Goal: Task Accomplishment & Management: Manage account settings

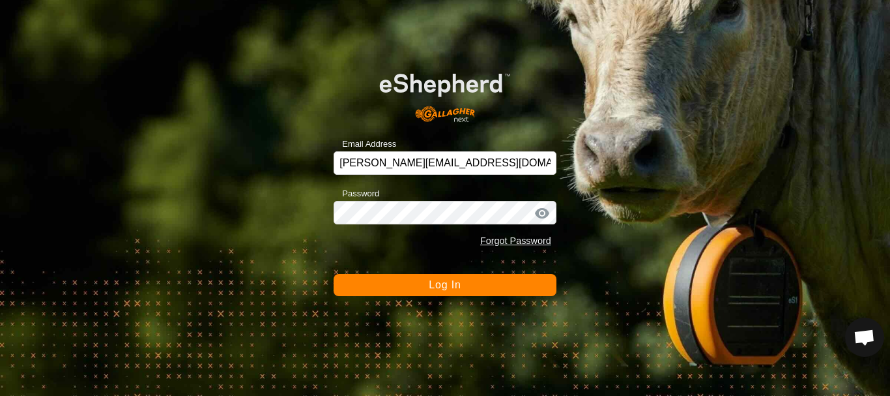
click at [460, 288] on span "Log In" at bounding box center [445, 284] width 32 height 11
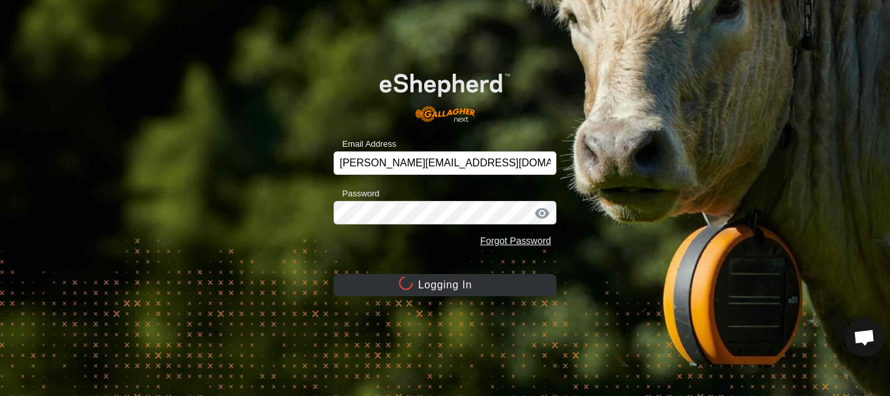
scroll to position [2724, 0]
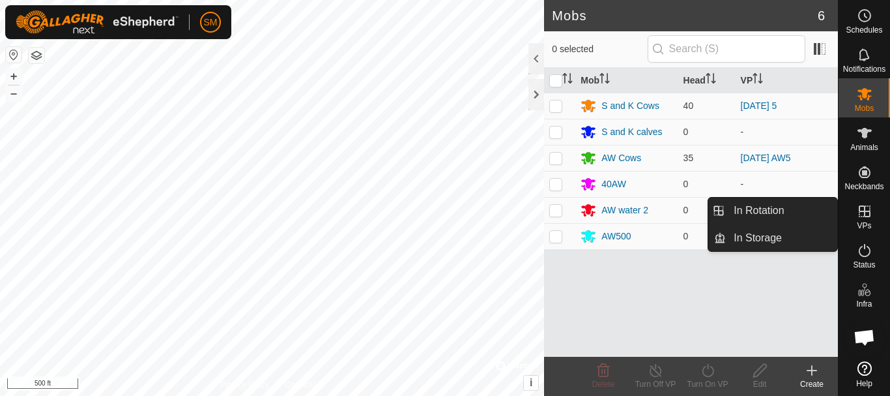
click at [768, 213] on link "In Rotation" at bounding box center [781, 210] width 111 height 26
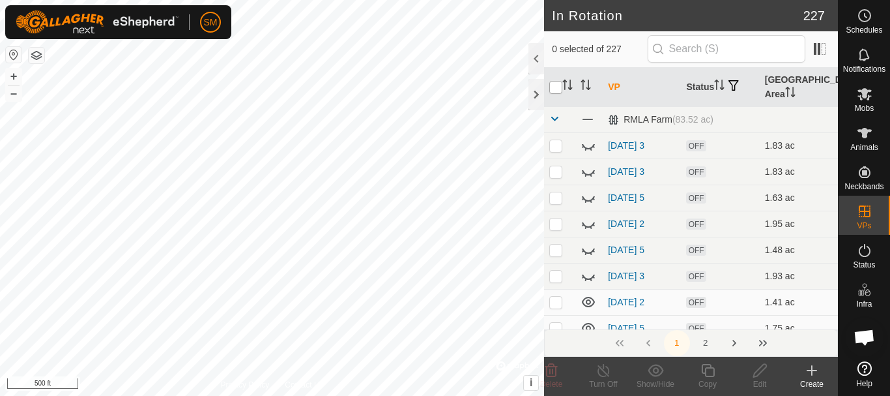
click at [554, 87] on input "checkbox" at bounding box center [555, 87] width 13 height 13
checkbox input "true"
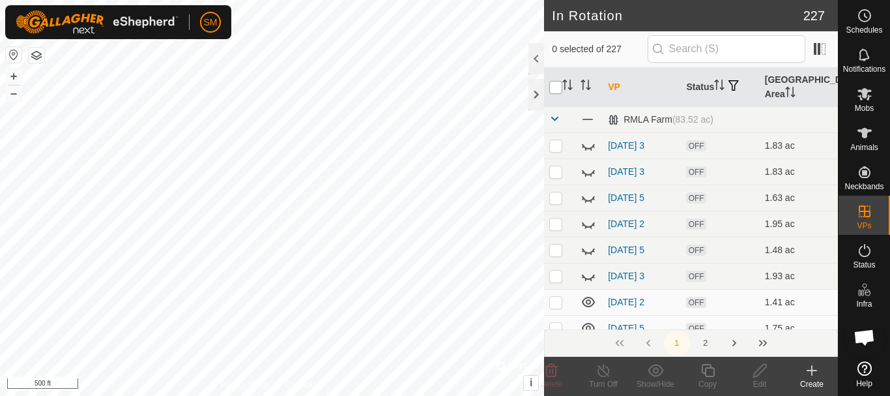
checkbox input "true"
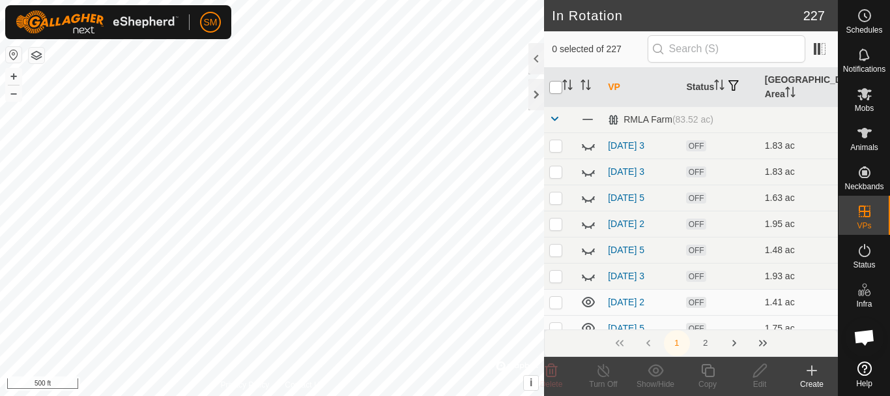
checkbox input "true"
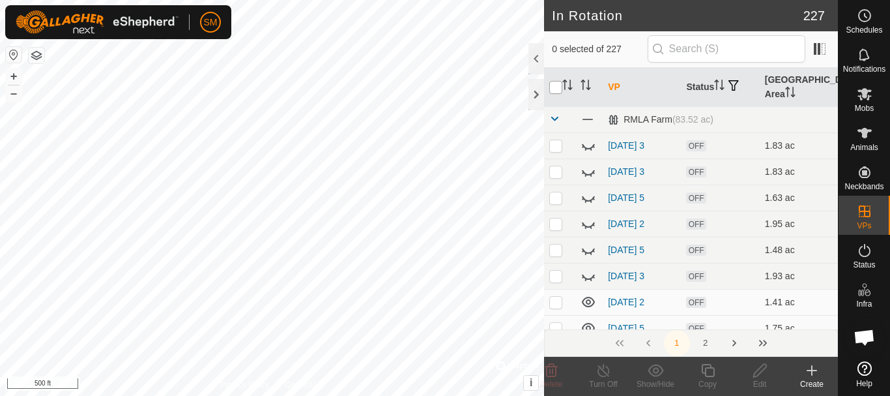
checkbox input "true"
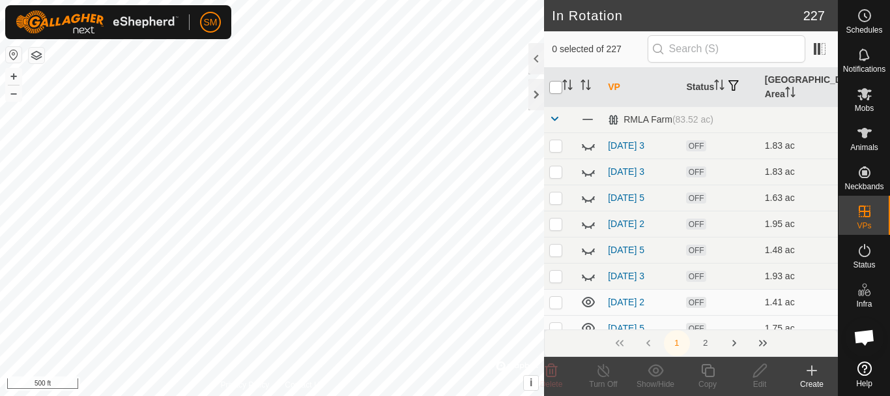
checkbox input "true"
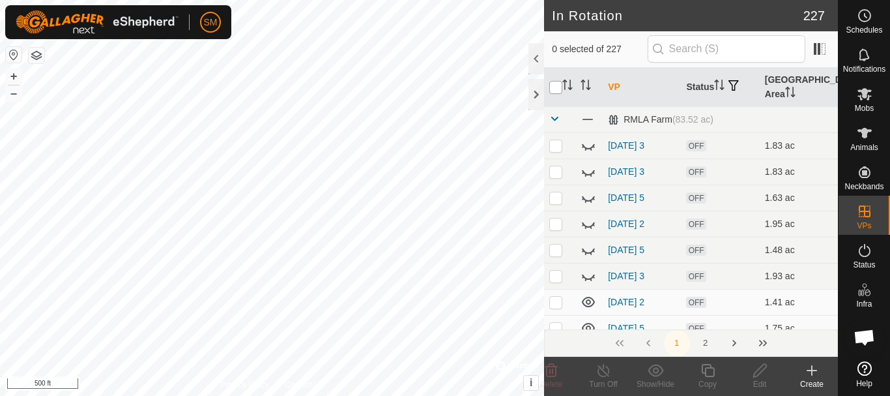
checkbox input "true"
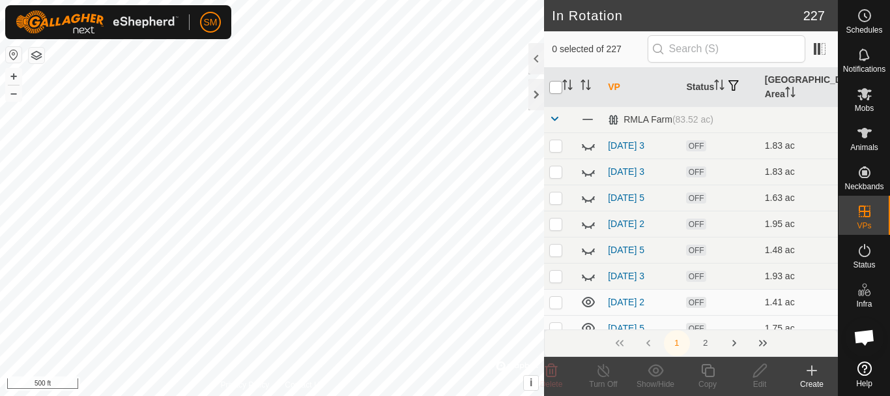
checkbox input "true"
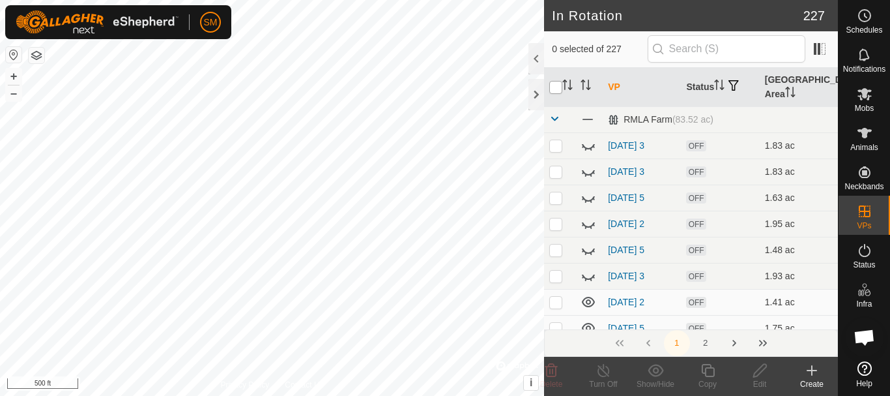
checkbox input "true"
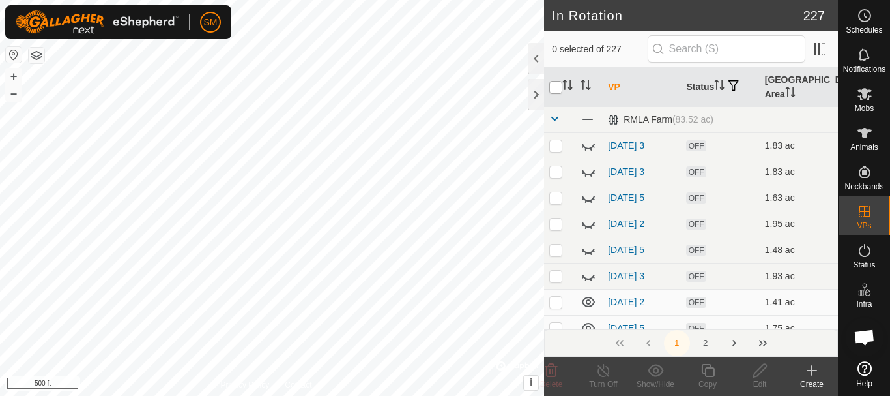
checkbox input "true"
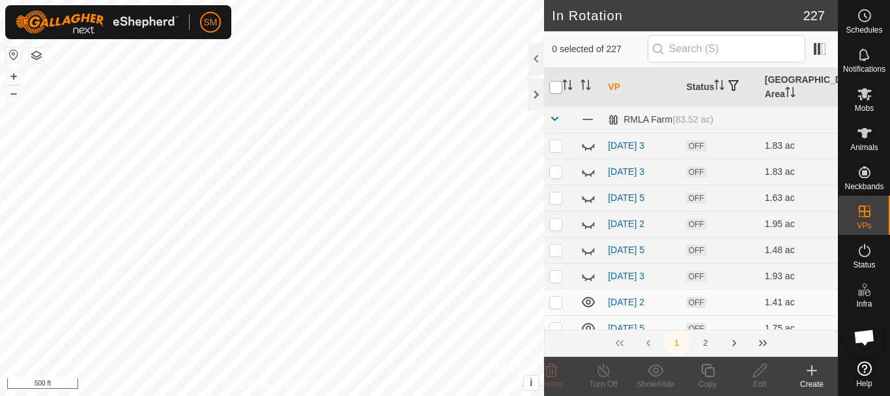
checkbox input "true"
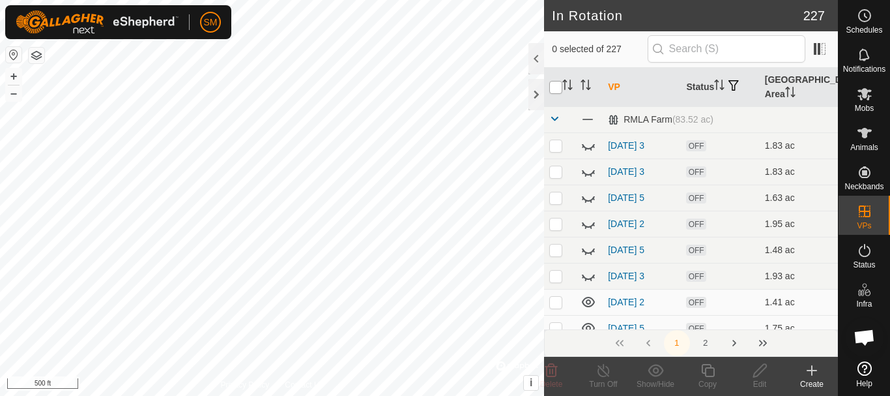
checkbox input "true"
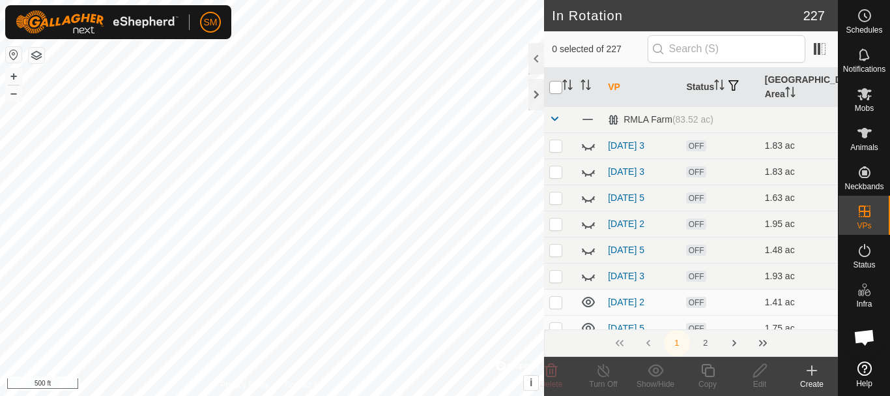
checkbox input "true"
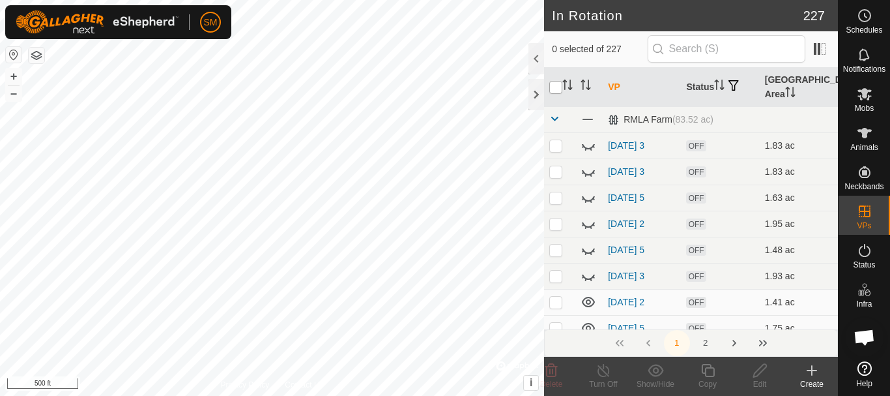
checkbox input "true"
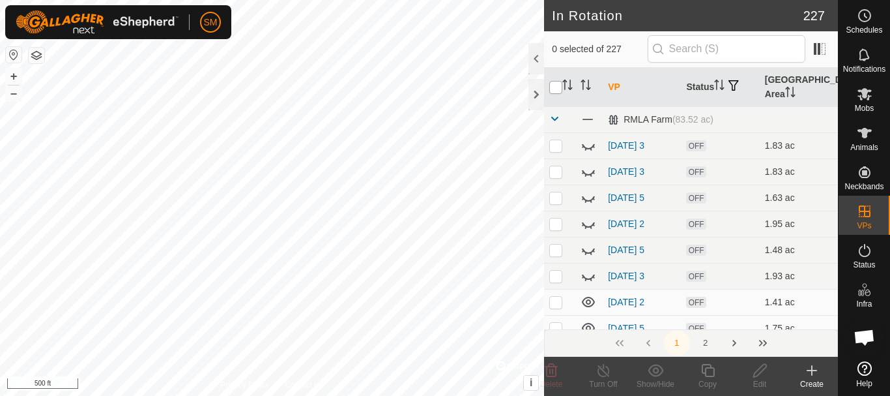
checkbox input "true"
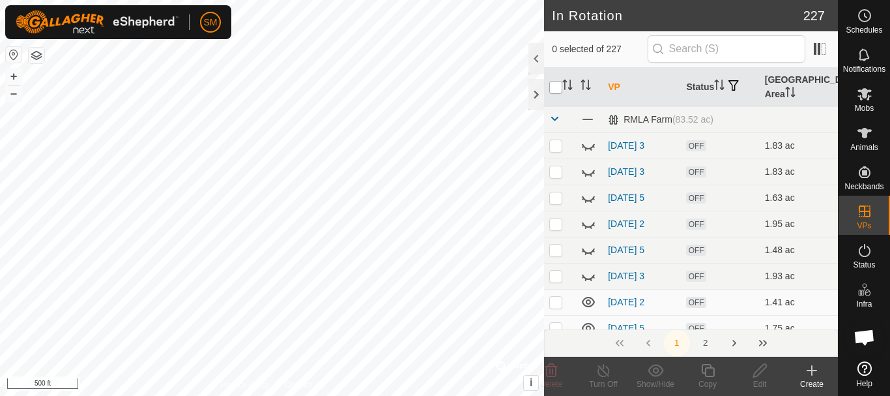
checkbox input "true"
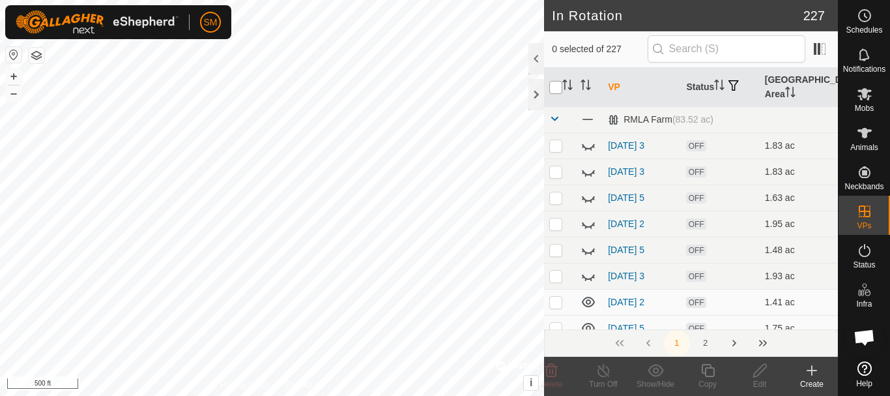
checkbox input "true"
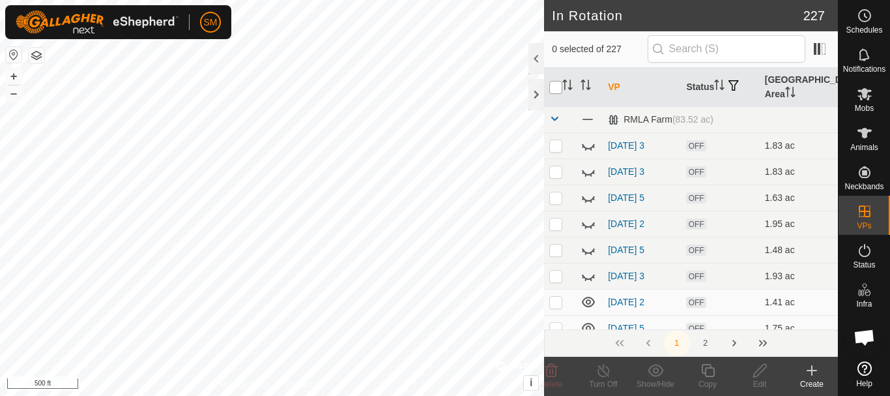
checkbox input "true"
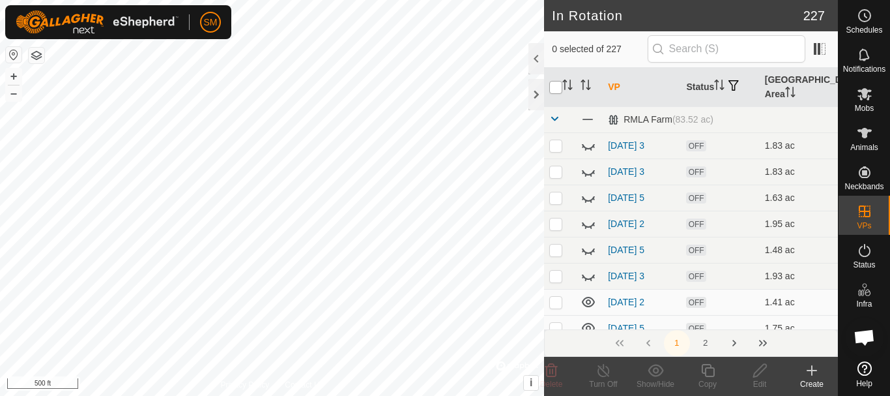
checkbox input "true"
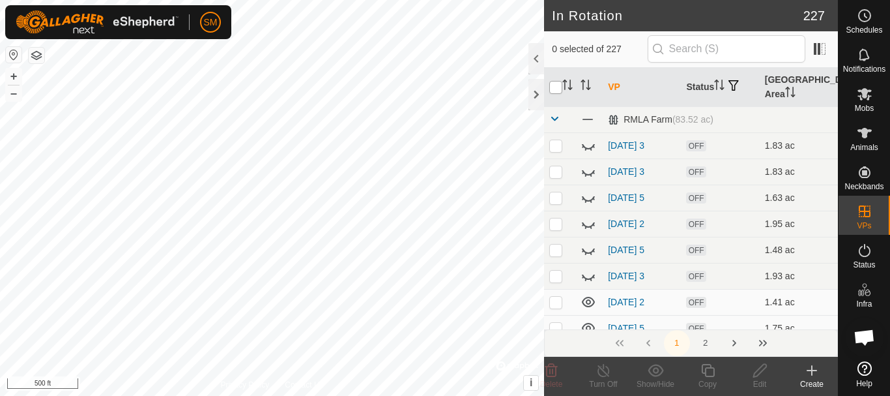
checkbox input "true"
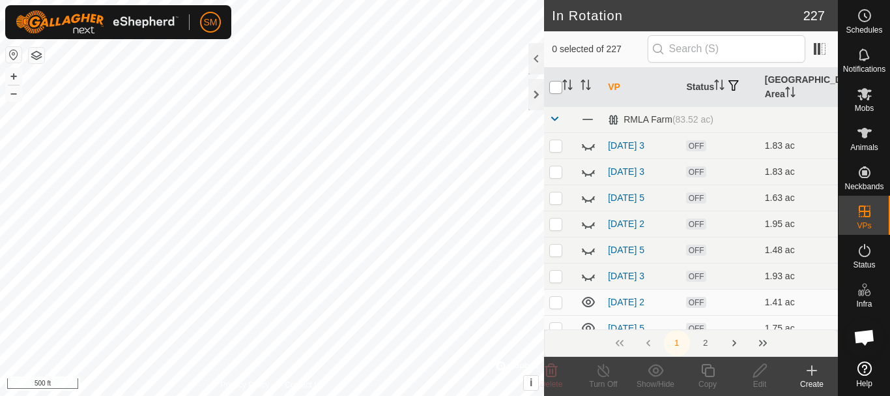
checkbox input "true"
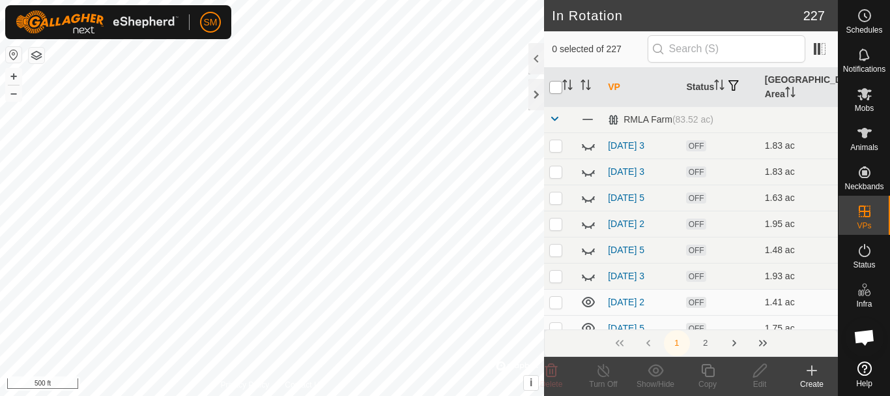
checkbox input "true"
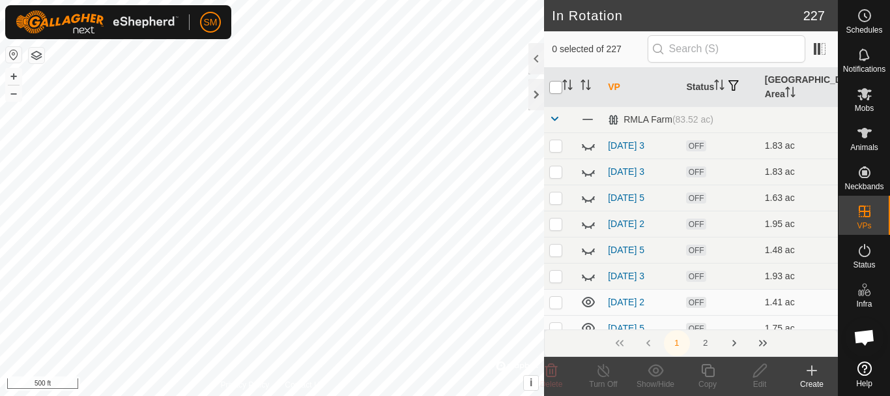
checkbox input "true"
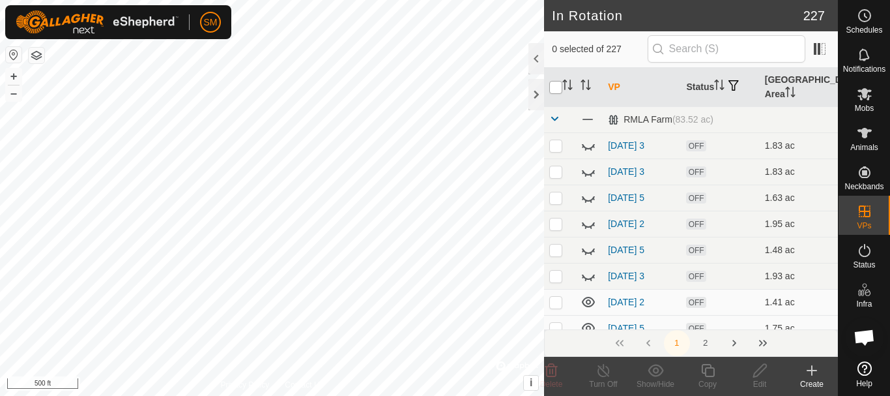
checkbox input "true"
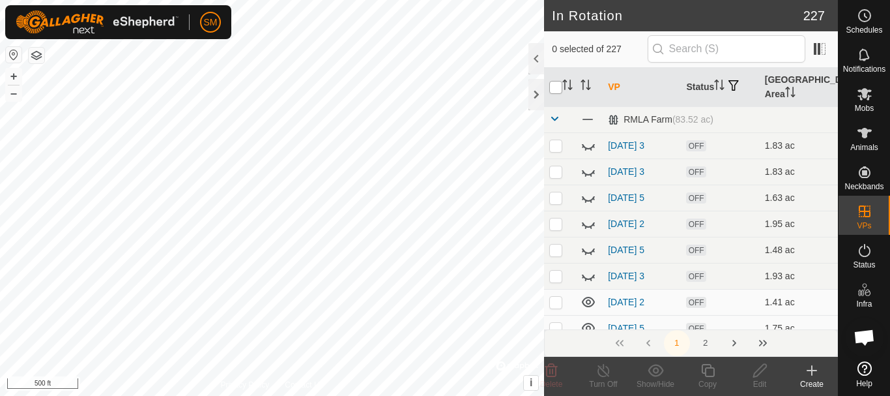
checkbox input "true"
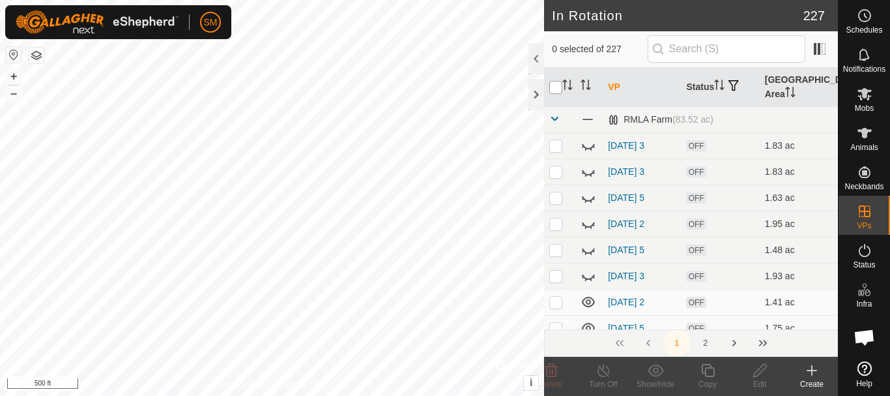
checkbox input "true"
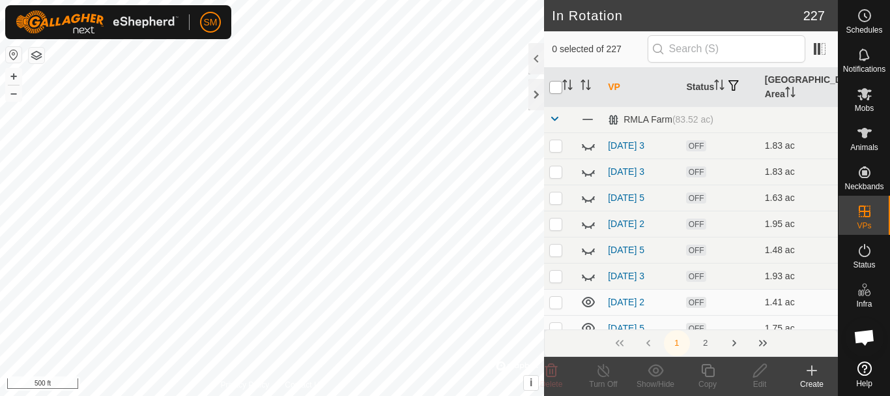
checkbox input "true"
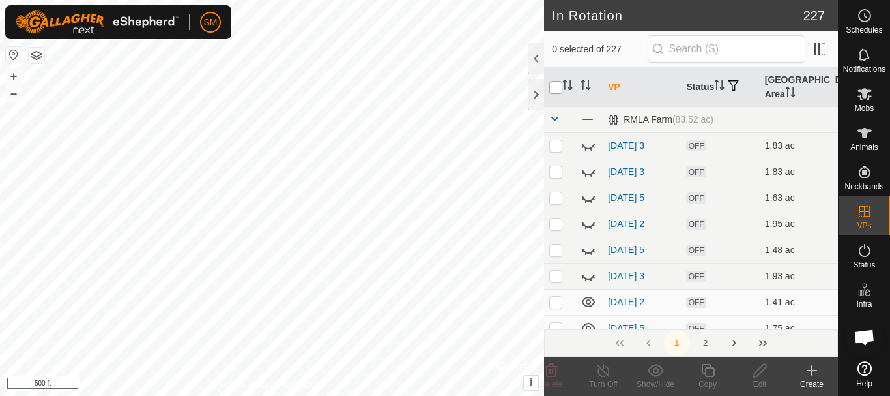
checkbox input "true"
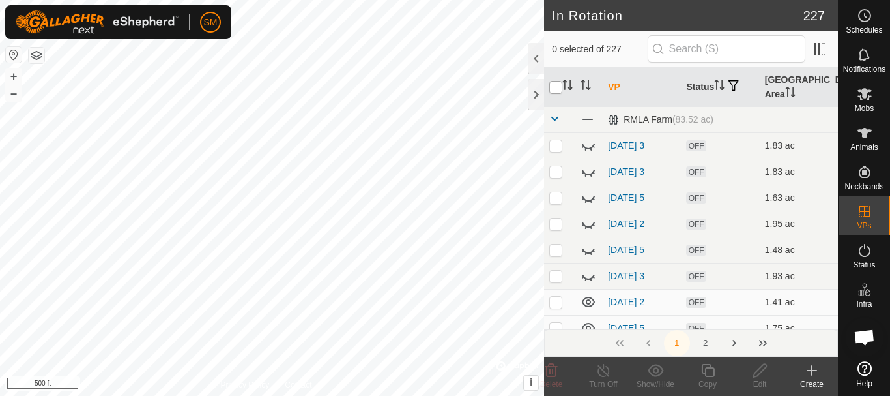
checkbox input "true"
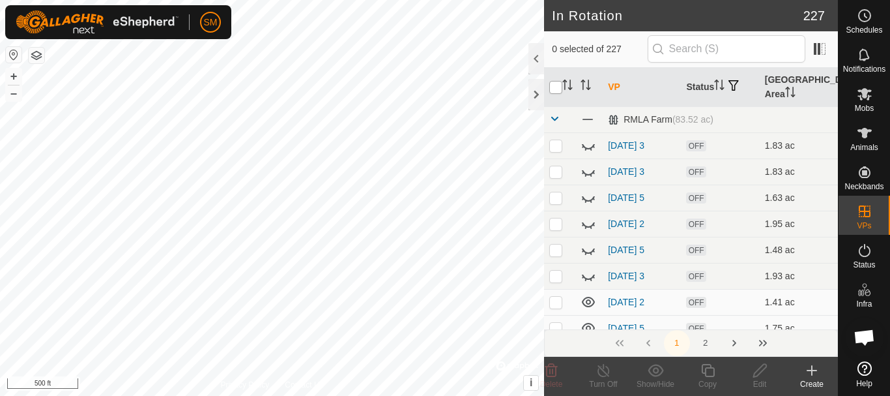
checkbox input "true"
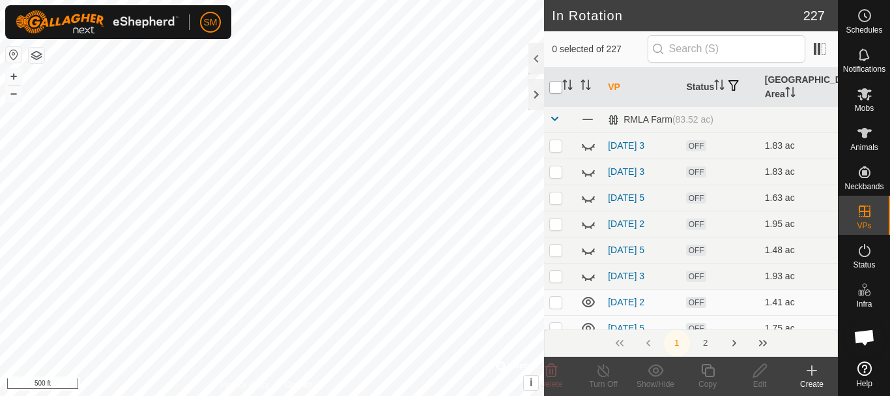
checkbox input "true"
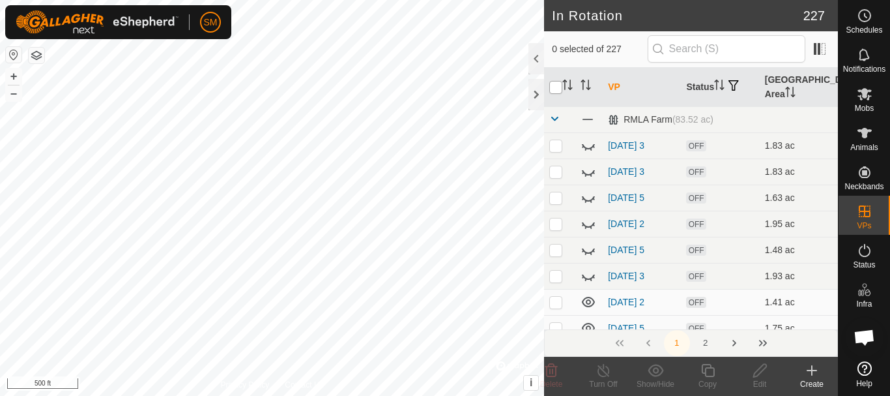
checkbox input "true"
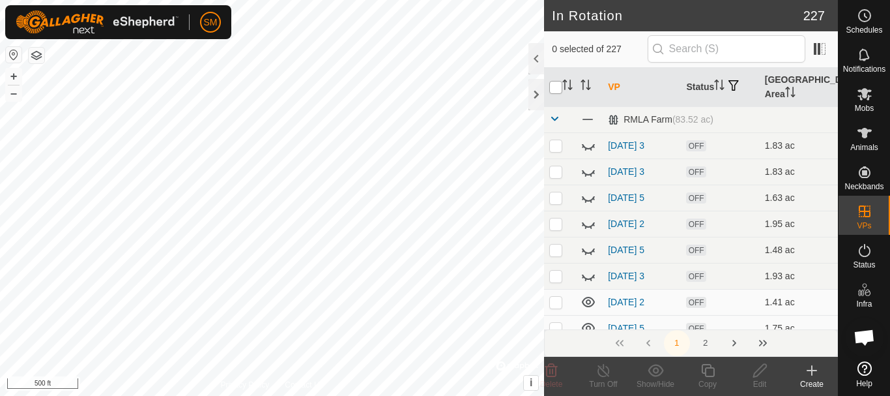
checkbox input "true"
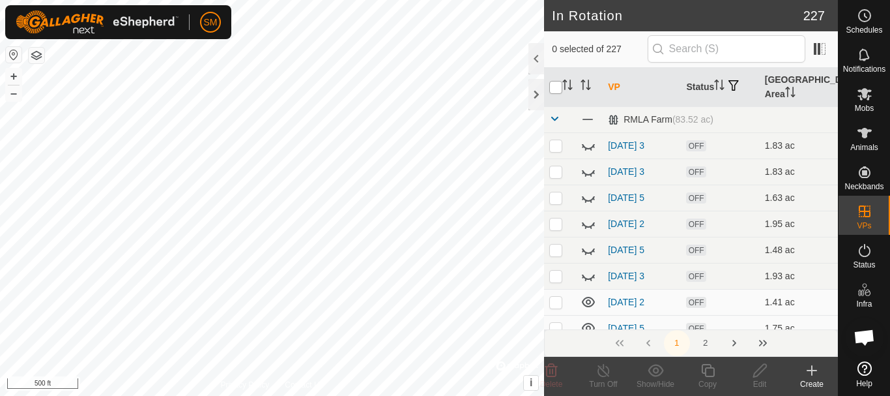
checkbox input "true"
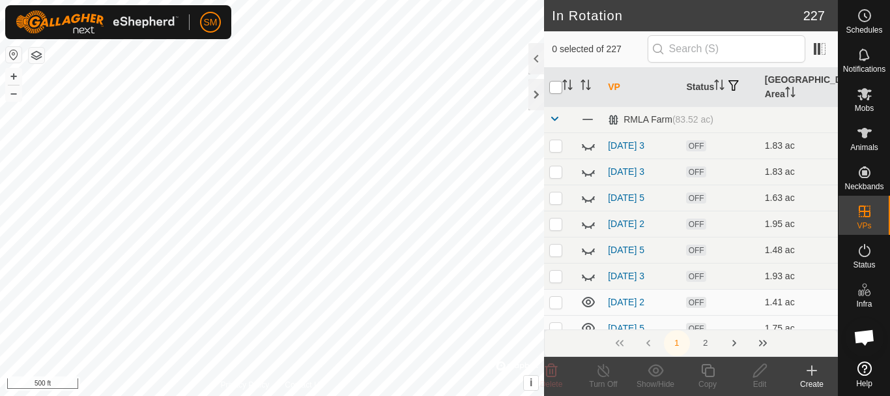
checkbox input "true"
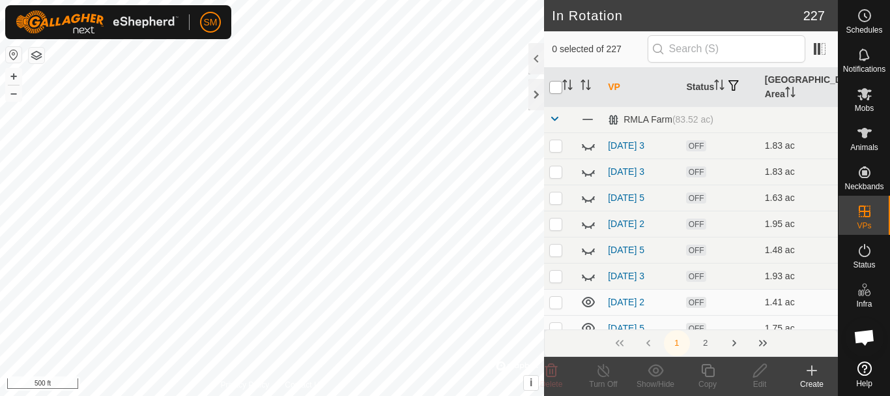
checkbox input "true"
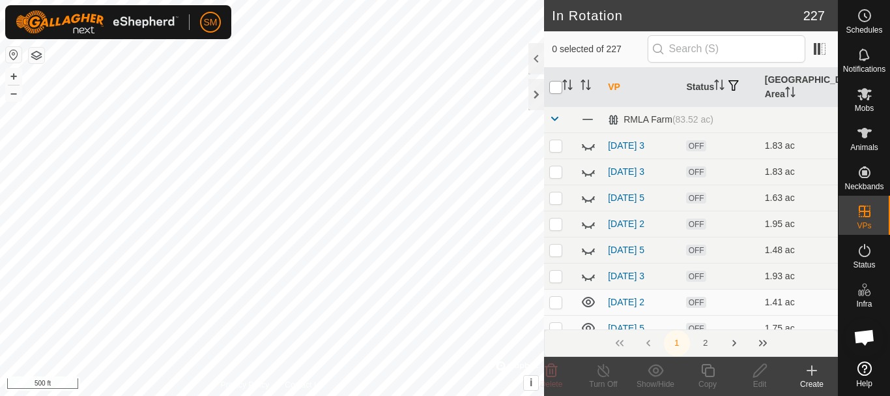
checkbox input "true"
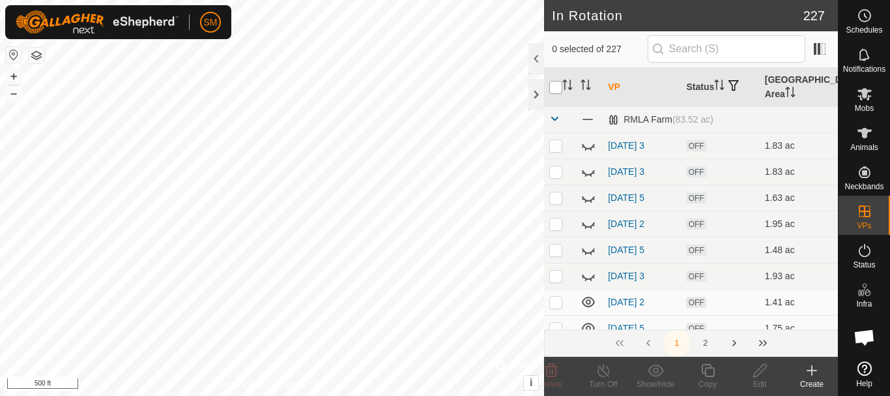
checkbox input "true"
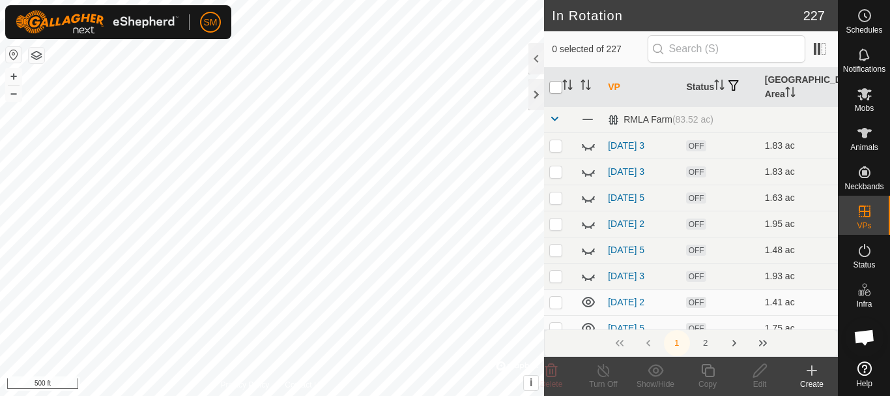
checkbox input "true"
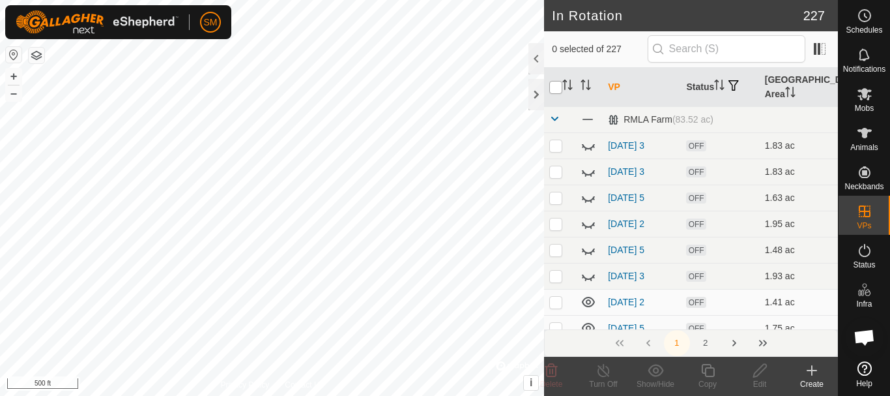
checkbox input "true"
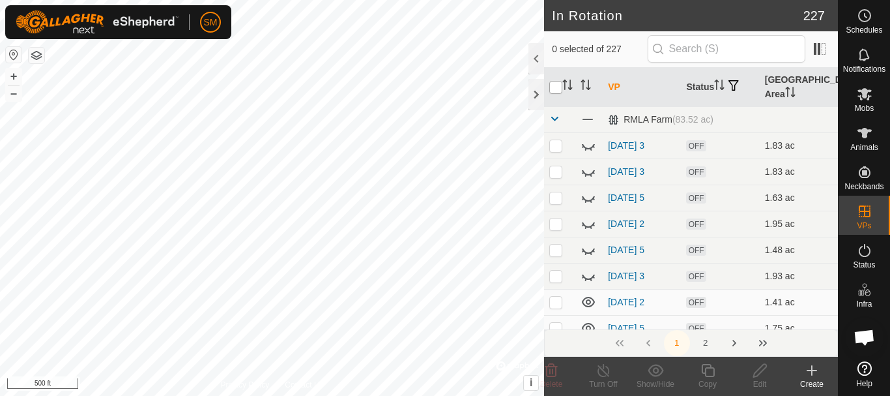
checkbox input "true"
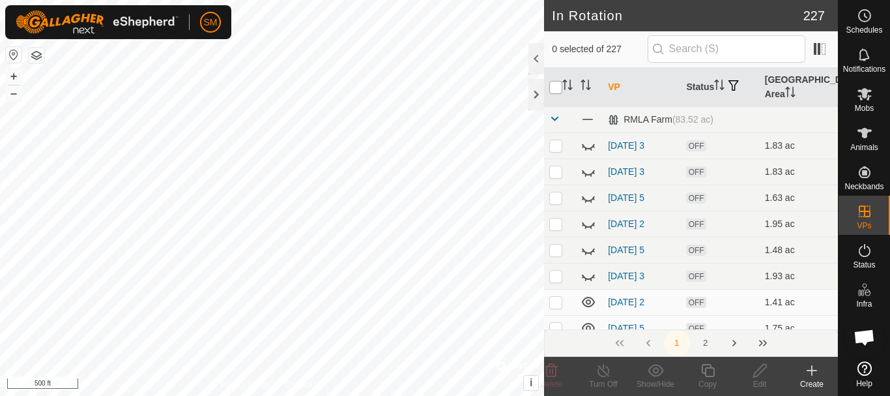
checkbox input "true"
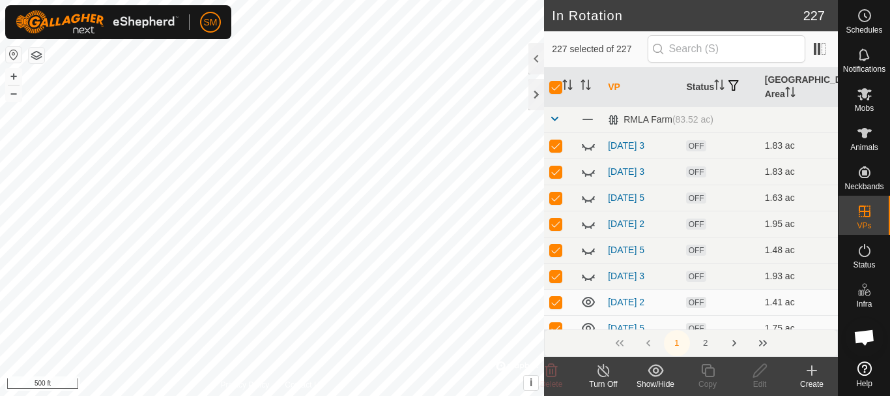
click at [658, 375] on icon at bounding box center [656, 370] width 16 height 12
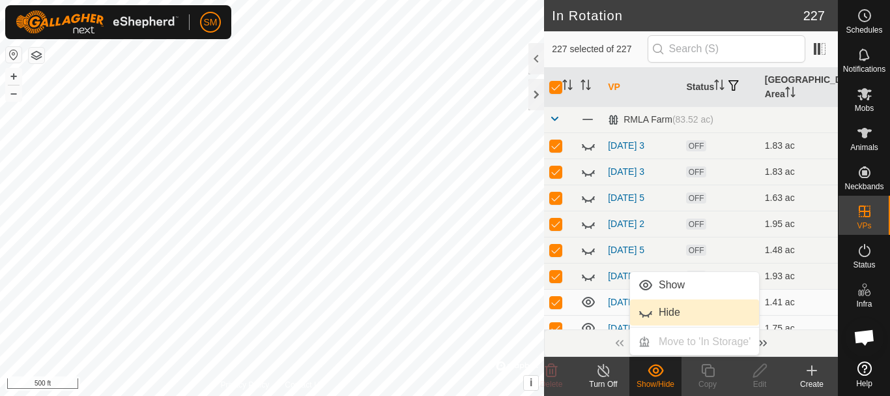
click at [659, 305] on span "Hide" at bounding box center [670, 312] width 22 height 16
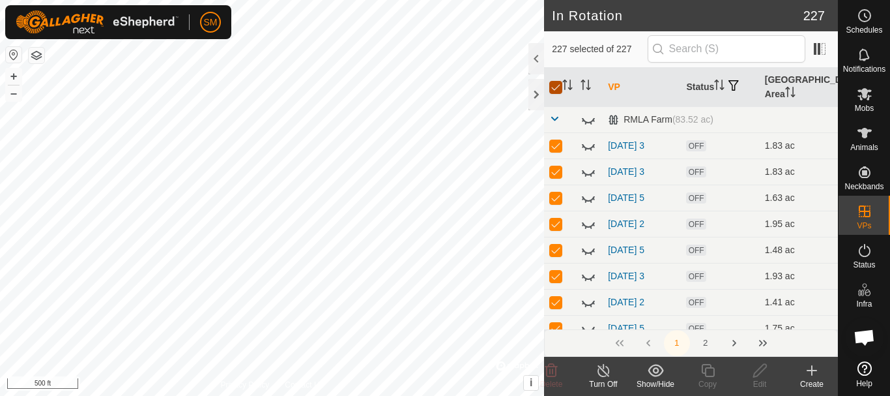
click at [555, 87] on input "checkbox" at bounding box center [555, 87] width 13 height 13
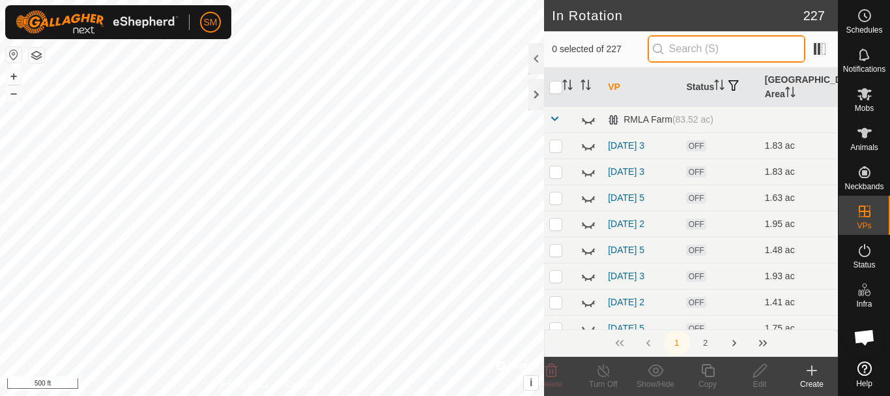
click at [712, 41] on input "text" at bounding box center [727, 48] width 158 height 27
paste input "2025-10-11"
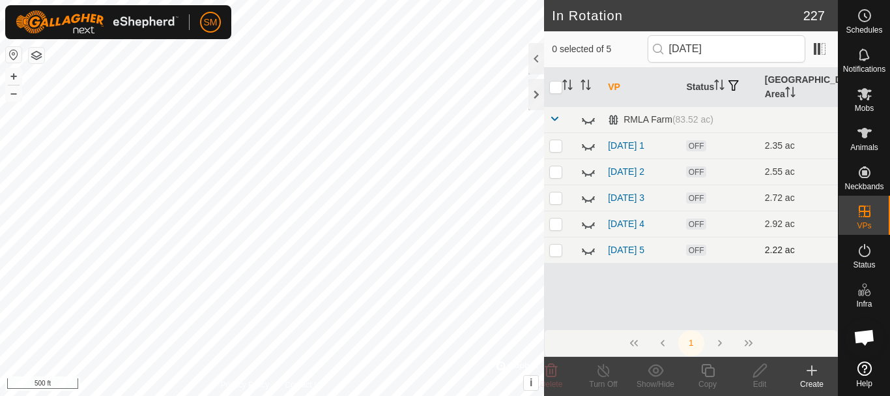
click at [590, 252] on icon at bounding box center [589, 250] width 16 height 16
drag, startPoint x: 723, startPoint y: 47, endPoint x: 654, endPoint y: 49, distance: 69.8
click at [654, 49] on input "2025-10-11" at bounding box center [727, 48] width 158 height 27
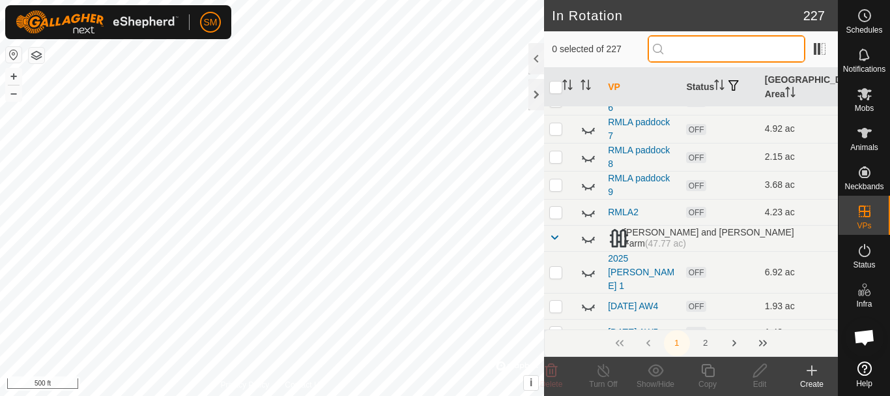
scroll to position [3063, 0]
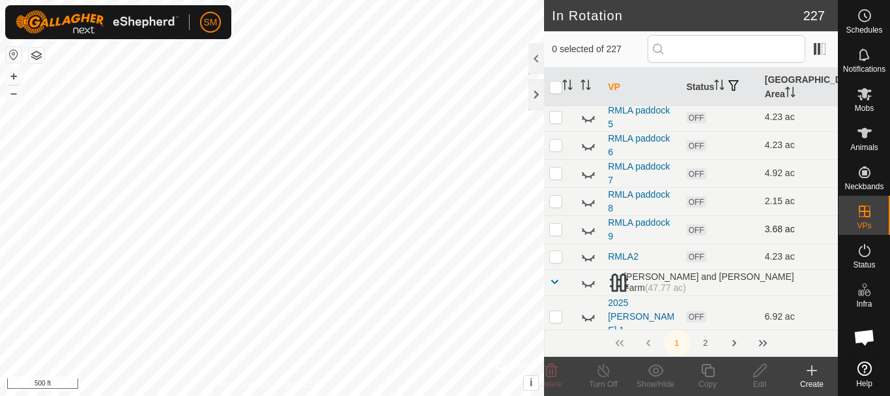
click at [587, 229] on icon at bounding box center [588, 230] width 13 height 5
click at [587, 229] on icon at bounding box center [589, 230] width 16 height 16
click at [589, 202] on icon at bounding box center [588, 202] width 13 height 5
click at [589, 202] on icon at bounding box center [589, 202] width 16 height 16
click at [587, 173] on icon at bounding box center [588, 174] width 13 height 5
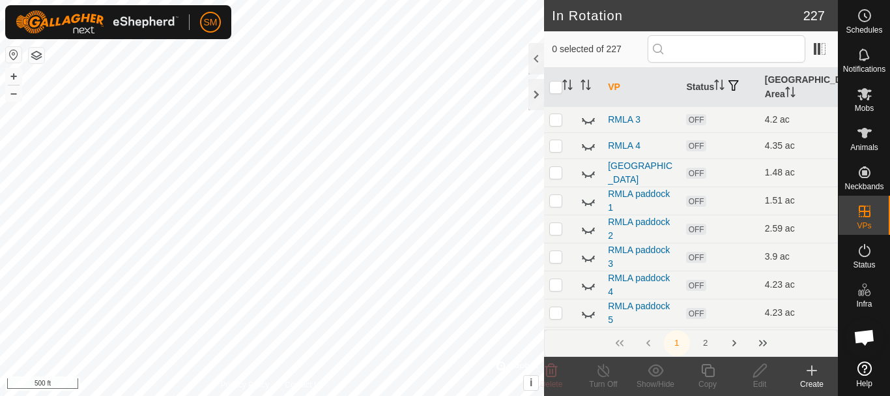
scroll to position [2803, 0]
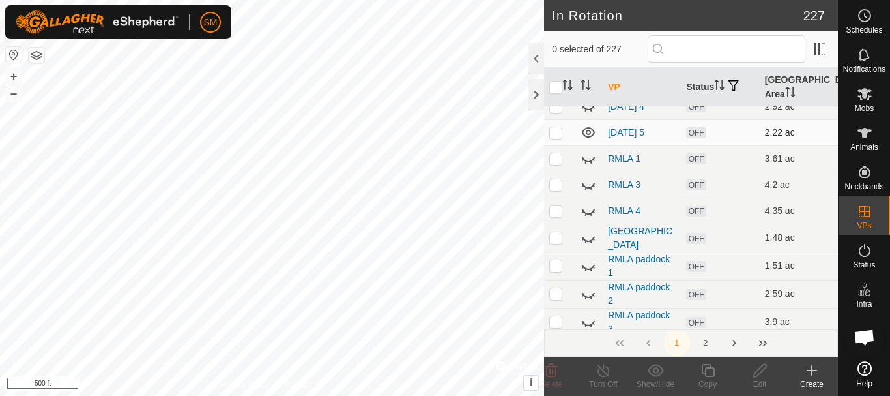
click at [552, 132] on p-checkbox at bounding box center [555, 132] width 13 height 10
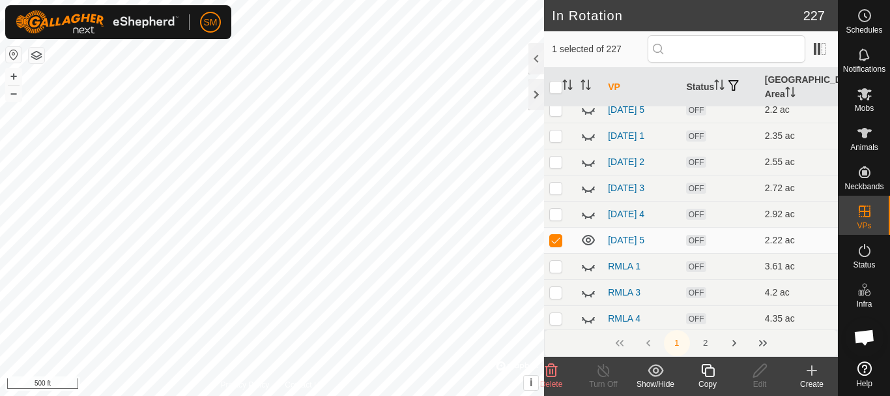
scroll to position [2672, 0]
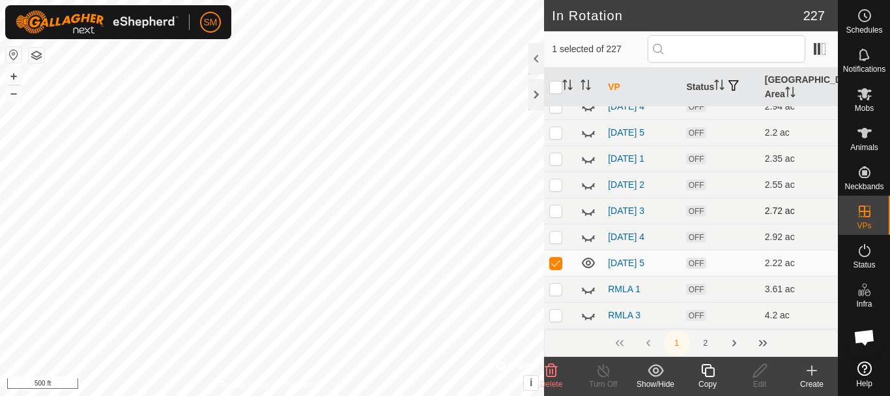
click at [587, 211] on icon at bounding box center [589, 211] width 16 height 16
click at [587, 211] on icon at bounding box center [588, 210] width 13 height 10
click at [590, 134] on icon at bounding box center [589, 132] width 16 height 16
click at [706, 372] on icon at bounding box center [707, 370] width 13 height 13
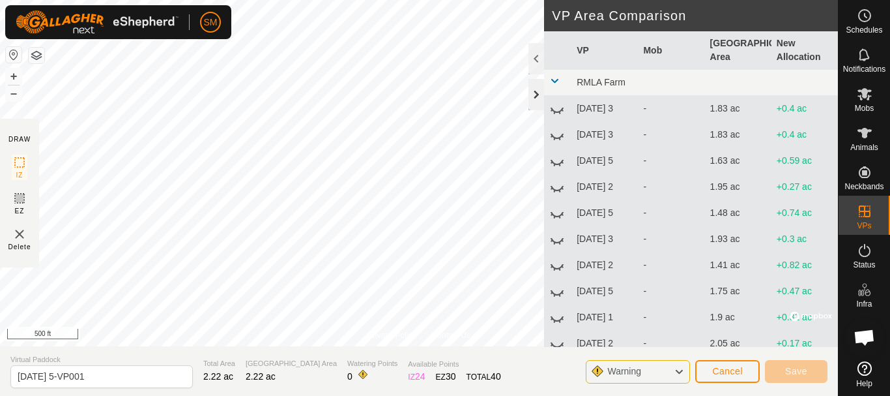
click at [536, 88] on div at bounding box center [537, 94] width 16 height 31
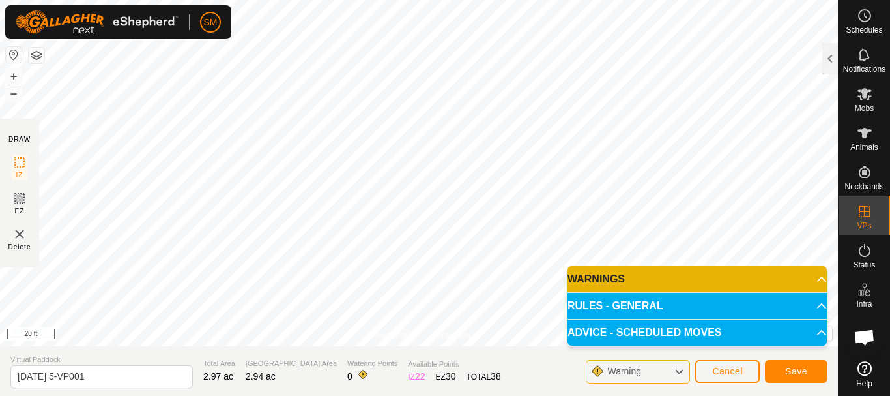
click at [428, 392] on div "Privacy Policy Contact Us Status: OFF Type: Inclusion Zone + – ⇧ i © Mapbox , ©…" at bounding box center [419, 198] width 838 height 396
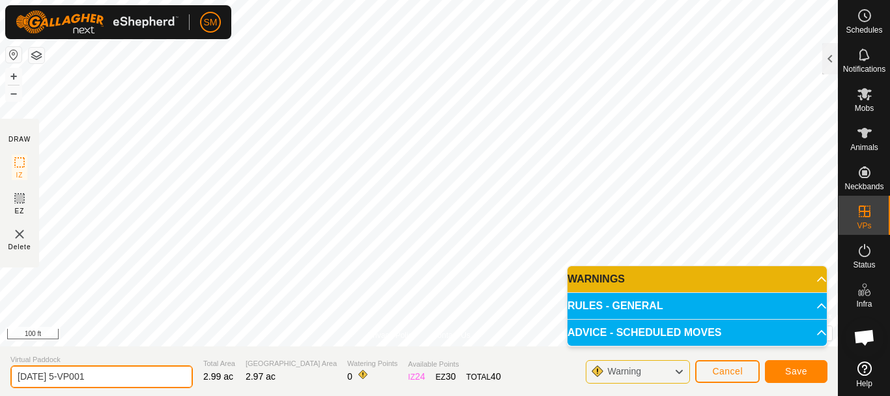
drag, startPoint x: 110, startPoint y: 377, endPoint x: 0, endPoint y: 381, distance: 110.2
click at [0, 381] on section "Virtual Paddock 2025-10-11 5-VP001 Total Area 2.99 ac Grazing Area 2.97 ac Wate…" at bounding box center [419, 371] width 838 height 50
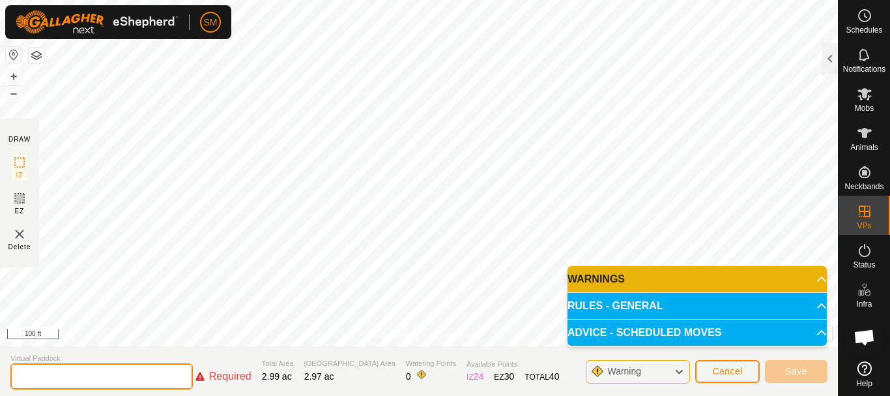
paste input "2025-10-11"
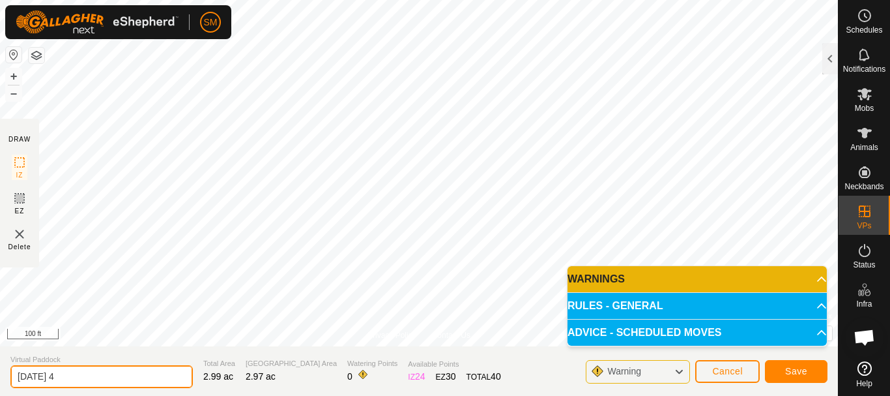
drag, startPoint x: 68, startPoint y: 377, endPoint x: 0, endPoint y: 381, distance: 67.9
click at [0, 381] on section "Virtual Paddock 2025-10-12 4 Total Area 2.99 ac Grazing Area 2.97 ac Watering P…" at bounding box center [419, 371] width 838 height 50
click at [83, 375] on input "[DATE] 4" at bounding box center [101, 376] width 182 height 23
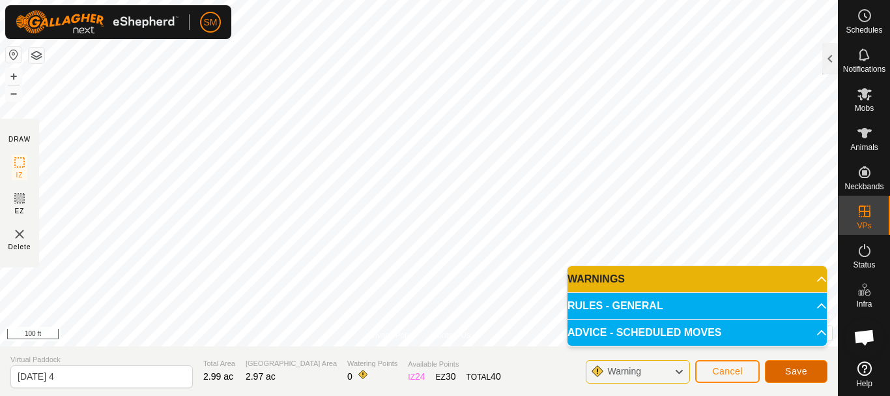
click at [795, 370] on span "Save" at bounding box center [796, 371] width 22 height 10
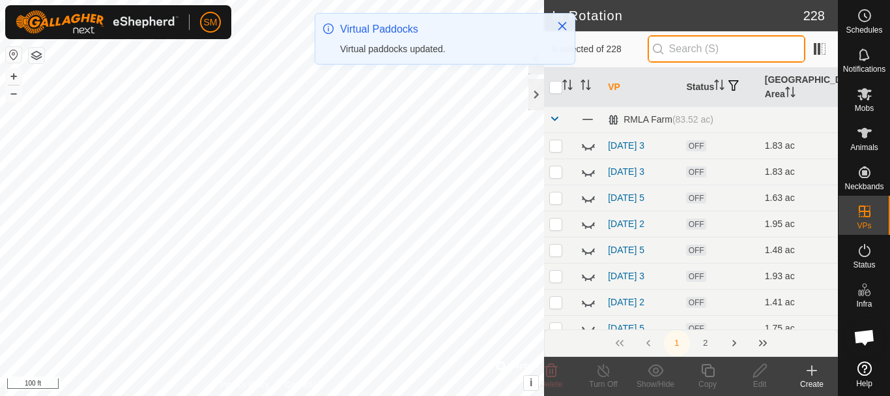
click at [734, 58] on input "text" at bounding box center [727, 48] width 158 height 27
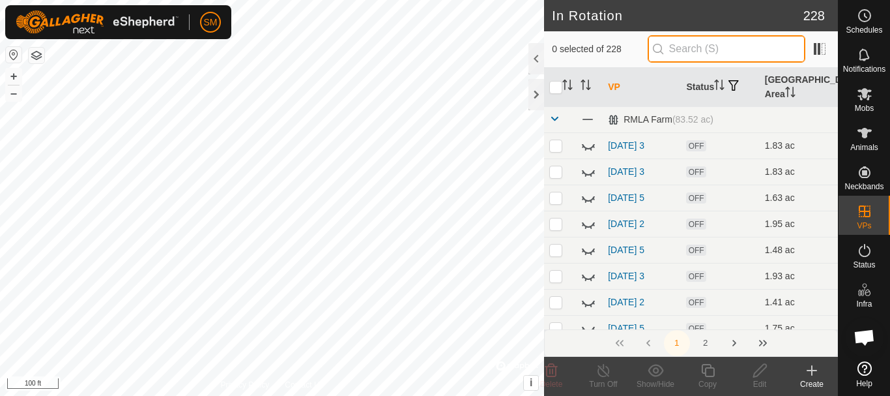
paste input "2025-10-12"
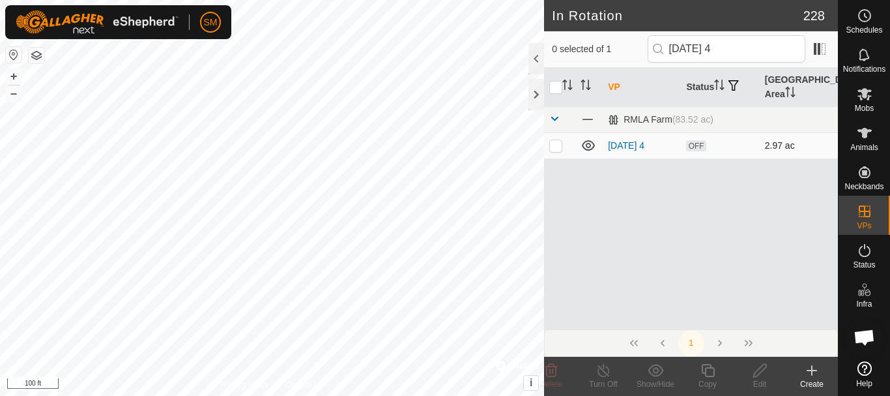
click at [558, 147] on p-checkbox at bounding box center [555, 145] width 13 height 10
click at [710, 370] on icon at bounding box center [708, 370] width 16 height 16
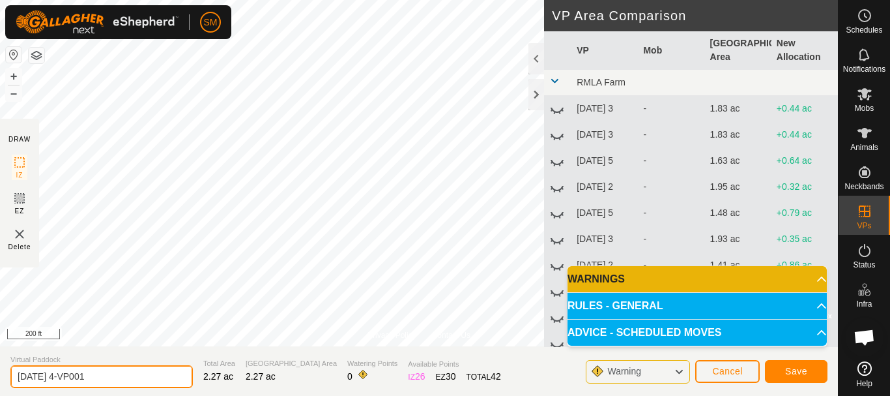
drag, startPoint x: 124, startPoint y: 377, endPoint x: 0, endPoint y: 378, distance: 123.8
click at [0, 378] on section "Virtual Paddock 2025-10-12 4-VP001 Total Area 2.27 ac Grazing Area 2.27 ac Wate…" at bounding box center [419, 371] width 838 height 50
paste input "text"
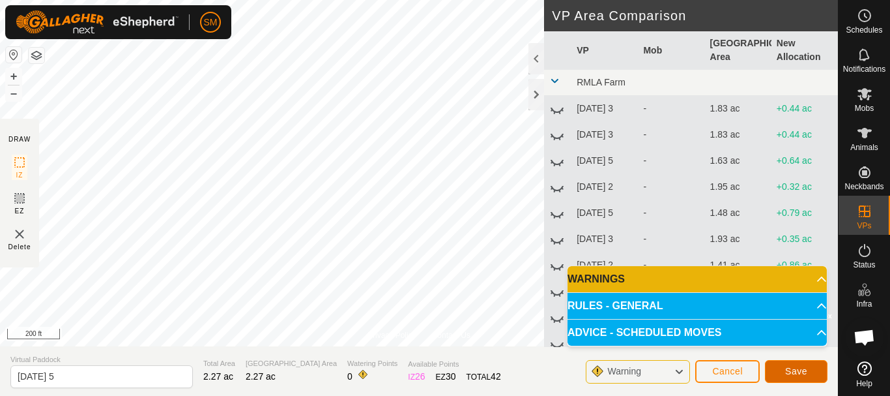
click at [805, 378] on button "Save" at bounding box center [796, 371] width 63 height 23
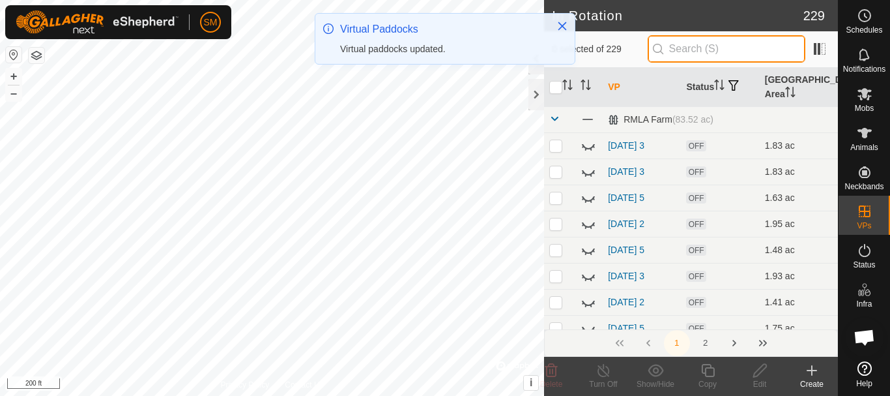
click at [719, 49] on input "text" at bounding box center [727, 48] width 158 height 27
paste input "2025-10-12"
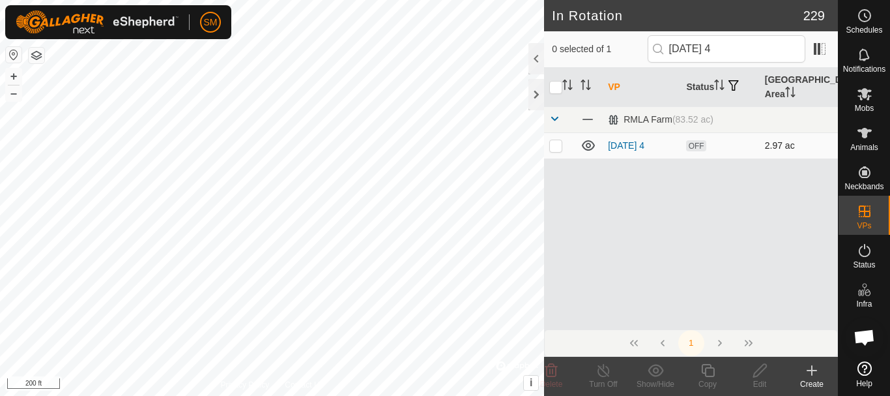
click at [557, 147] on p-checkbox at bounding box center [555, 145] width 13 height 10
click at [709, 371] on icon at bounding box center [708, 370] width 16 height 16
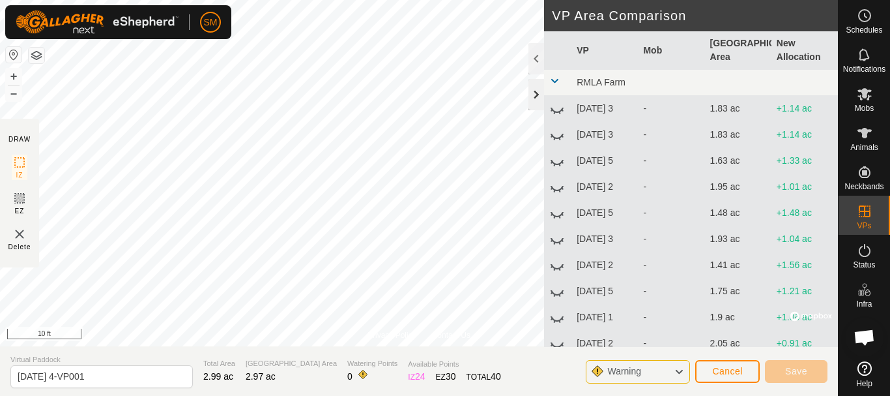
click at [536, 100] on div at bounding box center [537, 94] width 16 height 31
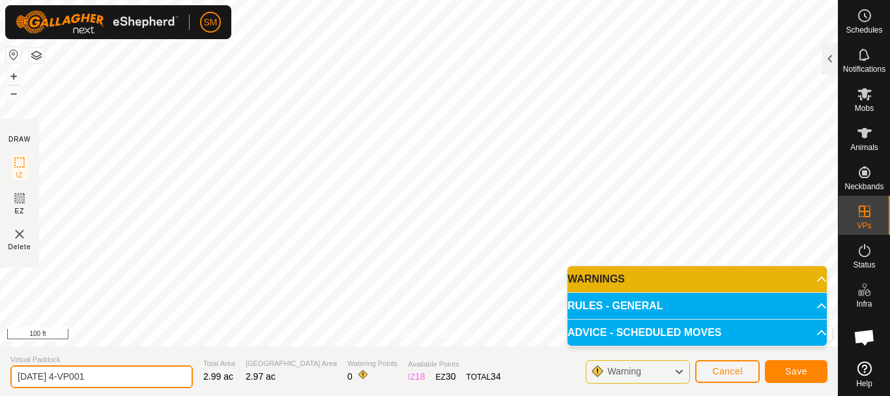
drag, startPoint x: 130, startPoint y: 368, endPoint x: 0, endPoint y: 381, distance: 130.9
click at [0, 381] on section "Virtual Paddock 2025-10-12 4-VP001 Total Area 2.99 ac Grazing Area 2.97 ac Wate…" at bounding box center [419, 371] width 838 height 50
paste input "text"
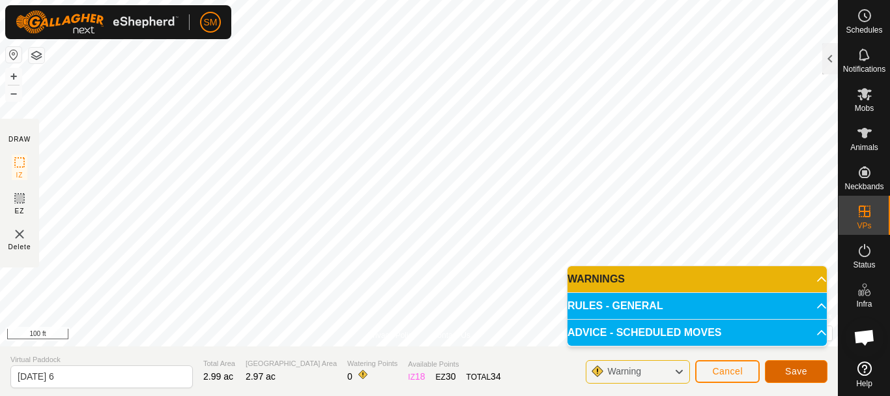
click at [801, 365] on button "Save" at bounding box center [796, 371] width 63 height 23
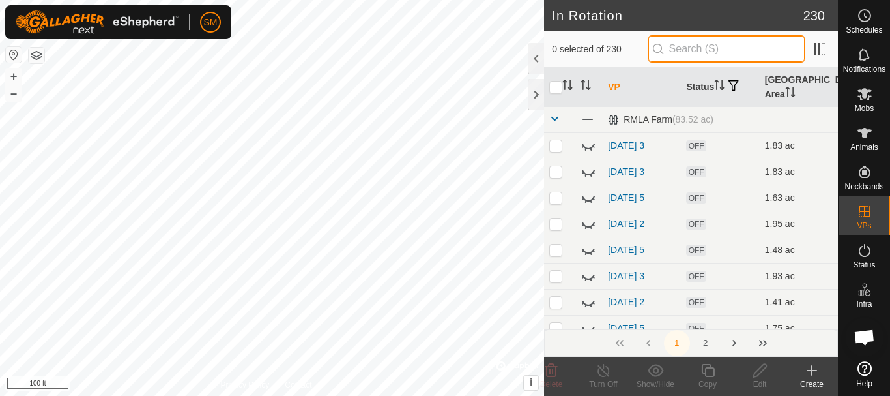
click at [719, 44] on input "text" at bounding box center [727, 48] width 158 height 27
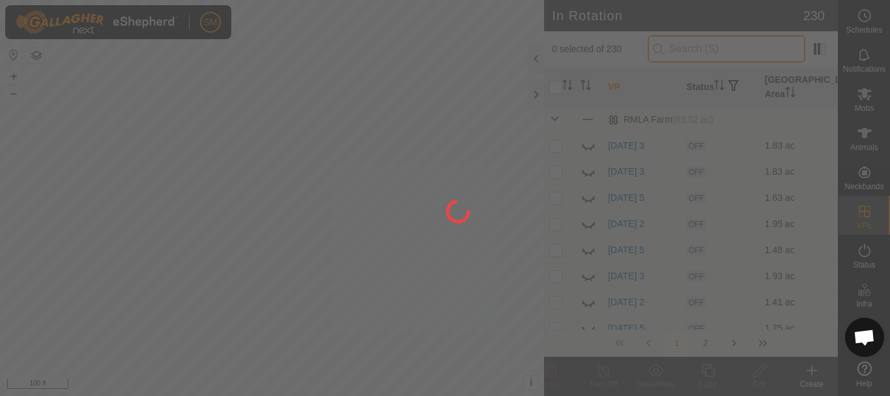
paste input "2025-10-12"
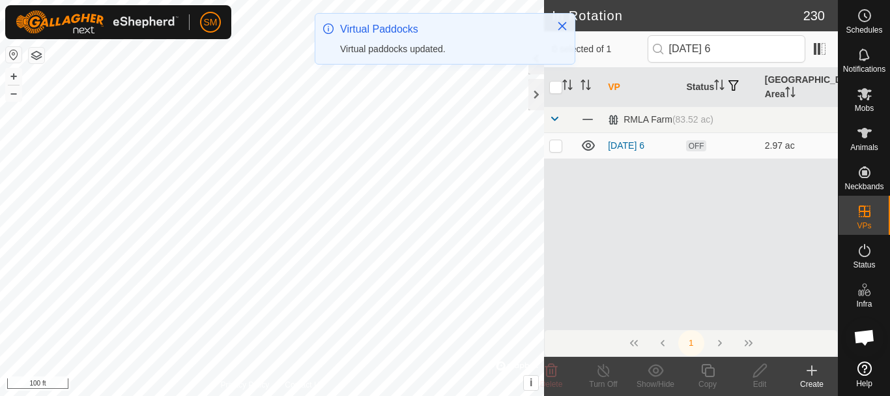
click at [555, 149] on p-checkbox at bounding box center [555, 145] width 13 height 10
click at [708, 376] on icon at bounding box center [707, 370] width 13 height 13
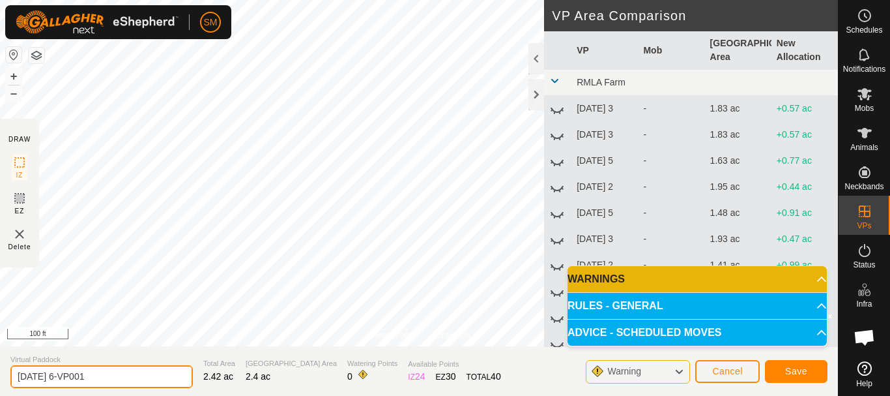
click at [154, 365] on input "2025-10-12 6-VP001" at bounding box center [101, 376] width 182 height 23
click at [154, 366] on input "2025-10-12 6-VP001" at bounding box center [101, 376] width 182 height 23
paste input "text"
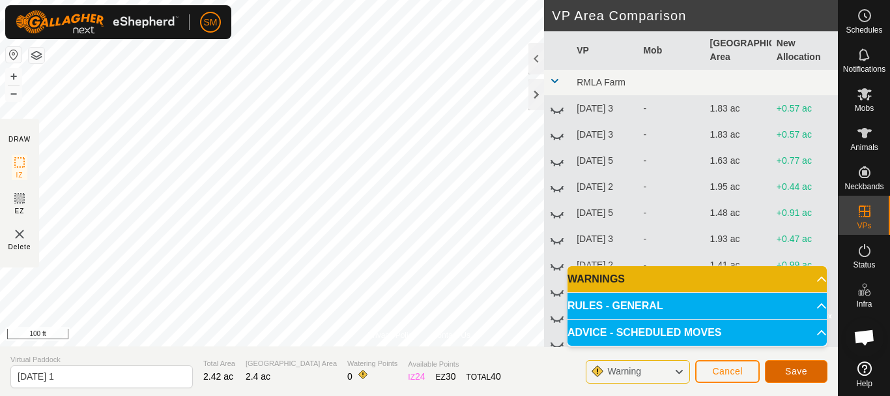
click at [796, 368] on span "Save" at bounding box center [796, 371] width 22 height 10
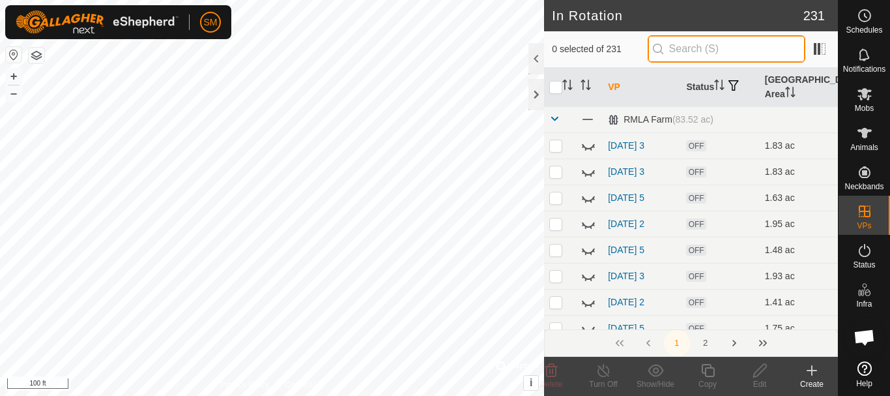
click at [733, 46] on input "text" at bounding box center [727, 48] width 158 height 27
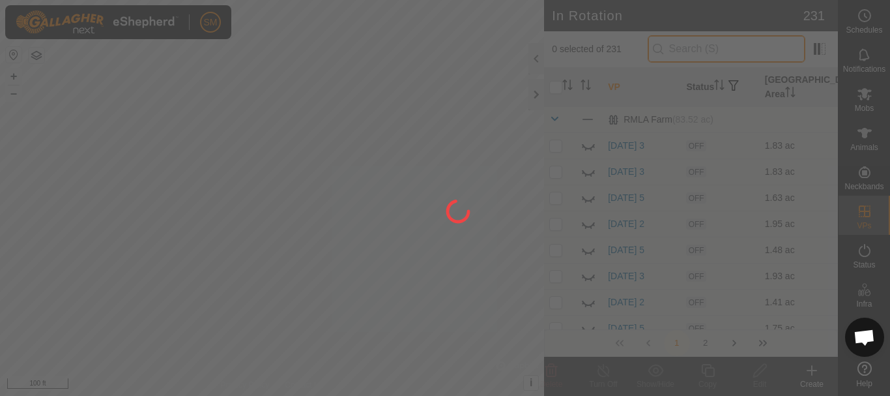
paste input "2025-10-12"
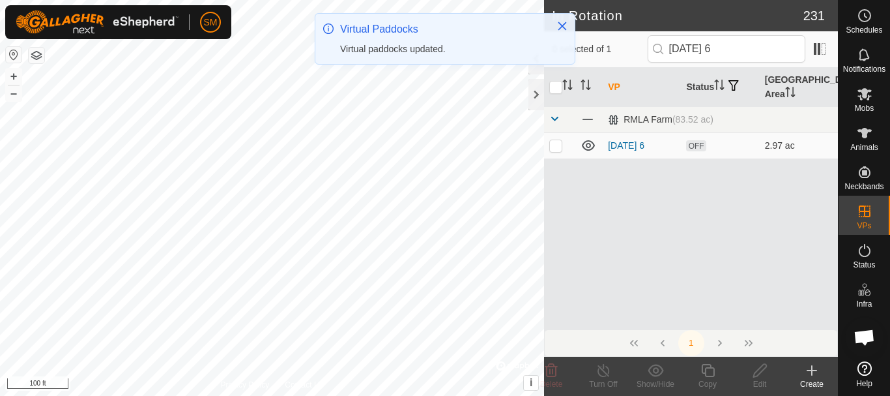
click at [557, 149] on p-checkbox at bounding box center [555, 145] width 13 height 10
click at [707, 375] on icon at bounding box center [708, 370] width 16 height 16
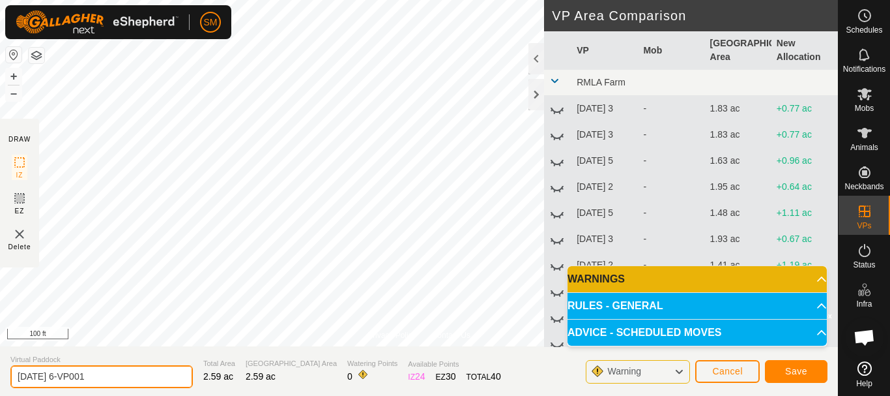
click at [132, 370] on input "2025-10-12 6-VP001" at bounding box center [101, 376] width 182 height 23
paste input "text"
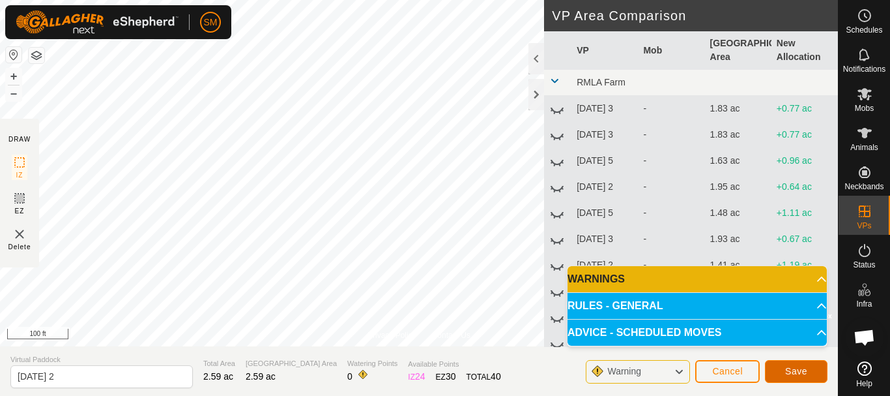
click at [803, 365] on button "Save" at bounding box center [796, 371] width 63 height 23
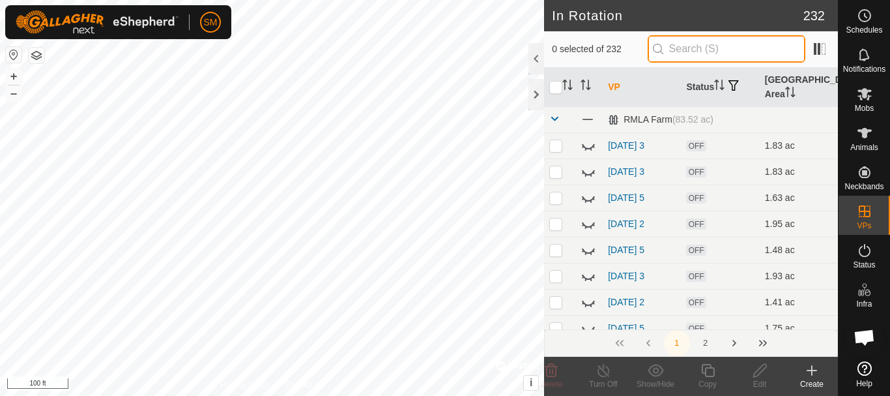
click at [710, 50] on input "text" at bounding box center [727, 48] width 158 height 27
paste input "2025-10-12"
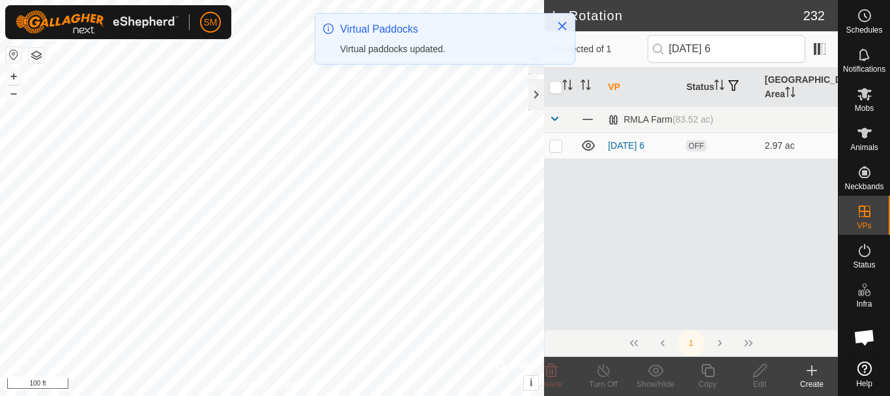
click at [554, 149] on p-checkbox at bounding box center [555, 145] width 13 height 10
click at [707, 381] on div "Copy" at bounding box center [708, 384] width 52 height 12
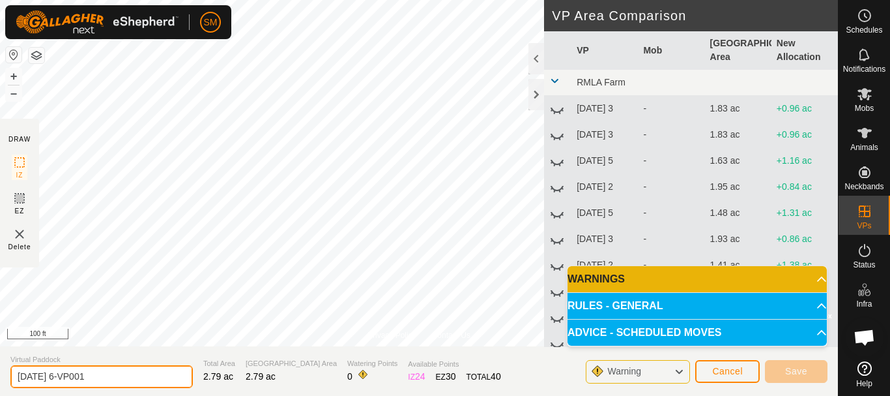
click at [126, 375] on input "2025-10-12 6-VP001" at bounding box center [101, 376] width 182 height 23
paste input "text"
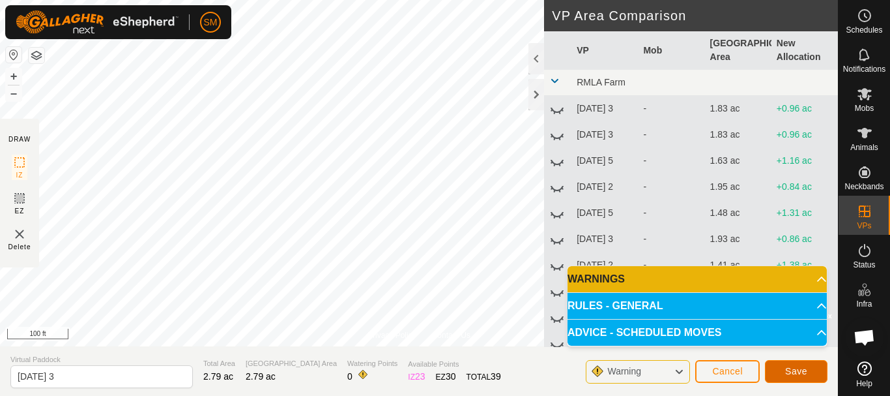
click at [800, 371] on span "Save" at bounding box center [796, 371] width 22 height 10
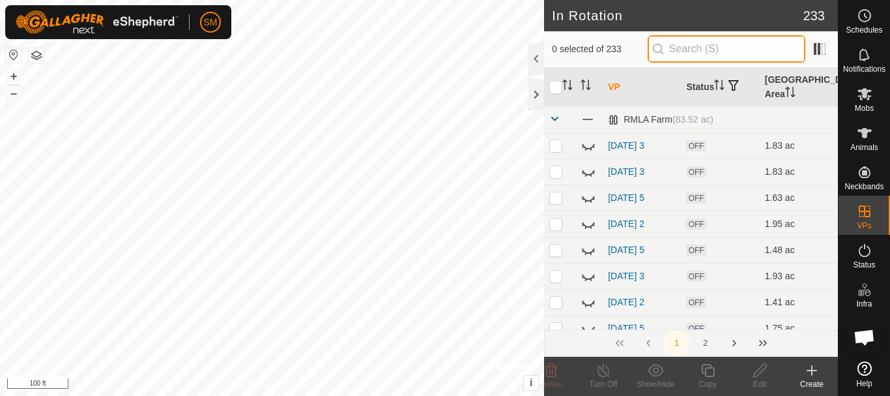
click at [711, 50] on input "text" at bounding box center [727, 48] width 158 height 27
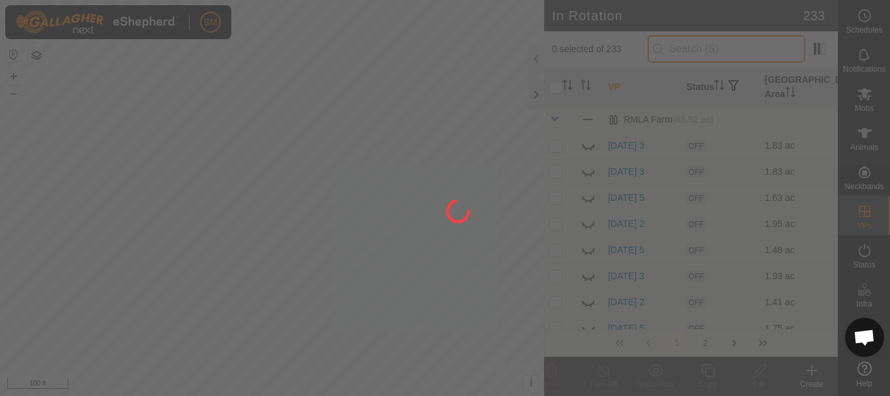
paste input "2025-10-12"
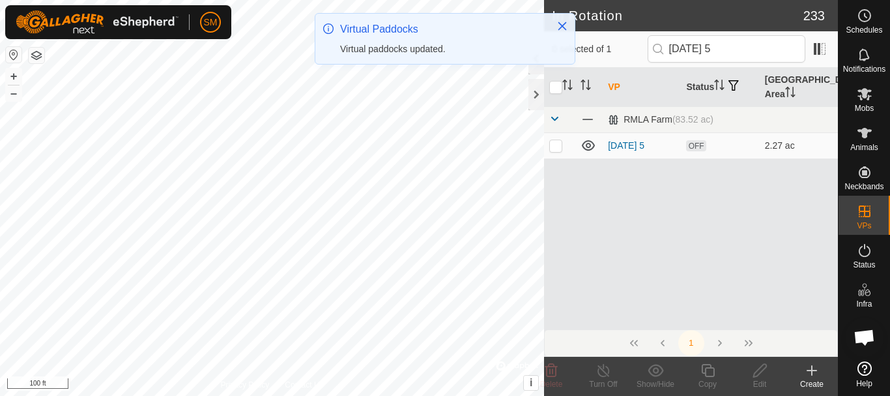
click at [558, 148] on p-checkbox at bounding box center [555, 145] width 13 height 10
click at [759, 373] on icon at bounding box center [759, 370] width 13 height 13
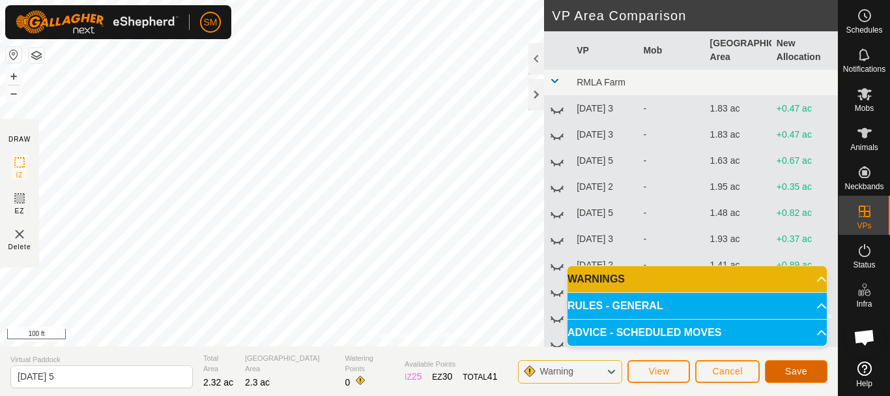
click at [799, 371] on span "Save" at bounding box center [796, 371] width 22 height 10
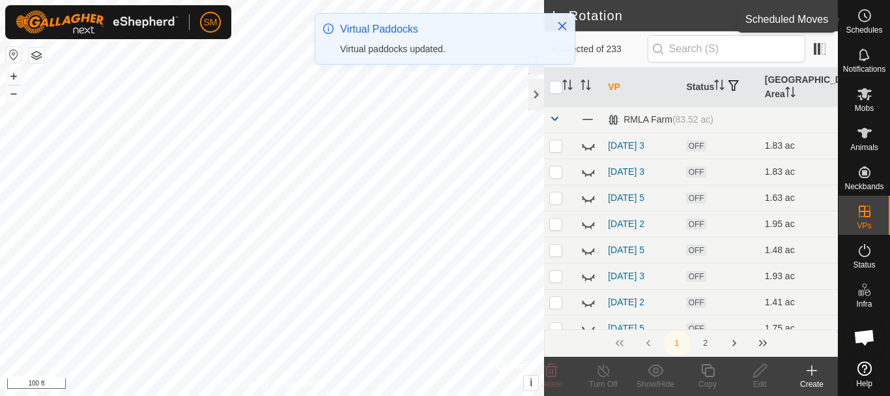
click at [866, 16] on icon at bounding box center [865, 16] width 16 height 16
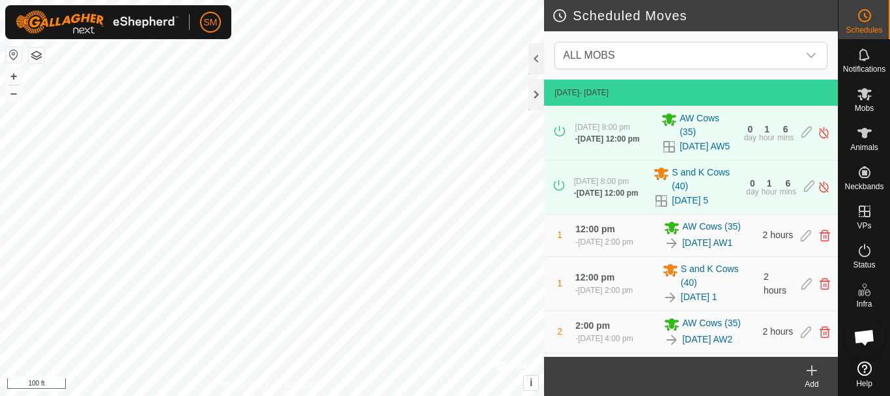
click at [809, 374] on icon at bounding box center [812, 370] width 16 height 16
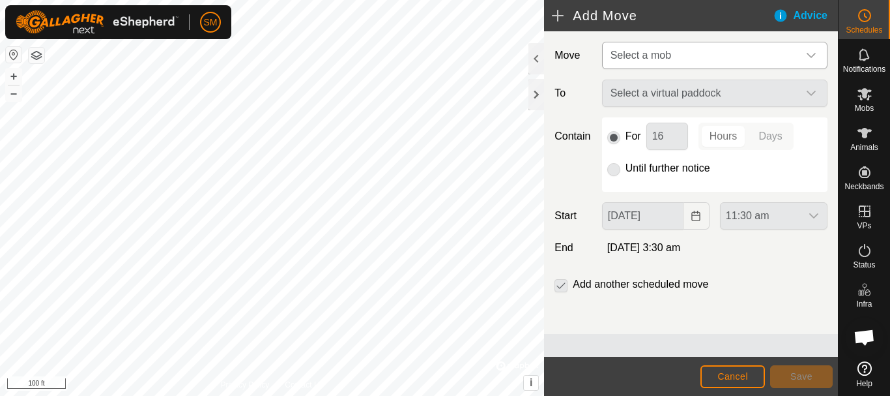
click at [815, 56] on icon "dropdown trigger" at bounding box center [811, 55] width 10 height 10
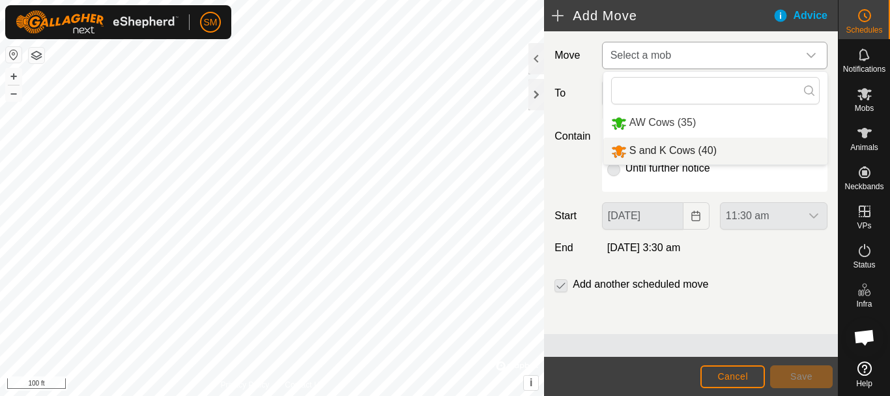
click at [677, 148] on li "S and K Cows (40)" at bounding box center [716, 151] width 224 height 27
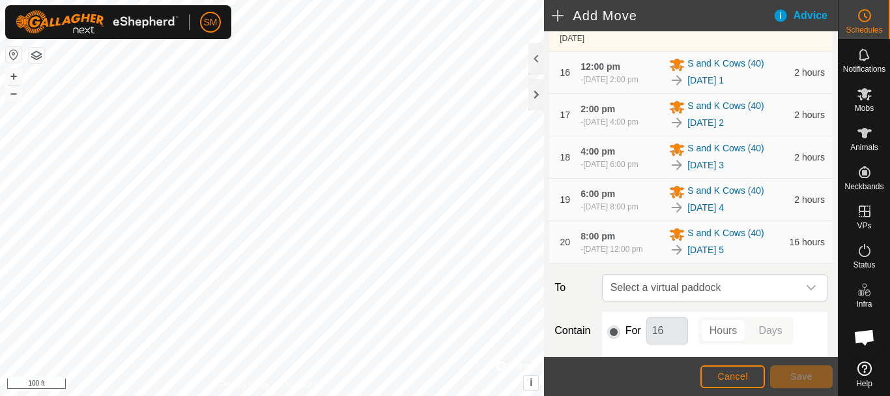
scroll to position [1034, 0]
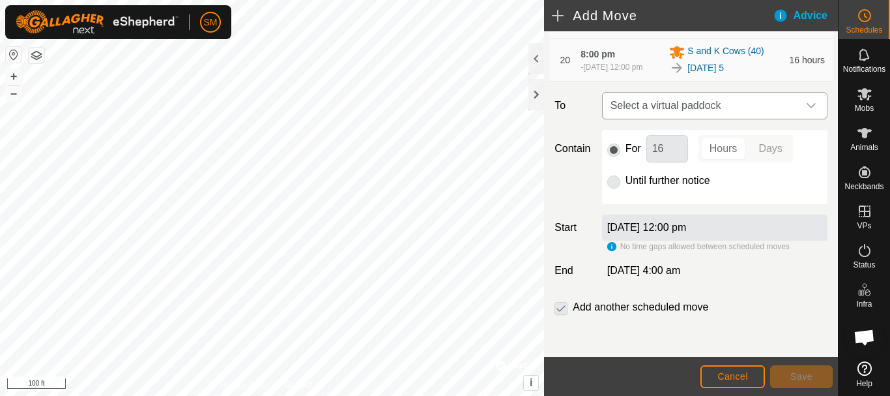
click at [806, 104] on icon "dropdown trigger" at bounding box center [811, 105] width 10 height 10
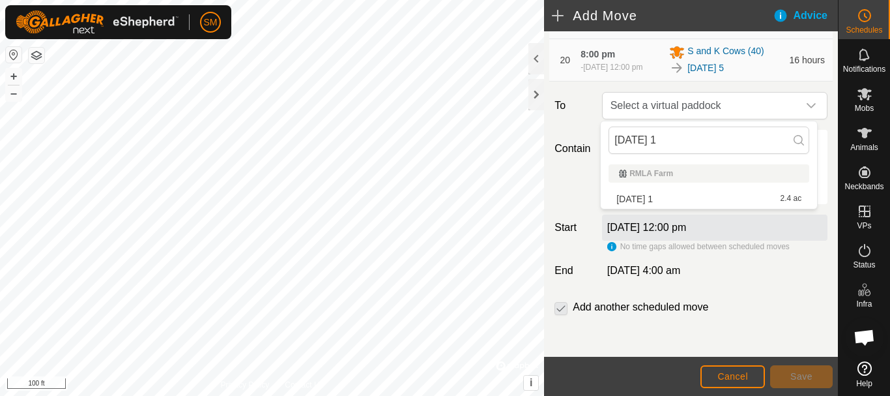
click at [656, 197] on li "2025-10-12 1 2.4 ac" at bounding box center [709, 199] width 201 height 20
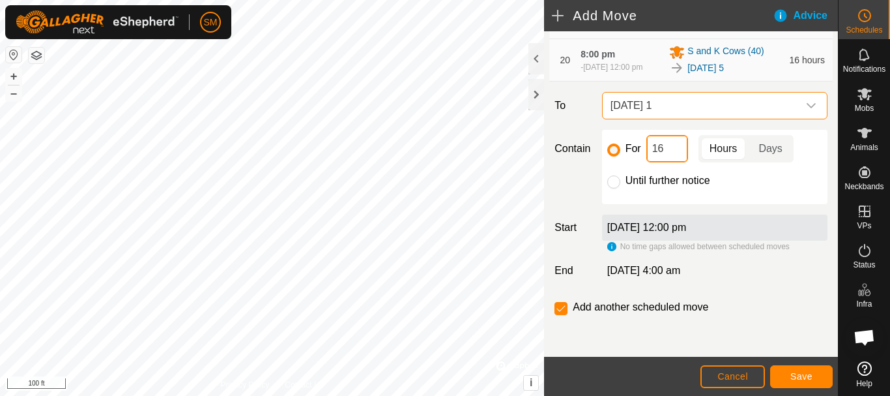
click at [663, 155] on input "16" at bounding box center [668, 148] width 42 height 27
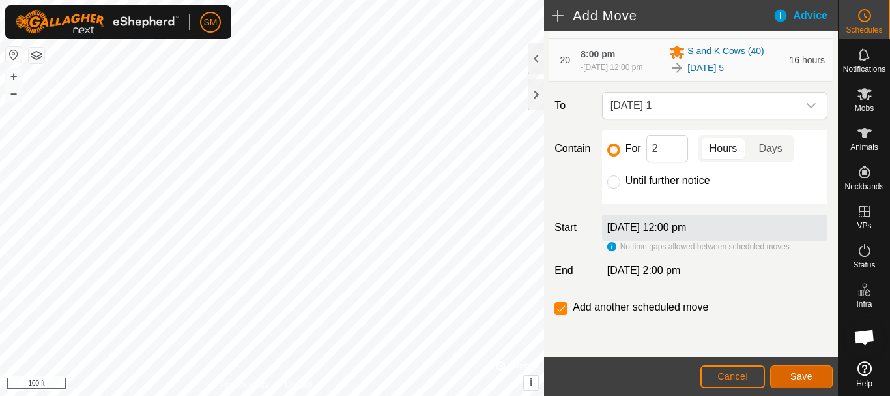
click at [808, 372] on span "Save" at bounding box center [802, 376] width 22 height 10
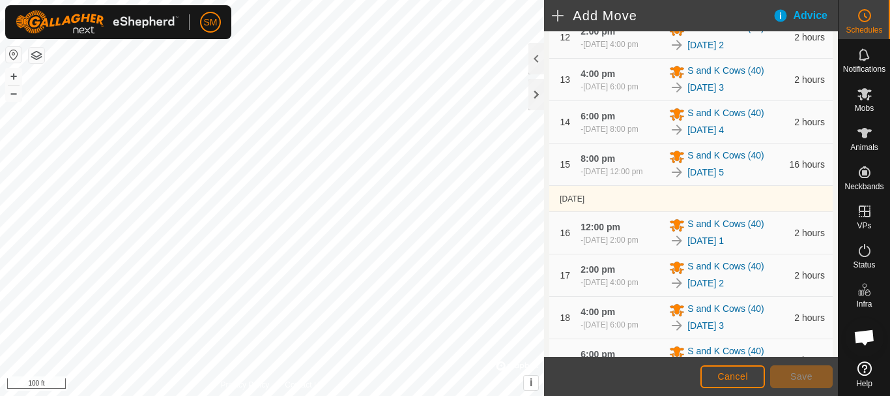
scroll to position [1102, 0]
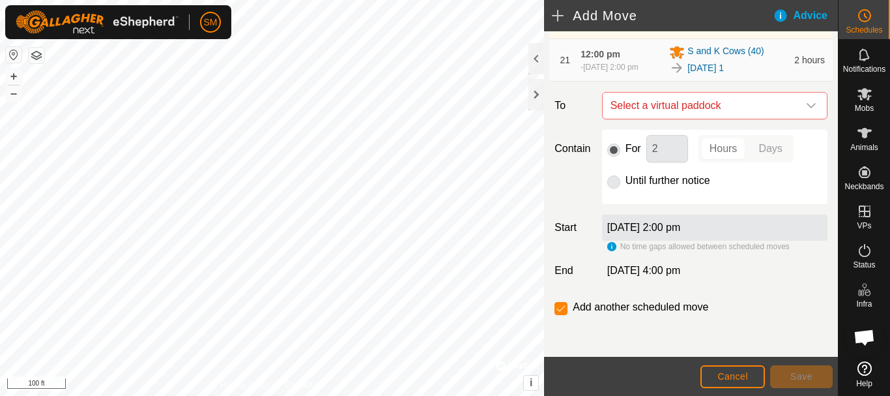
click at [806, 104] on icon "dropdown trigger" at bounding box center [811, 105] width 10 height 10
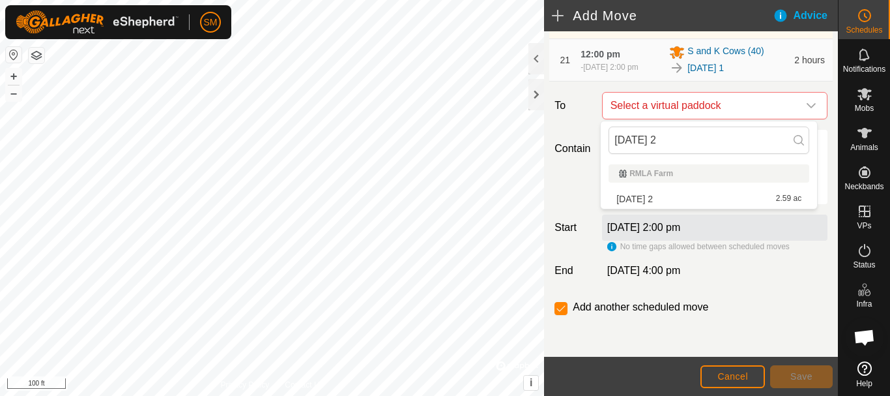
click at [675, 196] on li "2025-10-12 2 2.59 ac" at bounding box center [709, 199] width 201 height 20
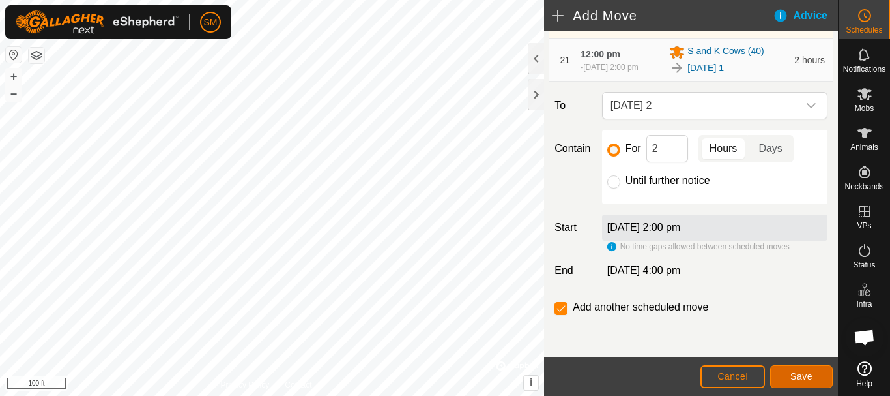
click at [804, 377] on span "Save" at bounding box center [802, 376] width 22 height 10
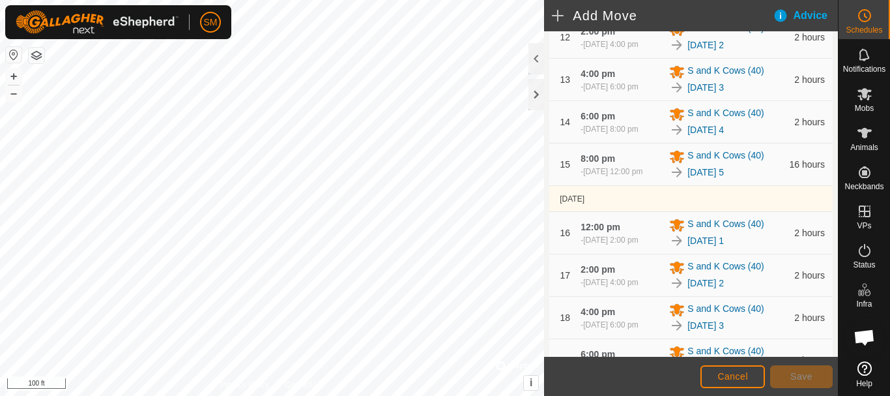
scroll to position [1145, 0]
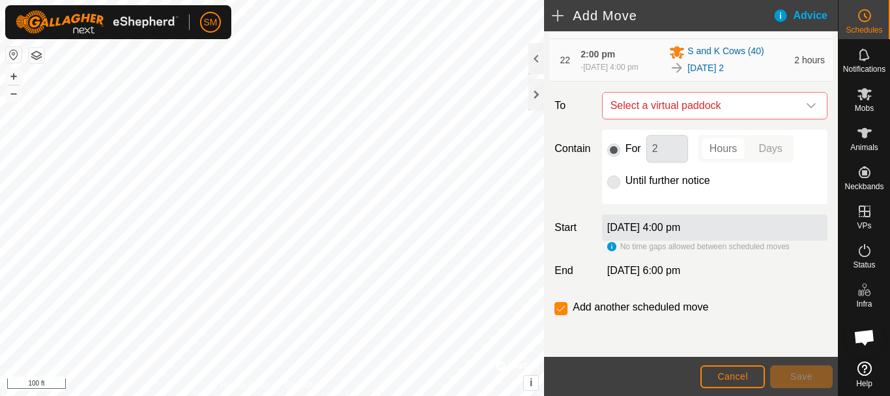
click at [806, 105] on icon "dropdown trigger" at bounding box center [811, 105] width 10 height 10
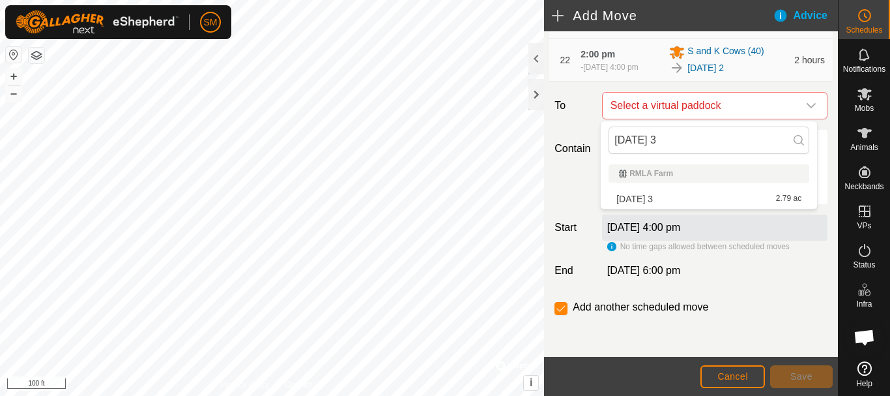
click at [659, 196] on li "2025-10-12 3 2.79 ac" at bounding box center [709, 199] width 201 height 20
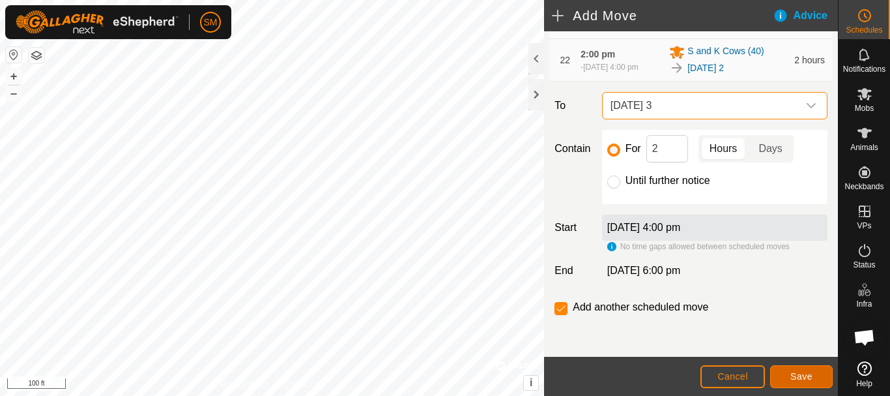
click at [804, 377] on span "Save" at bounding box center [802, 376] width 22 height 10
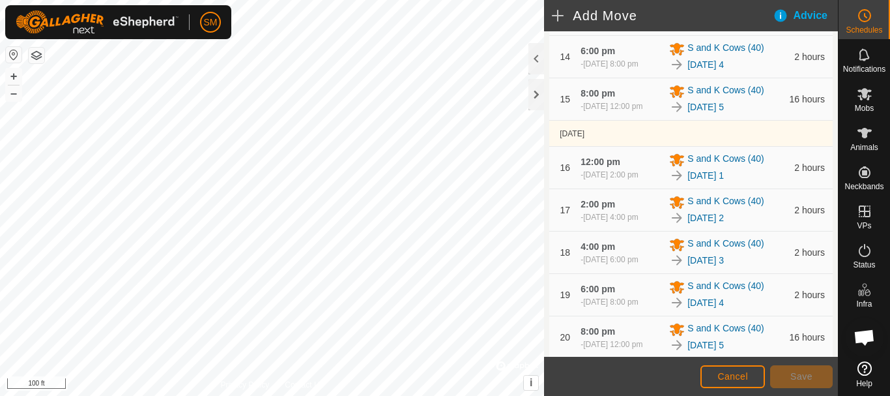
scroll to position [1187, 0]
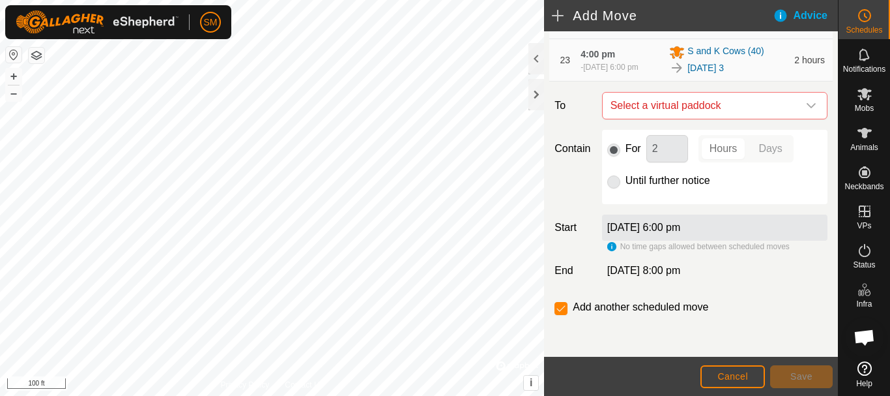
click at [806, 104] on icon "dropdown trigger" at bounding box center [811, 105] width 10 height 10
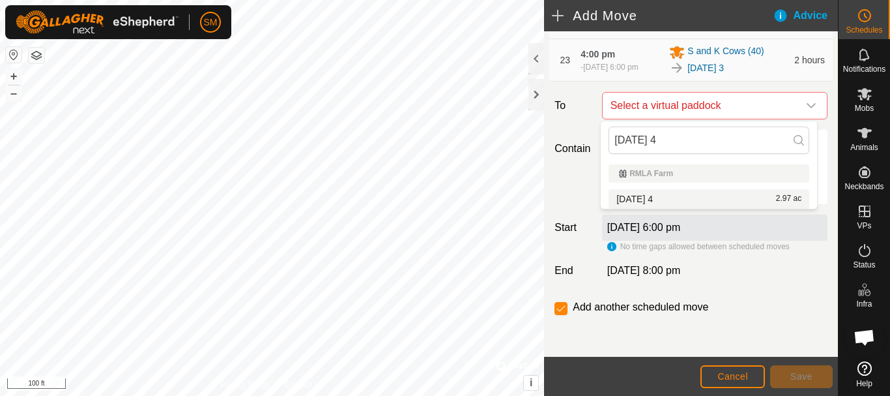
click at [654, 196] on li "2025-10-12 4 2.97 ac" at bounding box center [709, 199] width 201 height 20
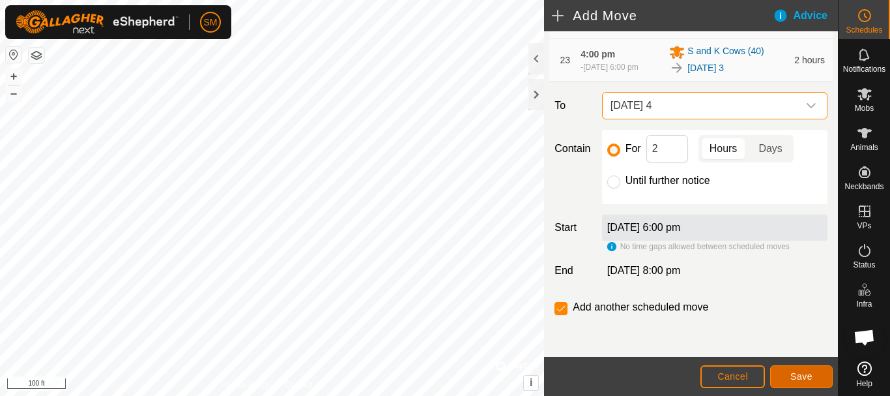
click at [812, 384] on button "Save" at bounding box center [801, 376] width 63 height 23
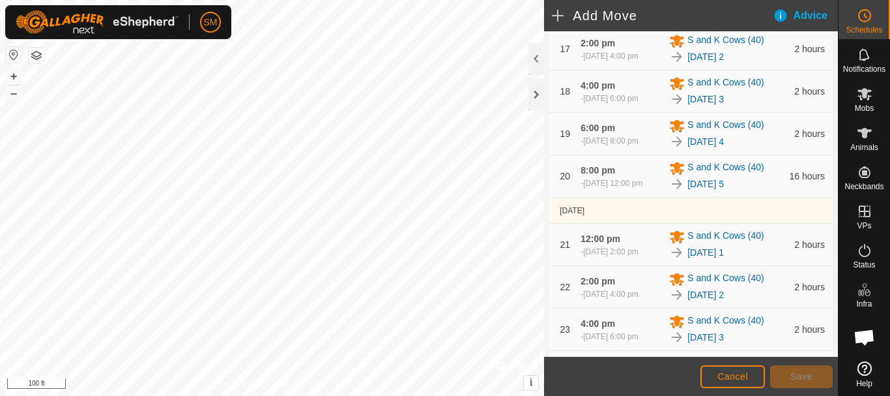
scroll to position [1229, 0]
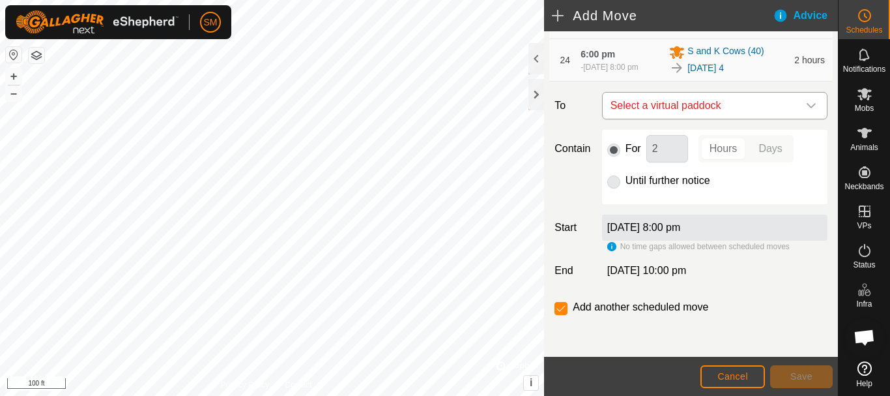
click at [806, 106] on icon "dropdown trigger" at bounding box center [811, 105] width 10 height 10
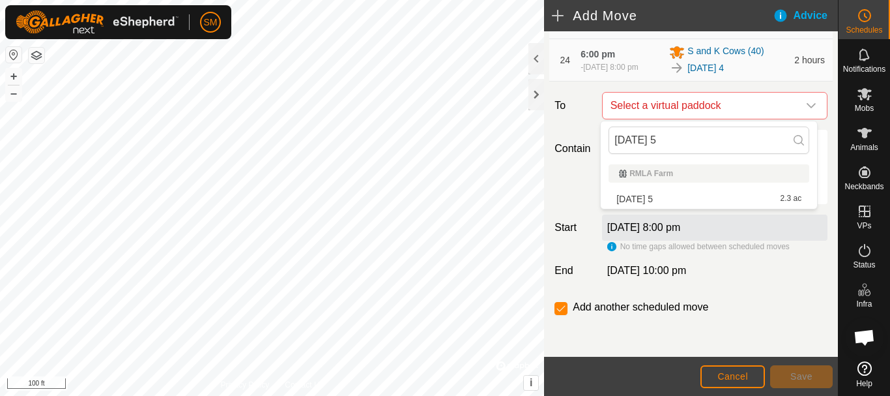
click at [665, 200] on li "2025-10-12 5 2.3 ac" at bounding box center [709, 199] width 201 height 20
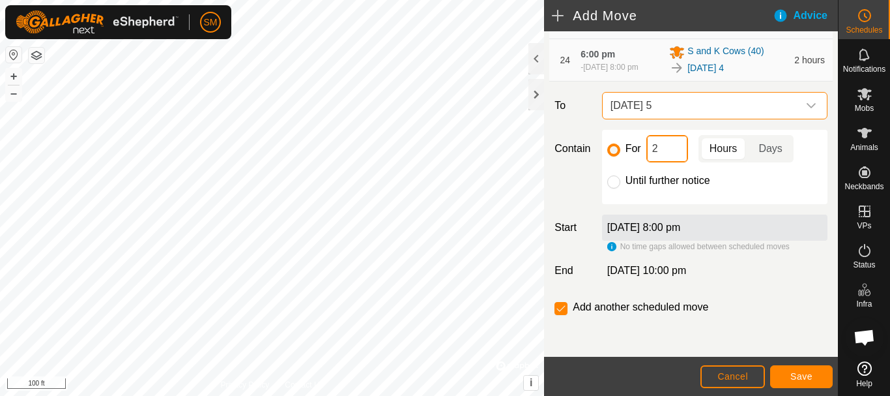
click at [669, 158] on input "2" at bounding box center [668, 148] width 42 height 27
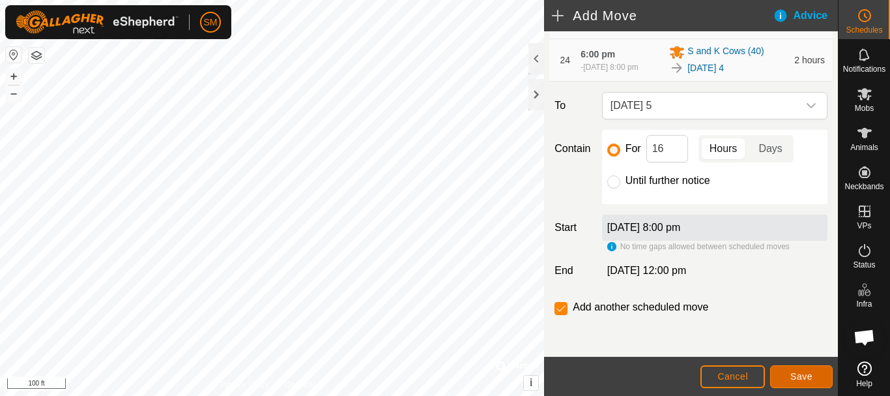
click at [809, 377] on span "Save" at bounding box center [802, 376] width 22 height 10
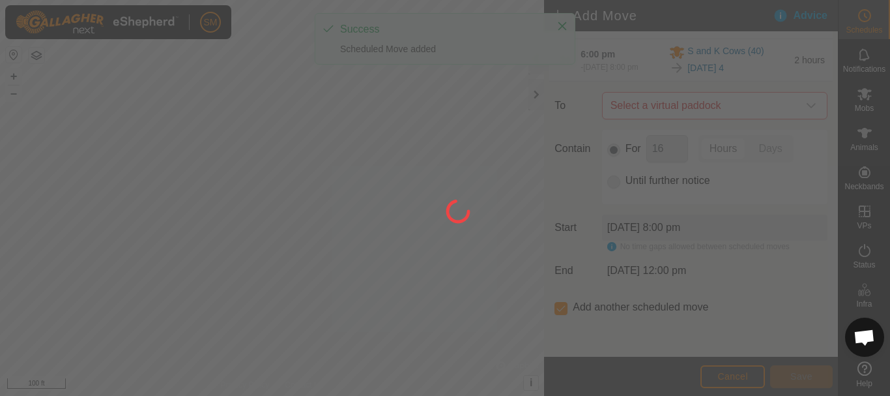
scroll to position [10, 0]
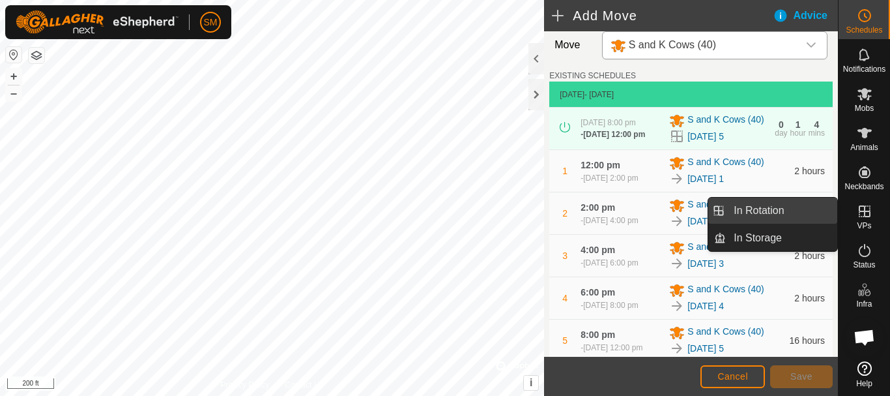
click at [763, 207] on link "In Rotation" at bounding box center [781, 210] width 111 height 26
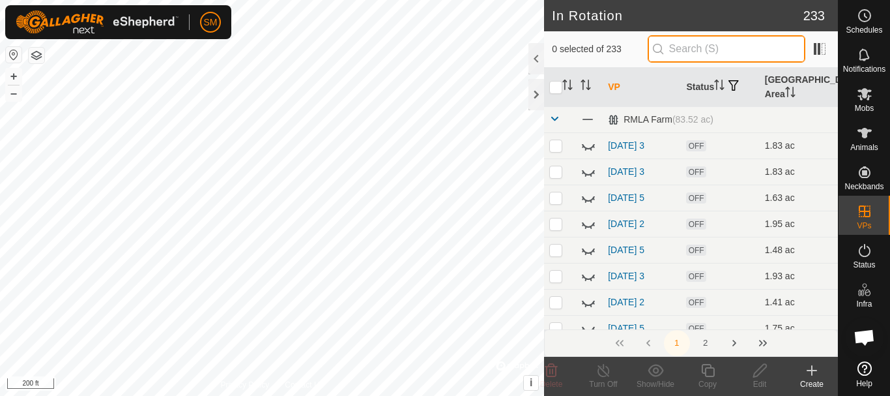
click at [690, 50] on input "text" at bounding box center [727, 48] width 158 height 27
paste input "2025-10-12"
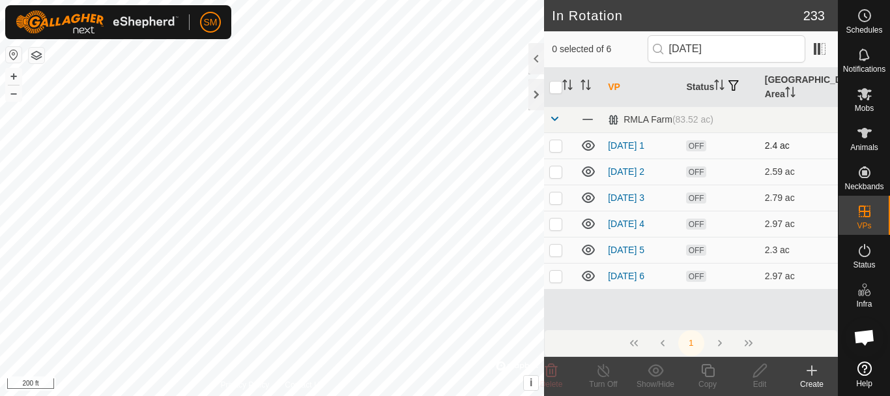
click at [590, 143] on icon at bounding box center [588, 145] width 13 height 10
click at [587, 173] on icon at bounding box center [588, 171] width 13 height 10
click at [587, 196] on icon at bounding box center [588, 197] width 13 height 10
click at [589, 224] on icon at bounding box center [589, 224] width 16 height 16
click at [556, 280] on p-checkbox at bounding box center [555, 275] width 13 height 10
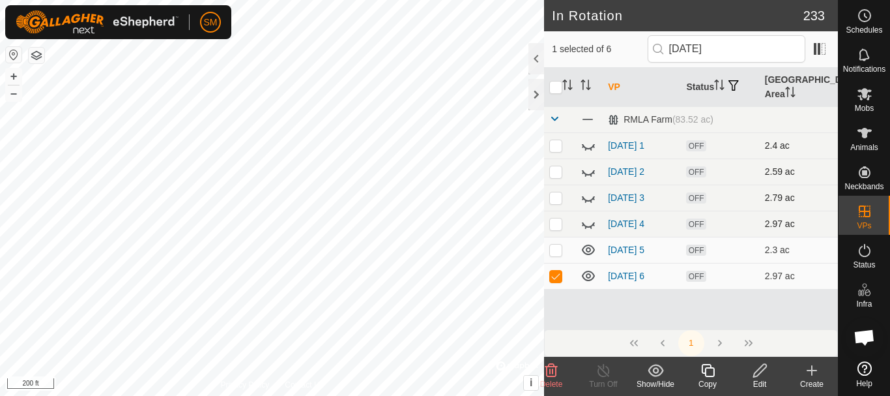
click at [552, 364] on icon at bounding box center [552, 370] width 12 height 13
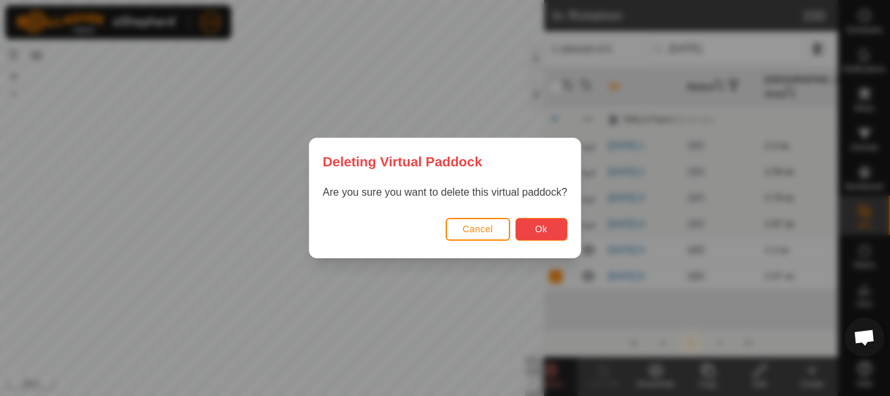
click at [537, 229] on span "Ok" at bounding box center [541, 229] width 12 height 10
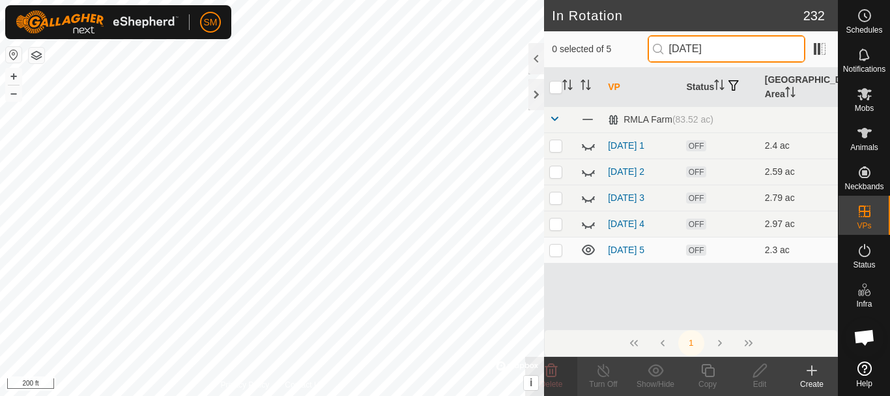
click at [729, 45] on input "2025-10-12" at bounding box center [727, 48] width 158 height 27
click at [589, 250] on icon at bounding box center [589, 250] width 16 height 16
click at [733, 50] on input "2025-10-11" at bounding box center [727, 48] width 158 height 27
click at [590, 250] on icon at bounding box center [588, 249] width 13 height 10
click at [590, 250] on icon at bounding box center [589, 250] width 16 height 16
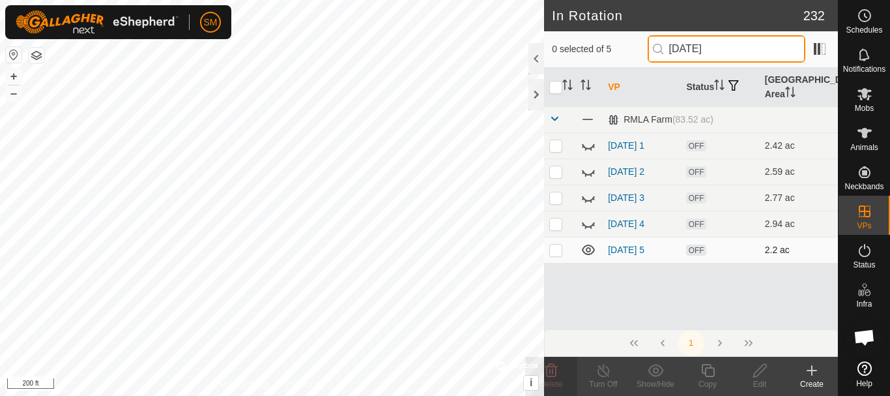
click at [733, 48] on input "2025-10-10" at bounding box center [727, 48] width 158 height 27
click at [554, 255] on td at bounding box center [559, 250] width 31 height 26
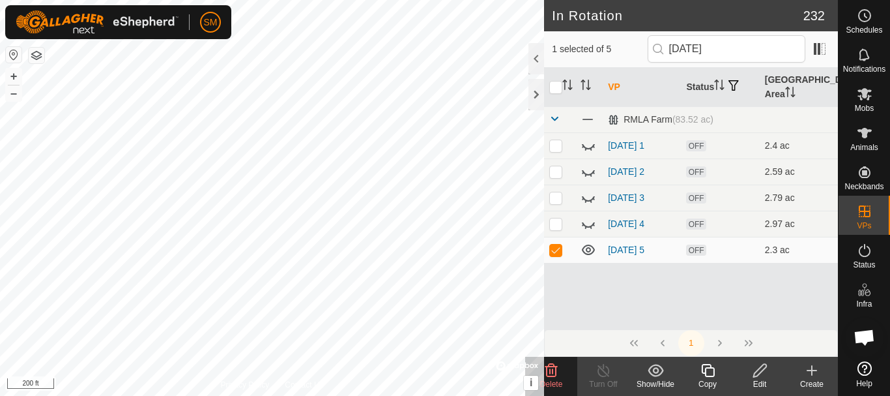
click at [712, 370] on icon at bounding box center [708, 370] width 16 height 16
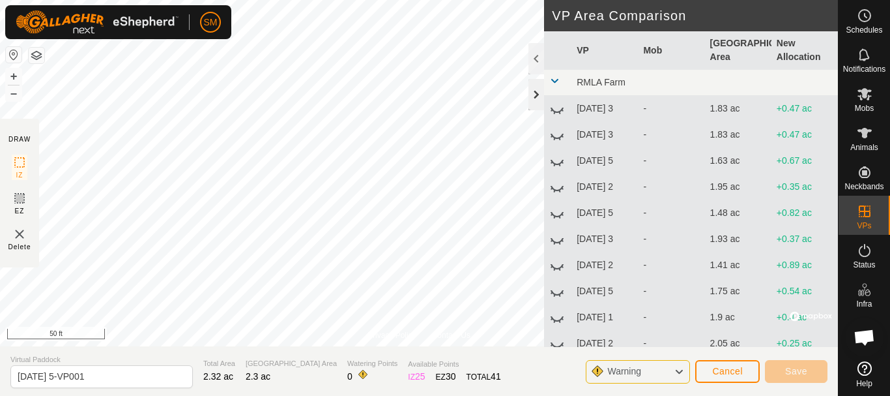
click at [533, 91] on div at bounding box center [537, 94] width 16 height 31
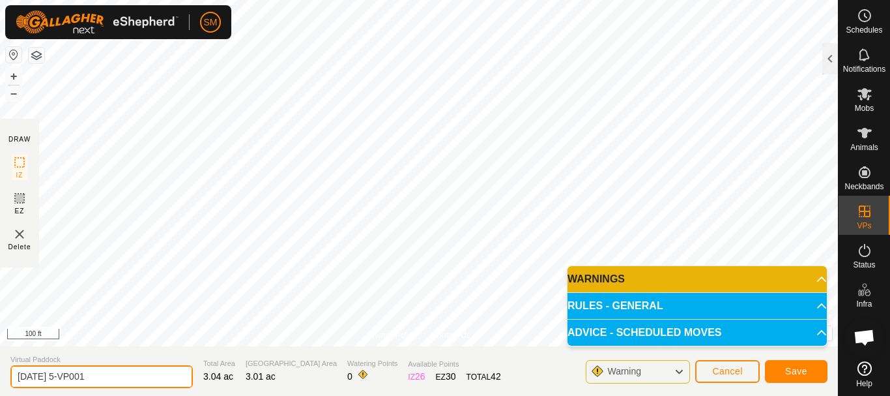
drag, startPoint x: 142, startPoint y: 374, endPoint x: 0, endPoint y: 384, distance: 142.4
click at [0, 384] on section "Virtual Paddock 2025-10-12 5-VP001 Total Area 3.04 ac Grazing Area 3.01 ac Wate…" at bounding box center [419, 371] width 838 height 50
paste input "text"
drag, startPoint x: 66, startPoint y: 378, endPoint x: 0, endPoint y: 383, distance: 66.7
click at [0, 383] on section "Virtual Paddock 2025-10-13 4 Total Area 3.04 ac Grazing Area 3.01 ac Watering P…" at bounding box center [419, 371] width 838 height 50
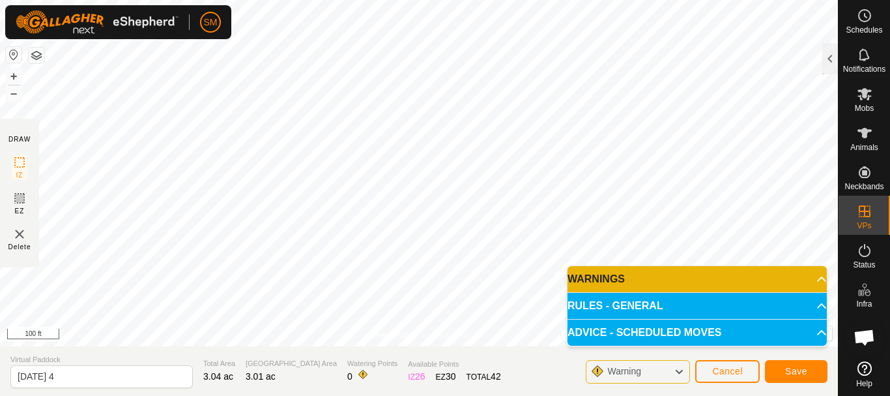
click at [95, 390] on section "Virtual Paddock 2025-10-13 4 Total Area 3.04 ac Grazing Area 3.01 ac Watering P…" at bounding box center [419, 371] width 838 height 50
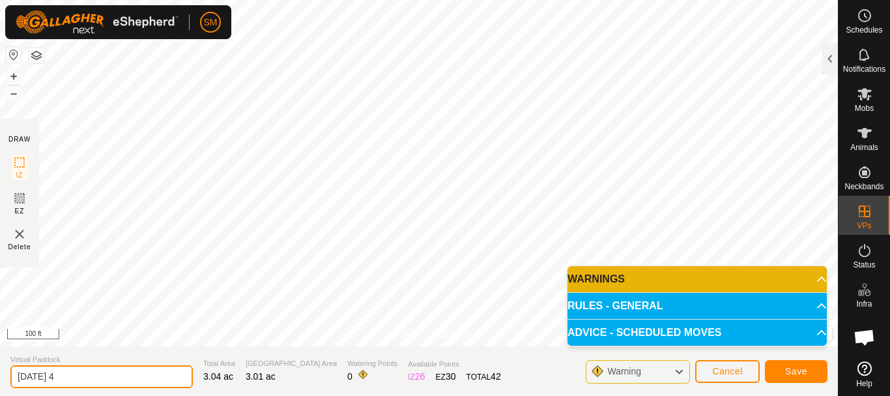
click at [90, 374] on input "[DATE] 4" at bounding box center [101, 376] width 182 height 23
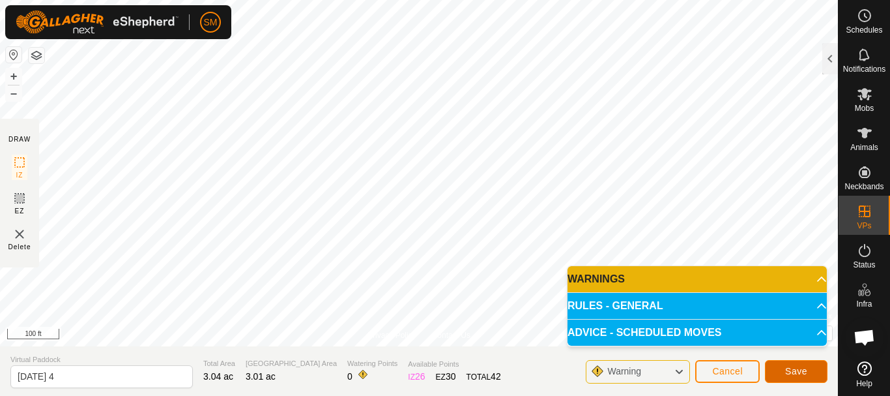
click at [796, 369] on span "Save" at bounding box center [796, 371] width 22 height 10
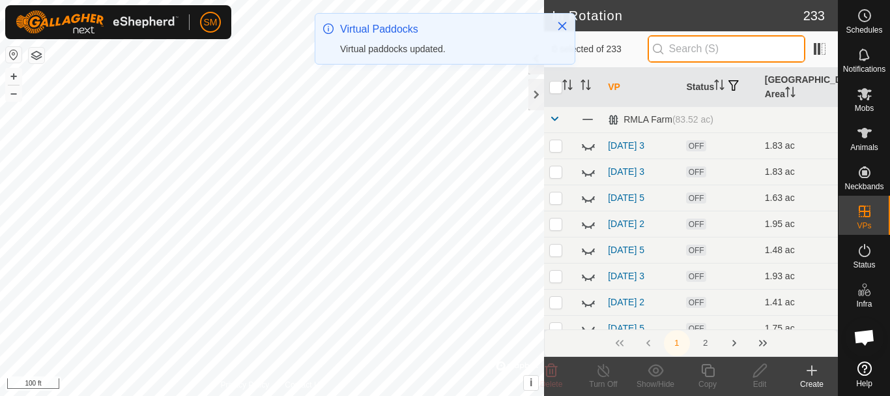
click at [735, 51] on input "text" at bounding box center [727, 48] width 158 height 27
paste input "2025-10-13"
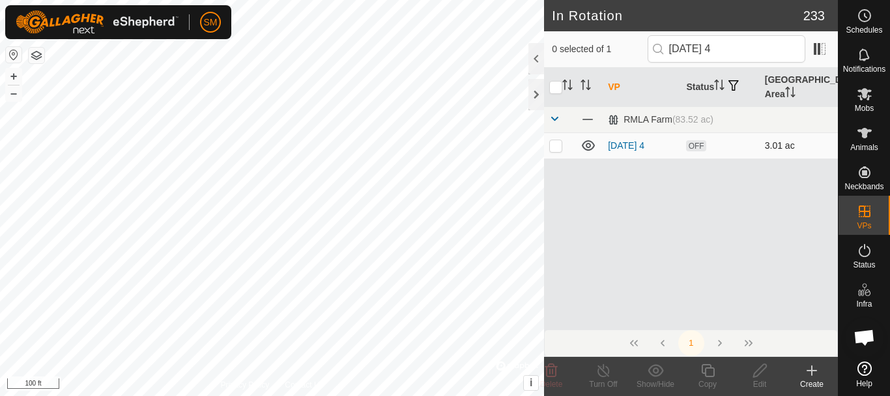
click at [553, 144] on p-checkbox at bounding box center [555, 145] width 13 height 10
click at [710, 375] on icon at bounding box center [708, 370] width 16 height 16
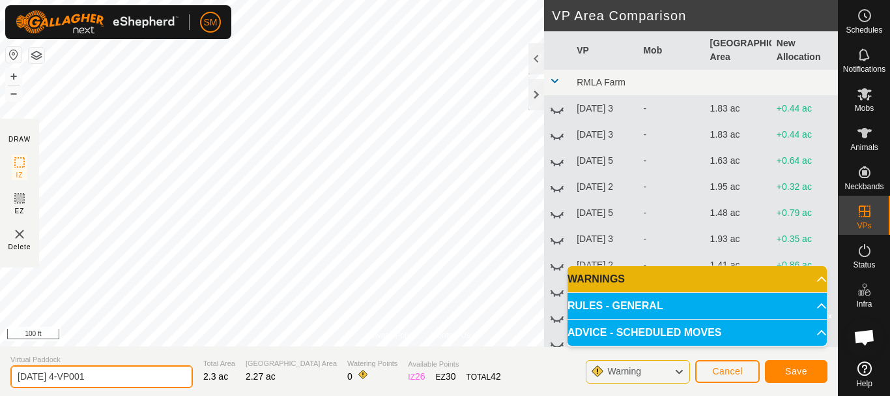
click at [112, 376] on input "2025-10-13 4-VP001" at bounding box center [101, 376] width 182 height 23
paste input "text"
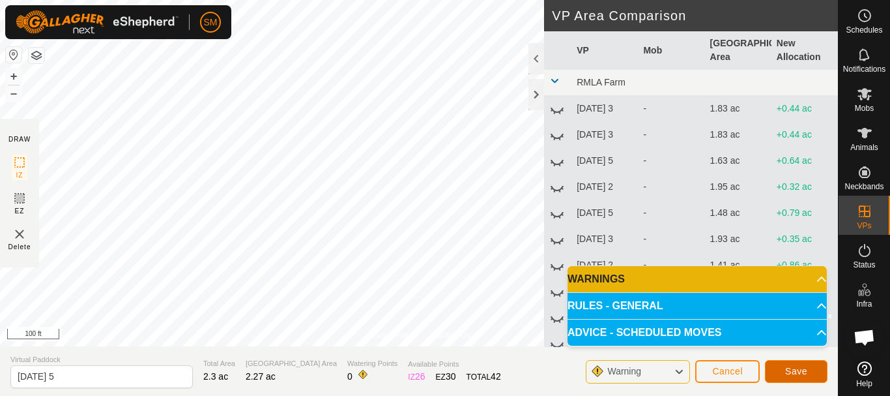
click at [818, 373] on button "Save" at bounding box center [796, 371] width 63 height 23
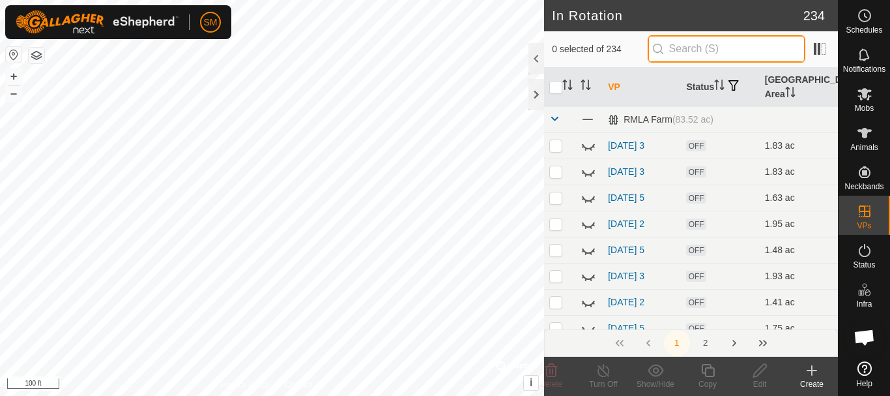
click at [764, 55] on input "text" at bounding box center [727, 48] width 158 height 27
paste input "2025-10-13"
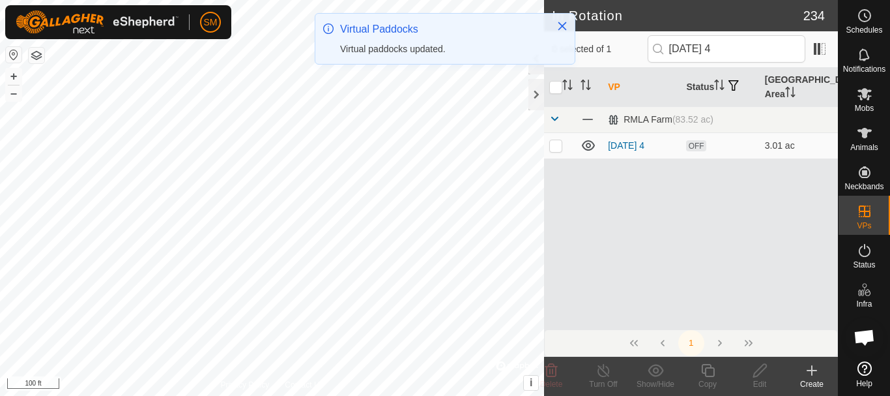
click at [557, 147] on p-checkbox at bounding box center [555, 145] width 13 height 10
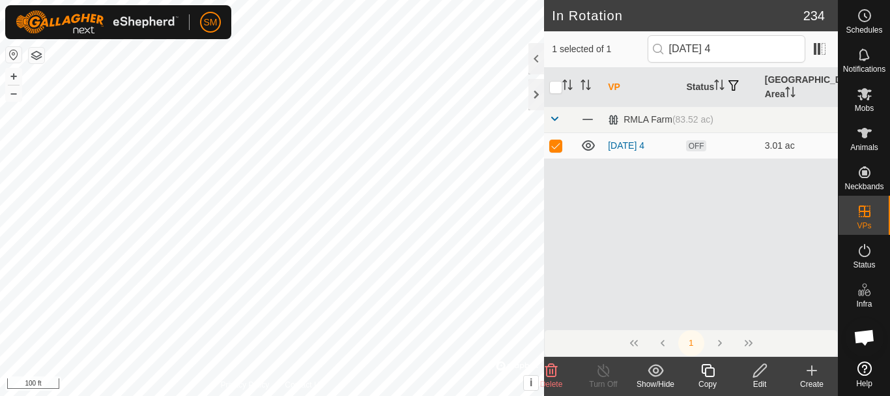
click at [705, 369] on icon at bounding box center [708, 370] width 16 height 16
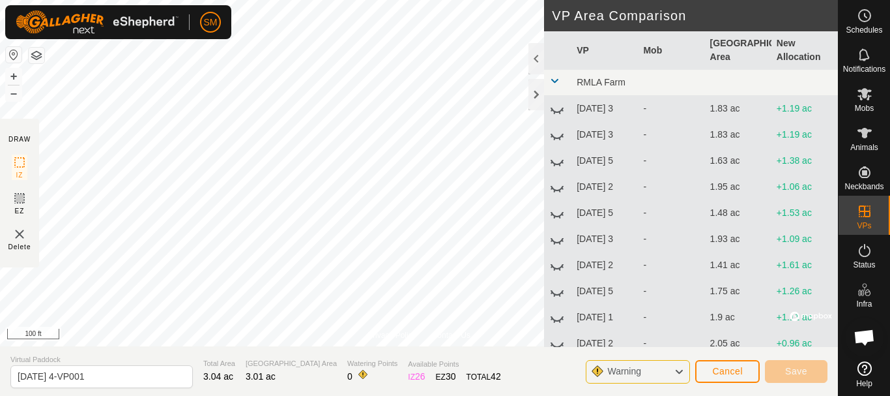
click at [555, 206] on div "Privacy Policy Contact Us Status: OFF Type: Inclusion Zone + – ⇧ i © Mapbox , ©…" at bounding box center [419, 198] width 838 height 396
click at [539, 90] on div at bounding box center [537, 94] width 16 height 31
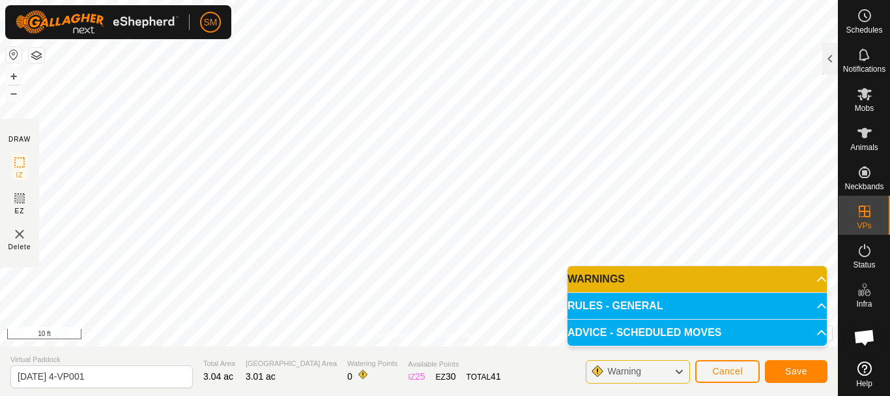
click at [66, 388] on div "Privacy Policy Contact Us Status: OFF Type: Inclusion Zone + – ⇧ i © Mapbox , ©…" at bounding box center [419, 198] width 838 height 396
click at [90, 364] on div "Privacy Policy Contact Us Status: OFF Type: Inclusion Zone + – ⇧ i © Mapbox , ©…" at bounding box center [419, 198] width 838 height 396
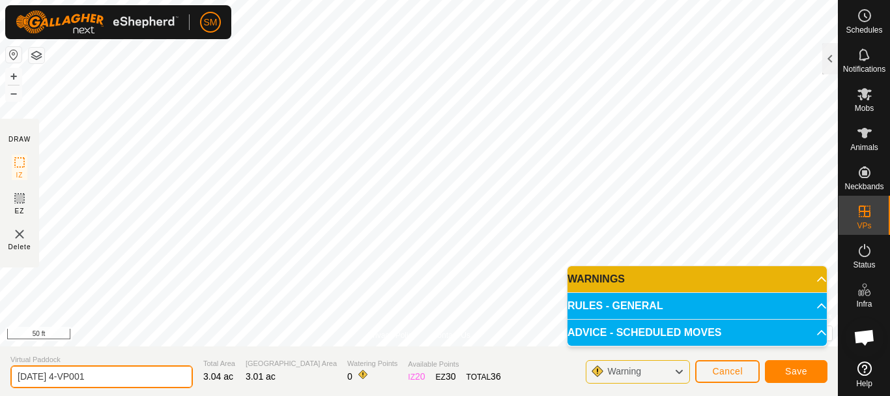
drag, startPoint x: 134, startPoint y: 383, endPoint x: 0, endPoint y: 370, distance: 134.2
click at [0, 370] on section "Virtual Paddock 2025-10-13 4-VP001 Total Area 3.04 ac Grazing Area 3.01 ac Wate…" at bounding box center [419, 371] width 838 height 50
paste input "text"
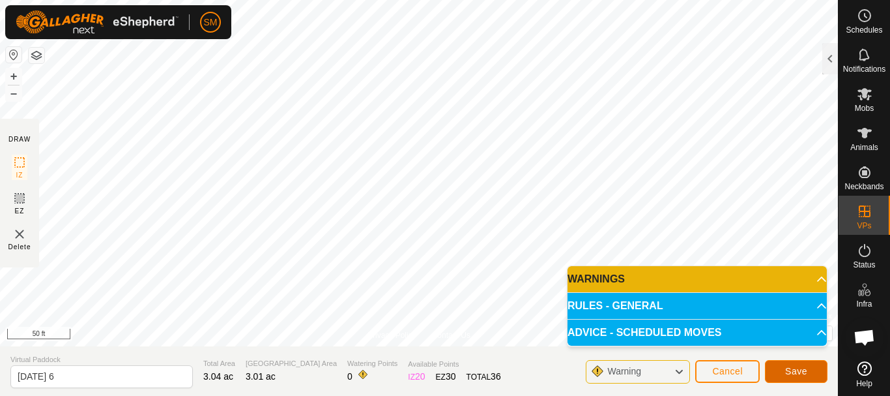
click at [811, 373] on button "Save" at bounding box center [796, 371] width 63 height 23
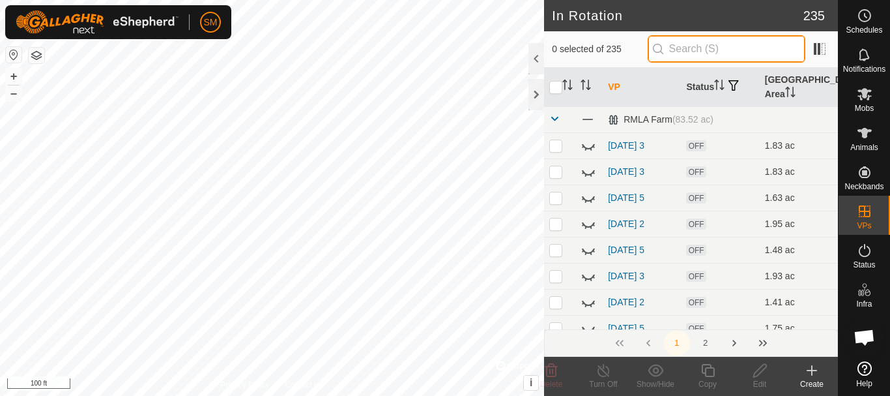
click at [720, 44] on input "text" at bounding box center [727, 48] width 158 height 27
paste input "2025-10-13"
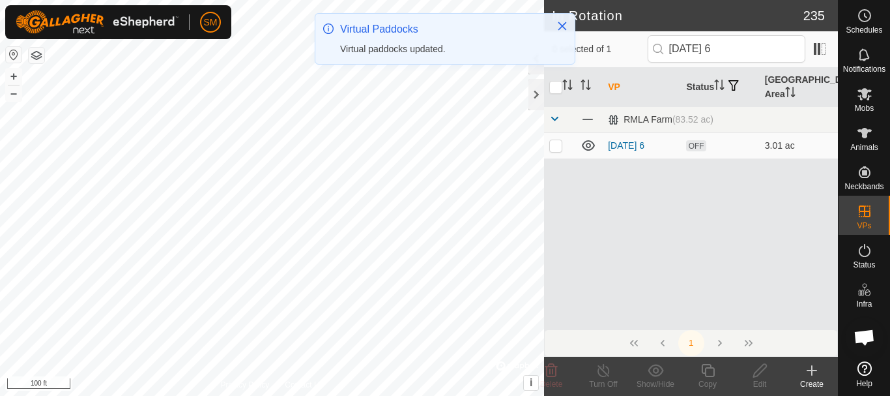
click at [556, 146] on p-checkbox at bounding box center [555, 145] width 13 height 10
click at [707, 376] on icon at bounding box center [707, 370] width 13 height 13
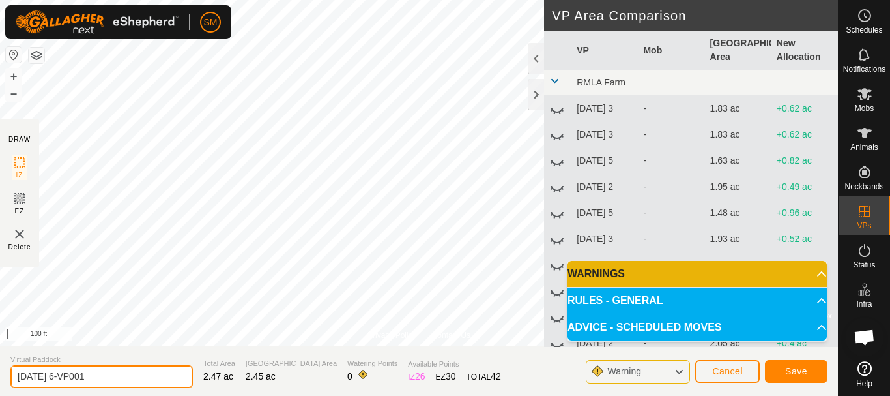
click at [141, 377] on input "2025-10-13 6-VP001" at bounding box center [101, 376] width 182 height 23
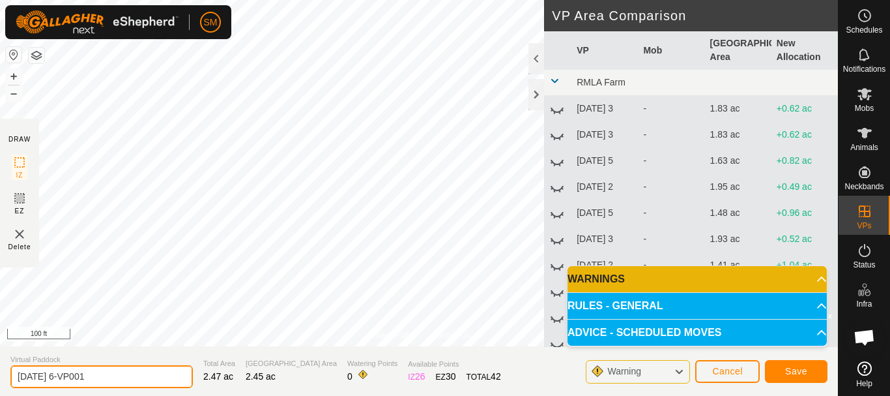
click at [141, 377] on input "2025-10-13 6-VP001" at bounding box center [101, 376] width 182 height 23
paste input "text"
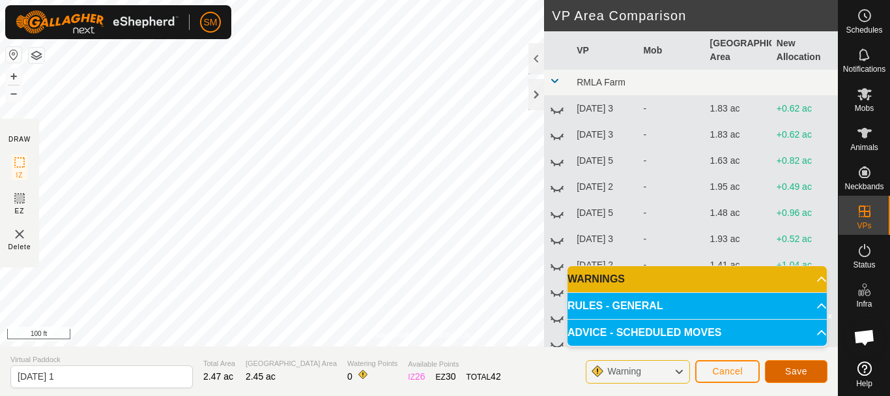
click at [793, 376] on button "Save" at bounding box center [796, 371] width 63 height 23
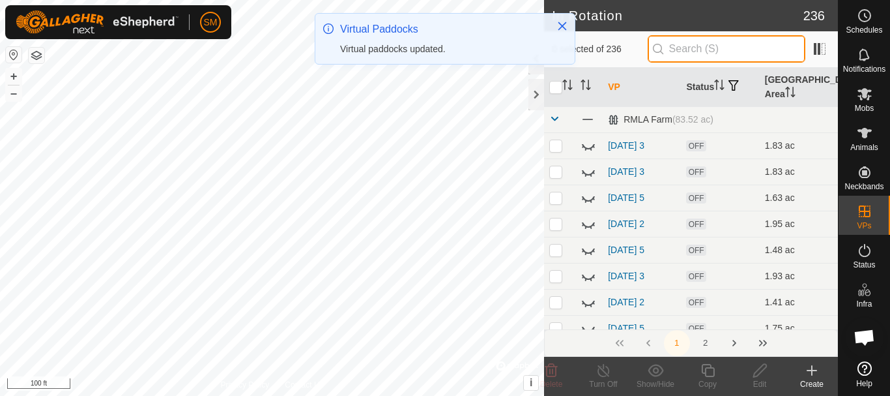
click at [719, 56] on input "text" at bounding box center [727, 48] width 158 height 27
paste input "2025-10-13"
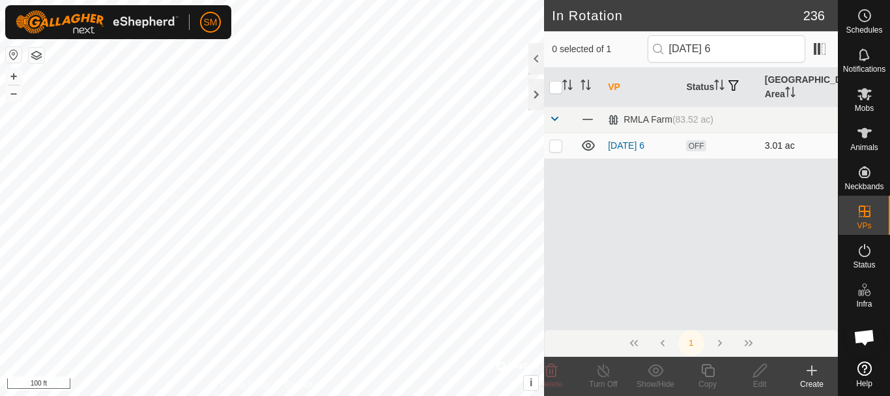
click at [556, 146] on p-checkbox at bounding box center [555, 145] width 13 height 10
click at [711, 375] on icon at bounding box center [708, 370] width 16 height 16
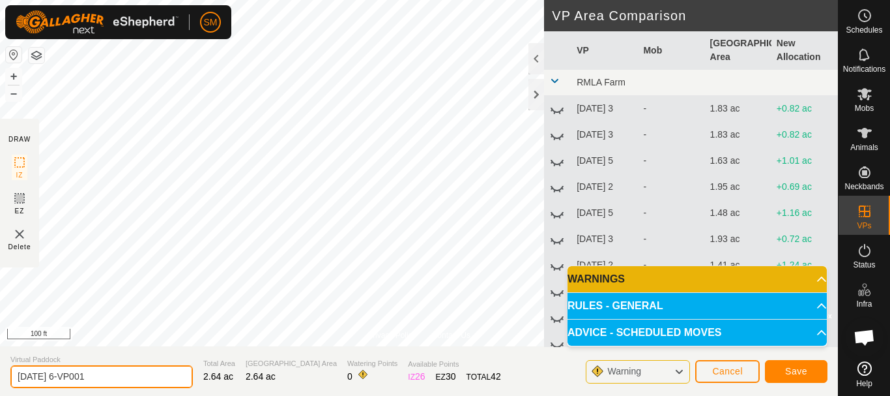
click at [145, 373] on input "2025-10-13 6-VP001" at bounding box center [101, 376] width 182 height 23
click at [144, 374] on input "2025-10-13 6-VP001" at bounding box center [101, 376] width 182 height 23
paste input "text"
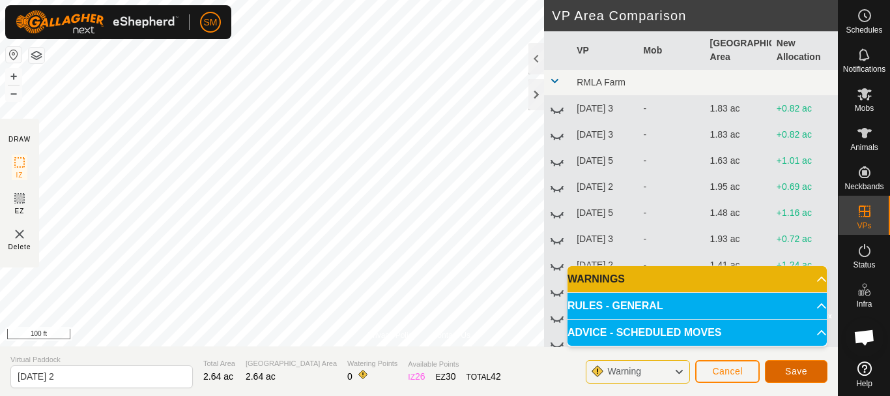
click at [791, 368] on span "Save" at bounding box center [796, 371] width 22 height 10
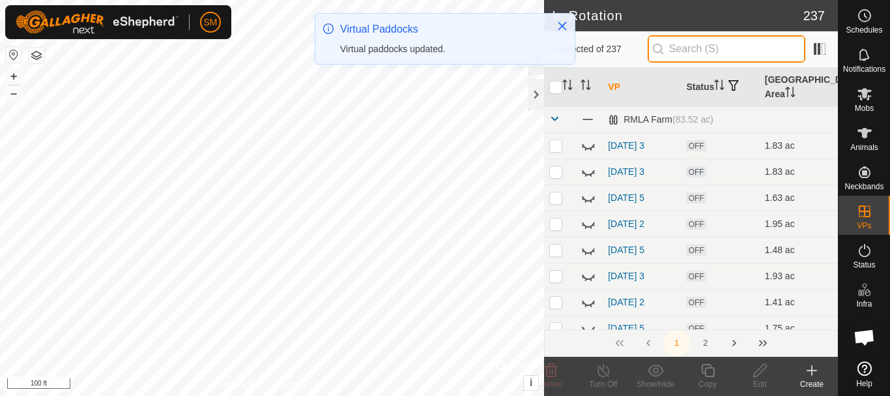
click at [728, 45] on input "text" at bounding box center [727, 48] width 158 height 27
paste input "2025-10-13"
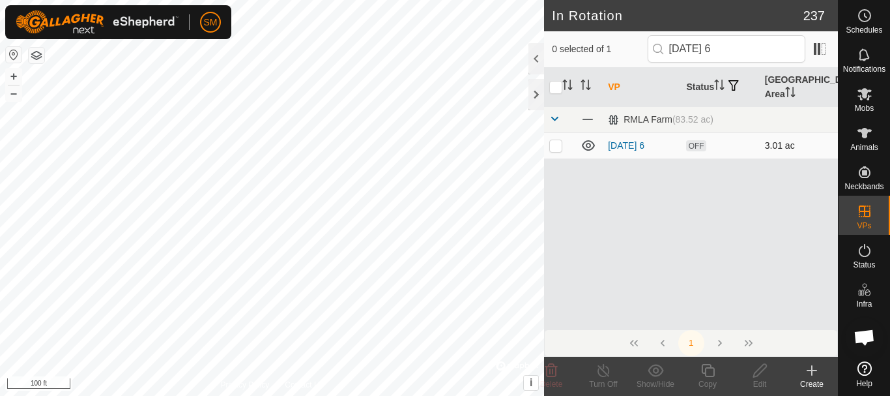
click at [558, 149] on p-checkbox at bounding box center [555, 145] width 13 height 10
click at [712, 372] on icon at bounding box center [708, 370] width 16 height 16
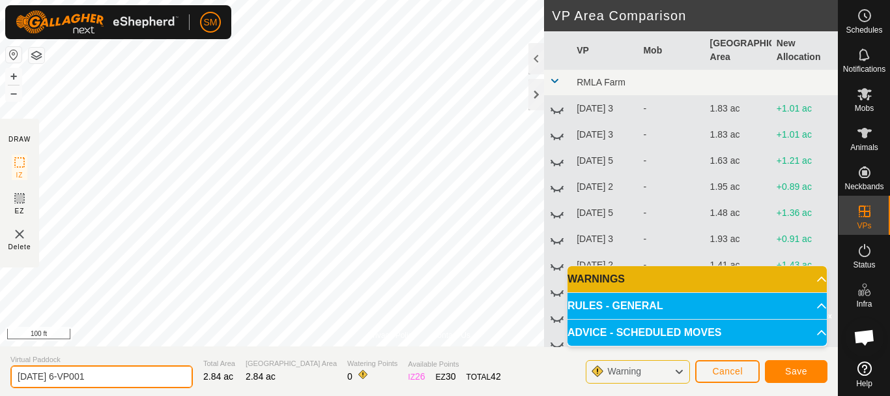
click at [126, 379] on input "2025-10-13 6-VP001" at bounding box center [101, 376] width 182 height 23
paste input "text"
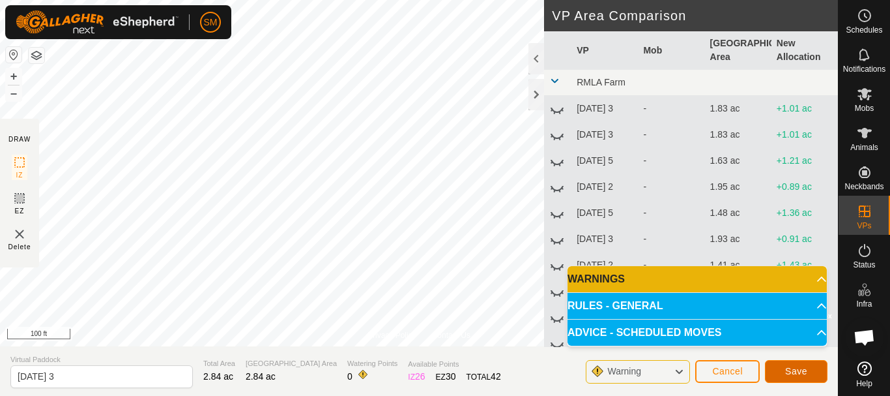
click at [797, 370] on span "Save" at bounding box center [796, 371] width 22 height 10
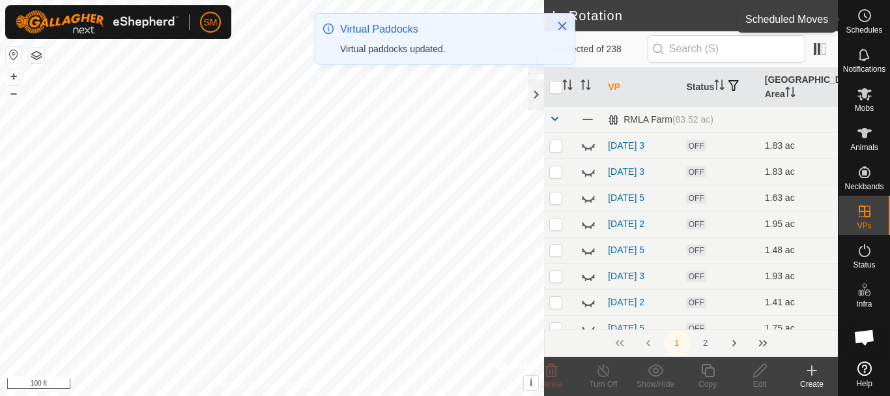
click at [864, 22] on icon at bounding box center [865, 16] width 16 height 16
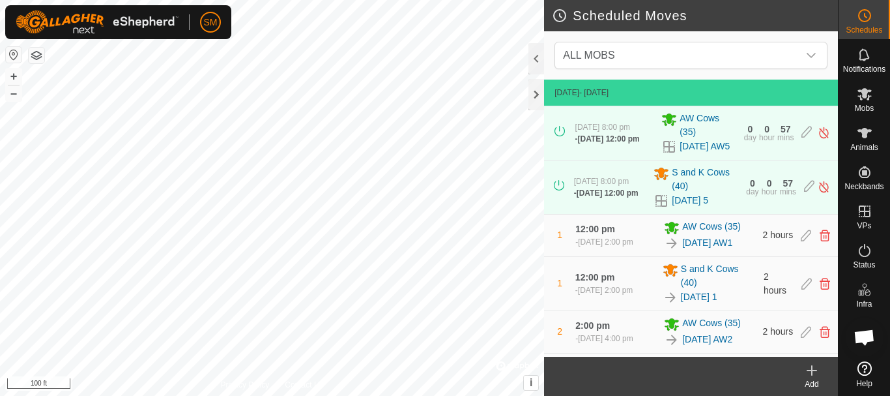
click at [804, 373] on icon at bounding box center [812, 370] width 16 height 16
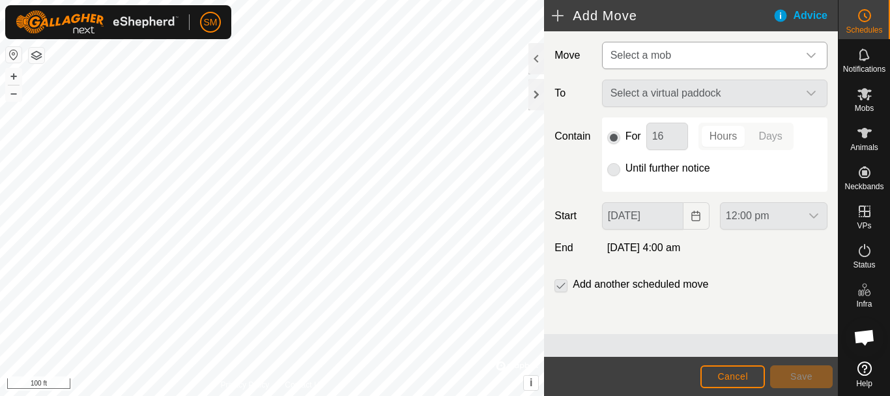
click at [813, 54] on icon "dropdown trigger" at bounding box center [811, 55] width 10 height 10
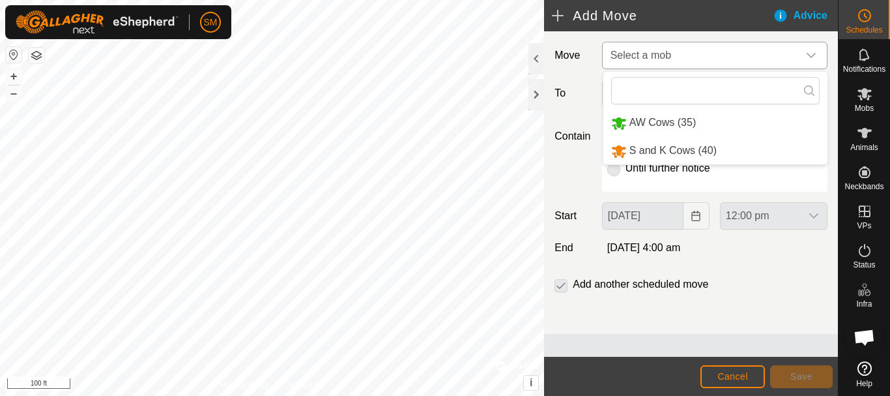
click at [629, 147] on li "S and K Cows (40)" at bounding box center [716, 151] width 224 height 27
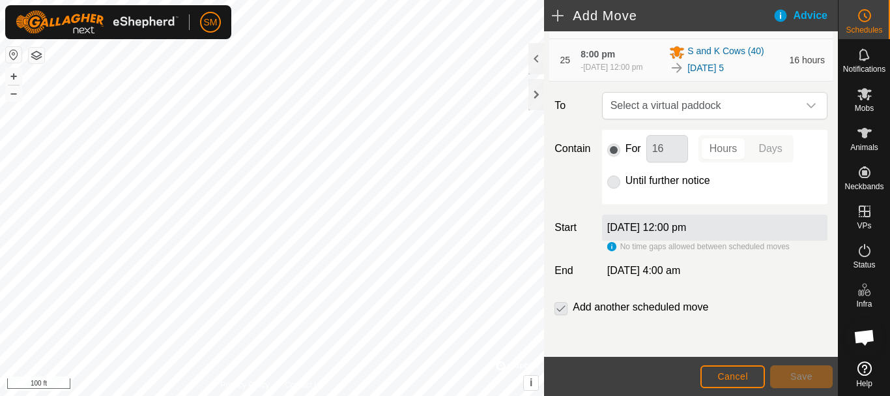
scroll to position [1277, 0]
click at [806, 106] on icon "dropdown trigger" at bounding box center [811, 105] width 10 height 10
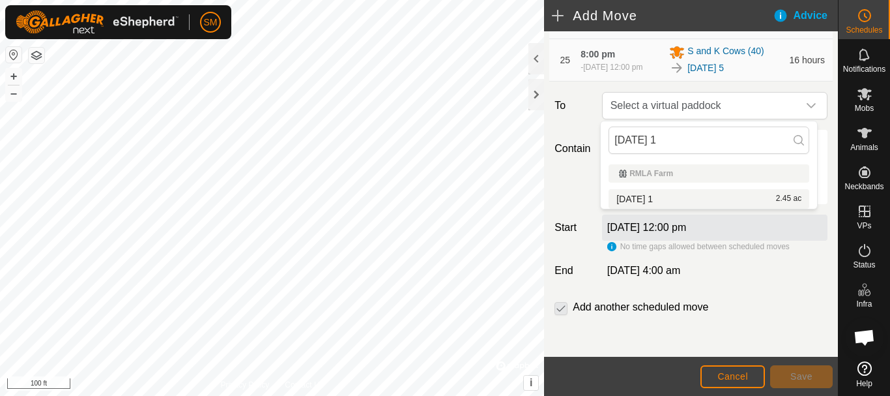
click at [644, 202] on li "2025-10-13 1 2.45 ac" at bounding box center [709, 199] width 201 height 20
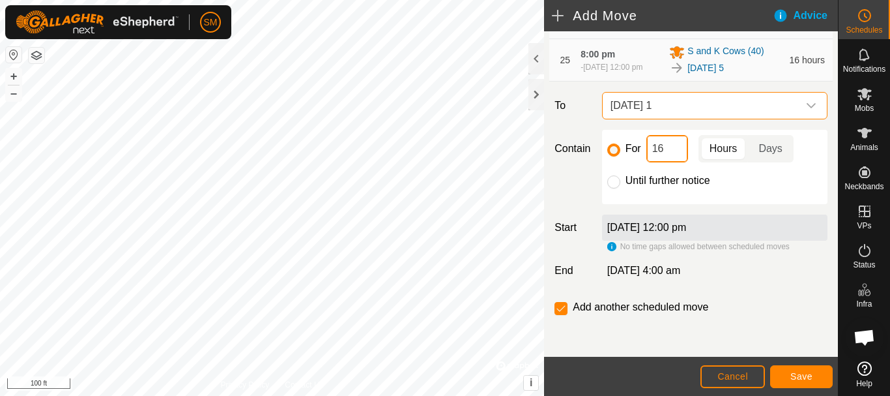
click at [664, 153] on input "16" at bounding box center [668, 148] width 42 height 27
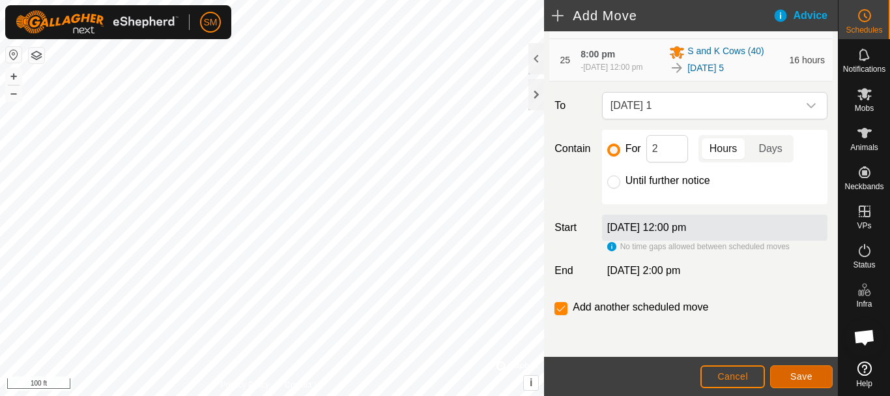
click at [808, 381] on span "Save" at bounding box center [802, 376] width 22 height 10
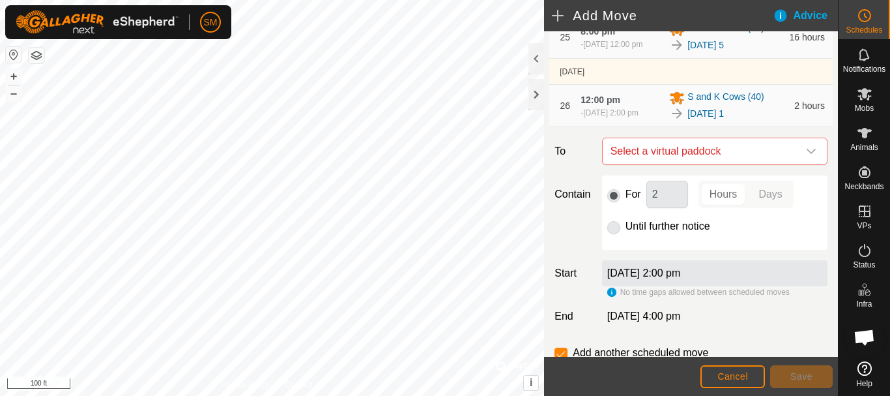
scroll to position [1346, 0]
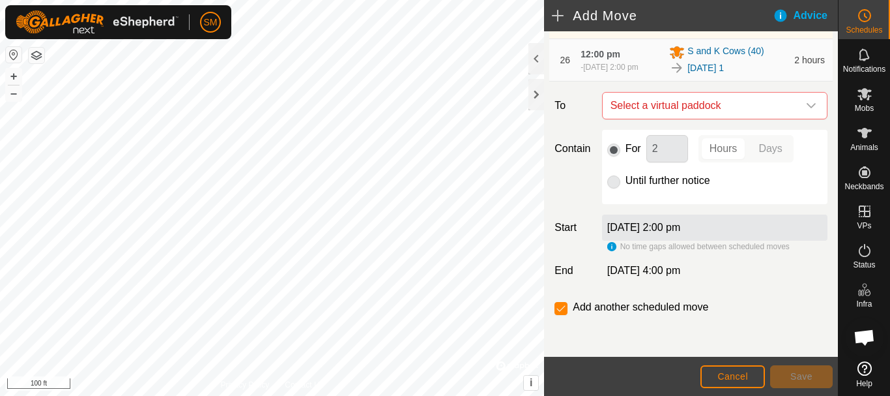
click at [806, 107] on icon "dropdown trigger" at bounding box center [811, 105] width 10 height 10
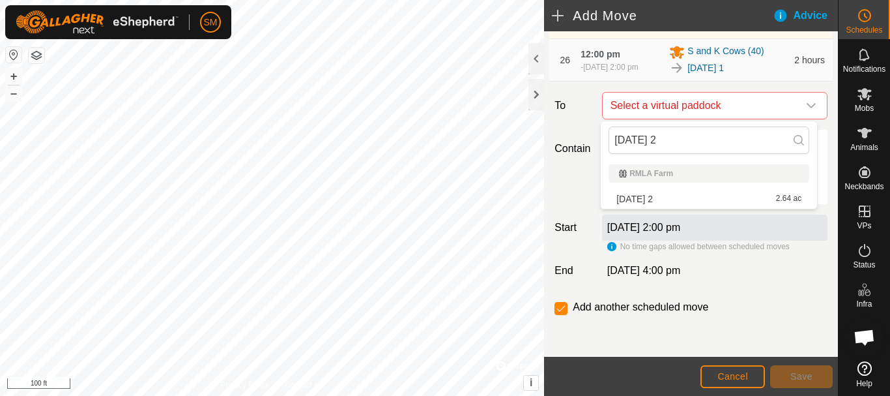
click at [676, 195] on li "2025-10-13 2 2.64 ac" at bounding box center [709, 199] width 201 height 20
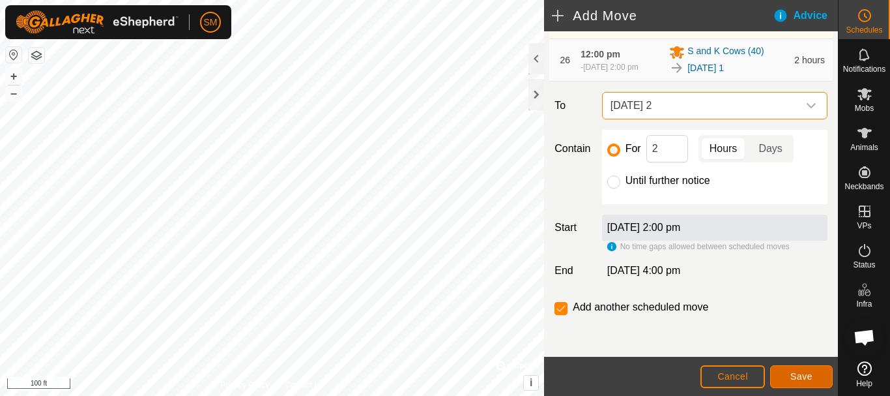
click at [806, 377] on span "Save" at bounding box center [802, 376] width 22 height 10
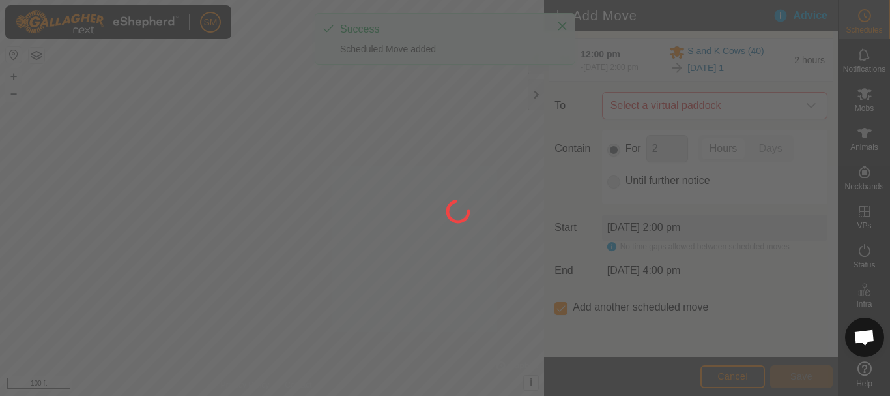
scroll to position [10, 0]
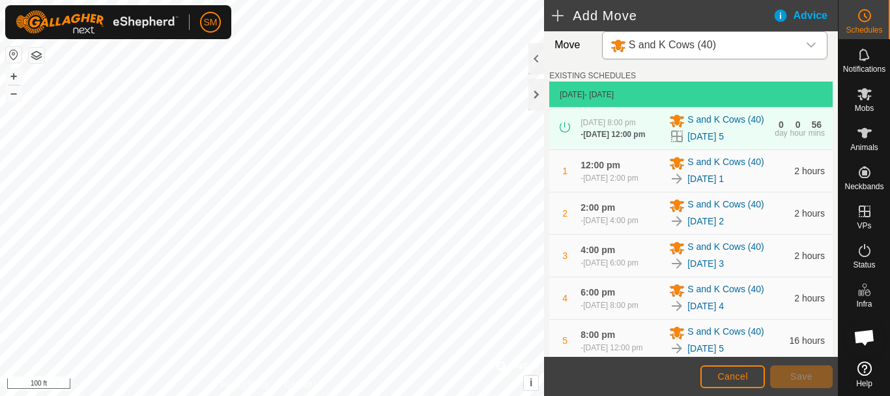
click at [800, 104] on td "8 Oct 2025 - Today" at bounding box center [691, 94] width 284 height 26
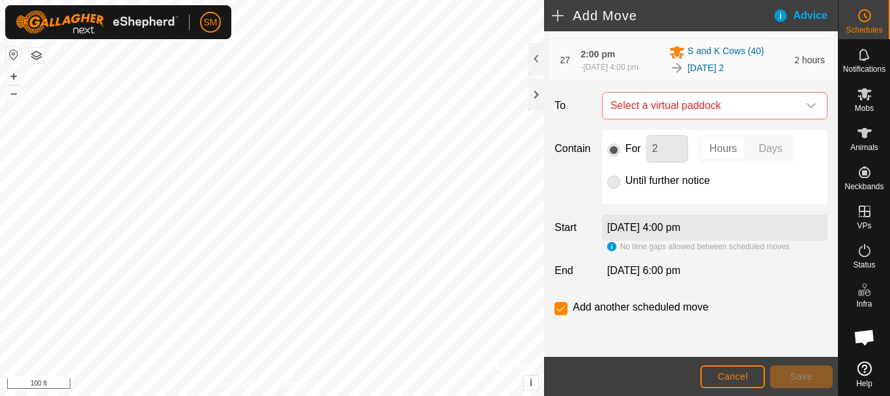
click at [806, 104] on icon "dropdown trigger" at bounding box center [811, 105] width 10 height 10
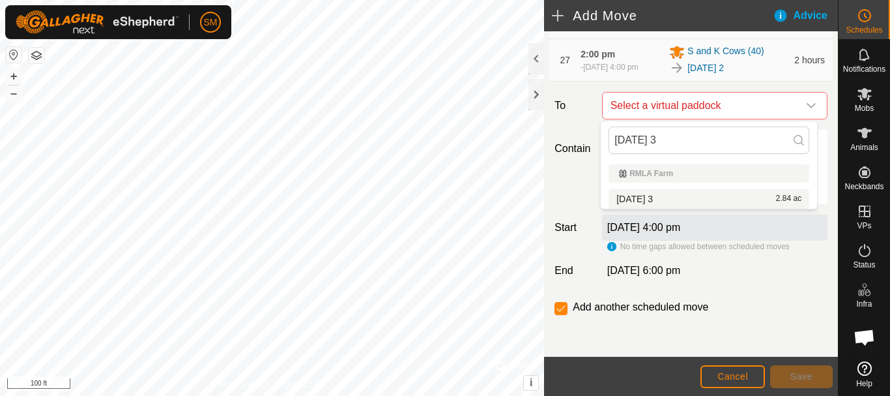
click at [663, 195] on li "2025-10-13 3 2.84 ac" at bounding box center [709, 199] width 201 height 20
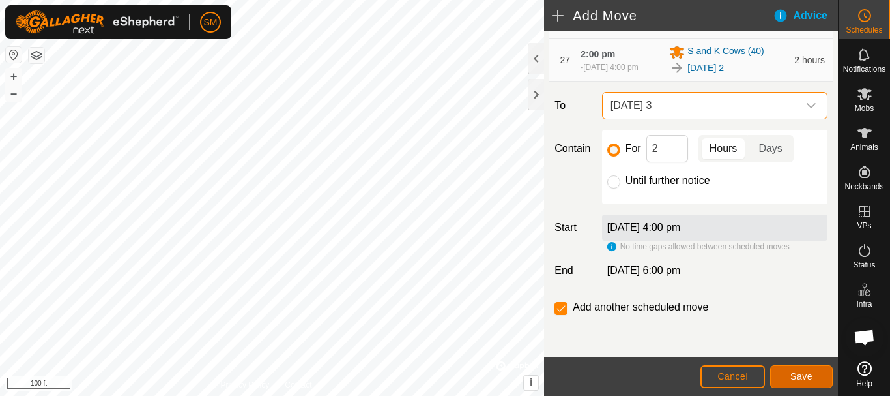
click at [803, 375] on span "Save" at bounding box center [802, 376] width 22 height 10
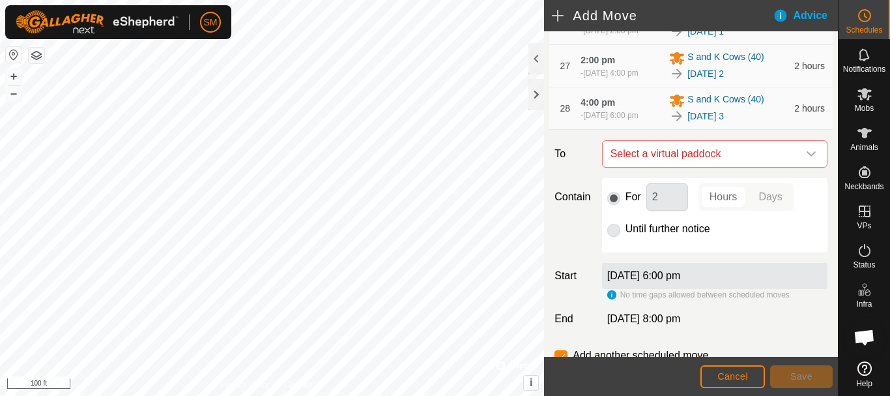
scroll to position [1431, 0]
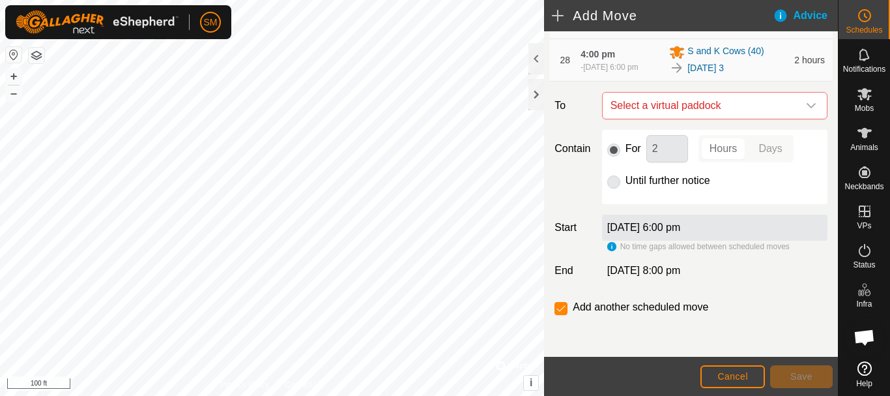
click at [806, 104] on icon "dropdown trigger" at bounding box center [811, 105] width 10 height 10
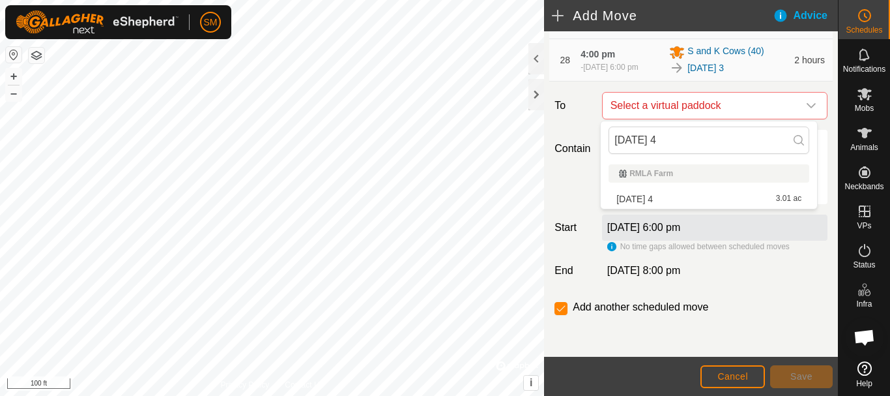
click at [656, 198] on li "2025-10-13 4 3.01 ac" at bounding box center [709, 199] width 201 height 20
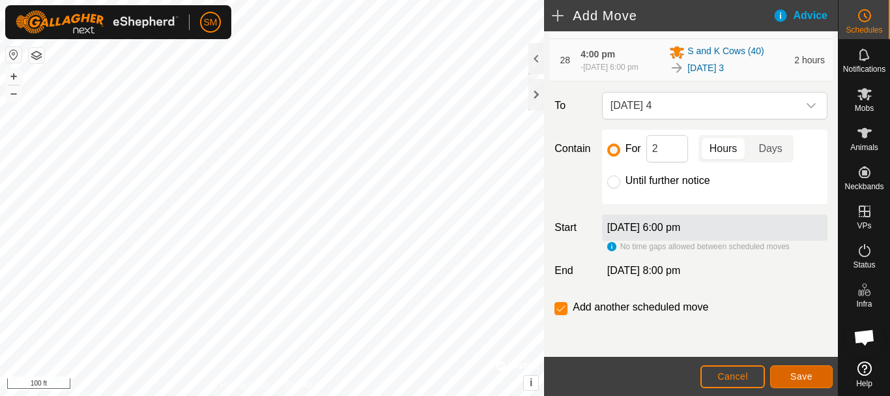
click at [809, 379] on span "Save" at bounding box center [802, 376] width 22 height 10
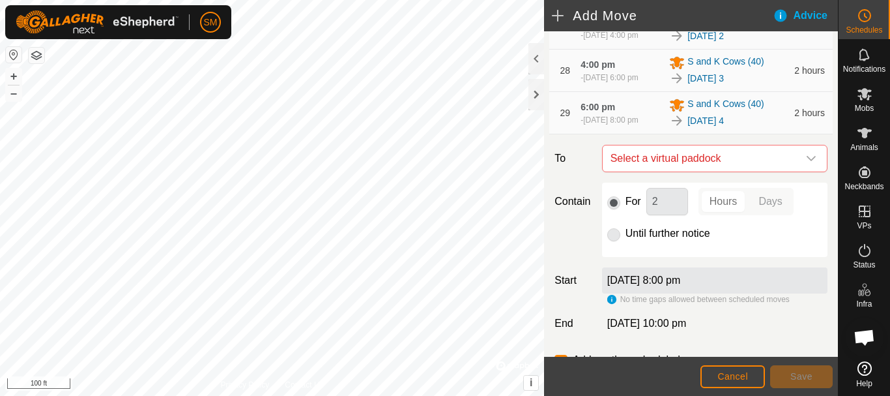
scroll to position [1473, 0]
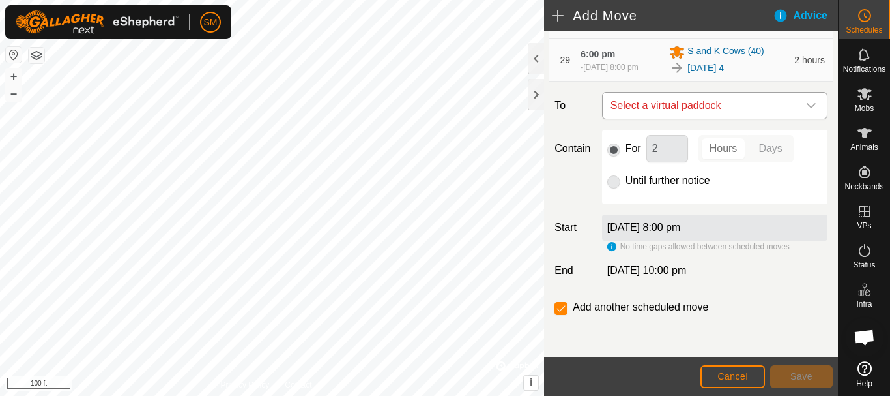
click at [807, 108] on icon "dropdown trigger" at bounding box center [811, 105] width 9 height 5
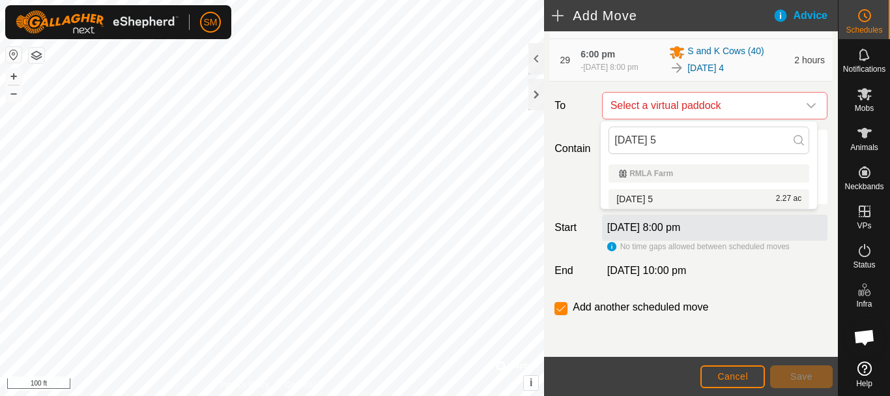
click at [652, 199] on li "2025-10-13 5 2.27 ac" at bounding box center [709, 199] width 201 height 20
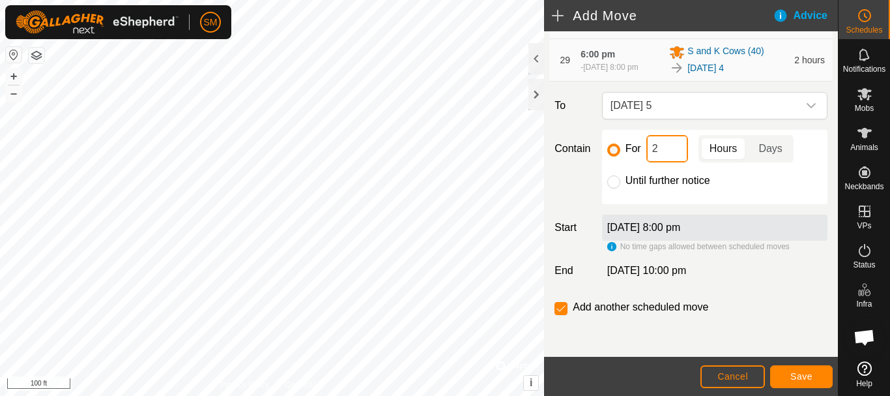
click at [662, 151] on input "2" at bounding box center [668, 148] width 42 height 27
click at [806, 379] on span "Save" at bounding box center [802, 376] width 22 height 10
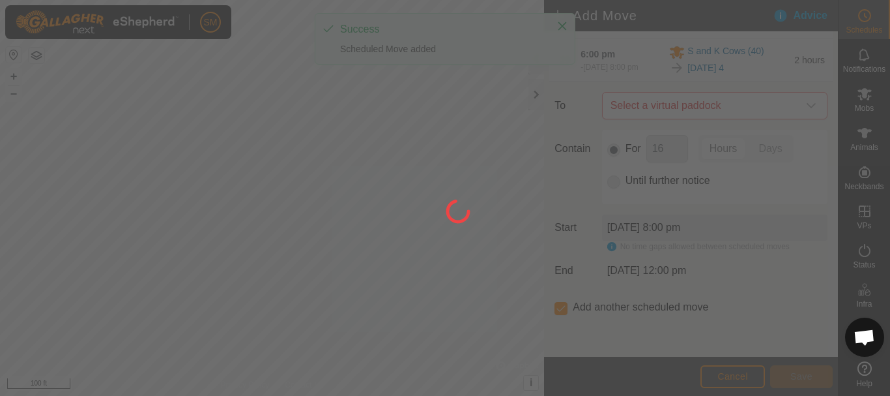
scroll to position [10, 0]
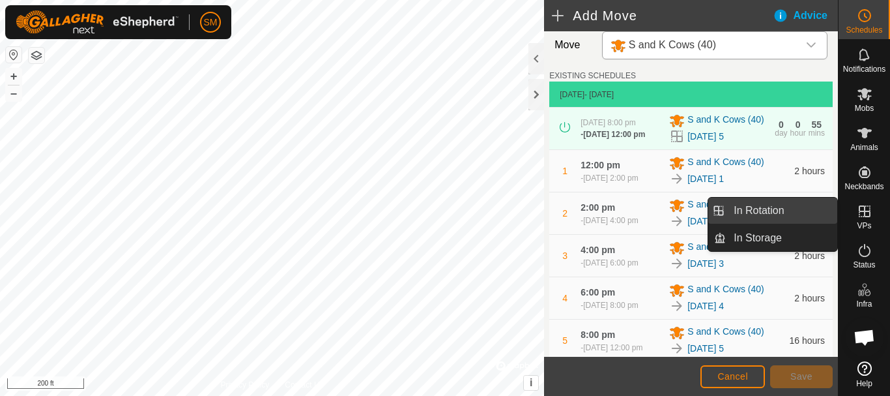
click at [766, 213] on link "In Rotation" at bounding box center [781, 210] width 111 height 26
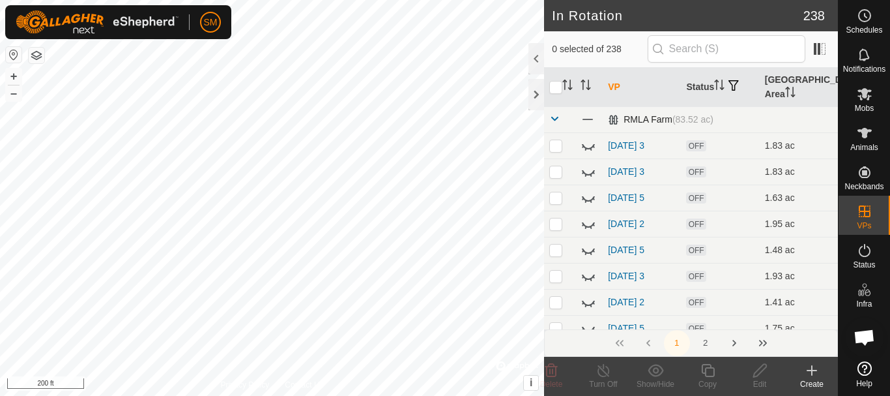
click at [552, 119] on span at bounding box center [554, 118] width 10 height 10
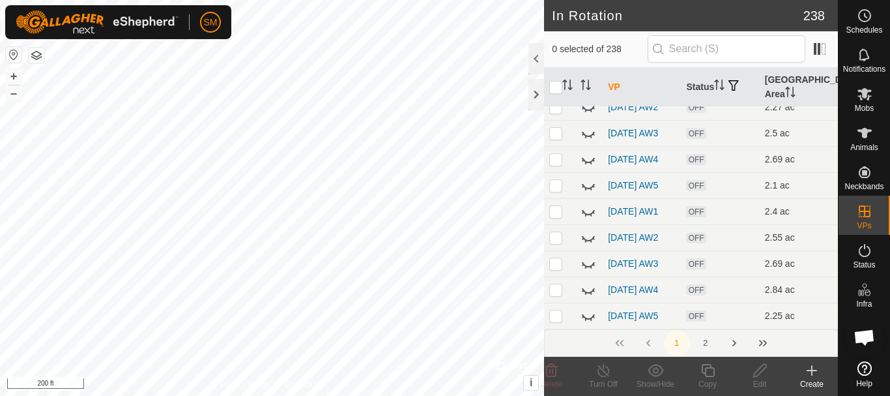
scroll to position [1708, 0]
click at [707, 337] on button "2" at bounding box center [706, 343] width 26 height 26
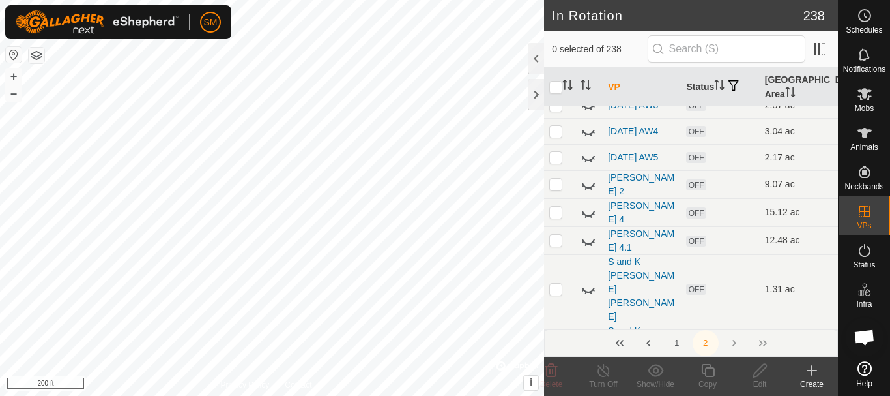
scroll to position [865, 0]
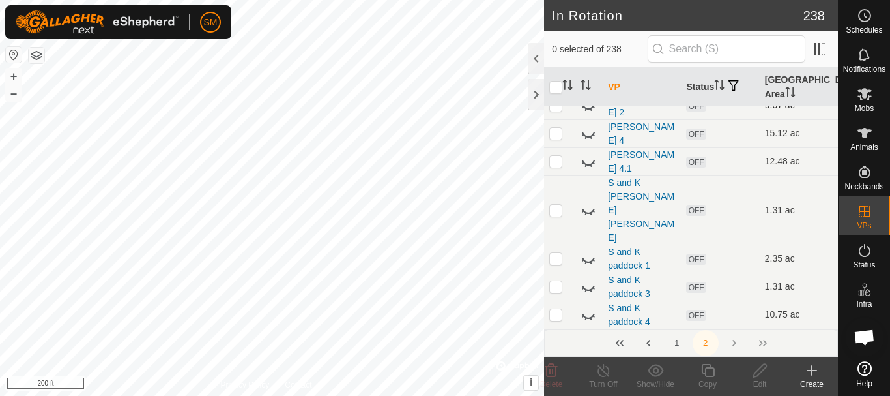
click at [592, 113] on icon at bounding box center [589, 106] width 16 height 16
click at [586, 86] on icon at bounding box center [589, 78] width 16 height 16
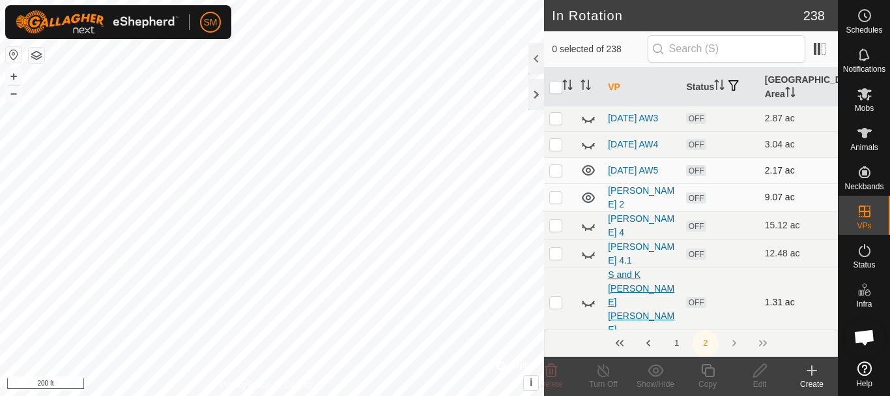
scroll to position [735, 0]
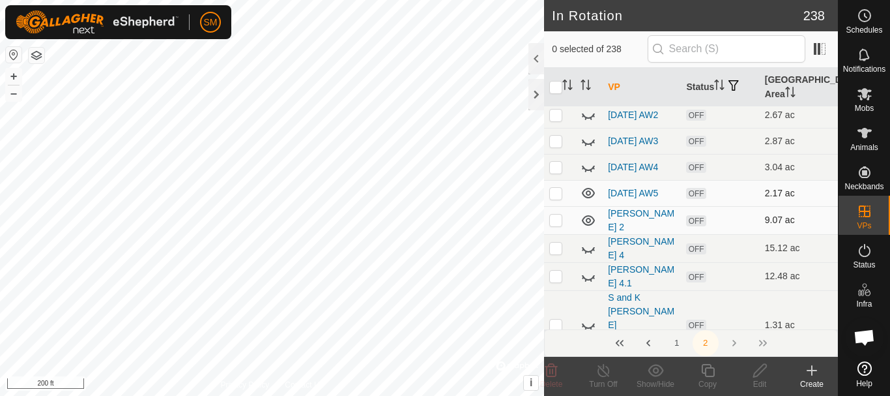
click at [589, 66] on icon at bounding box center [588, 63] width 13 height 5
click at [589, 70] on icon at bounding box center [589, 63] width 16 height 16
click at [587, 94] on icon at bounding box center [586, 92] width 2 height 3
click at [587, 94] on icon at bounding box center [588, 88] width 13 height 10
click at [810, 370] on icon at bounding box center [812, 370] width 9 height 0
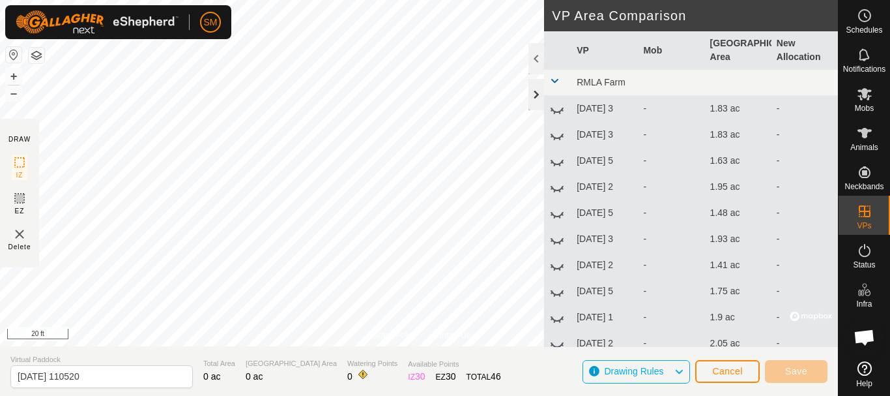
click at [541, 95] on div at bounding box center [537, 94] width 16 height 31
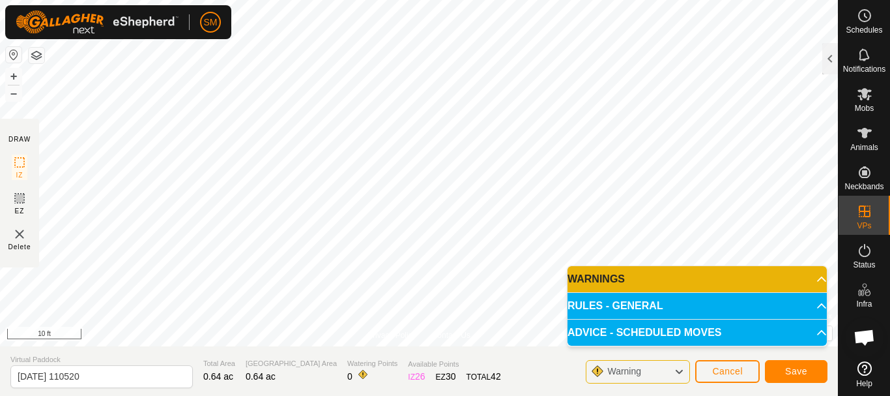
click at [731, 279] on body "SM Schedules Notifications Mobs Animals Neckbands VPs Status Infra Heatmap Help…" at bounding box center [445, 198] width 890 height 396
click at [311, 353] on div "Privacy Policy Contact Us Segment length must be longer than 5 m (Current: 4.6 …" at bounding box center [419, 198] width 838 height 396
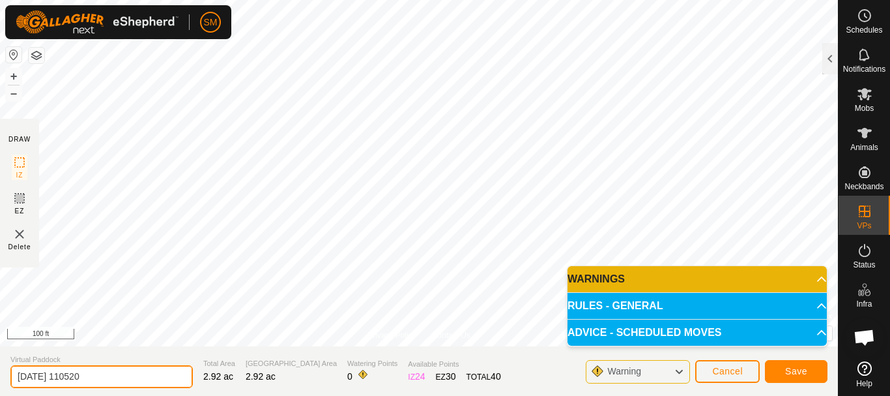
drag, startPoint x: 151, startPoint y: 378, endPoint x: 0, endPoint y: 383, distance: 150.6
click at [0, 383] on section "Virtual Paddock 2025-10-08 110520 Total Area 2.92 ac Grazing Area 2.92 ac Water…" at bounding box center [419, 371] width 838 height 50
paste input "13"
drag, startPoint x: 83, startPoint y: 375, endPoint x: 0, endPoint y: 376, distance: 82.8
click at [0, 376] on section "Virtual Paddock 2025-10-09 AW4 Total Area 2.92 ac Grazing Area 2.92 ac Watering…" at bounding box center [419, 371] width 838 height 50
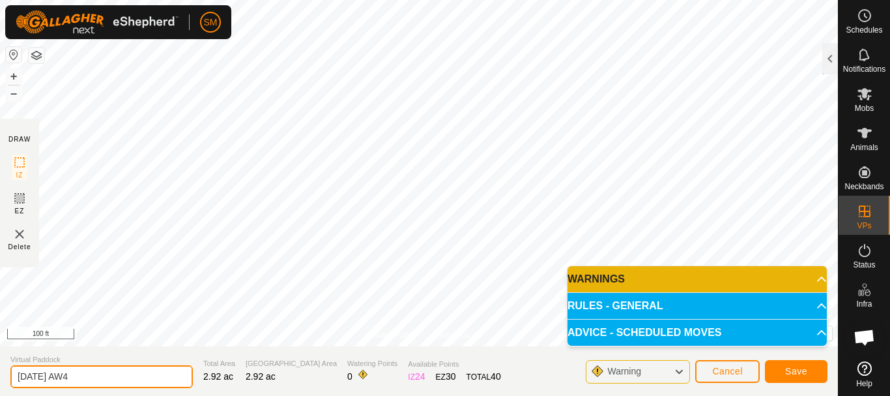
click at [102, 378] on input "[DATE] AW4" at bounding box center [101, 376] width 182 height 23
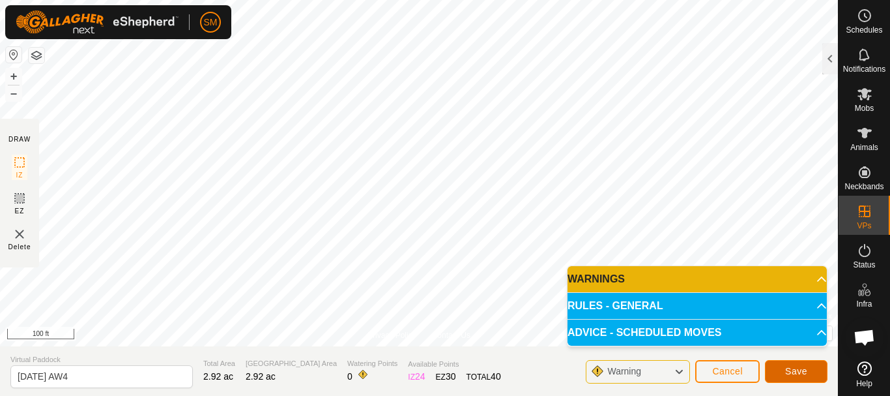
click at [806, 368] on span "Save" at bounding box center [796, 371] width 22 height 10
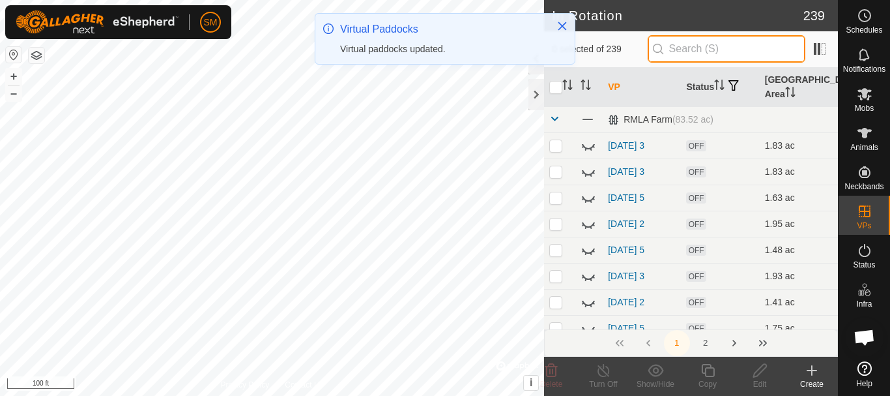
click at [713, 48] on input "text" at bounding box center [727, 48] width 158 height 27
paste input "[DATE] AW"
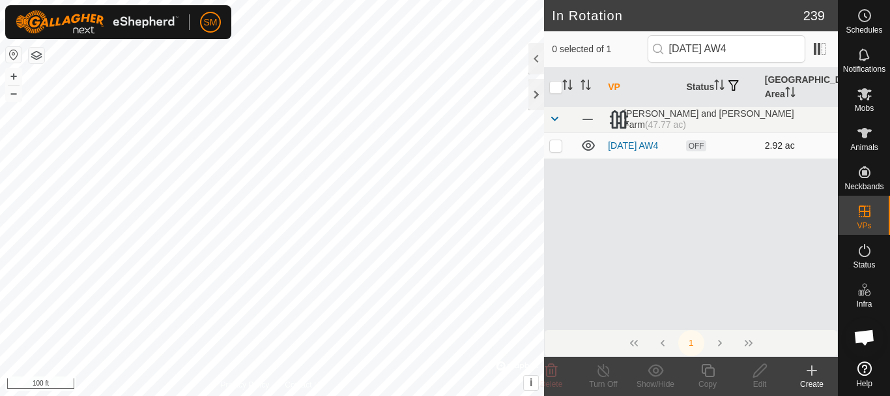
click at [557, 149] on p-checkbox at bounding box center [555, 145] width 13 height 10
click at [568, 132] on div "In Rotation 239 1 selected of 1 2025-10-09 AW4 VP Status Grazing Area Steve and…" at bounding box center [419, 198] width 838 height 396
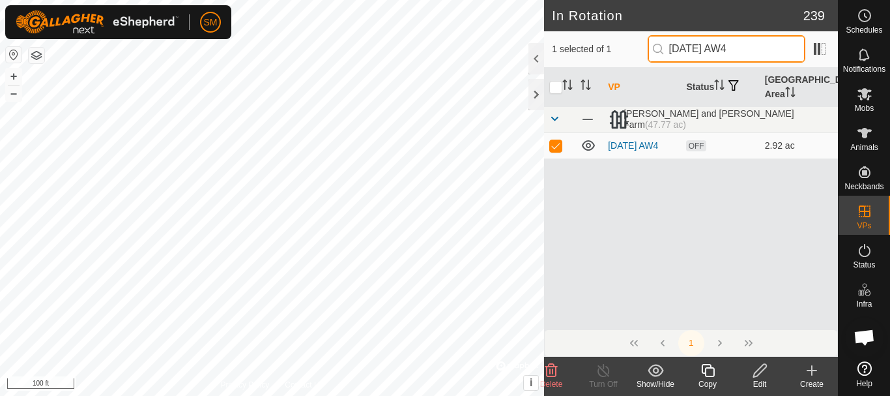
click at [726, 48] on input "[DATE] AW4" at bounding box center [727, 48] width 158 height 27
click at [588, 147] on icon at bounding box center [589, 146] width 16 height 16
click at [753, 48] on input "[DATE] AW4" at bounding box center [727, 48] width 158 height 27
click at [725, 45] on input "[DATE] AW5" at bounding box center [727, 48] width 158 height 27
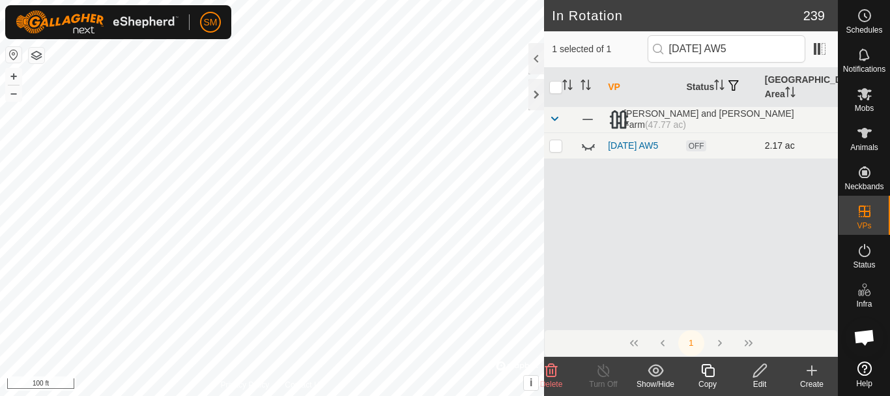
click at [590, 149] on icon at bounding box center [589, 146] width 16 height 16
click at [707, 370] on icon at bounding box center [708, 370] width 16 height 16
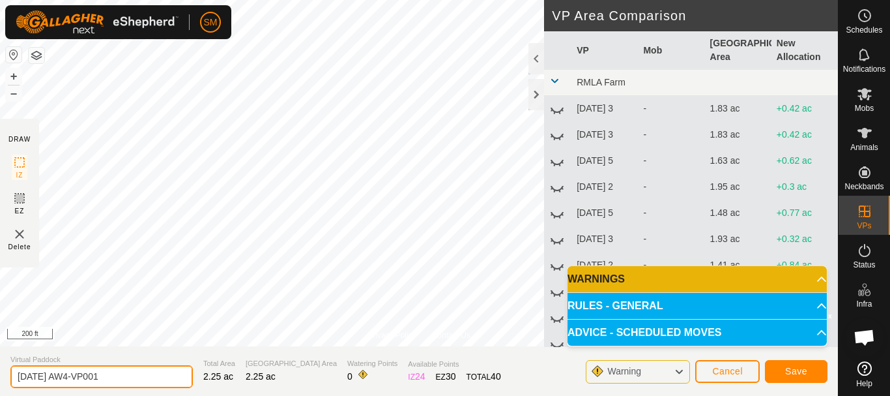
drag, startPoint x: 144, startPoint y: 376, endPoint x: 1, endPoint y: 378, distance: 143.4
click at [1, 378] on section "Virtual Paddock 2025-10-09 AW4-VP001 Total Area 2.25 ac Grazing Area 2.25 ac Wa…" at bounding box center [419, 371] width 838 height 50
paste input "text"
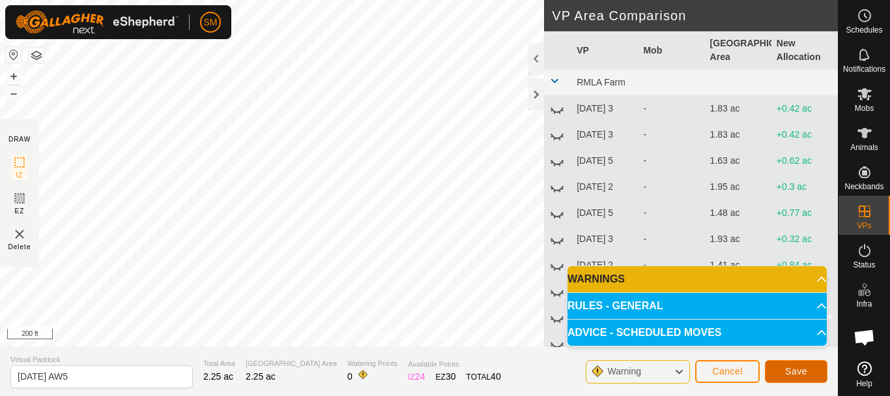
click at [790, 367] on span "Save" at bounding box center [796, 371] width 22 height 10
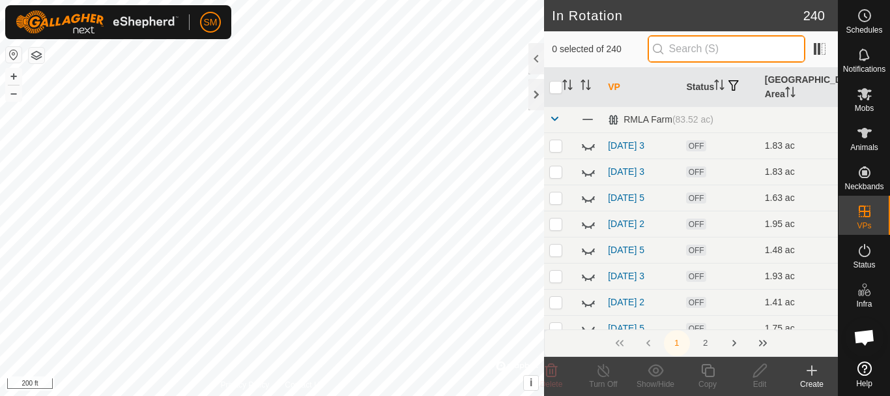
click at [705, 46] on input "text" at bounding box center [727, 48] width 158 height 27
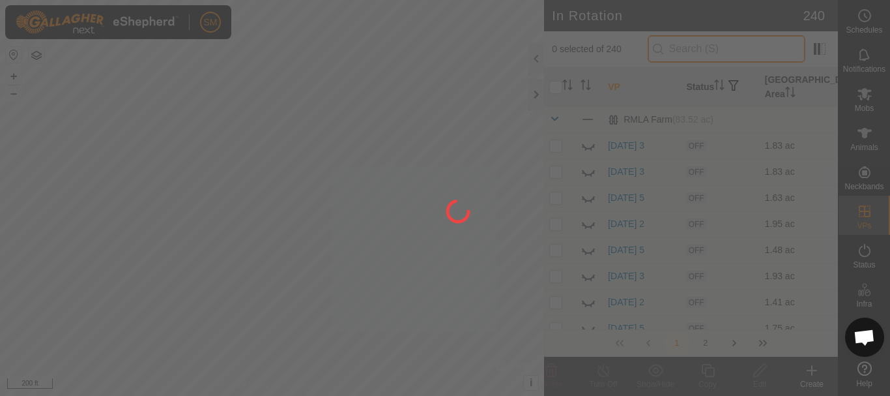
paste input "[DATE] AW"
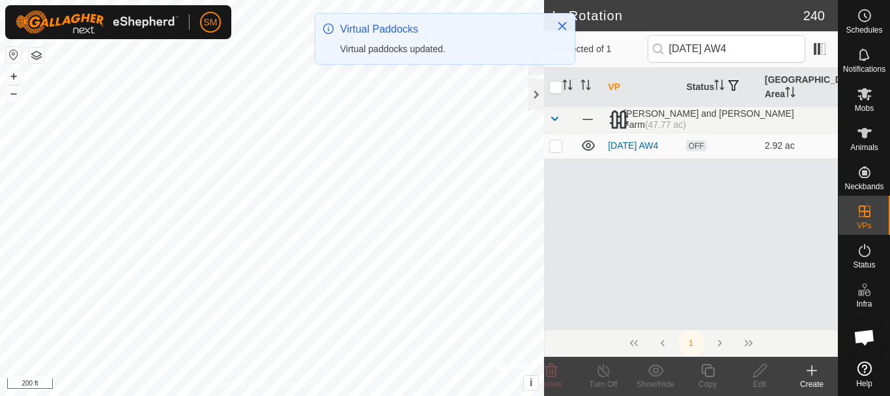
click at [555, 151] on p-checkbox at bounding box center [555, 145] width 13 height 10
click at [710, 373] on icon at bounding box center [708, 370] width 16 height 16
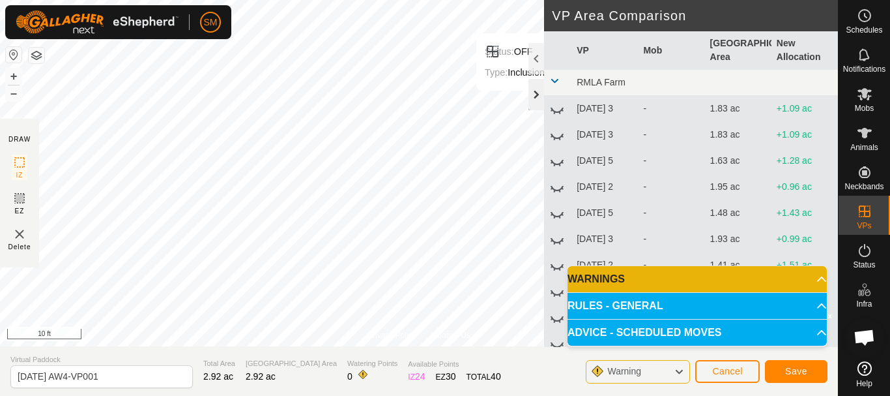
click at [530, 101] on div at bounding box center [537, 94] width 16 height 31
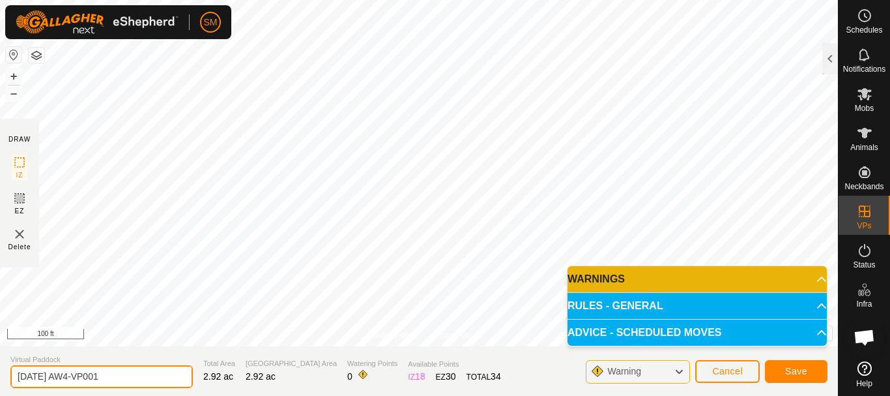
drag, startPoint x: 131, startPoint y: 375, endPoint x: 0, endPoint y: 362, distance: 131.7
click at [0, 362] on section "Virtual Paddock 2025-10-09 AW4-VP001 Total Area 2.92 ac Grazing Area 2.92 ac Wa…" at bounding box center [419, 371] width 838 height 50
paste input "text"
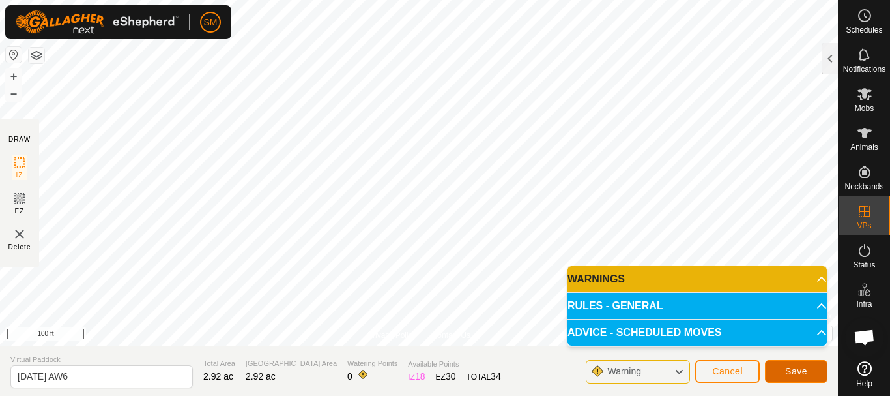
click at [803, 368] on span "Save" at bounding box center [796, 371] width 22 height 10
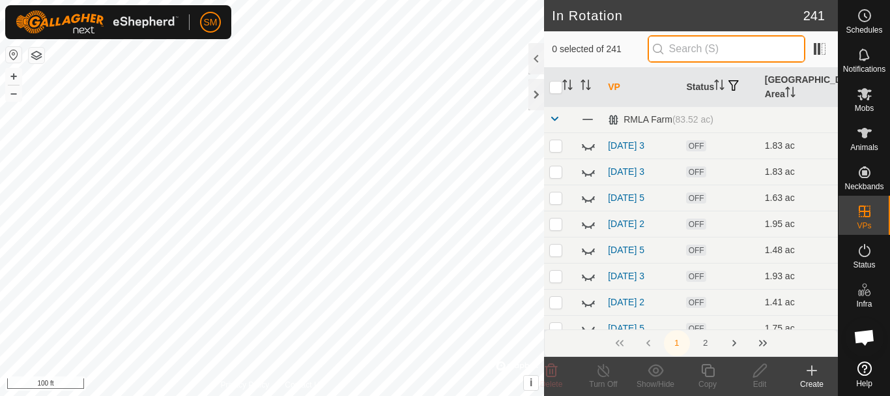
click at [727, 48] on input "text" at bounding box center [727, 48] width 158 height 27
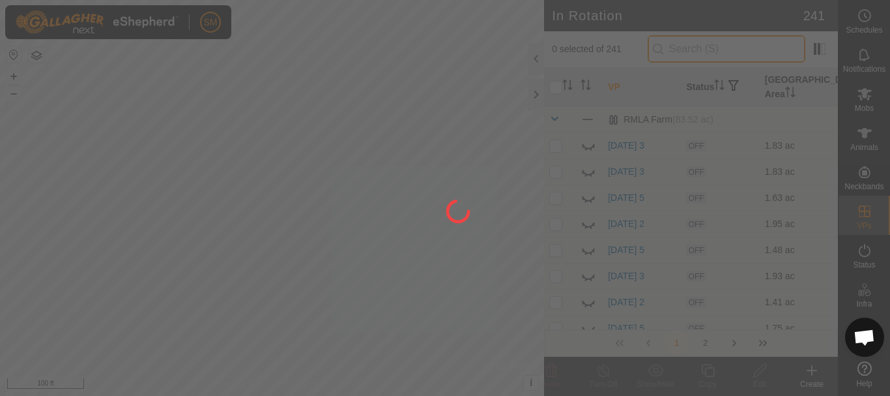
paste input "[DATE] AW"
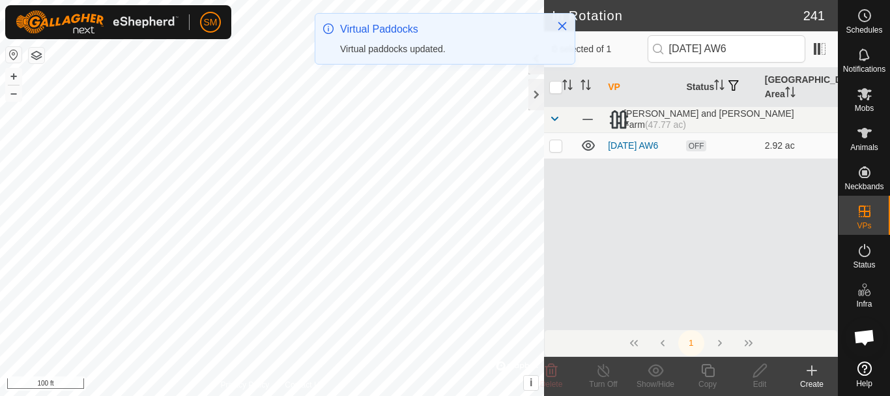
click at [555, 151] on p-checkbox at bounding box center [555, 145] width 13 height 10
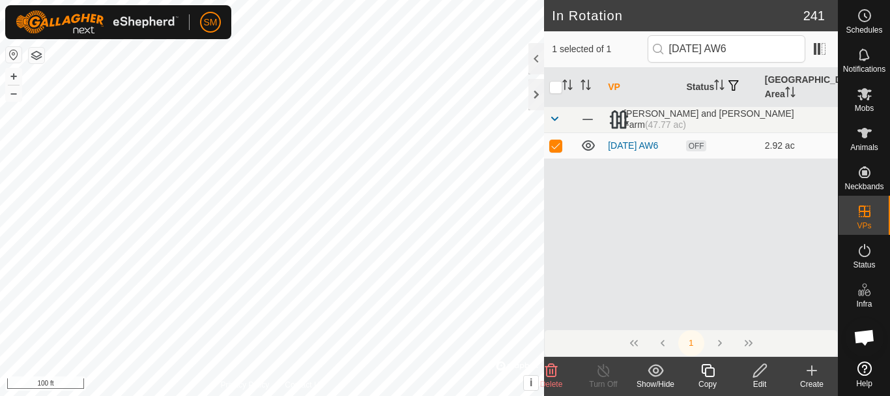
click at [710, 370] on icon at bounding box center [708, 370] width 16 height 16
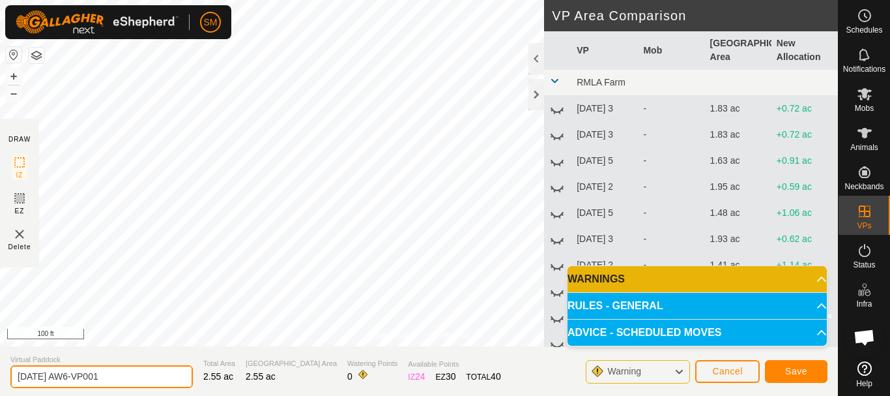
click at [126, 382] on input "2025-10-09 AW6-VP001" at bounding box center [101, 376] width 182 height 23
paste input "text"
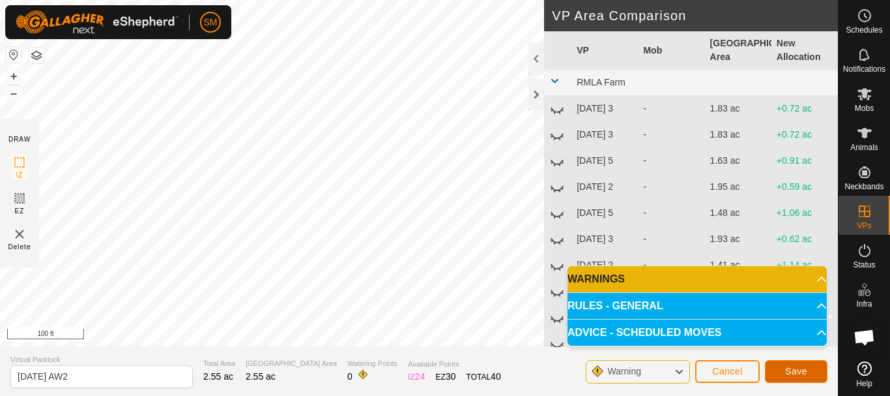
click at [805, 373] on span "Save" at bounding box center [796, 371] width 22 height 10
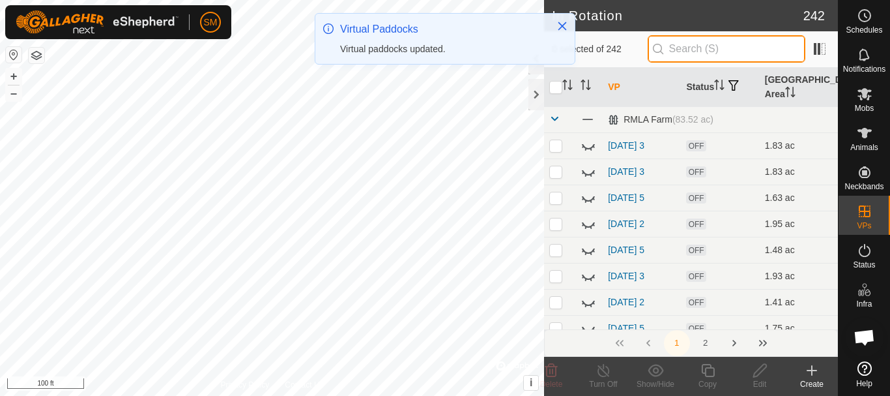
click at [693, 44] on input "text" at bounding box center [727, 48] width 158 height 27
paste input "[DATE] AW"
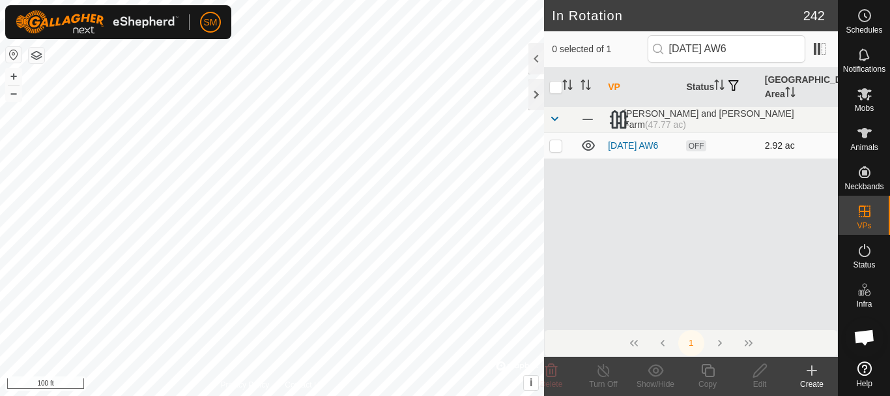
click at [557, 143] on p-checkbox at bounding box center [555, 145] width 13 height 10
click at [710, 370] on icon at bounding box center [708, 370] width 16 height 16
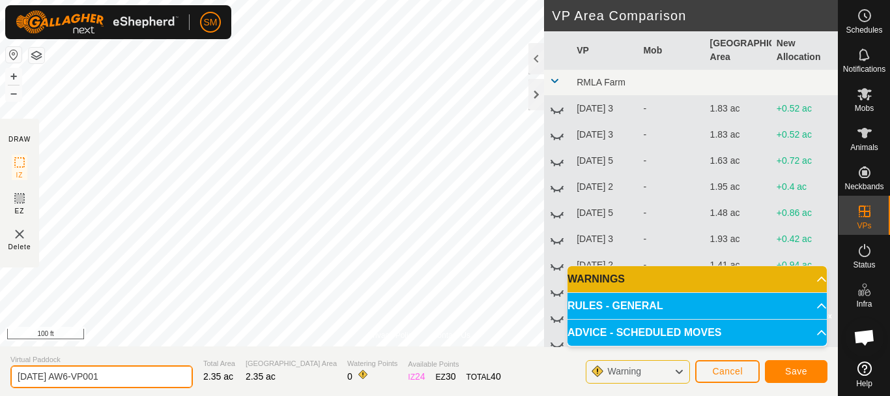
click at [149, 375] on input "2025-10-09 AW6-VP001" at bounding box center [101, 376] width 182 height 23
paste input "text"
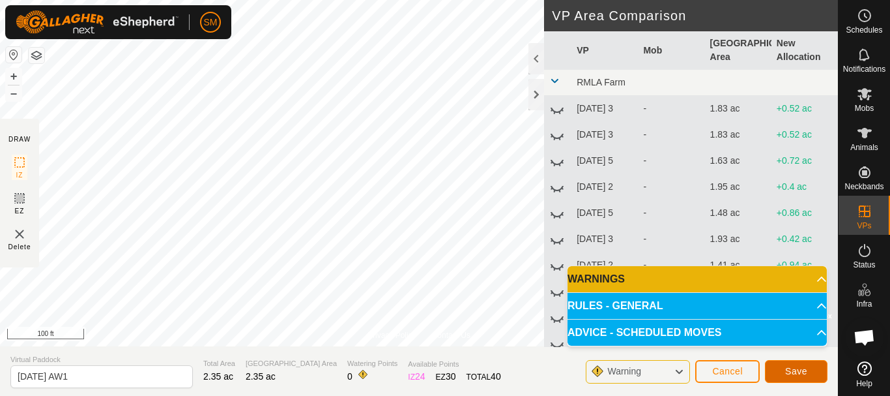
click at [788, 369] on span "Save" at bounding box center [796, 371] width 22 height 10
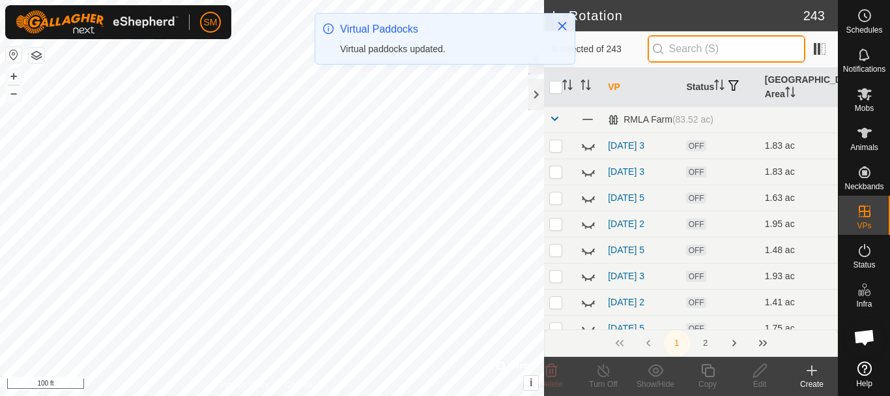
click at [713, 46] on input "text" at bounding box center [727, 48] width 158 height 27
paste input "[DATE] AW"
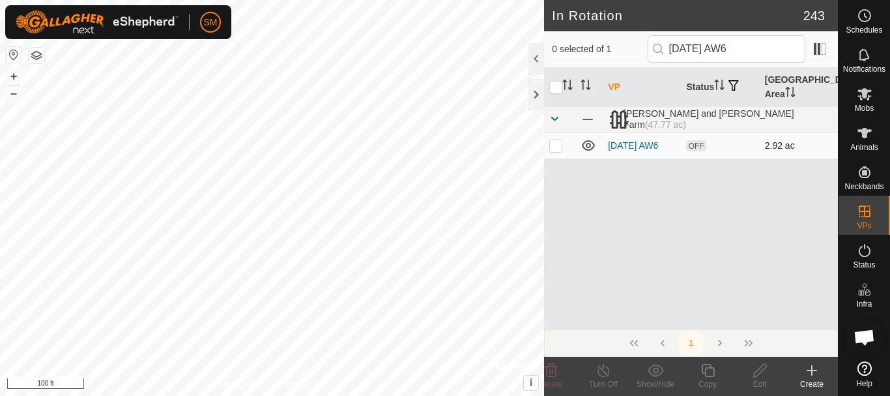
click at [555, 149] on p-checkbox at bounding box center [555, 145] width 13 height 10
click at [712, 379] on div "Copy" at bounding box center [708, 384] width 52 height 12
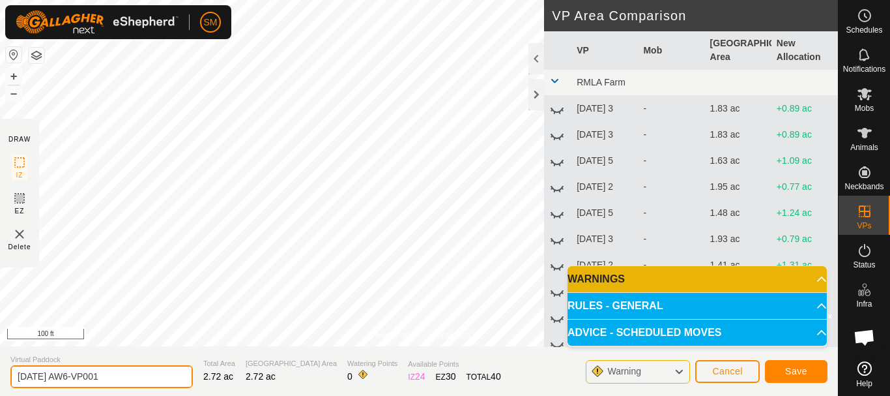
click at [144, 381] on input "2025-10-09 AW6-VP001" at bounding box center [101, 376] width 182 height 23
paste input "text"
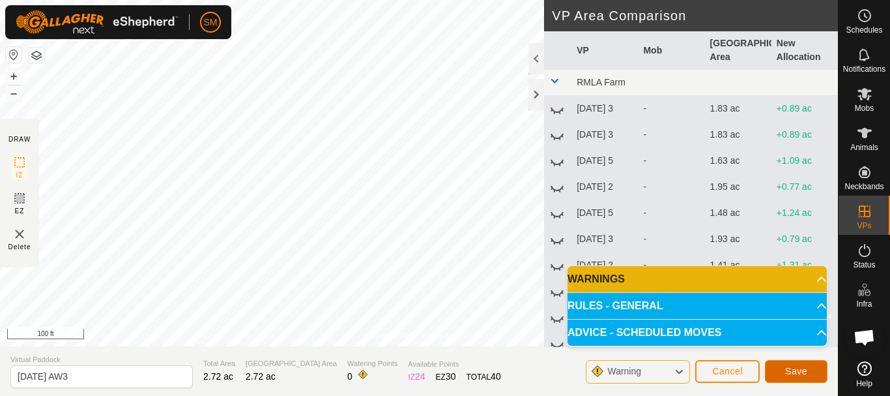
click at [804, 368] on span "Save" at bounding box center [796, 371] width 22 height 10
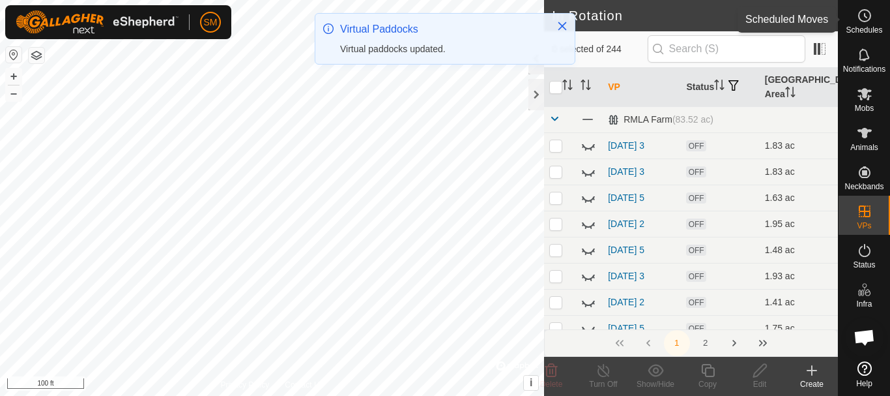
click at [865, 14] on icon at bounding box center [866, 16] width 2 height 4
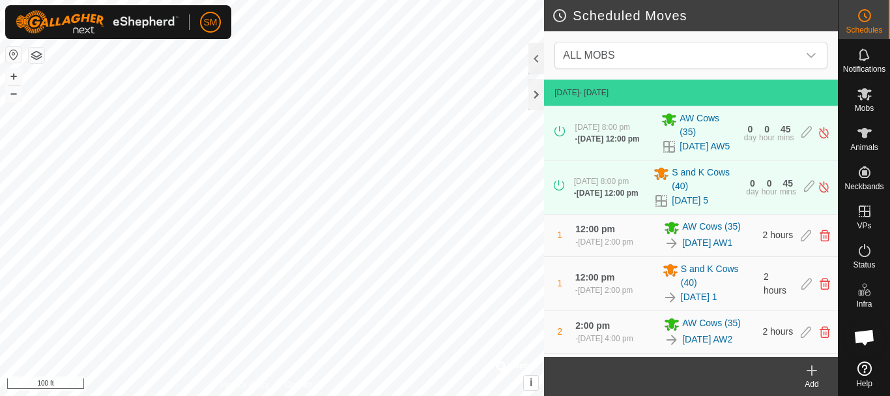
click at [811, 370] on icon at bounding box center [812, 370] width 9 height 0
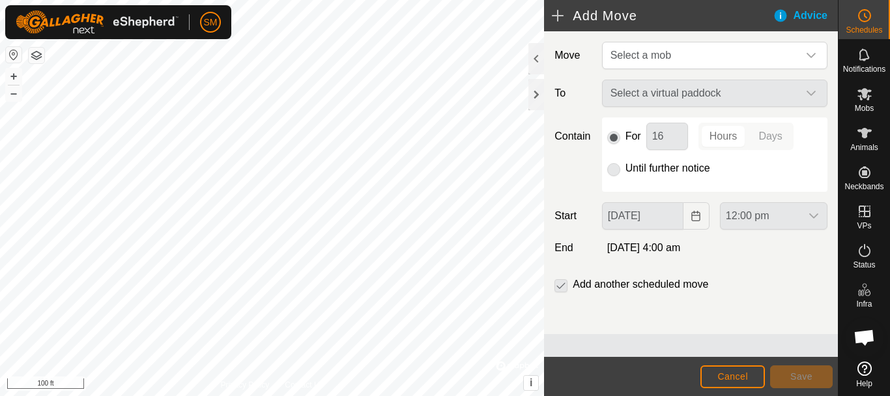
click at [705, 69] on div "Move Select a mob To Select a virtual paddock Contain For 16 Hours Days Until f…" at bounding box center [691, 182] width 294 height 302
click at [702, 63] on span "Select a mob" at bounding box center [701, 55] width 193 height 26
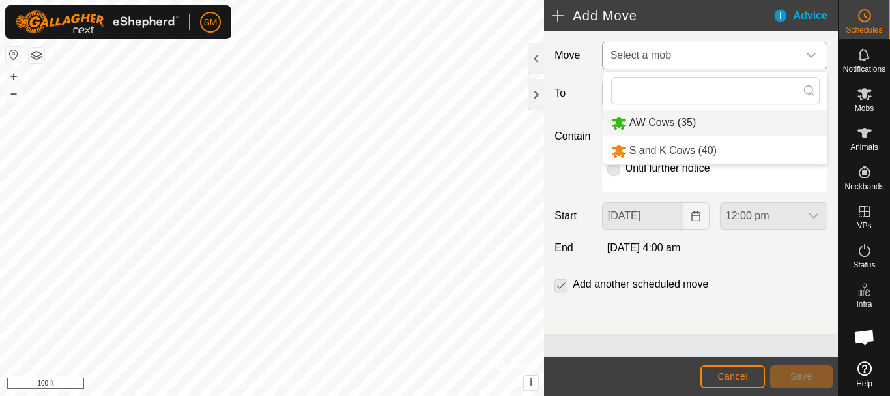
click at [678, 123] on li "AW Cows (35)" at bounding box center [716, 122] width 224 height 27
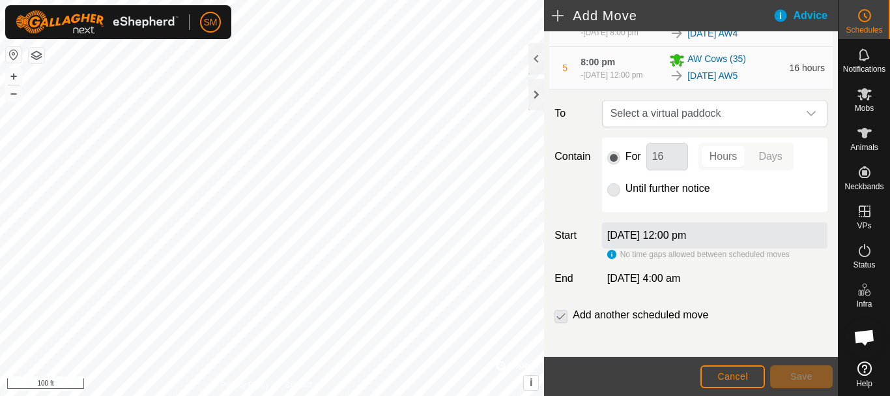
scroll to position [295, 0]
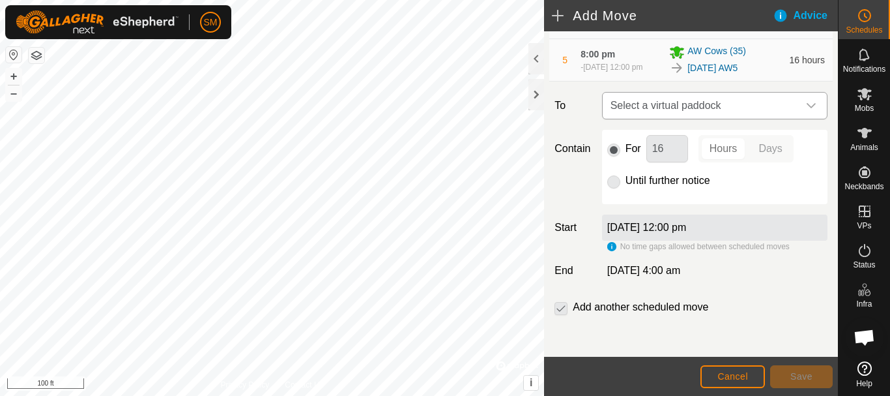
click at [806, 106] on icon "dropdown trigger" at bounding box center [811, 105] width 10 height 10
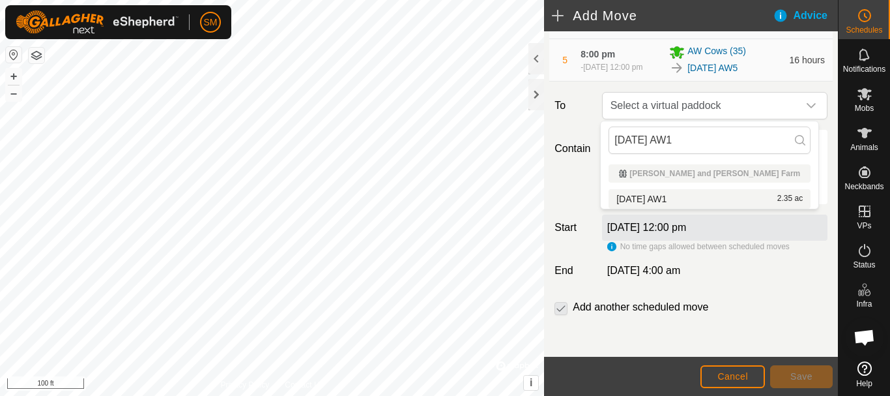
click at [654, 199] on li "2025-10-09 AW1 2.35 ac" at bounding box center [710, 199] width 202 height 20
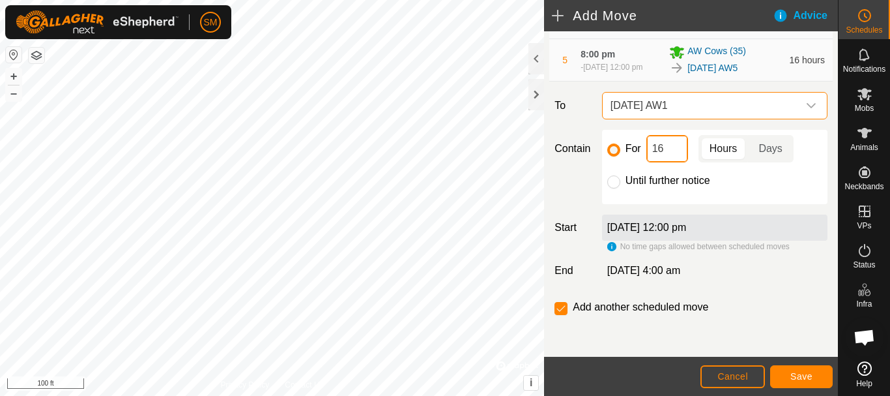
click at [662, 142] on input "16" at bounding box center [668, 148] width 42 height 27
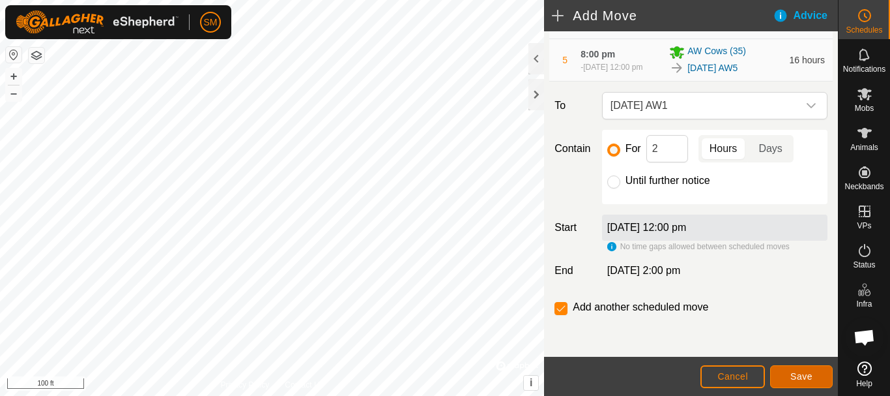
click at [812, 375] on span "Save" at bounding box center [802, 376] width 22 height 10
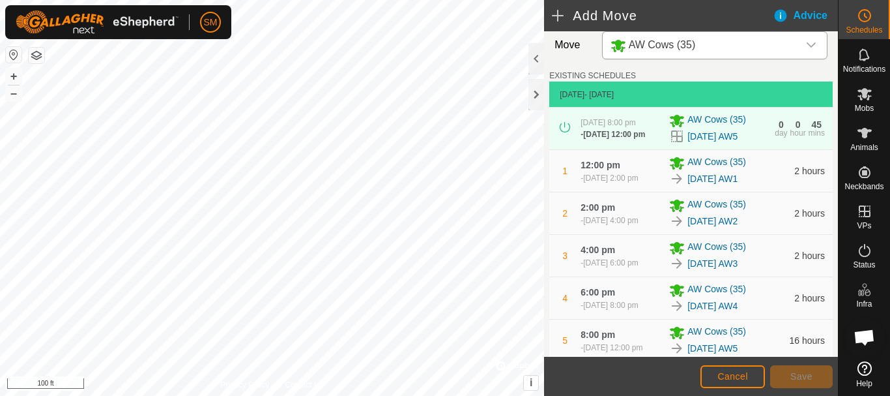
scroll to position [363, 0]
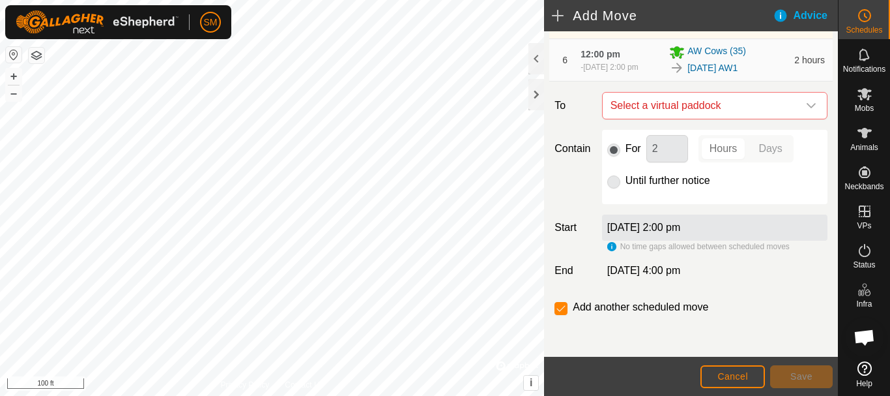
click at [806, 106] on icon "dropdown trigger" at bounding box center [811, 105] width 10 height 10
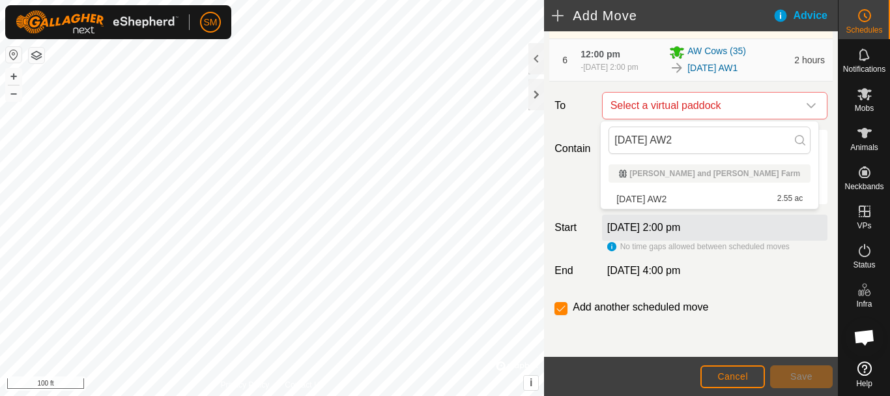
click at [670, 196] on li "2025-10-09 AW2 2.55 ac" at bounding box center [710, 199] width 202 height 20
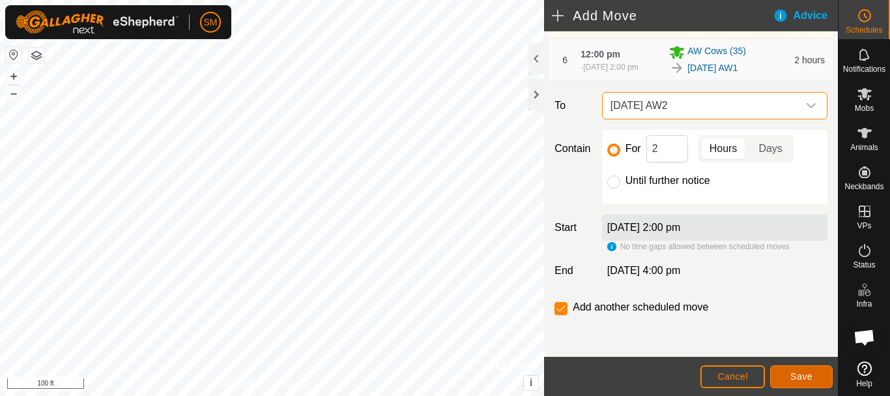
click at [802, 372] on span "Save" at bounding box center [802, 376] width 22 height 10
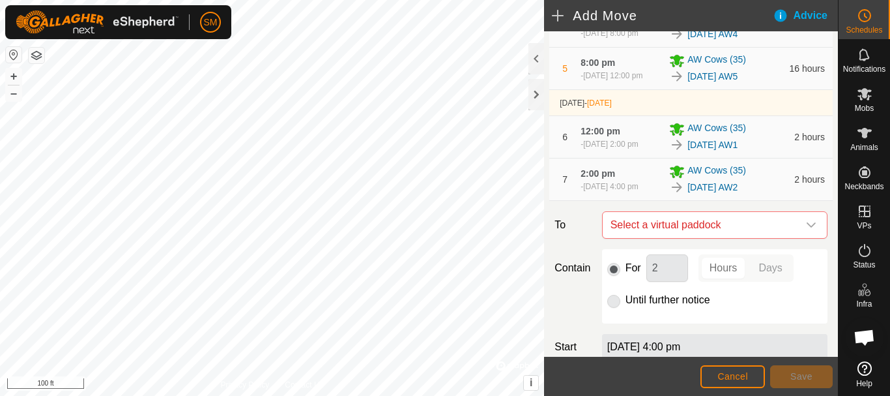
scroll to position [405, 0]
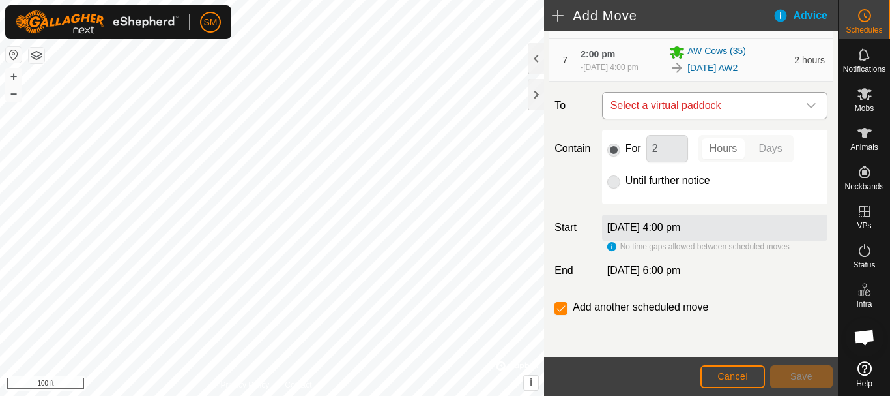
click at [806, 106] on icon "dropdown trigger" at bounding box center [811, 105] width 10 height 10
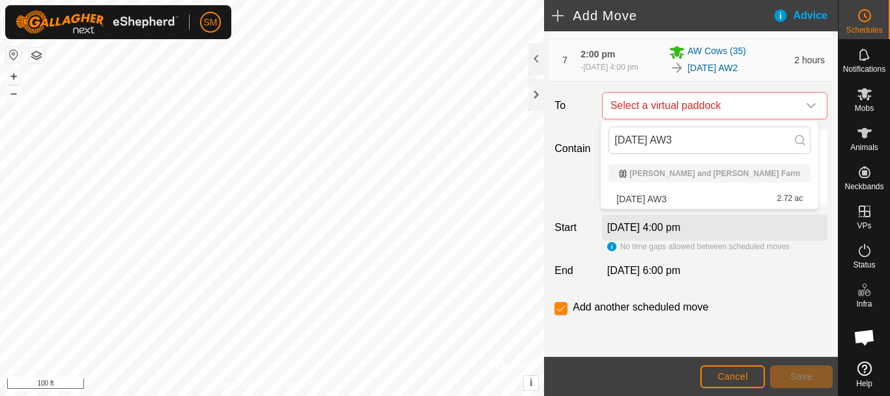
click at [668, 196] on li "2025-10-09 AW3 2.72 ac" at bounding box center [710, 199] width 202 height 20
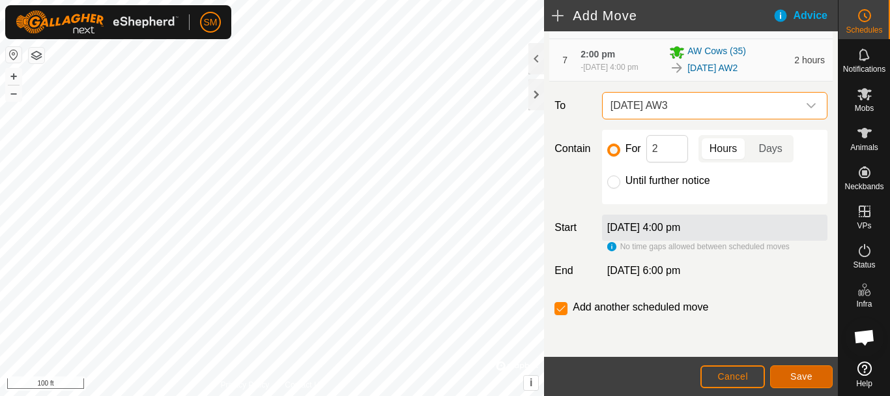
click at [794, 376] on span "Save" at bounding box center [802, 376] width 22 height 10
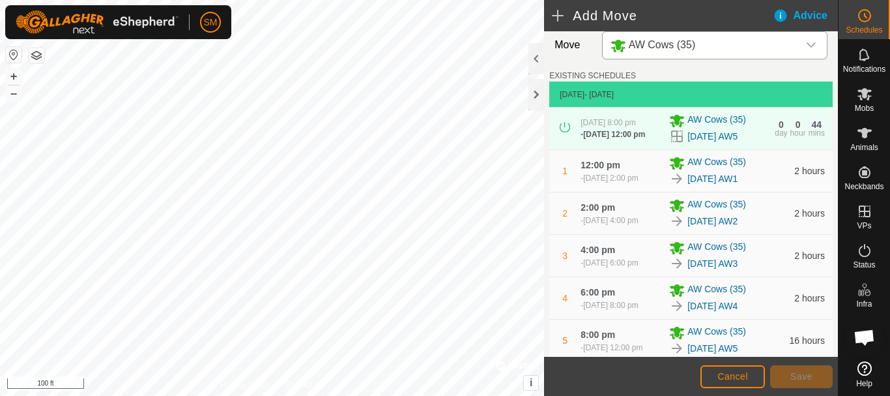
scroll to position [448, 0]
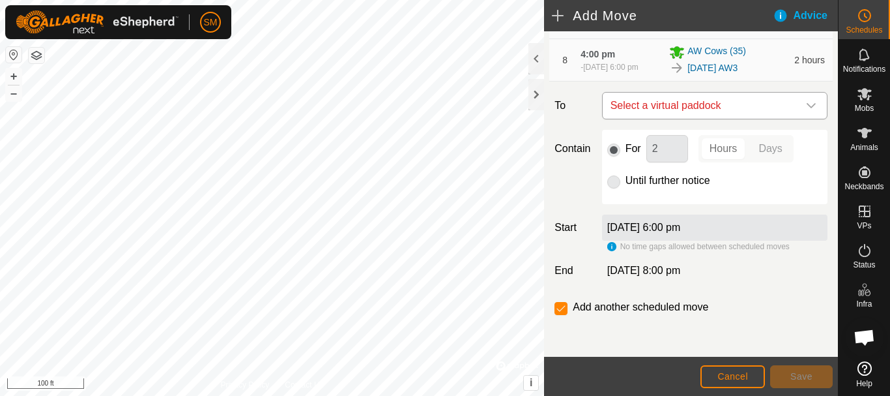
click at [806, 107] on icon "dropdown trigger" at bounding box center [811, 105] width 10 height 10
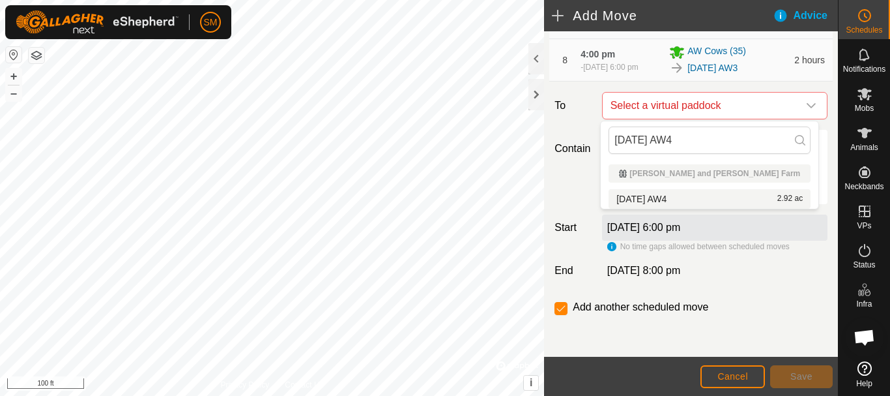
click at [650, 199] on li "2025-10-09 AW4 2.92 ac" at bounding box center [710, 199] width 202 height 20
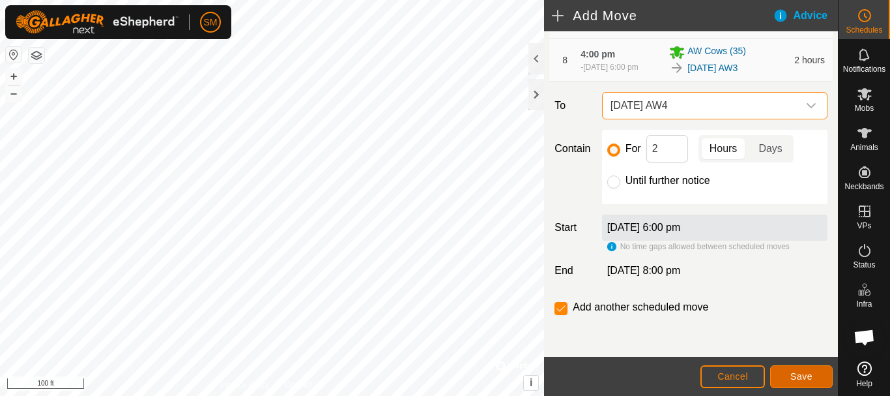
click at [796, 372] on span "Save" at bounding box center [802, 376] width 22 height 10
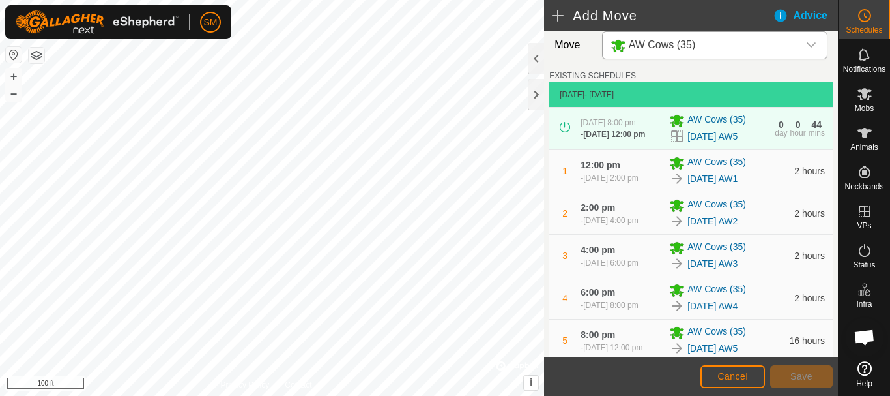
scroll to position [490, 0]
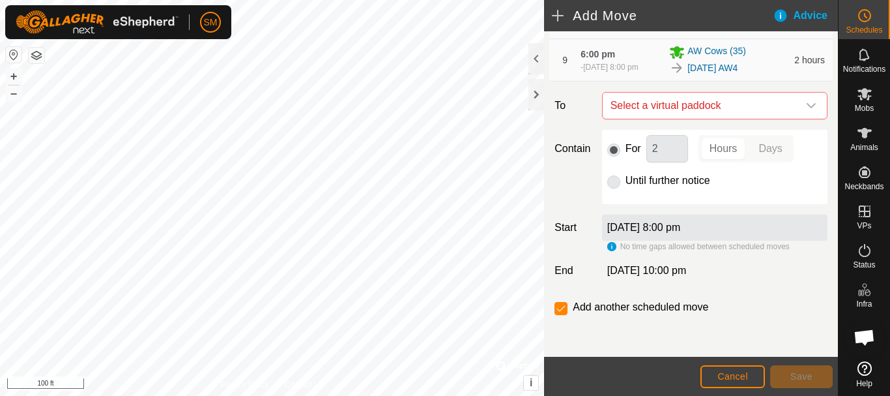
click at [806, 104] on icon "dropdown trigger" at bounding box center [811, 105] width 10 height 10
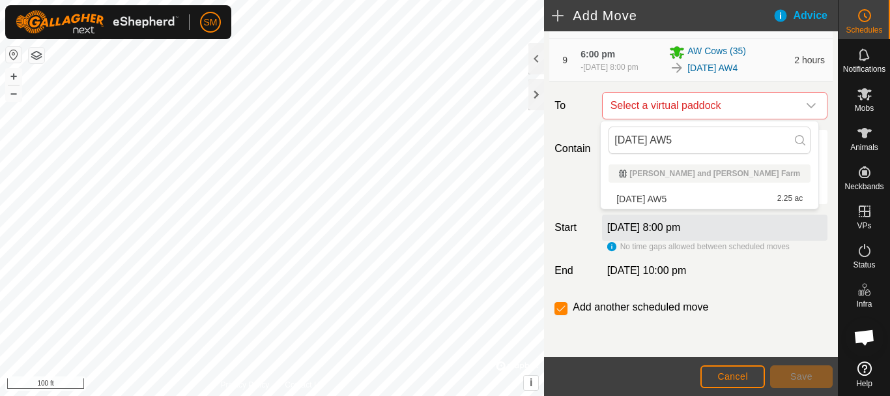
click at [667, 201] on li "2025-10-09 AW5 2.25 ac" at bounding box center [710, 199] width 202 height 20
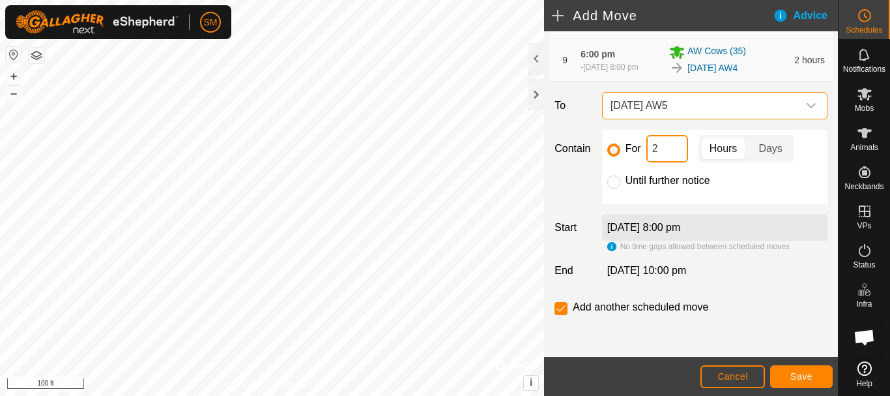
click at [662, 153] on input "2" at bounding box center [668, 148] width 42 height 27
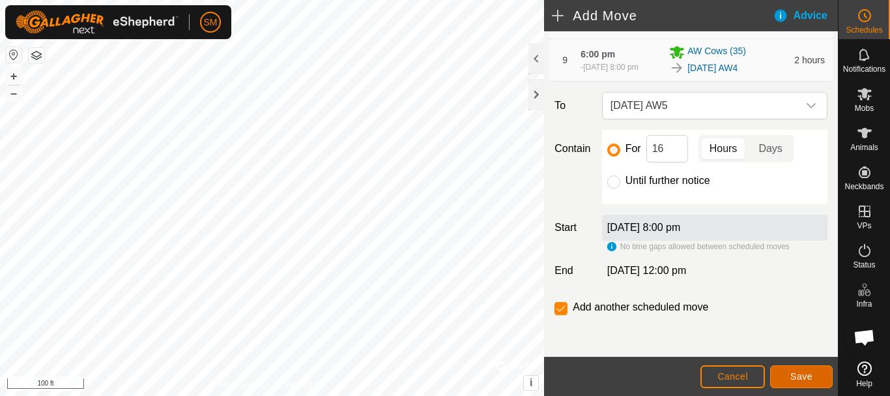
click at [806, 378] on span "Save" at bounding box center [802, 376] width 22 height 10
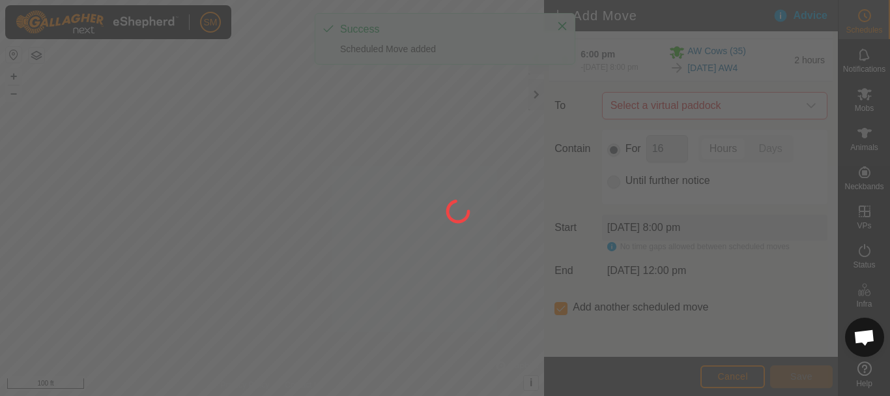
scroll to position [10, 0]
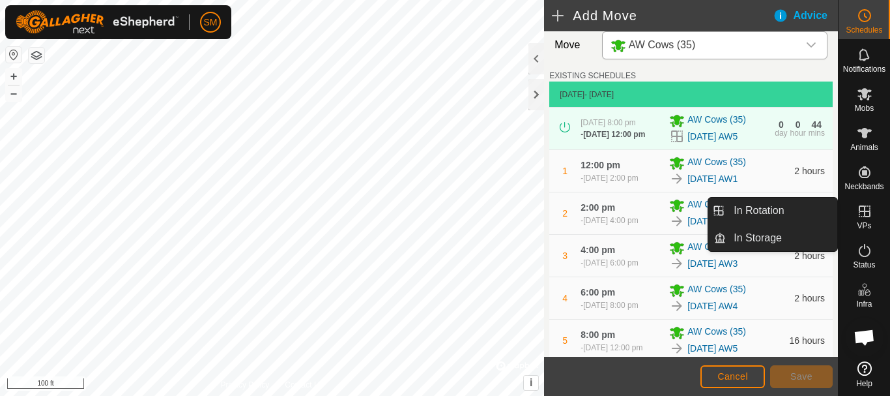
click at [778, 208] on link "In Rotation" at bounding box center [781, 210] width 111 height 26
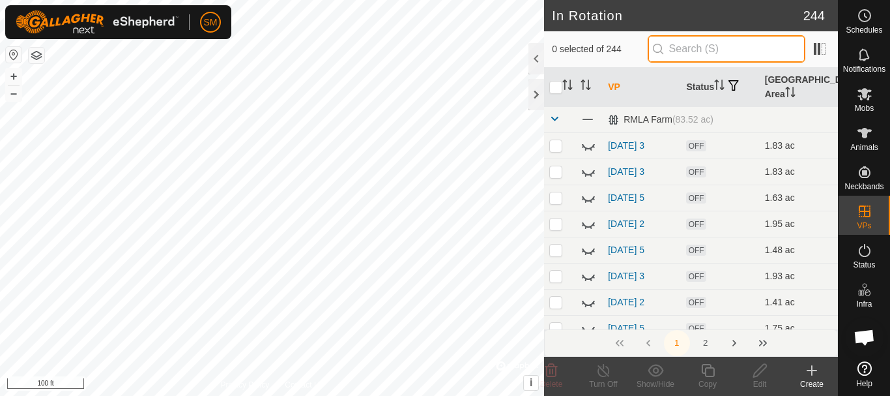
click at [739, 53] on input "text" at bounding box center [727, 48] width 158 height 27
paste input "[DATE] AW"
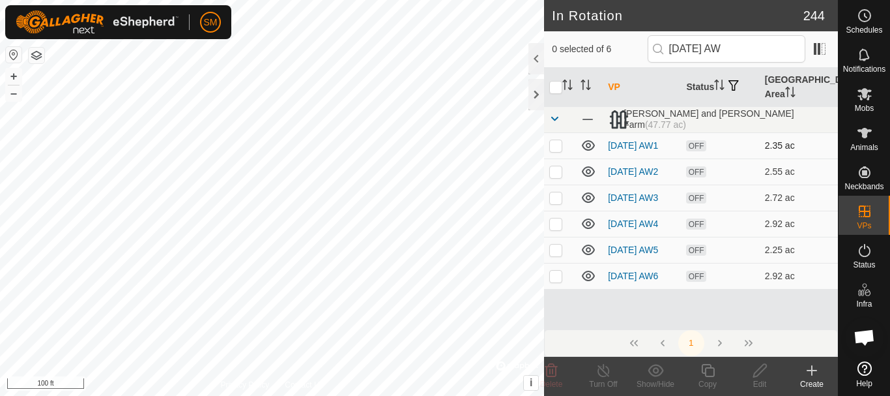
click at [590, 146] on icon at bounding box center [589, 146] width 16 height 16
click at [590, 173] on icon at bounding box center [588, 171] width 13 height 10
click at [589, 201] on icon at bounding box center [589, 198] width 16 height 16
click at [589, 229] on icon at bounding box center [589, 224] width 16 height 16
click at [554, 281] on p-checkbox at bounding box center [555, 275] width 13 height 10
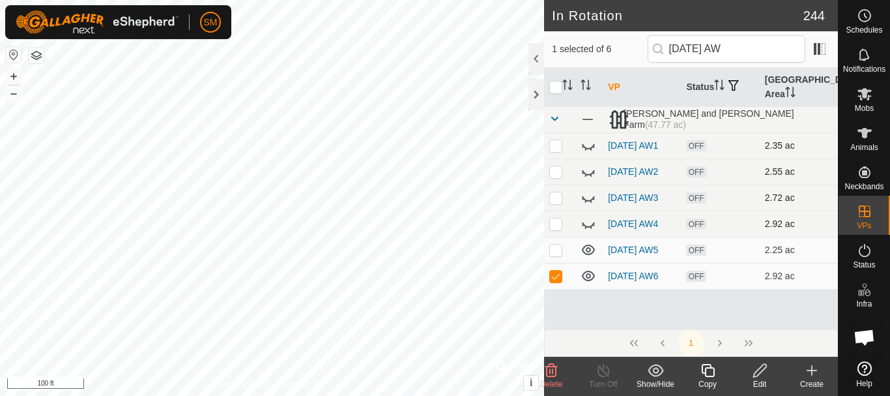
click at [554, 377] on icon at bounding box center [552, 370] width 16 height 16
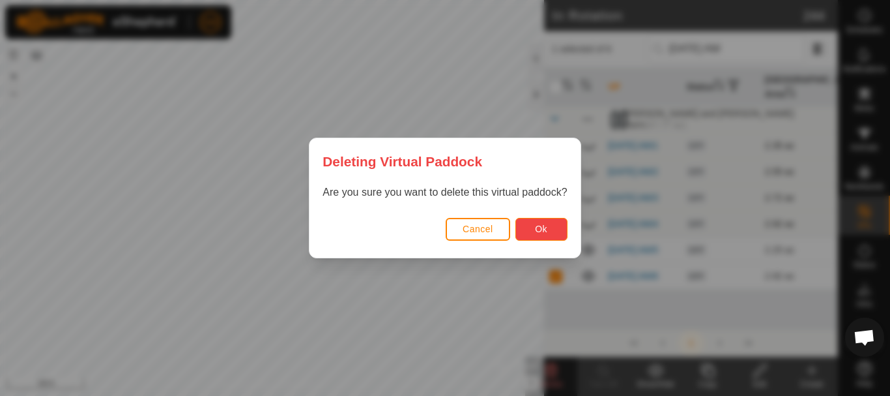
click at [541, 226] on span "Ok" at bounding box center [541, 229] width 12 height 10
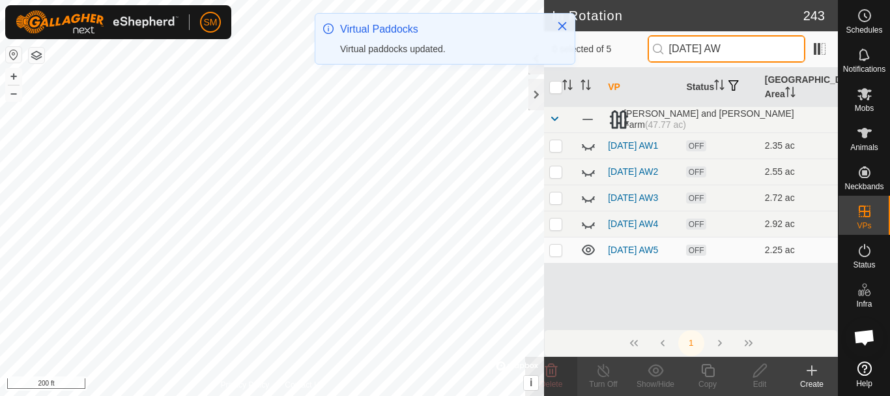
click at [726, 43] on input "[DATE] AW" at bounding box center [727, 48] width 158 height 27
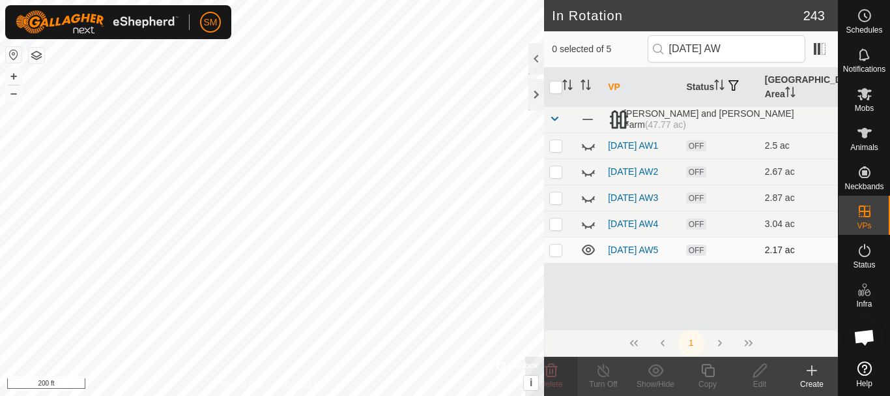
click at [587, 255] on icon at bounding box center [588, 249] width 13 height 10
click at [725, 48] on input "[DATE] AW" at bounding box center [727, 48] width 158 height 27
click at [586, 257] on icon at bounding box center [589, 250] width 16 height 16
click at [724, 47] on input "2025-10-07 AW" at bounding box center [727, 48] width 158 height 27
click at [588, 255] on icon at bounding box center [588, 249] width 13 height 10
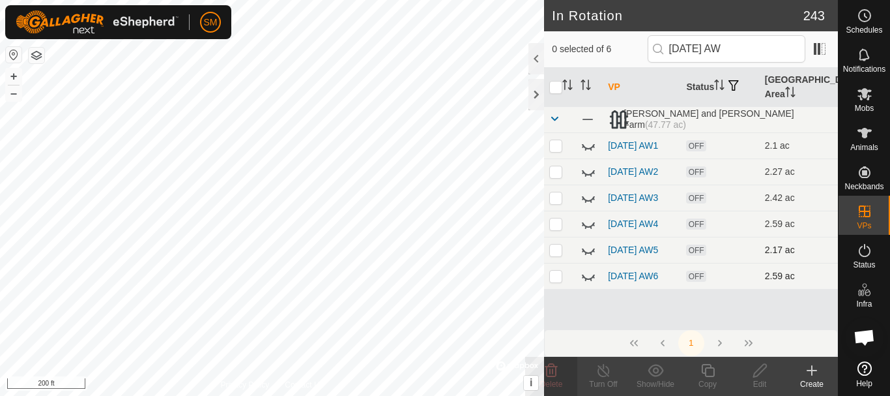
click at [556, 281] on p-checkbox at bounding box center [555, 275] width 13 height 10
click at [556, 373] on icon at bounding box center [552, 370] width 12 height 13
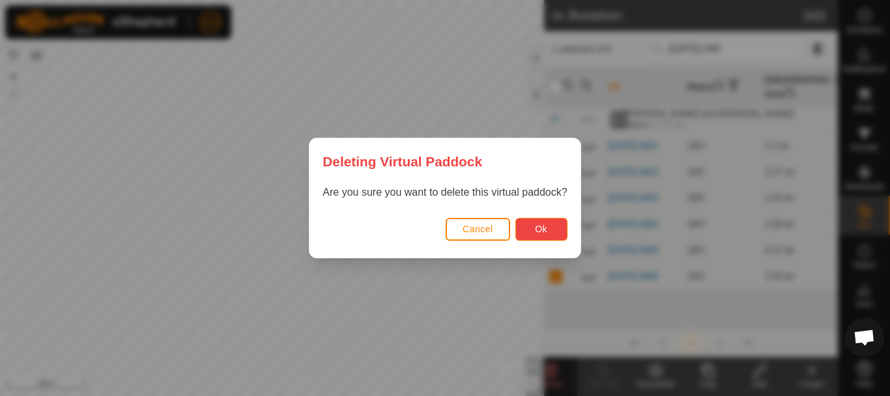
click at [542, 231] on span "Ok" at bounding box center [541, 229] width 12 height 10
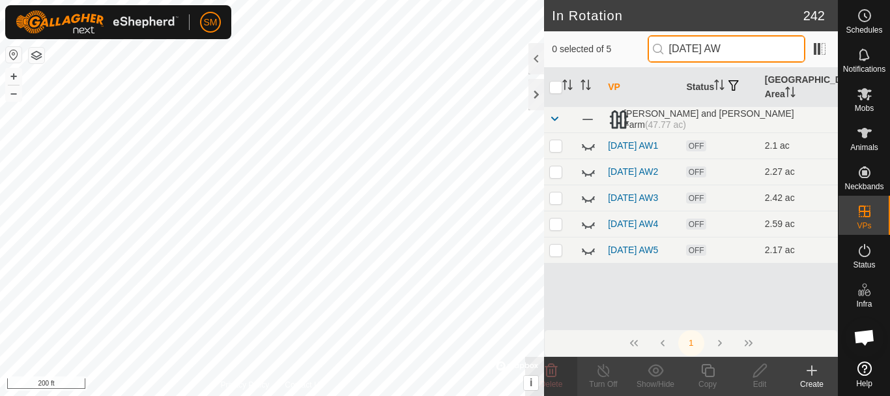
click at [724, 45] on input "2025-10-06 AW" at bounding box center [727, 48] width 158 height 27
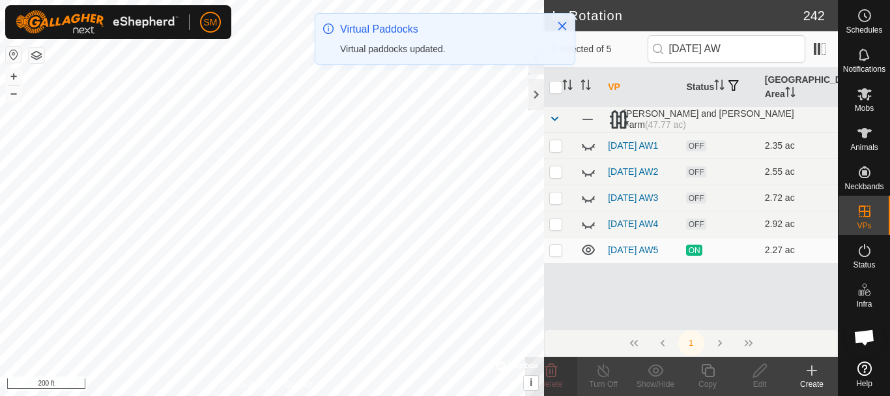
click at [589, 257] on icon at bounding box center [589, 250] width 16 height 16
click at [722, 48] on input "2025-10-07 AW" at bounding box center [727, 48] width 158 height 27
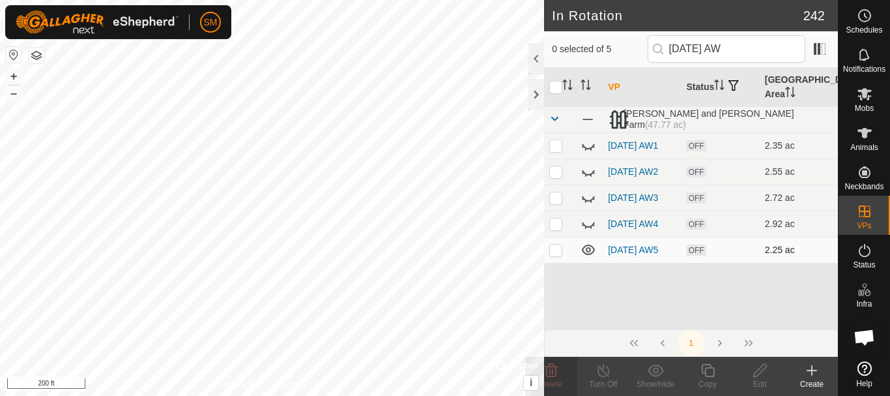
click at [558, 255] on p-checkbox at bounding box center [555, 249] width 13 height 10
click at [711, 370] on icon at bounding box center [708, 370] width 16 height 16
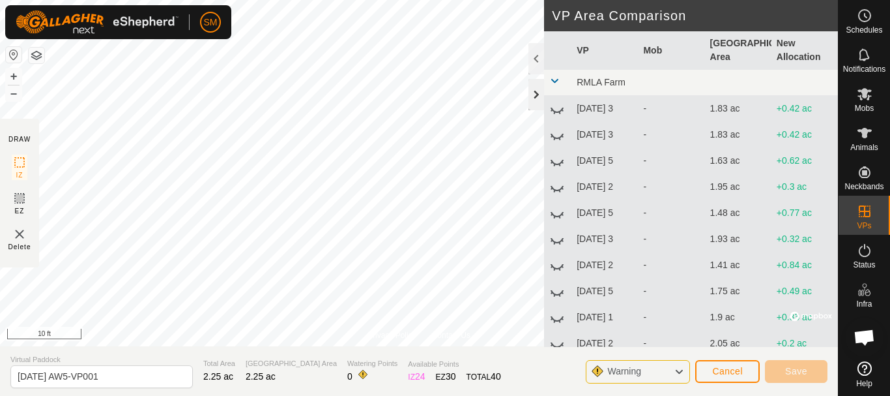
click at [538, 91] on div at bounding box center [537, 94] width 16 height 31
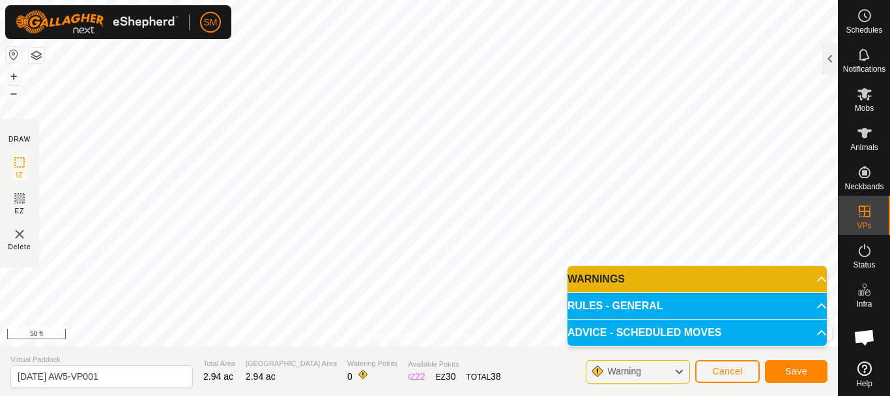
click at [325, 0] on html "SM Schedules Notifications Mobs Animals Neckbands VPs Status Infra Heatmap Help…" at bounding box center [445, 198] width 890 height 396
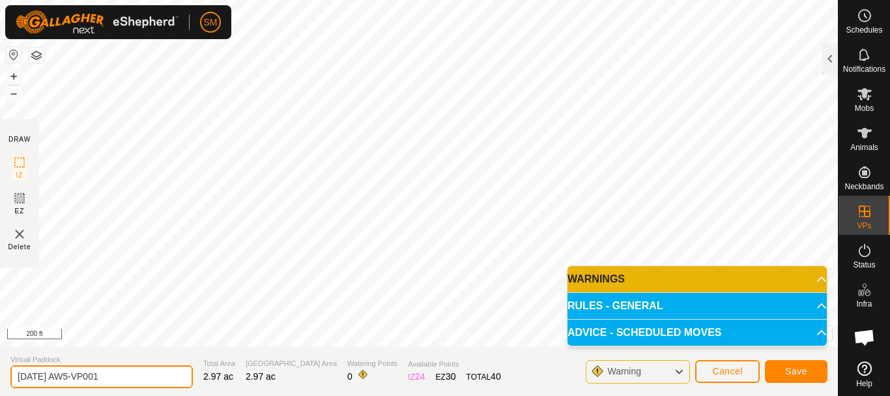
drag, startPoint x: 142, startPoint y: 379, endPoint x: 0, endPoint y: 372, distance: 142.2
click at [0, 372] on section "Virtual Paddock 2025-10-09 AW5-VP001 Total Area 2.97 ac Grazing Area 2.97 ac Wa…" at bounding box center [419, 371] width 838 height 50
paste input "text"
click at [62, 377] on input "[DATE] AW" at bounding box center [101, 376] width 182 height 23
drag, startPoint x: 80, startPoint y: 373, endPoint x: 0, endPoint y: 376, distance: 80.2
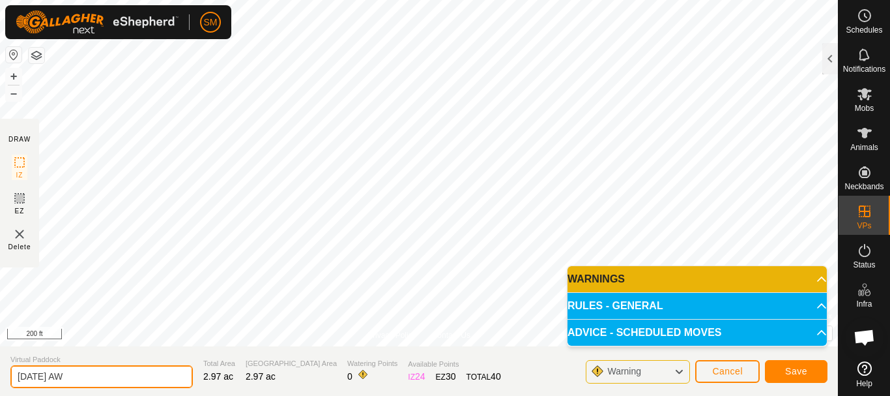
click at [0, 376] on section "Virtual Paddock 2025-10-10 AW Total Area 2.97 ac Grazing Area 2.97 ac Watering …" at bounding box center [419, 371] width 838 height 50
click at [85, 372] on input "[DATE] AW" at bounding box center [101, 376] width 182 height 23
click at [91, 377] on input "[DATE] AW" at bounding box center [101, 376] width 182 height 23
click at [67, 377] on input "[DATE] AW" at bounding box center [101, 376] width 182 height 23
click at [79, 374] on input "[DATE] AW" at bounding box center [101, 376] width 182 height 23
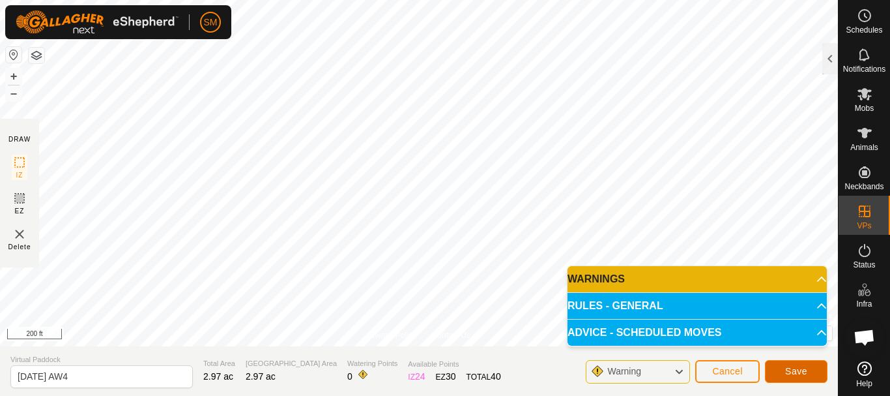
click at [799, 372] on span "Save" at bounding box center [796, 371] width 22 height 10
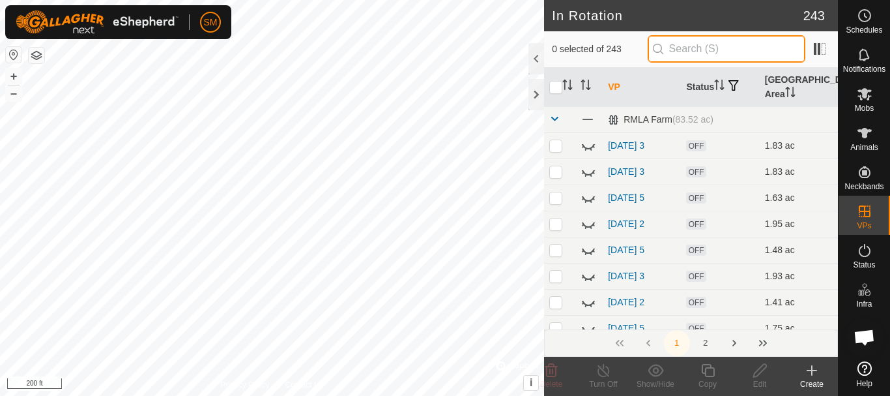
click at [709, 44] on input "text" at bounding box center [727, 48] width 158 height 27
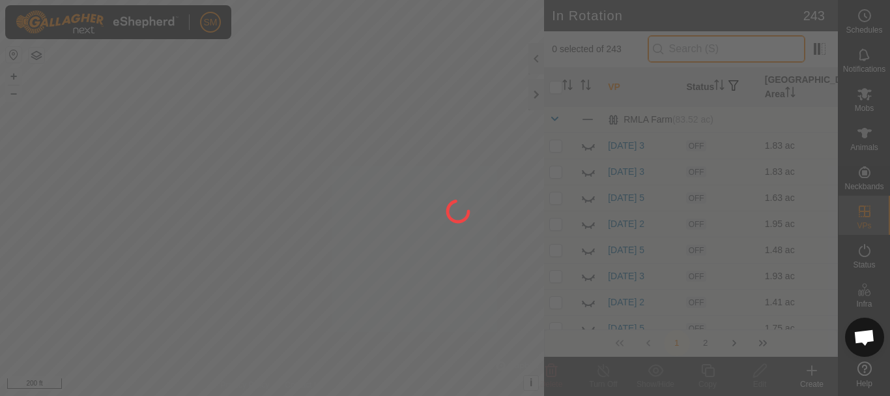
paste input "[DATE] AW"
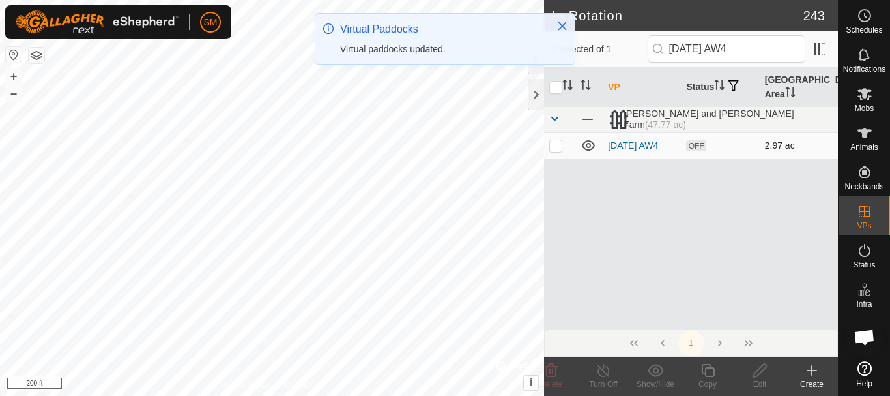
click at [551, 150] on p-checkbox at bounding box center [555, 145] width 13 height 10
click at [703, 368] on icon at bounding box center [707, 370] width 13 height 13
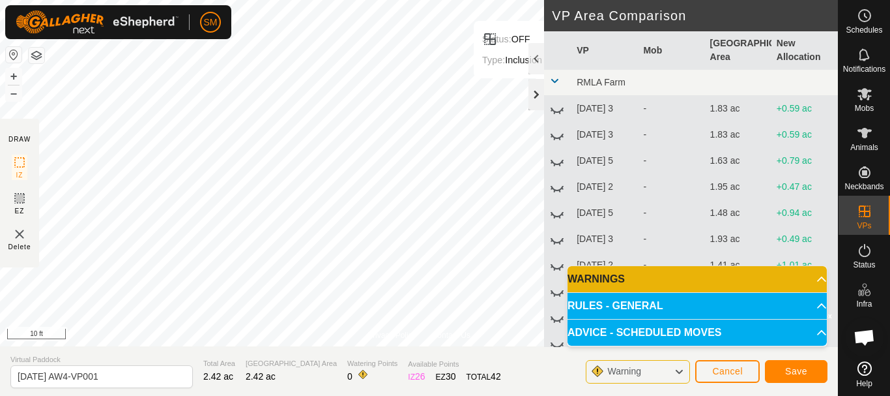
click at [538, 98] on div at bounding box center [537, 94] width 16 height 31
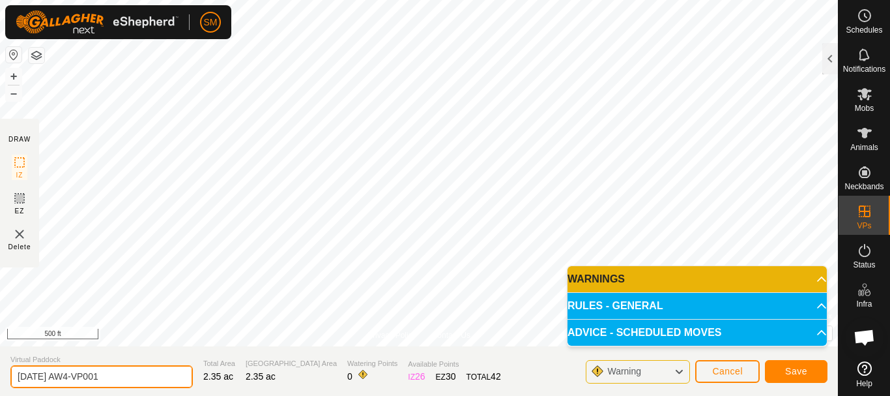
drag, startPoint x: 130, startPoint y: 377, endPoint x: 0, endPoint y: 373, distance: 129.8
click at [0, 373] on section "Virtual Paddock 2025-10-10 AW4-VP001 Total Area 2.35 ac Grazing Area 2.35 ac Wa…" at bounding box center [419, 371] width 838 height 50
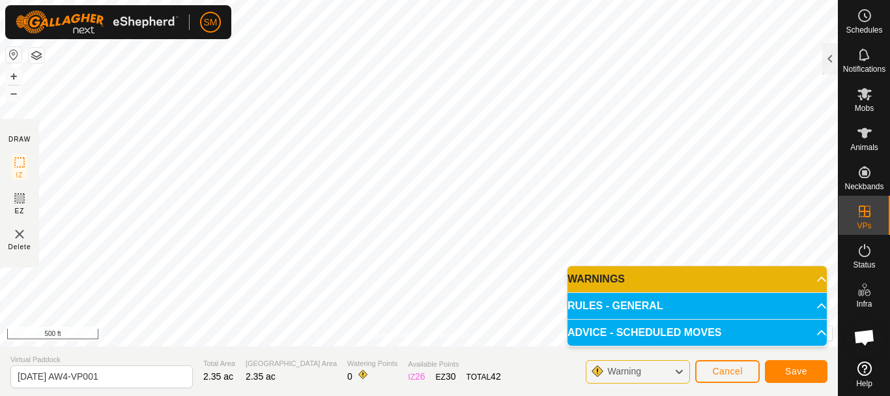
scroll to position [2724, 0]
type input "[DATE] AW5"
click at [817, 368] on button "Save" at bounding box center [796, 371] width 63 height 23
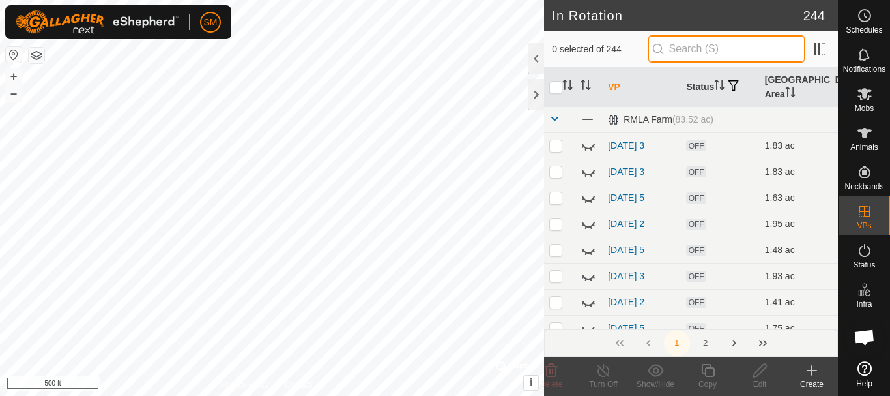
click at [729, 47] on input "text" at bounding box center [727, 48] width 158 height 27
paste input "[DATE] AW"
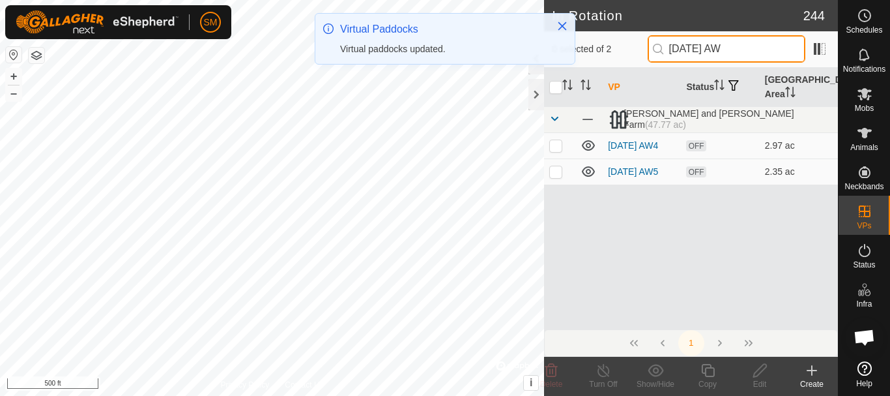
type input "[DATE] AW"
click at [556, 149] on p-checkbox at bounding box center [555, 145] width 13 height 10
checkbox input "true"
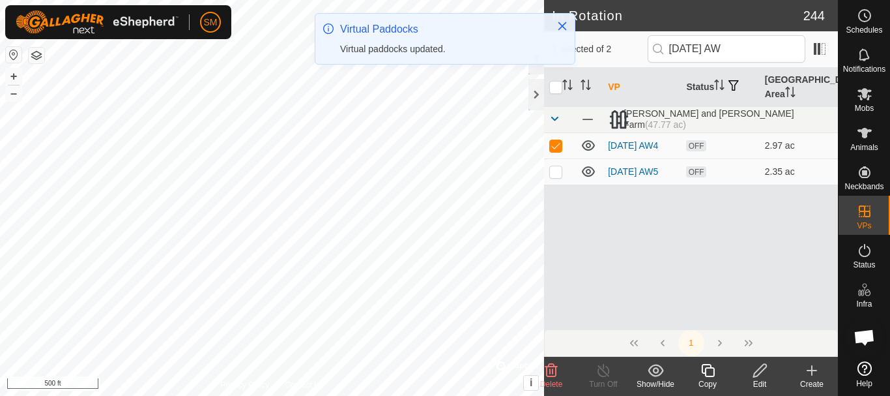
click at [709, 379] on div "Copy" at bounding box center [708, 384] width 52 height 12
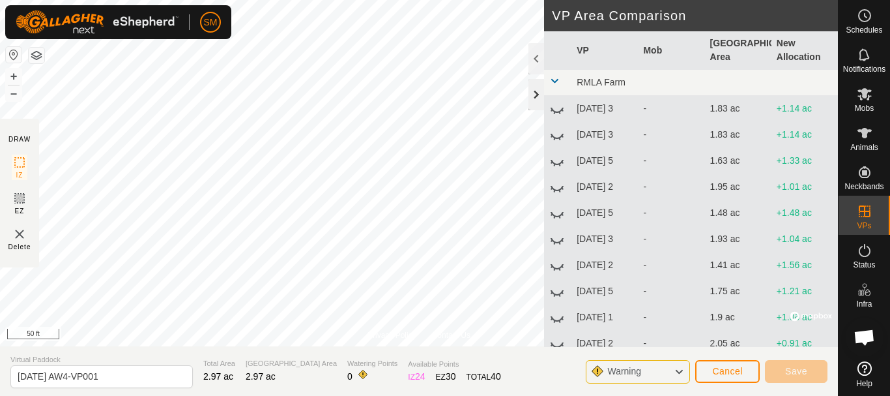
click at [534, 96] on div at bounding box center [537, 94] width 16 height 31
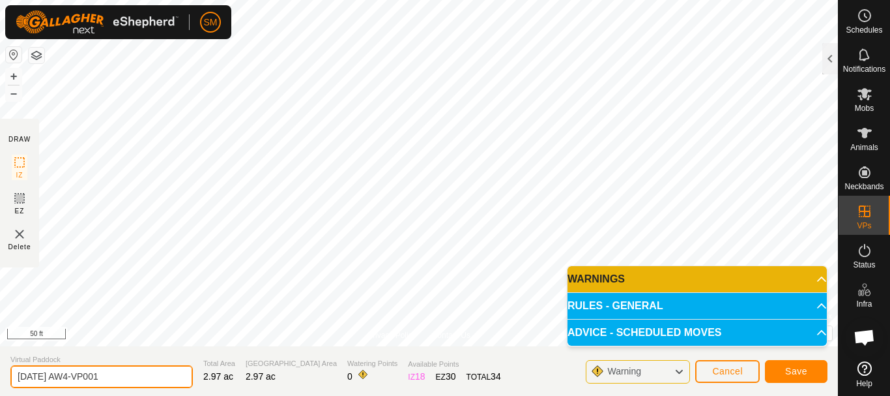
drag, startPoint x: 149, startPoint y: 376, endPoint x: 0, endPoint y: 370, distance: 149.4
click at [0, 370] on section "Virtual Paddock [DATE] AW4-VP001 Total Area 2.97 ac Grazing Area 2.97 ac Wateri…" at bounding box center [419, 371] width 838 height 50
paste input "text"
type input "[DATE] AW6"
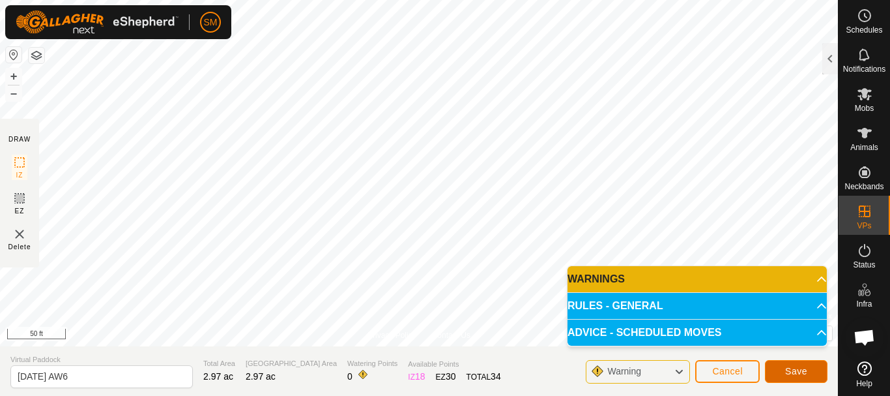
click at [806, 370] on span "Save" at bounding box center [796, 371] width 22 height 10
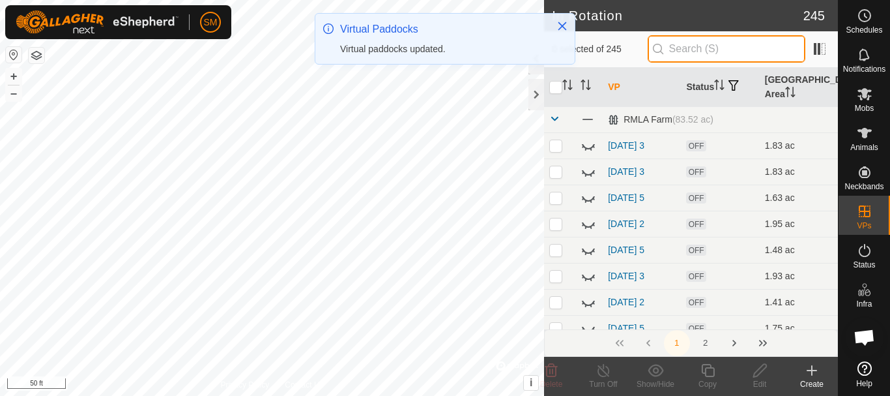
click at [748, 52] on input "text" at bounding box center [727, 48] width 158 height 27
paste input "[DATE] AW"
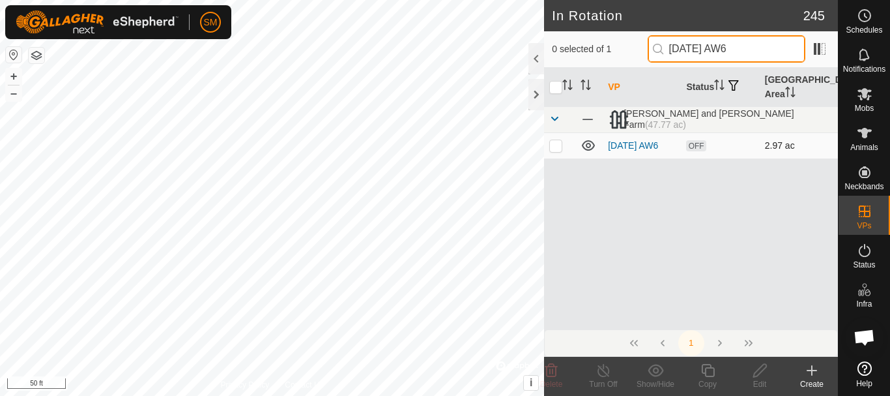
type input "[DATE] AW6"
click at [558, 148] on p-checkbox at bounding box center [555, 145] width 13 height 10
checkbox input "true"
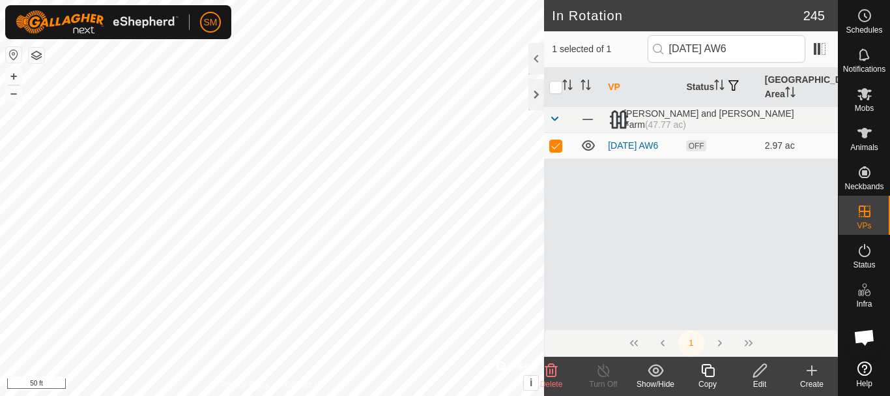
click at [713, 374] on icon at bounding box center [708, 370] width 16 height 16
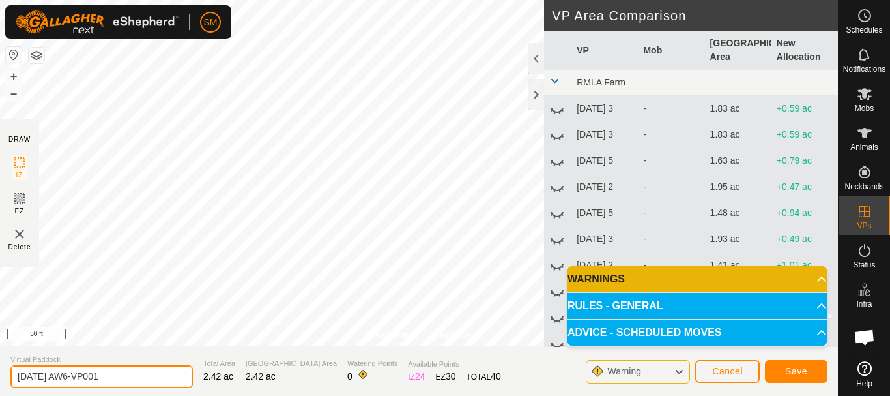
click at [152, 375] on input "[DATE] AW6-VP001" at bounding box center [101, 376] width 182 height 23
click at [151, 375] on input "[DATE] AW6-VP001" at bounding box center [101, 376] width 182 height 23
paste input "text"
type input "[DATE] AW1"
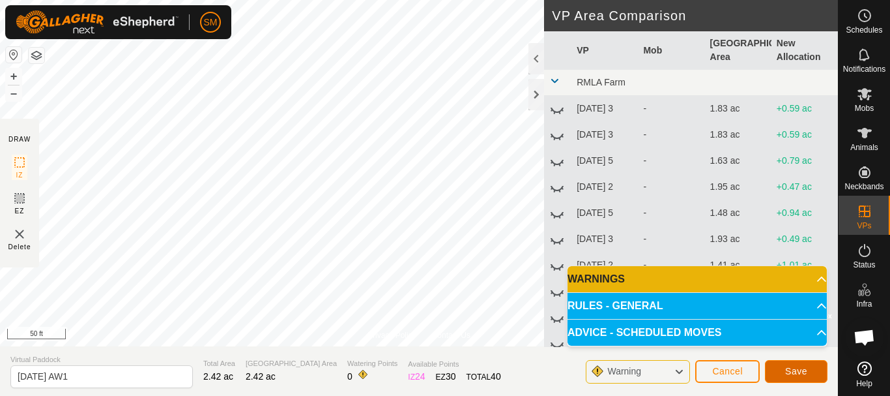
click at [808, 371] on button "Save" at bounding box center [796, 371] width 63 height 23
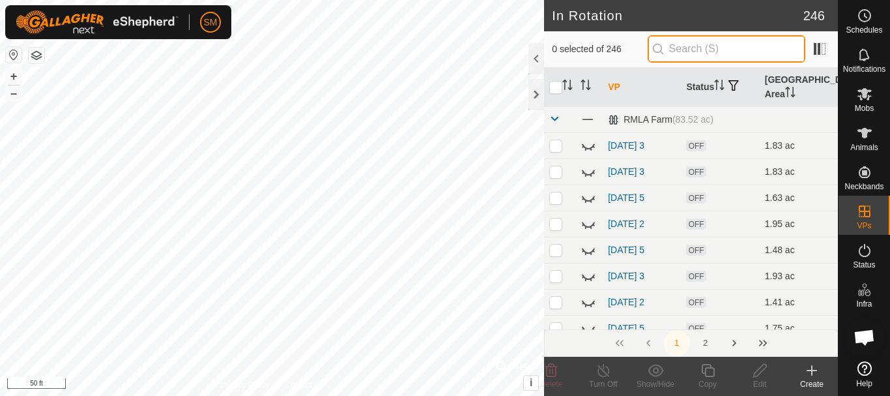
click at [708, 48] on input "text" at bounding box center [727, 48] width 158 height 27
paste input "[DATE] AW"
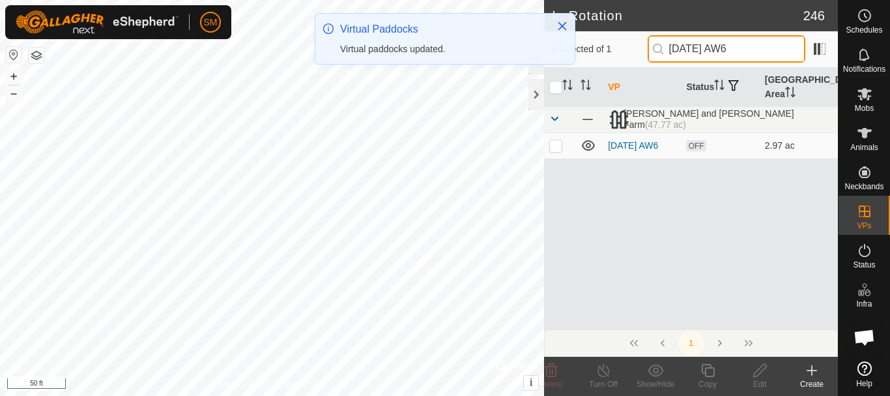
type input "[DATE] AW6"
click at [555, 147] on p-checkbox at bounding box center [555, 145] width 13 height 10
checkbox input "true"
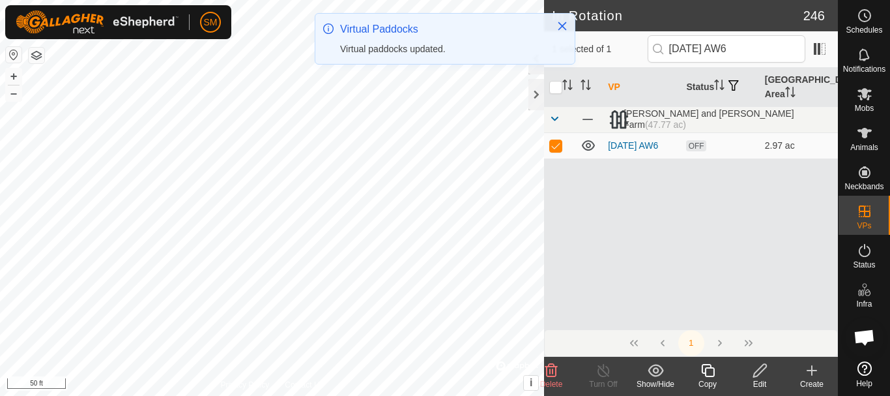
click at [708, 372] on icon at bounding box center [708, 370] width 16 height 16
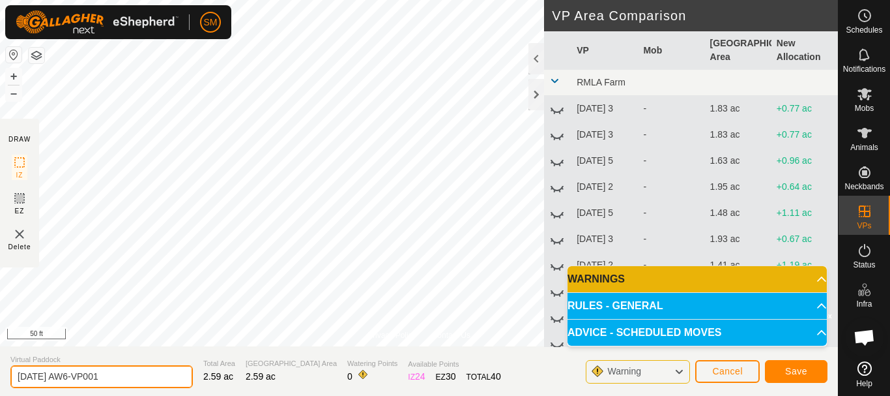
click at [161, 370] on input "[DATE] AW6-VP001" at bounding box center [101, 376] width 182 height 23
paste input "text"
type input "[DATE] AW2"
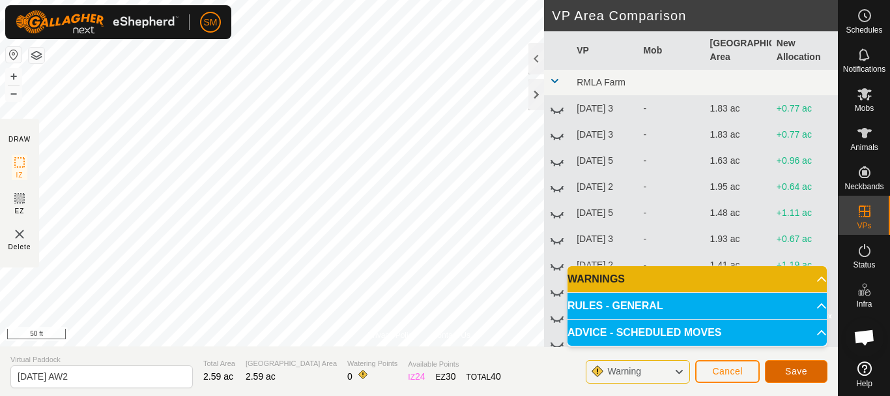
click at [804, 366] on span "Save" at bounding box center [796, 371] width 22 height 10
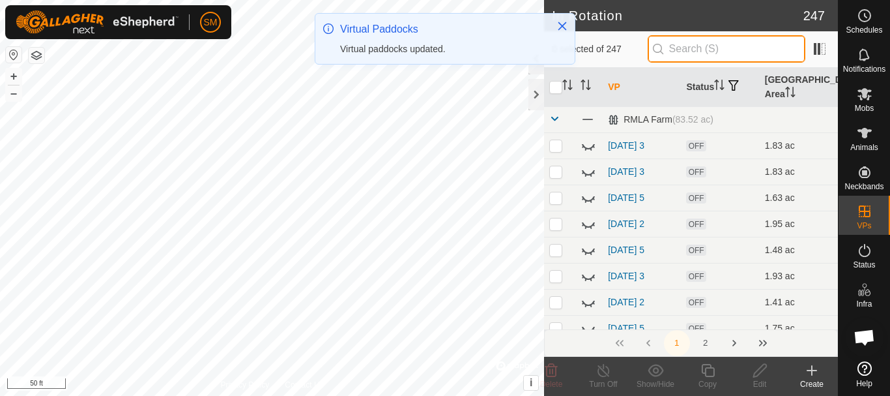
click at [701, 47] on input "text" at bounding box center [727, 48] width 158 height 27
paste input "[DATE] AW"
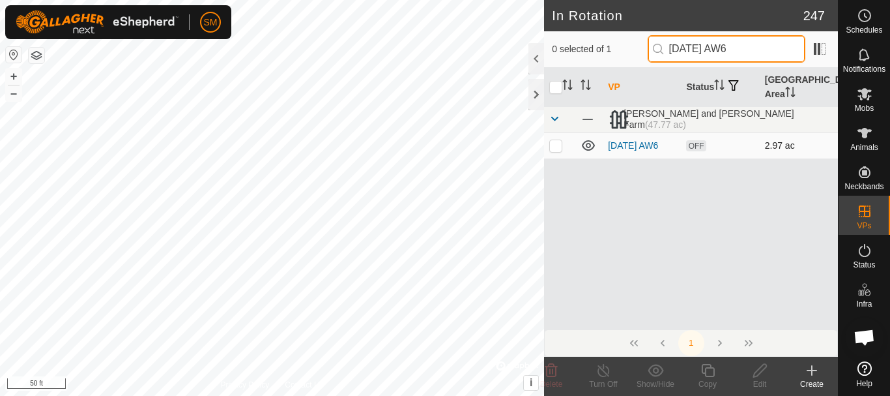
type input "[DATE] AW6"
click at [552, 151] on p-checkbox at bounding box center [555, 145] width 13 height 10
checkbox input "true"
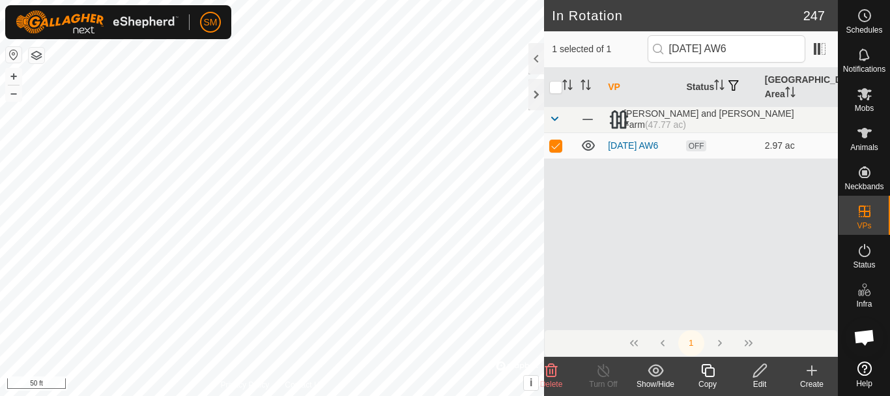
click at [708, 374] on icon at bounding box center [708, 370] width 16 height 16
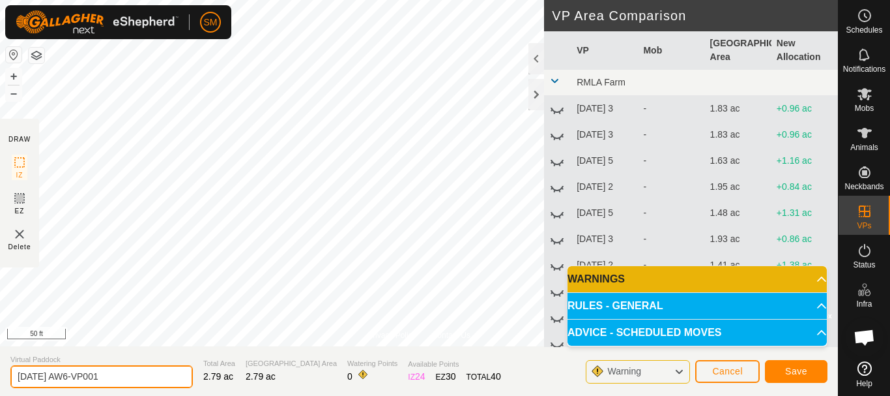
click at [125, 368] on input "[DATE] AW6-VP001" at bounding box center [101, 376] width 182 height 23
click at [125, 369] on input "[DATE] AW6-VP001" at bounding box center [101, 376] width 182 height 23
paste input "text"
type input "[DATE] AW3"
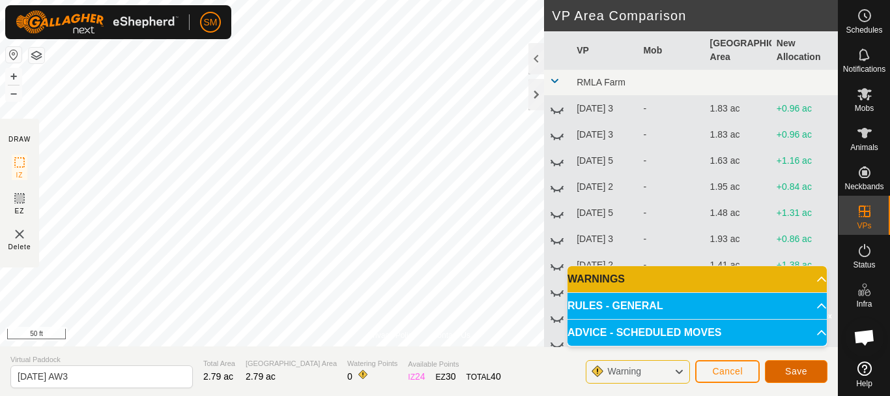
click at [800, 372] on span "Save" at bounding box center [796, 371] width 22 height 10
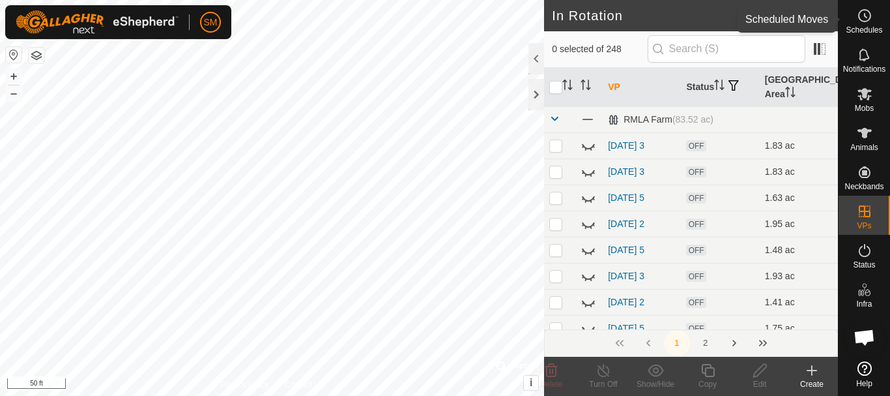
click at [864, 18] on icon at bounding box center [865, 16] width 16 height 16
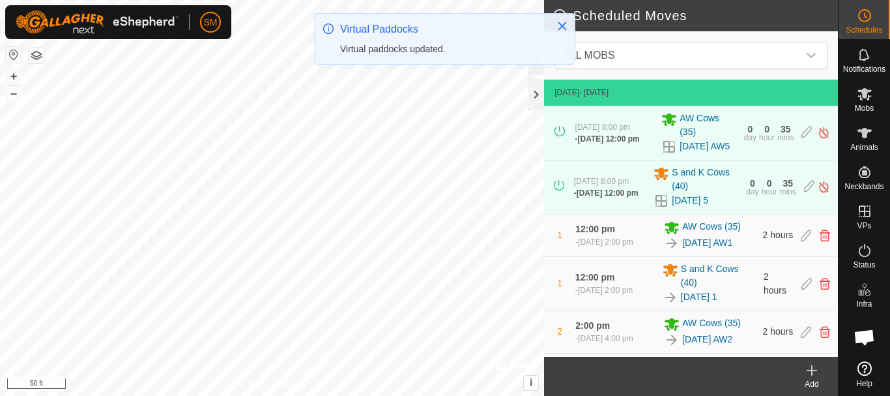
click at [812, 373] on icon at bounding box center [812, 370] width 0 height 9
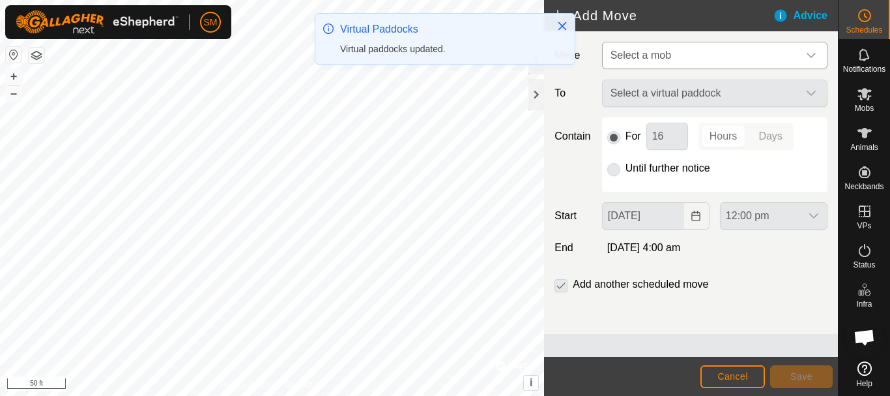
click at [814, 53] on icon "dropdown trigger" at bounding box center [811, 55] width 10 height 10
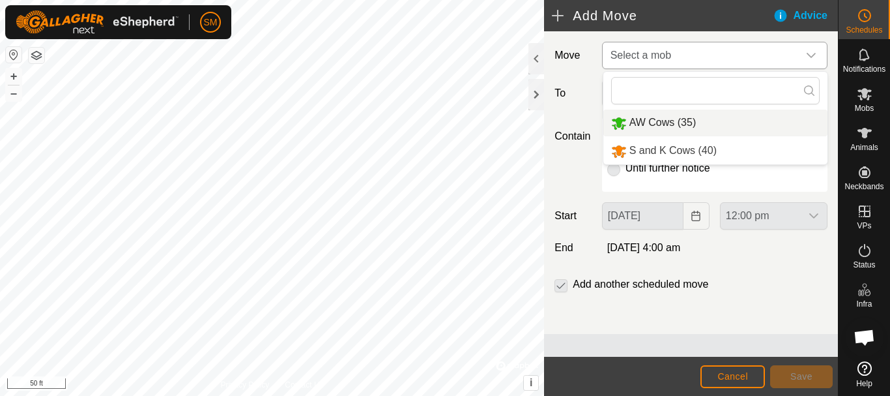
click at [666, 119] on li "AW Cows (35)" at bounding box center [716, 122] width 224 height 27
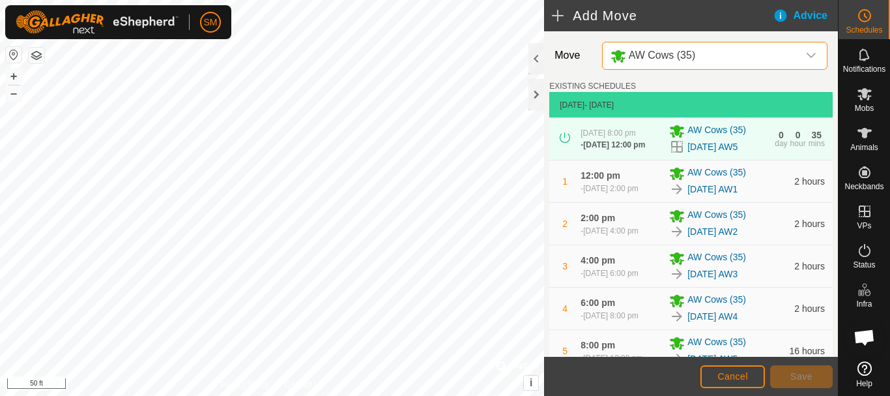
scroll to position [538, 0]
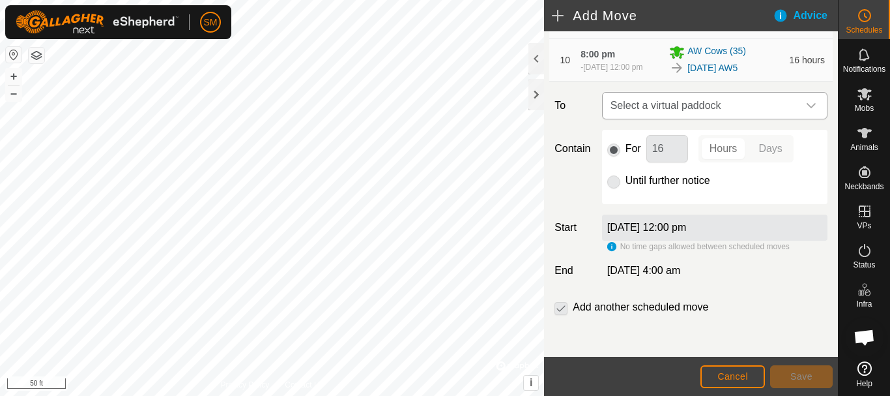
click at [806, 104] on icon "dropdown trigger" at bounding box center [811, 105] width 10 height 10
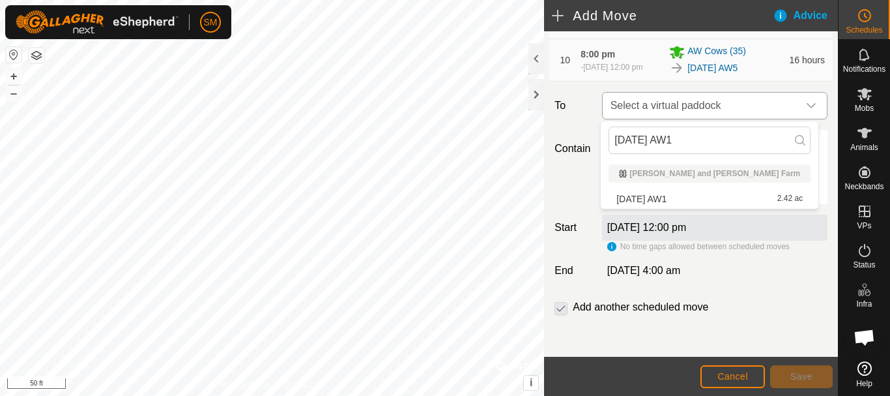
type input "[DATE] AW1"
click at [806, 104] on icon "dropdown trigger" at bounding box center [811, 105] width 10 height 10
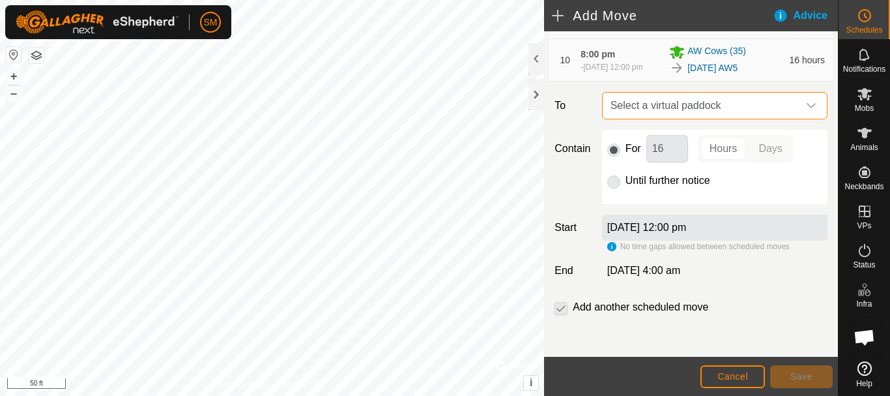
click at [806, 104] on icon "dropdown trigger" at bounding box center [811, 105] width 10 height 10
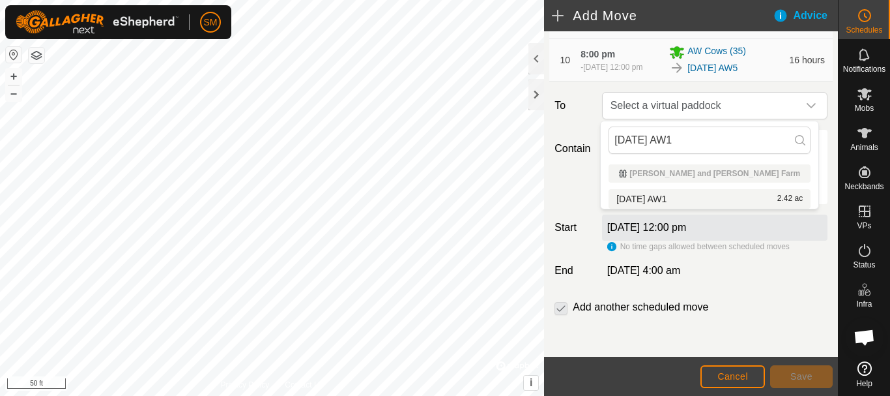
click at [670, 197] on li "[DATE] AW1 2.42 ac" at bounding box center [710, 199] width 202 height 20
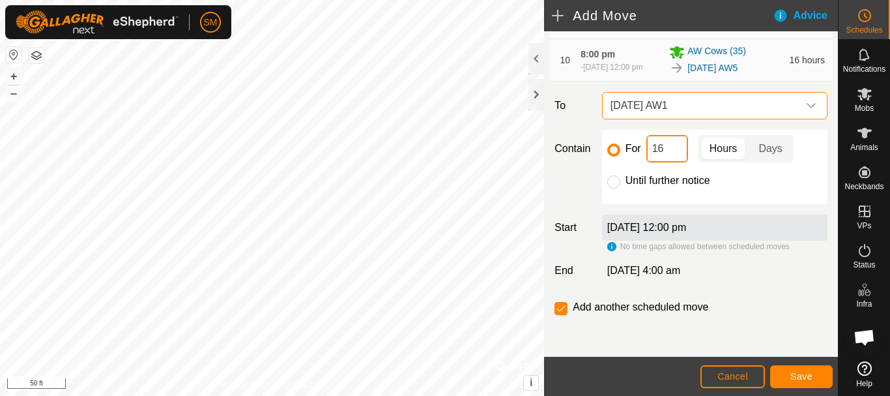
click at [662, 154] on input "16" at bounding box center [668, 148] width 42 height 27
type input "2"
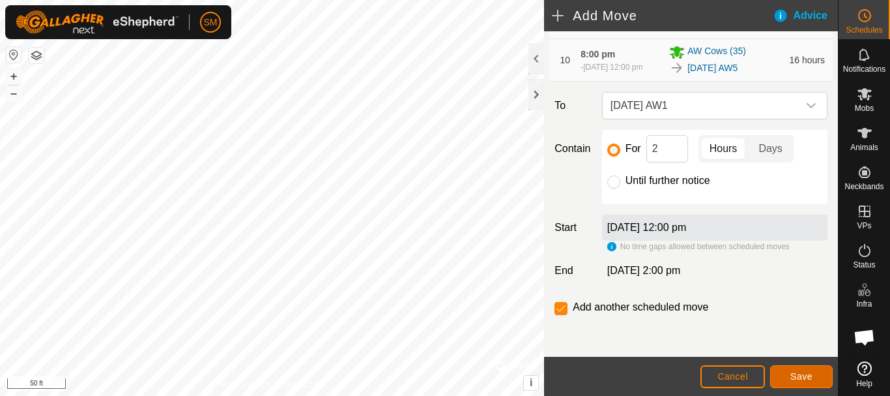
click at [804, 385] on button "Save" at bounding box center [801, 376] width 63 height 23
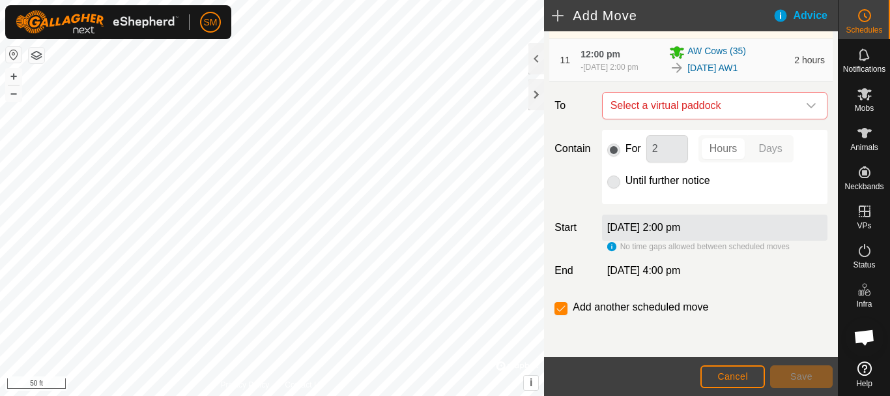
scroll to position [607, 0]
click at [806, 105] on icon "dropdown trigger" at bounding box center [811, 105] width 10 height 10
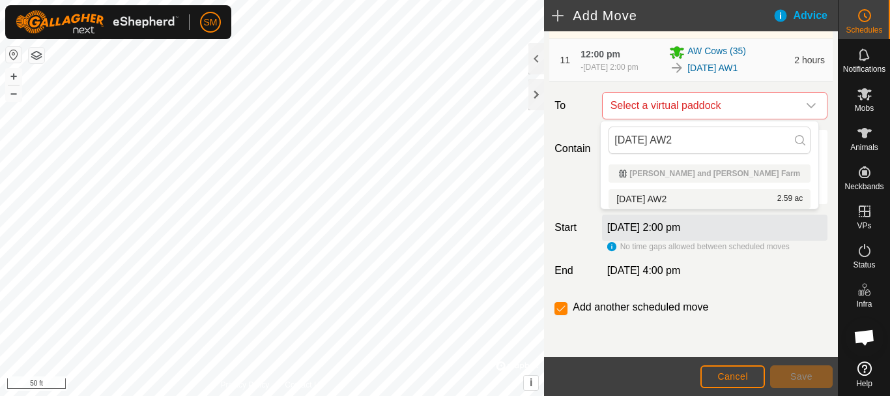
type input "[DATE] AW2"
click at [656, 197] on li "[DATE] AW2 2.59 ac" at bounding box center [710, 199] width 202 height 20
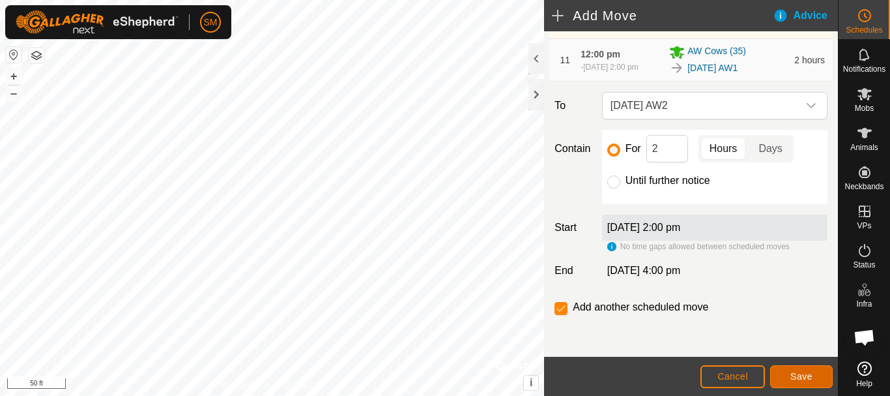
click at [809, 377] on span "Save" at bounding box center [802, 376] width 22 height 10
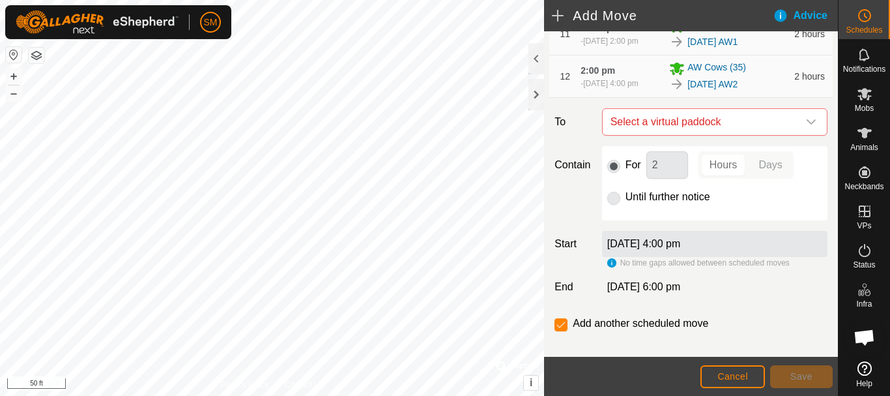
scroll to position [649, 0]
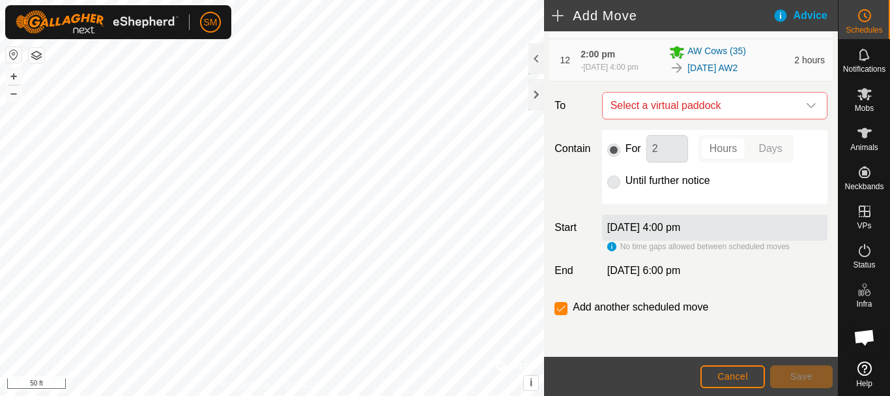
click at [807, 106] on icon "dropdown trigger" at bounding box center [811, 105] width 9 height 5
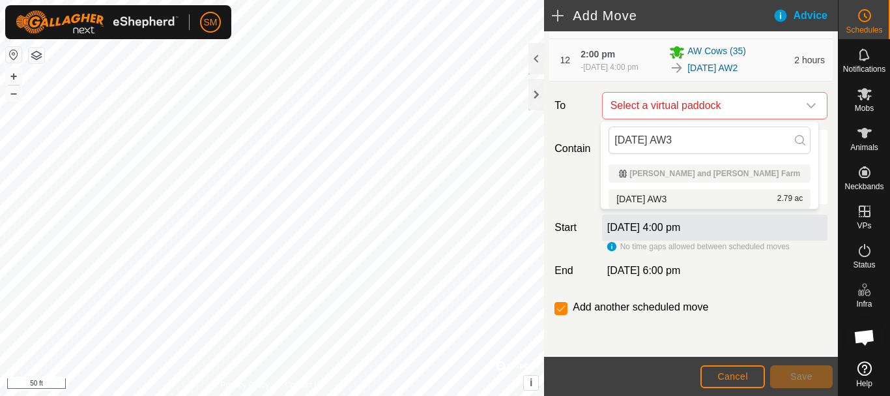
type input "[DATE] AW3"
click at [662, 201] on li "[DATE] AW3 2.79 ac" at bounding box center [710, 199] width 202 height 20
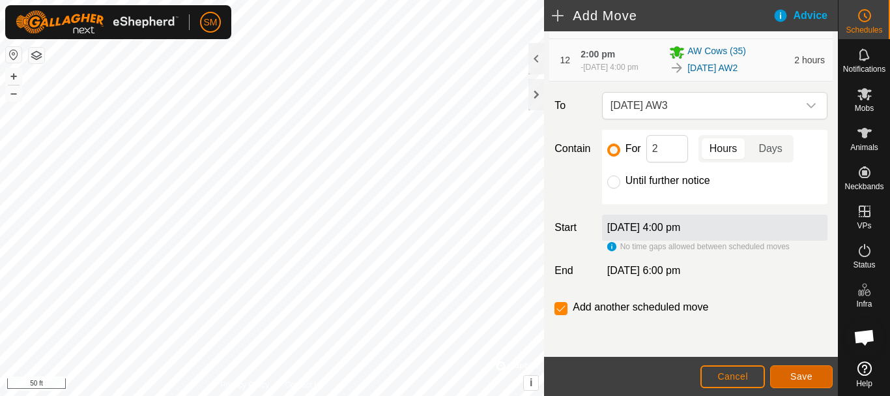
click at [788, 375] on button "Save" at bounding box center [801, 376] width 63 height 23
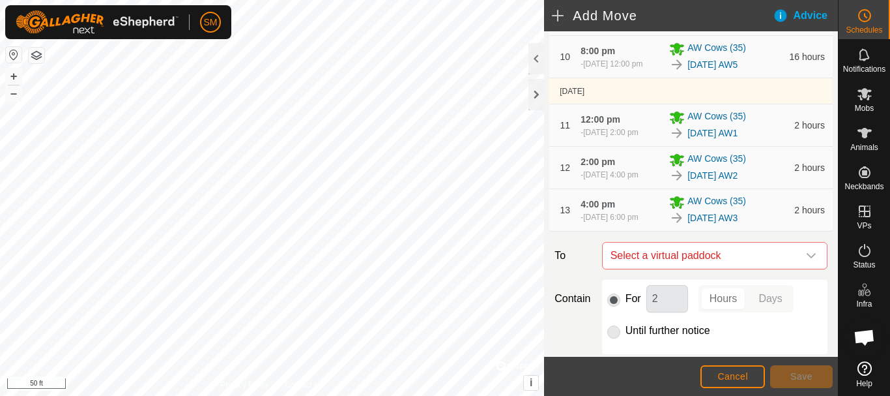
scroll to position [692, 0]
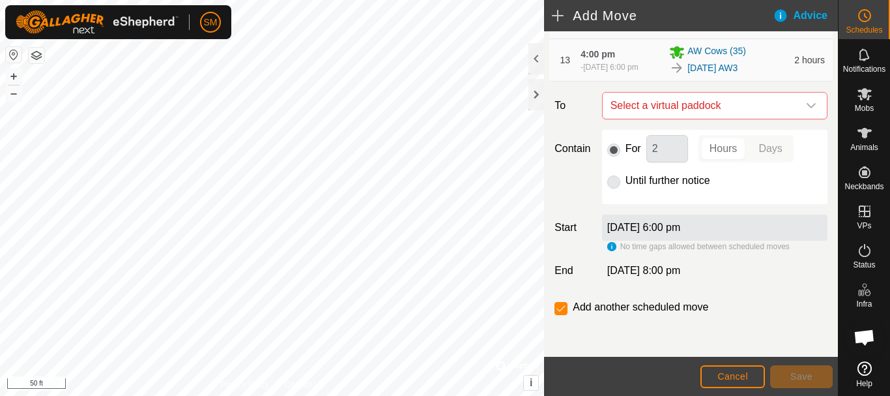
click at [807, 107] on icon "dropdown trigger" at bounding box center [811, 105] width 9 height 5
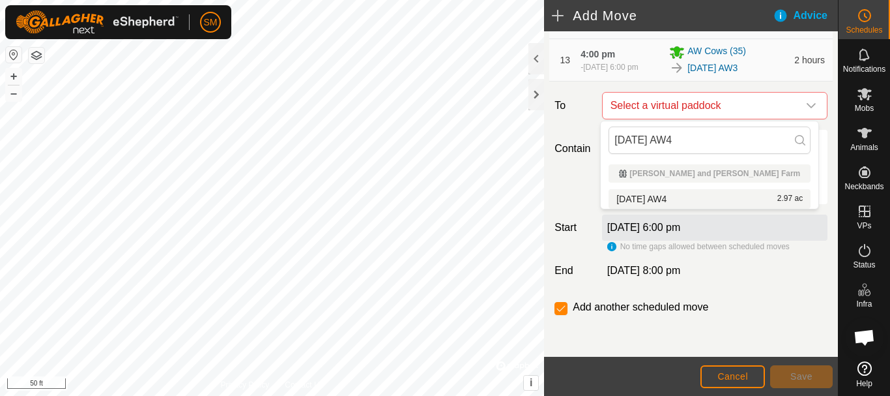
type input "[DATE] AW4"
click at [651, 196] on li "[DATE] AW4 2.97 ac" at bounding box center [710, 199] width 202 height 20
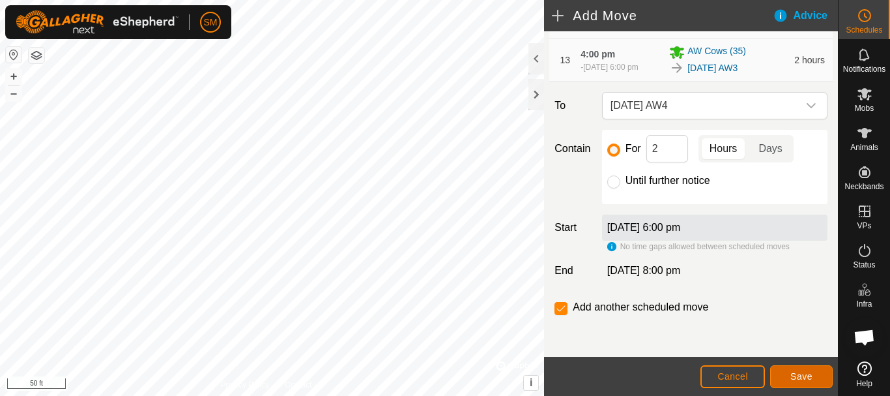
click at [790, 370] on button "Save" at bounding box center [801, 376] width 63 height 23
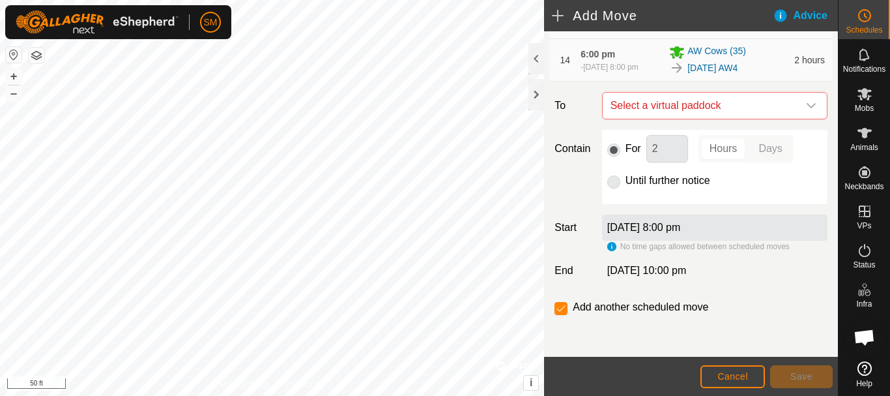
scroll to position [734, 0]
click at [806, 104] on icon "dropdown trigger" at bounding box center [811, 105] width 10 height 10
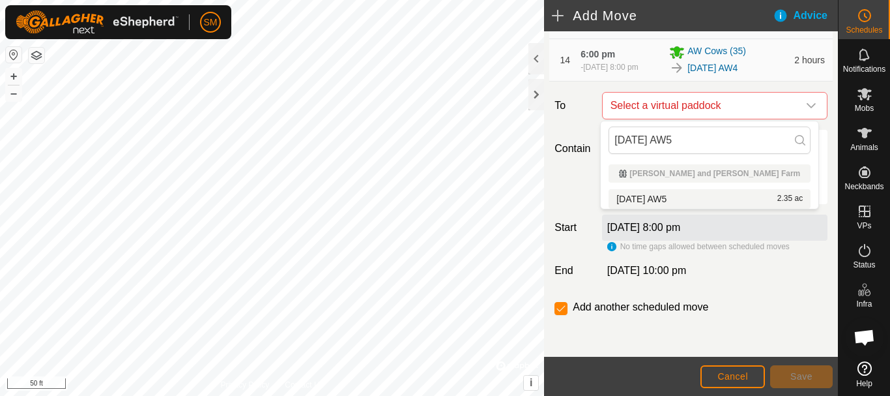
type input "[DATE] AW5"
click at [666, 200] on li "[DATE] AW5 2.35 ac" at bounding box center [710, 199] width 202 height 20
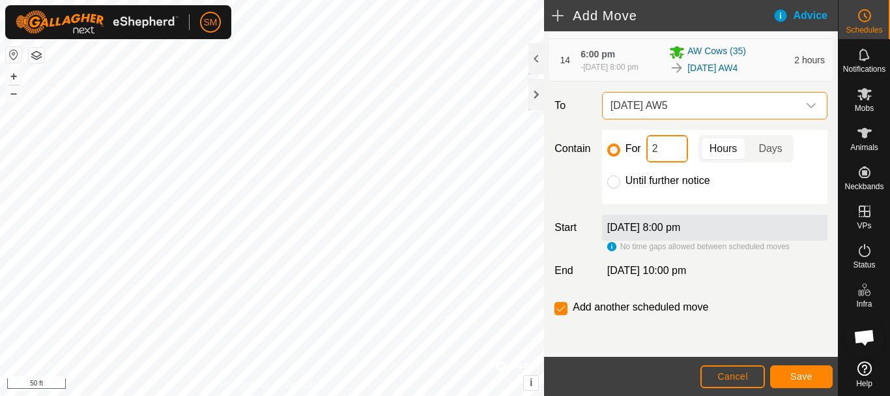
click at [668, 156] on input "2" at bounding box center [668, 148] width 42 height 27
type input "16"
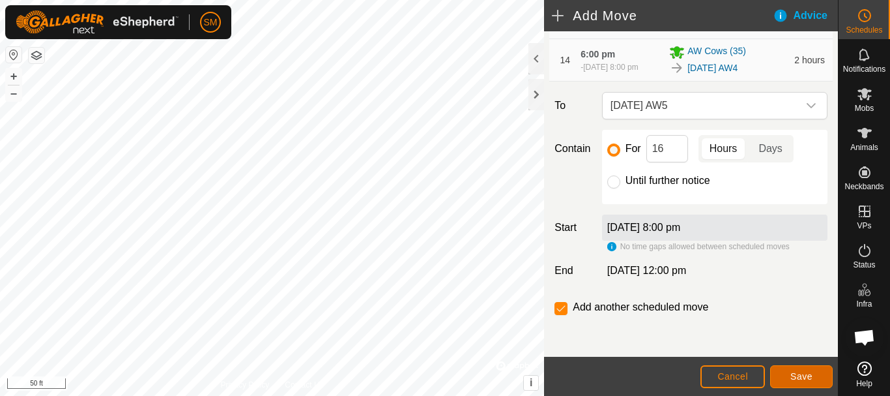
click at [797, 376] on span "Save" at bounding box center [802, 376] width 22 height 10
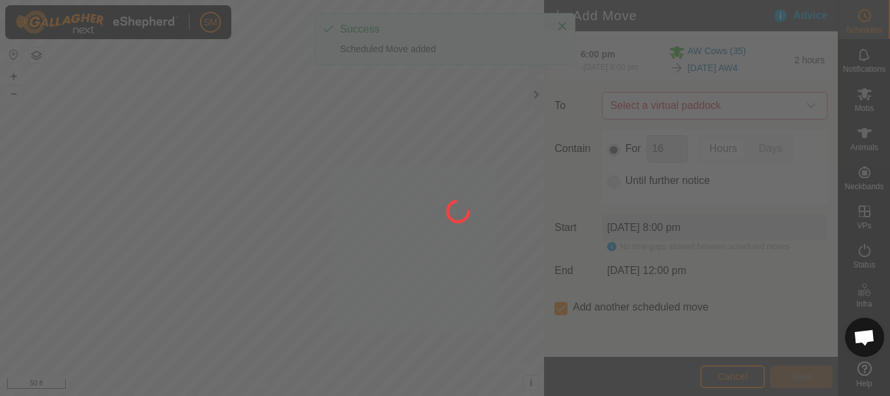
scroll to position [10, 0]
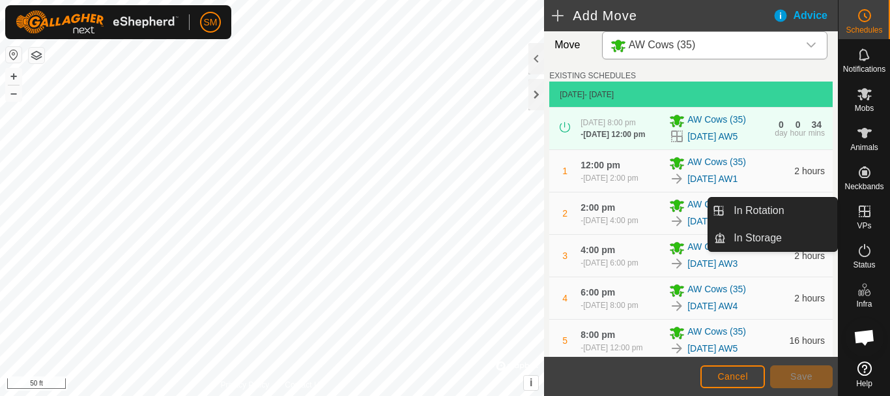
click at [781, 213] on link "In Rotation" at bounding box center [781, 210] width 111 height 26
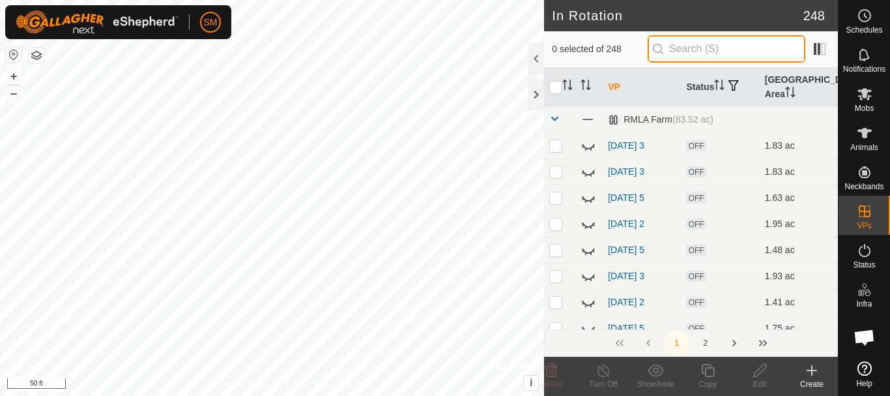
click at [691, 50] on input "text" at bounding box center [727, 48] width 158 height 27
paste input "[DATE] AW"
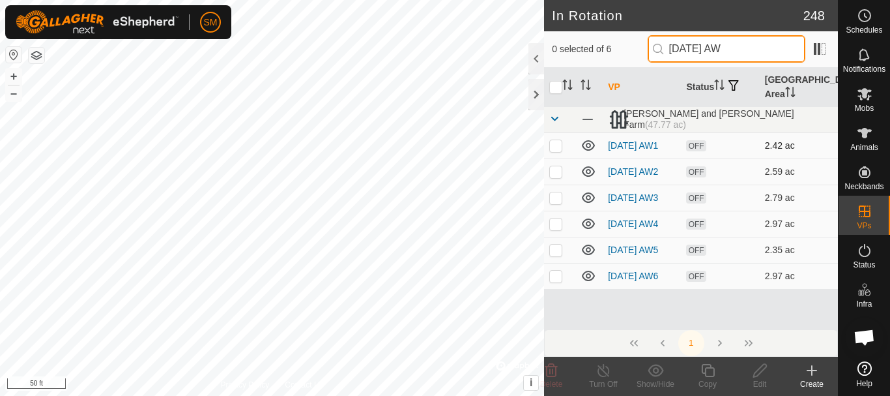
type input "[DATE] AW"
click at [588, 149] on icon at bounding box center [588, 145] width 13 height 10
click at [588, 174] on icon at bounding box center [589, 172] width 16 height 16
click at [587, 201] on icon at bounding box center [588, 197] width 13 height 10
click at [585, 229] on icon at bounding box center [588, 223] width 13 height 10
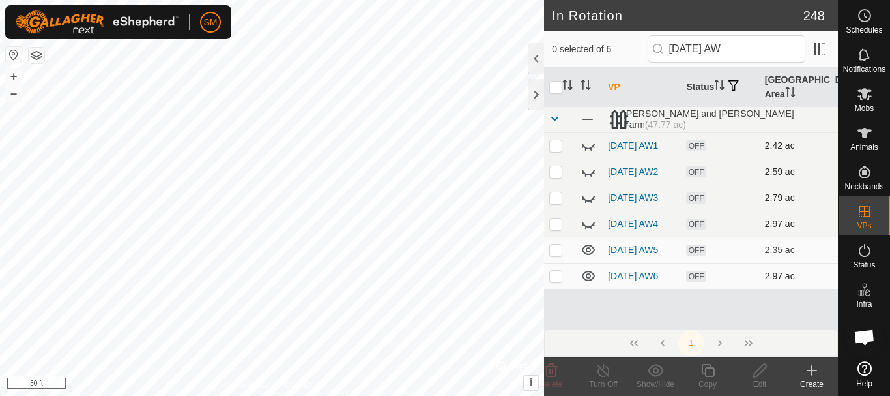
click at [552, 281] on p-checkbox at bounding box center [555, 275] width 13 height 10
click at [550, 374] on icon at bounding box center [552, 370] width 12 height 13
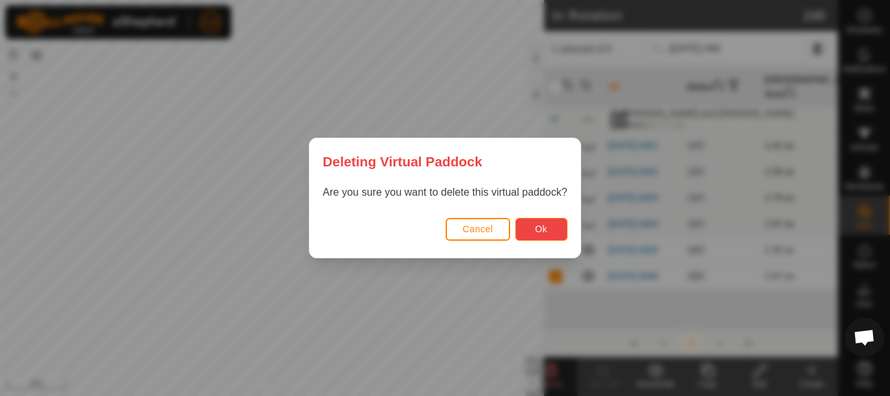
click at [541, 228] on span "Ok" at bounding box center [541, 229] width 12 height 10
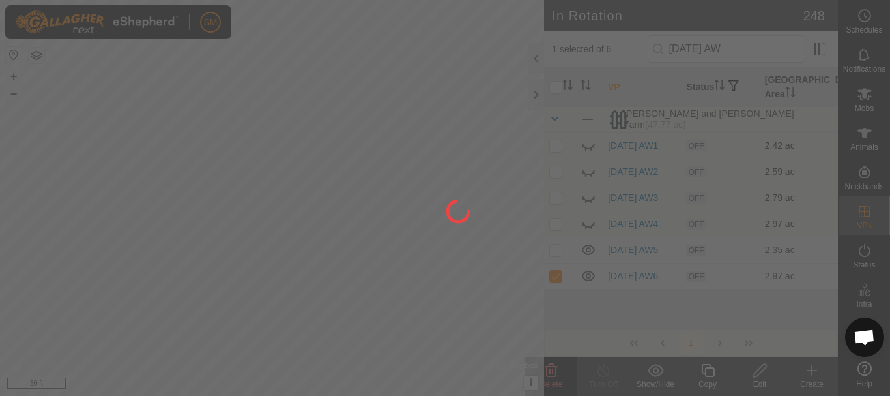
checkbox input "false"
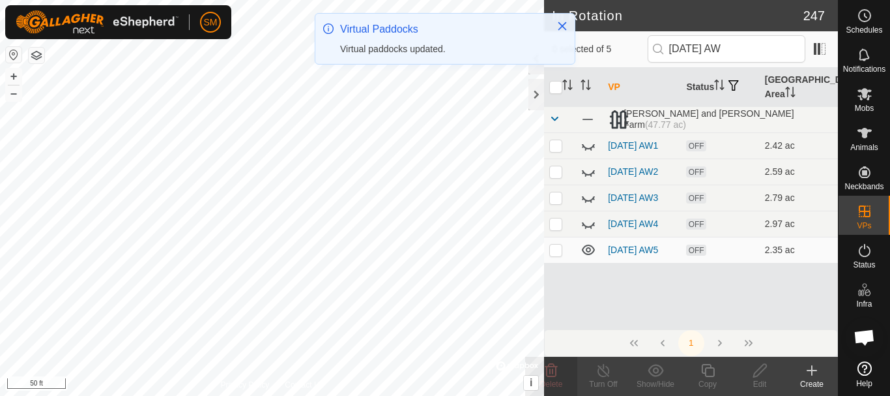
click at [555, 255] on p-checkbox at bounding box center [555, 249] width 13 height 10
checkbox input "true"
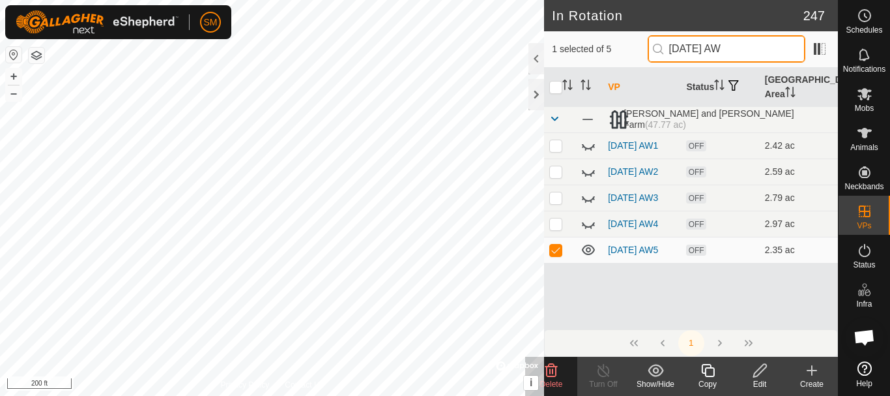
click at [723, 45] on input "[DATE] AW" at bounding box center [727, 48] width 158 height 27
click at [589, 257] on icon at bounding box center [589, 250] width 16 height 16
click at [725, 44] on input "[DATE] AW" at bounding box center [727, 48] width 158 height 27
type input "[DATE] AW"
click at [586, 254] on icon at bounding box center [588, 250] width 13 height 5
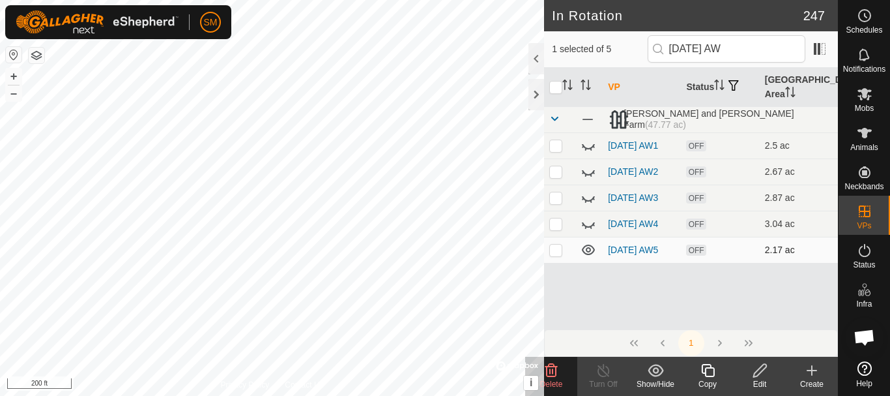
click at [713, 369] on icon at bounding box center [708, 370] width 16 height 16
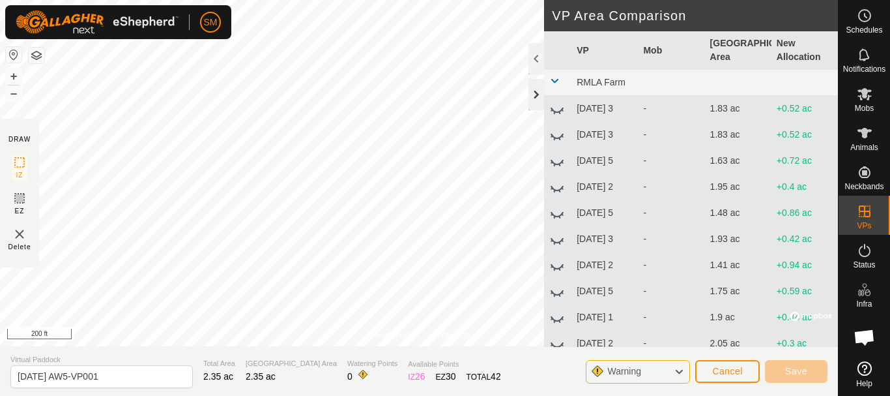
click at [533, 88] on div at bounding box center [537, 94] width 16 height 31
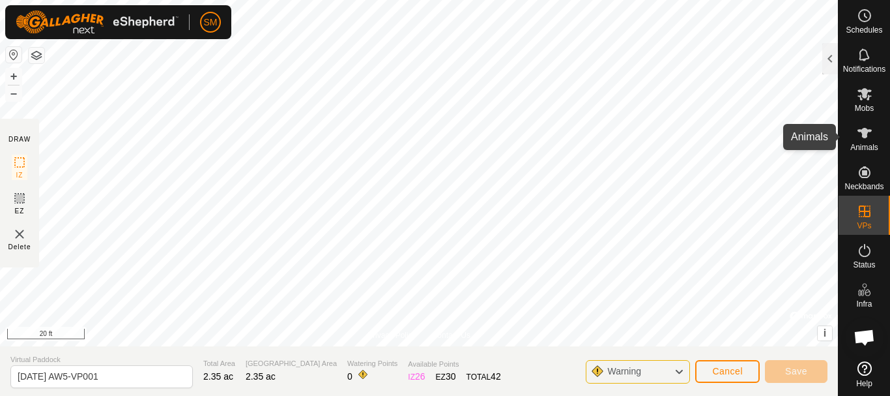
click at [858, 147] on div "Schedules Notifications Mobs Animals Neckbands VPs Status Infra Heatmap Help Pr…" at bounding box center [445, 198] width 890 height 396
click at [452, 395] on html "SM Schedules Notifications Mobs Animals Neckbands VPs Status Infra Heatmap Help…" at bounding box center [445, 198] width 890 height 396
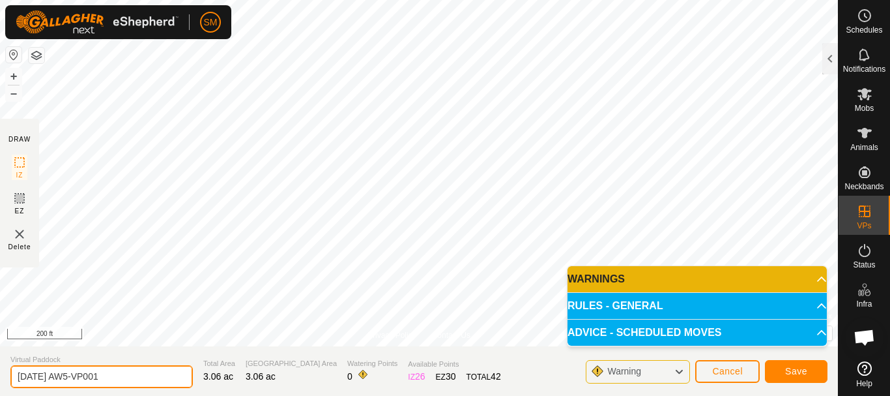
drag, startPoint x: 134, startPoint y: 378, endPoint x: 0, endPoint y: 383, distance: 133.7
click at [0, 383] on section "Virtual Paddock [DATE] AW5-VP001 Total Area 3.06 ac Grazing Area 3.06 ac Wateri…" at bounding box center [419, 371] width 838 height 50
paste input "text"
click at [66, 373] on input "[DATE] AW" at bounding box center [101, 376] width 182 height 23
click at [98, 373] on input "[DATE] AW" at bounding box center [101, 376] width 182 height 23
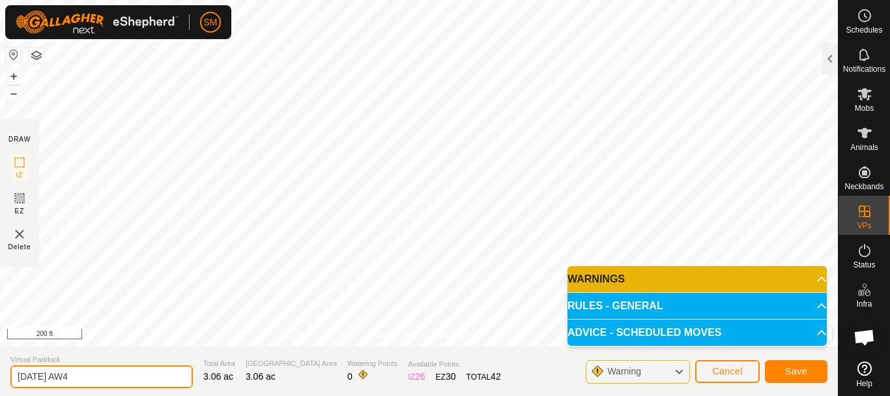
type input "[DATE] AW4"
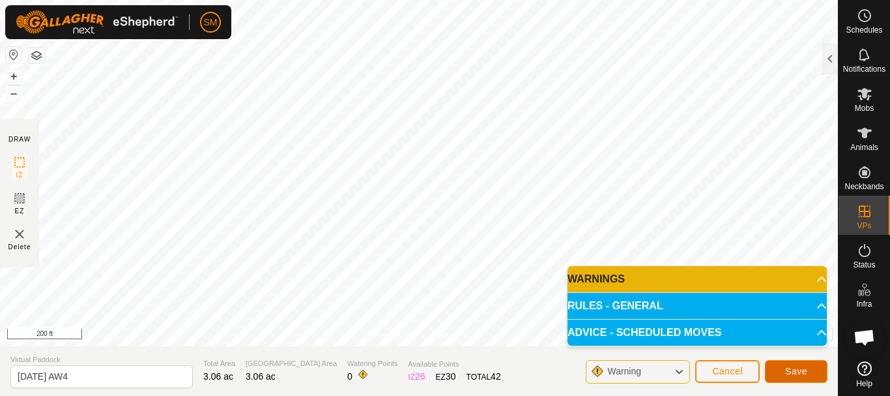
click at [802, 373] on span "Save" at bounding box center [796, 371] width 22 height 10
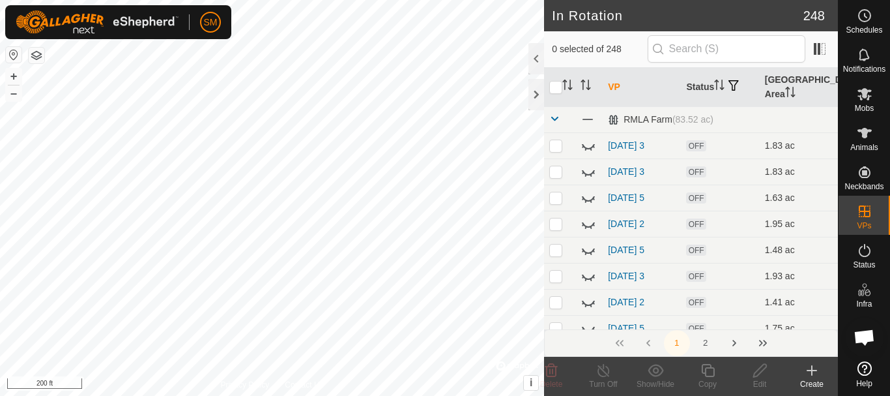
click at [425, 304] on div "SM Schedules Notifications Mobs Animals Neckbands VPs Status Infra Heatmap Help…" at bounding box center [445, 198] width 890 height 396
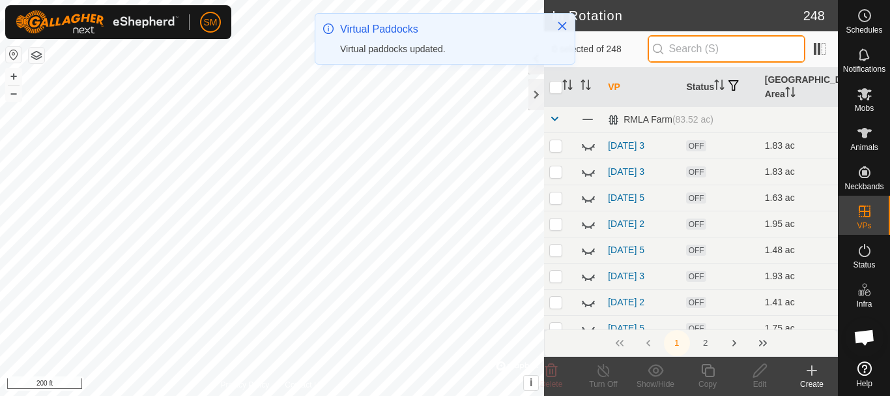
click at [731, 49] on input "text" at bounding box center [727, 48] width 158 height 27
paste input "[DATE] AW"
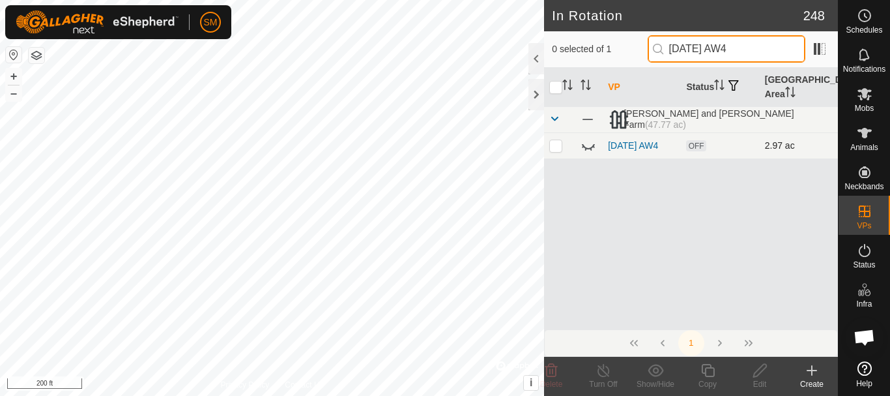
type input "[DATE] AW4"
click at [555, 147] on p-checkbox at bounding box center [555, 145] width 13 height 10
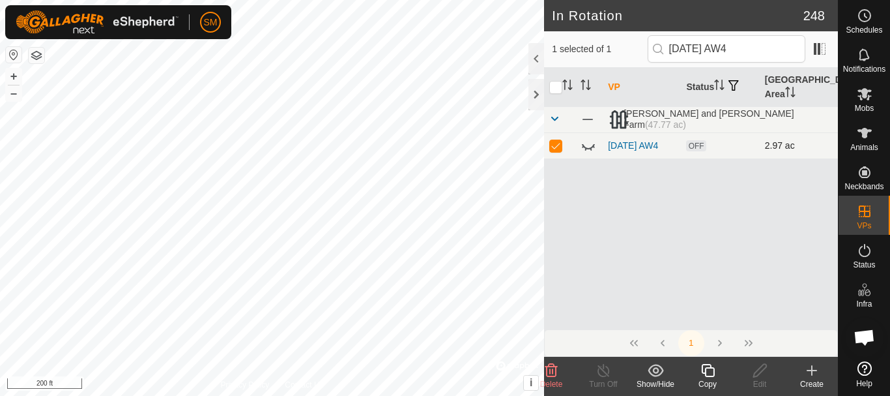
click at [559, 147] on p-checkbox at bounding box center [555, 145] width 13 height 10
checkbox input "false"
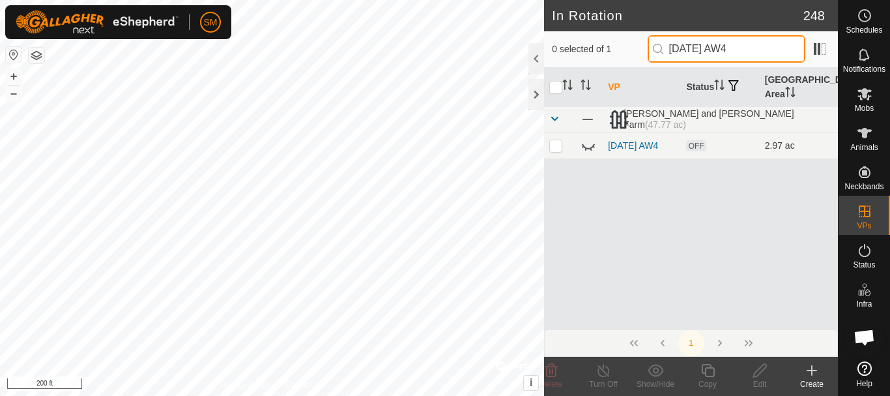
click at [729, 44] on input "[DATE] AW4" at bounding box center [727, 48] width 158 height 27
drag, startPoint x: 745, startPoint y: 46, endPoint x: 602, endPoint y: 53, distance: 143.6
click at [602, 53] on div "0 selected of 1 [DATE] AW4" at bounding box center [691, 48] width 278 height 27
click at [779, 53] on input "[DATE] AW4" at bounding box center [727, 48] width 158 height 27
type input "[DATE] AW4"
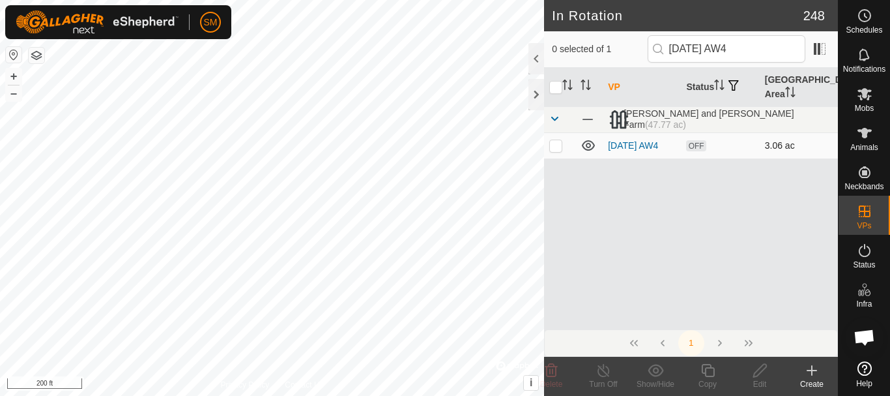
click at [550, 149] on p-checkbox at bounding box center [555, 145] width 13 height 10
checkbox input "true"
click at [708, 371] on icon at bounding box center [708, 370] width 16 height 16
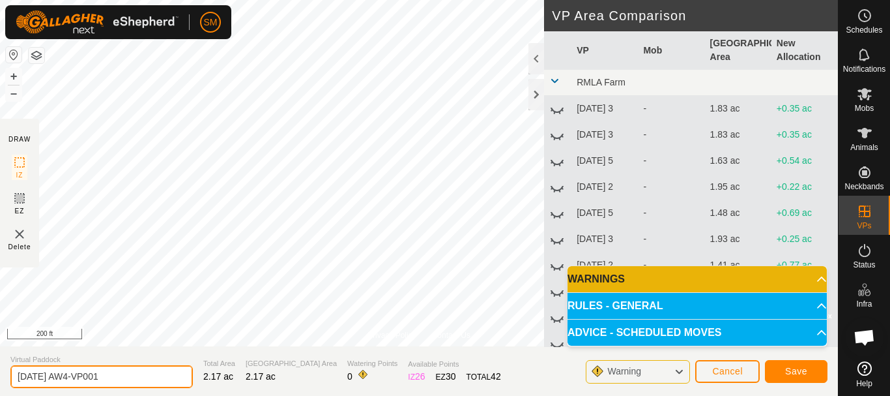
drag, startPoint x: 153, startPoint y: 375, endPoint x: 0, endPoint y: 377, distance: 152.5
click at [0, 377] on section "Virtual Paddock [DATE] AW4-VP001 Total Area 2.17 ac Grazing Area 2.17 ac Wateri…" at bounding box center [419, 371] width 838 height 50
paste input "text"
type input "[DATE] AW5"
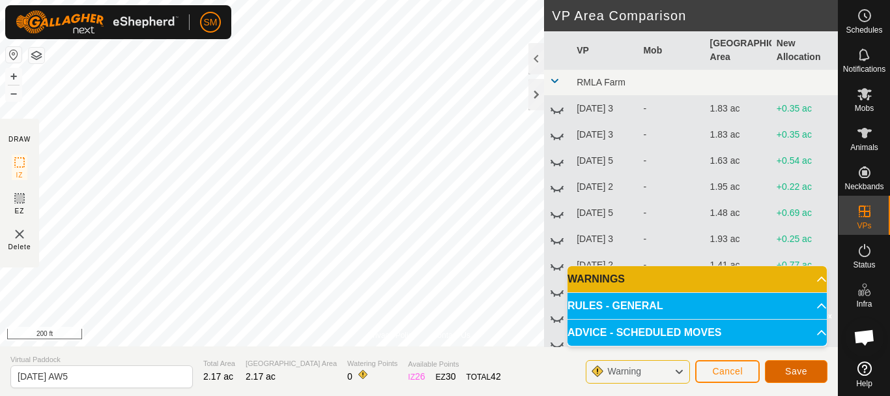
click at [800, 381] on button "Save" at bounding box center [796, 371] width 63 height 23
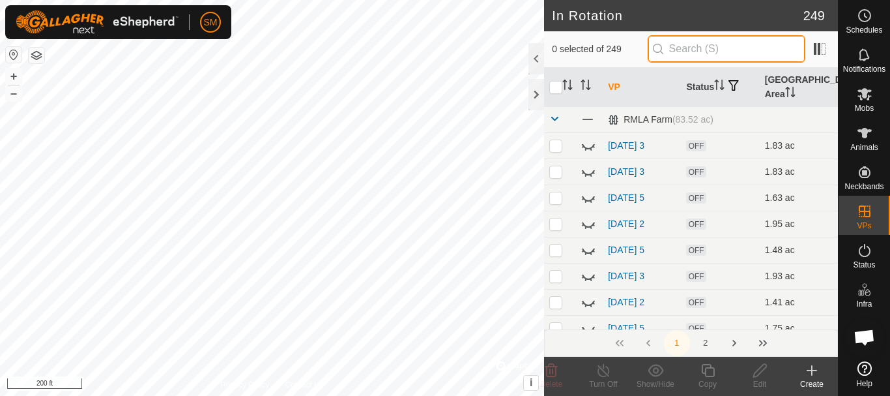
click at [713, 50] on input "text" at bounding box center [727, 48] width 158 height 27
paste input "[DATE] AW"
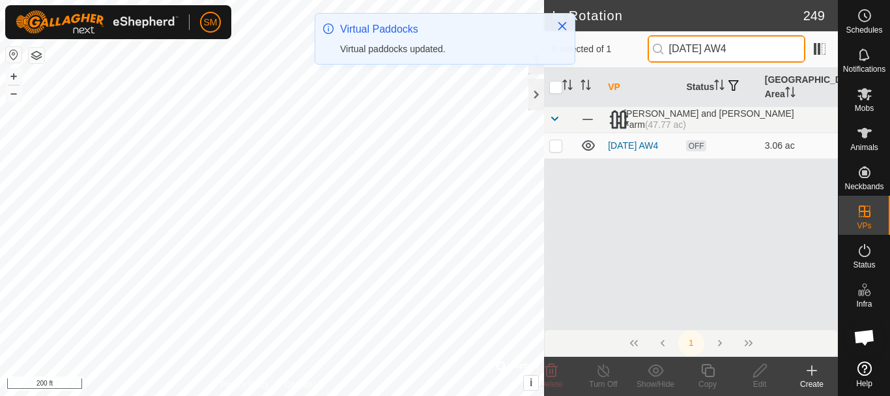
type input "[DATE] AW4"
click at [555, 149] on p-checkbox at bounding box center [555, 145] width 13 height 10
checkbox input "true"
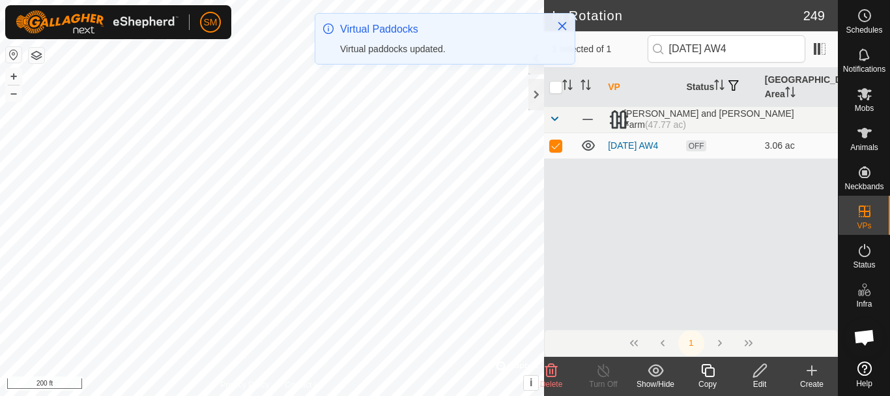
click at [708, 381] on div "Copy" at bounding box center [708, 384] width 52 height 12
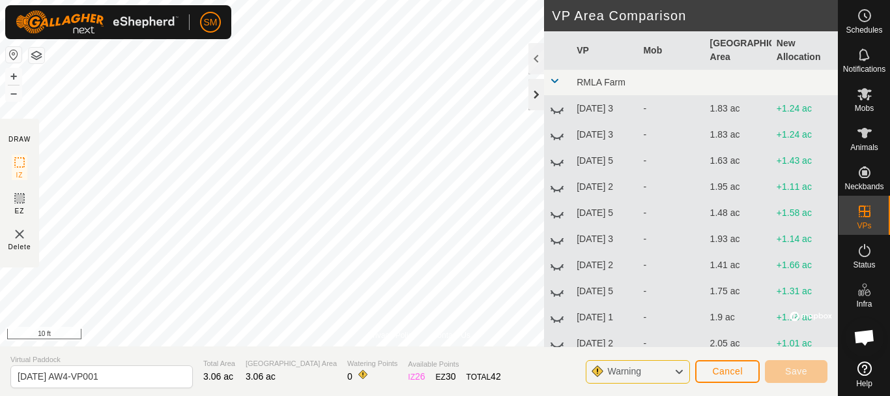
click at [536, 87] on div at bounding box center [537, 94] width 16 height 31
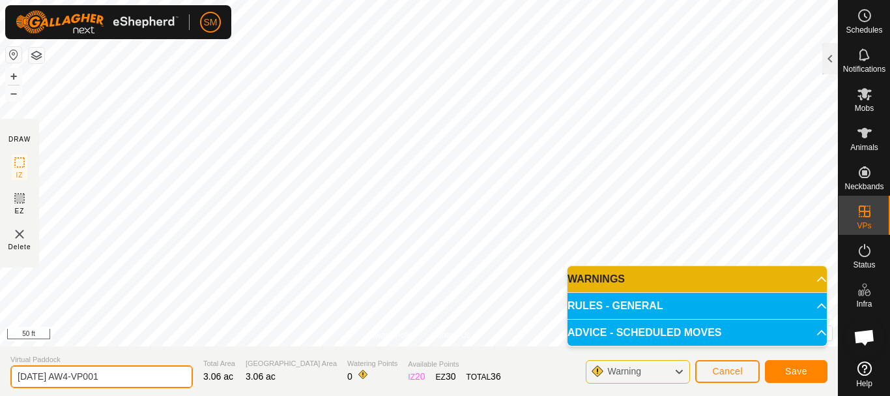
drag, startPoint x: 141, startPoint y: 369, endPoint x: 0, endPoint y: 379, distance: 141.8
click at [0, 379] on section "Virtual Paddock [DATE] AW4-VP001 Total Area 3.06 ac Grazing Area 3.06 ac Wateri…" at bounding box center [419, 371] width 838 height 50
paste input "text"
type input "[DATE] AW6"
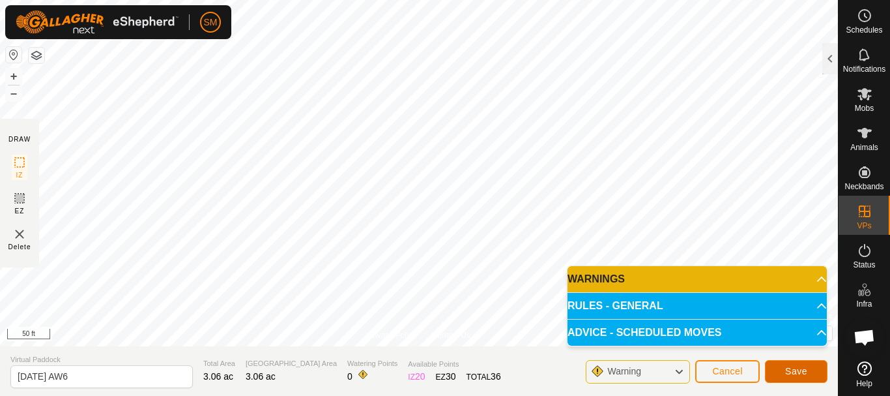
click at [808, 371] on button "Save" at bounding box center [796, 371] width 63 height 23
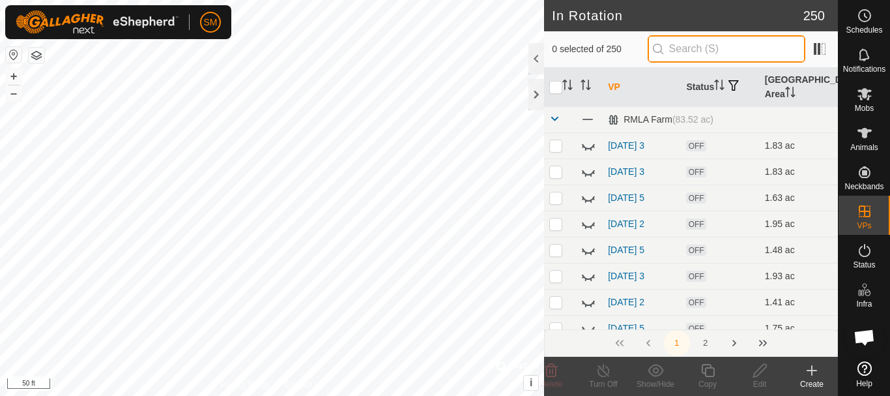
click at [700, 45] on input "text" at bounding box center [727, 48] width 158 height 27
paste input "[DATE] AW"
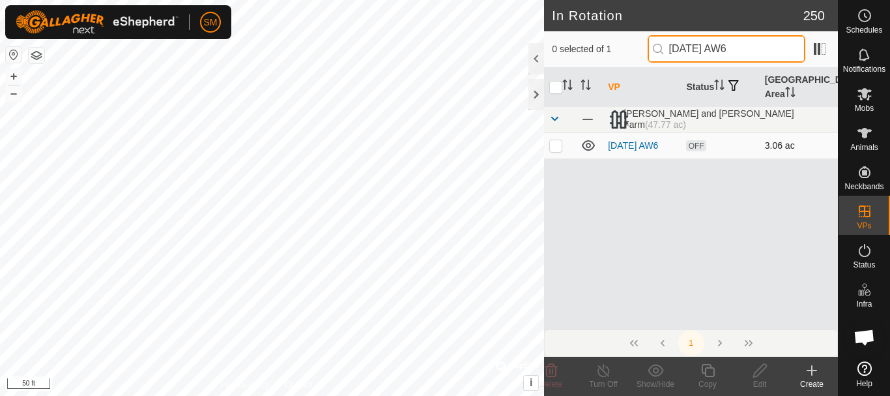
type input "[DATE] AW6"
click at [559, 149] on p-checkbox at bounding box center [555, 145] width 13 height 10
checkbox input "true"
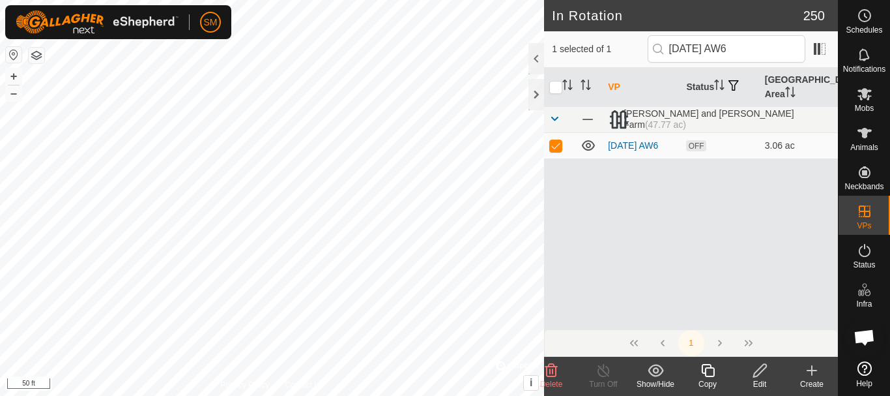
click at [711, 373] on icon at bounding box center [708, 370] width 16 height 16
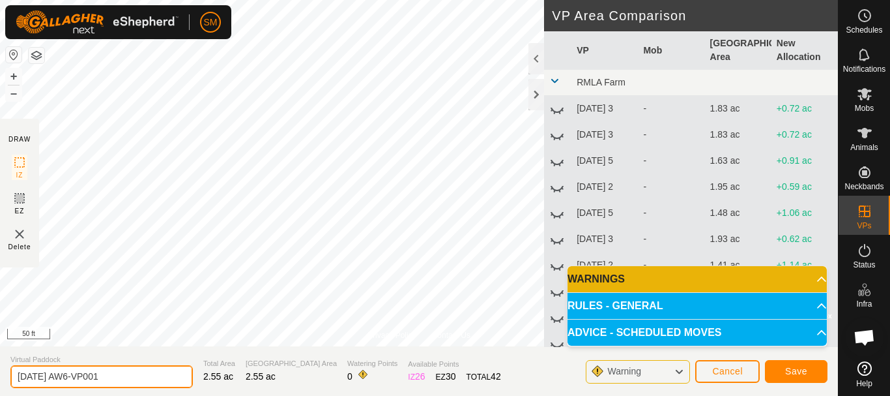
click at [128, 376] on input "[DATE] AW6-VP001" at bounding box center [101, 376] width 182 height 23
click at [128, 377] on input "[DATE] AW6-VP001" at bounding box center [101, 376] width 182 height 23
paste input "text"
type input "[DATE] AW1"
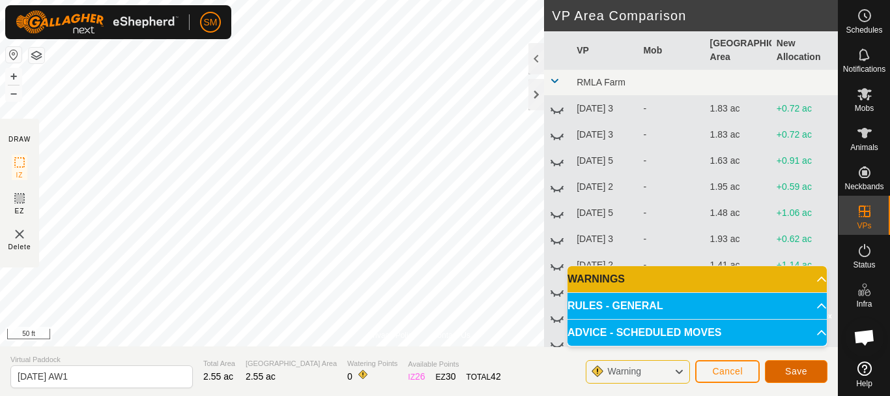
click at [807, 377] on button "Save" at bounding box center [796, 371] width 63 height 23
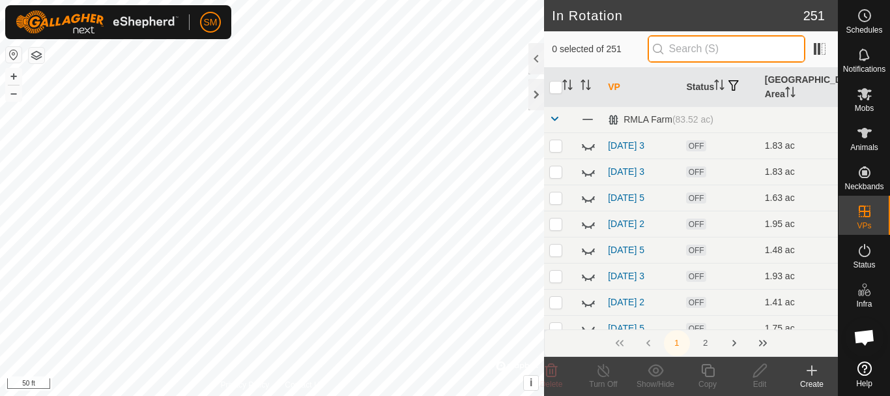
click at [699, 46] on input "text" at bounding box center [727, 48] width 158 height 27
paste input "[DATE] AW"
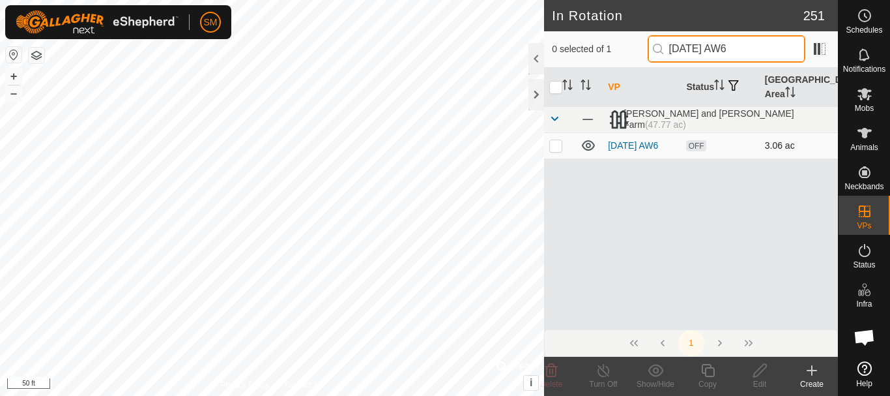
type input "[DATE] AW6"
click at [561, 146] on p-checkbox at bounding box center [555, 145] width 13 height 10
checkbox input "true"
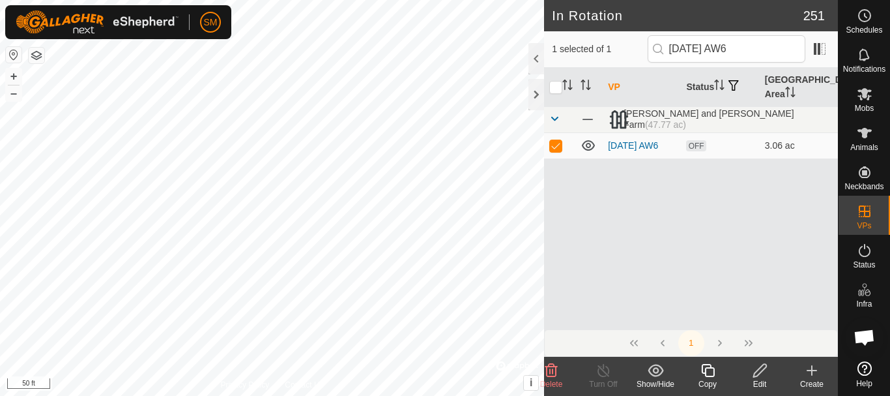
click at [704, 370] on icon at bounding box center [708, 370] width 16 height 16
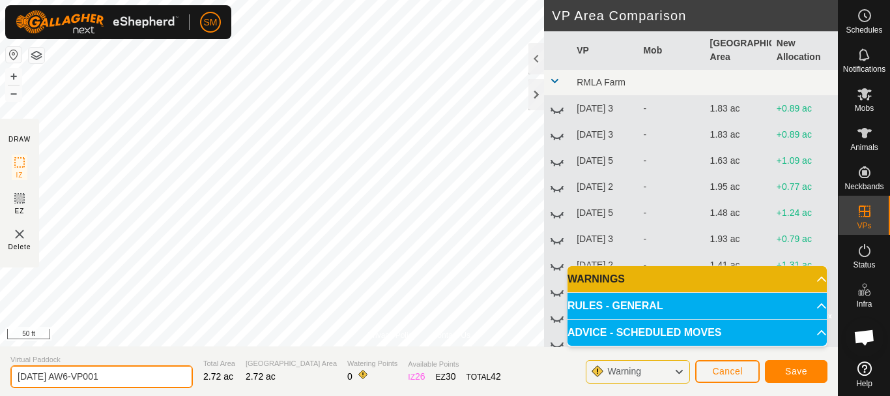
click at [147, 371] on input "[DATE] AW6-VP001" at bounding box center [101, 376] width 182 height 23
click at [147, 372] on input "[DATE] AW6-VP001" at bounding box center [101, 376] width 182 height 23
paste input "text"
type input "[DATE] AW2"
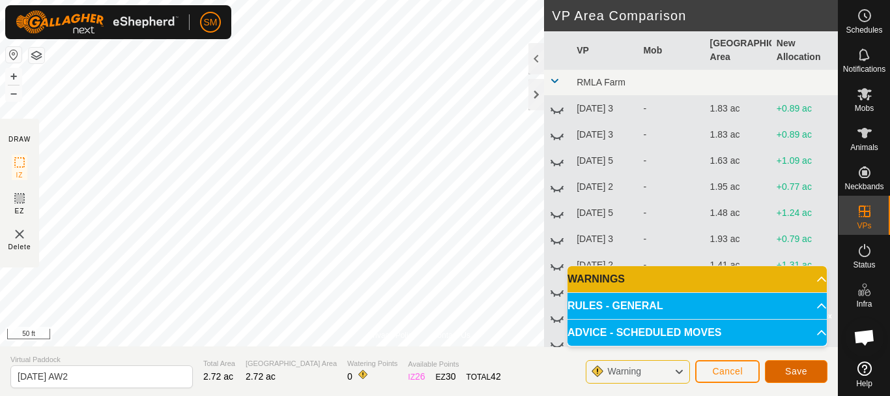
click at [809, 375] on button "Save" at bounding box center [796, 371] width 63 height 23
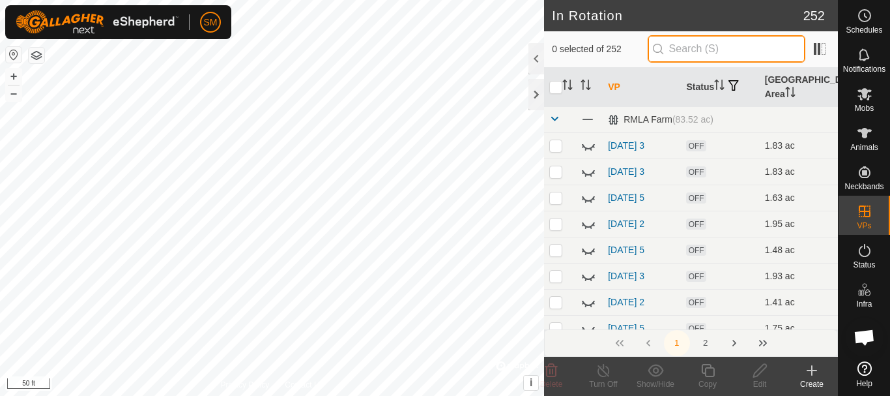
click at [699, 48] on input "text" at bounding box center [727, 48] width 158 height 27
paste input "[DATE] AW"
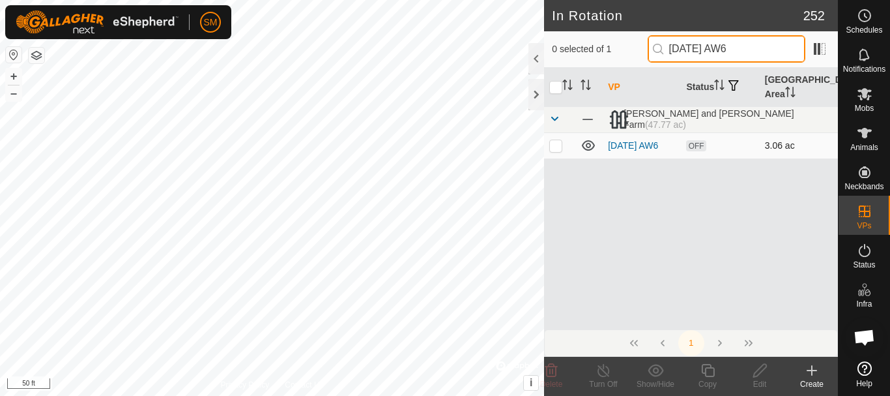
type input "[DATE] AW6"
click at [554, 146] on p-checkbox at bounding box center [555, 145] width 13 height 10
checkbox input "true"
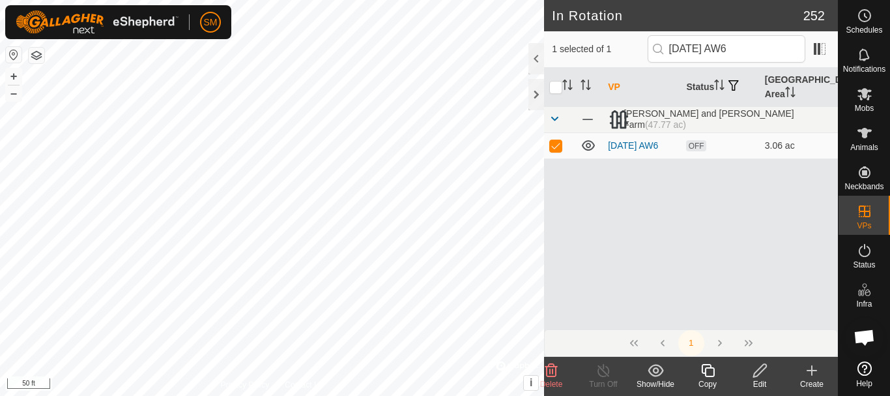
click at [711, 376] on icon at bounding box center [707, 370] width 13 height 13
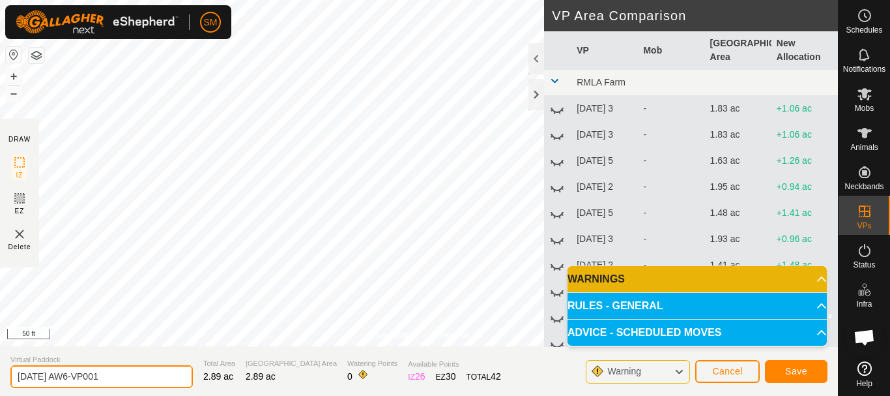
click at [135, 367] on input "[DATE] AW6-VP001" at bounding box center [101, 376] width 182 height 23
paste input "text"
type input "[DATE] AW3"
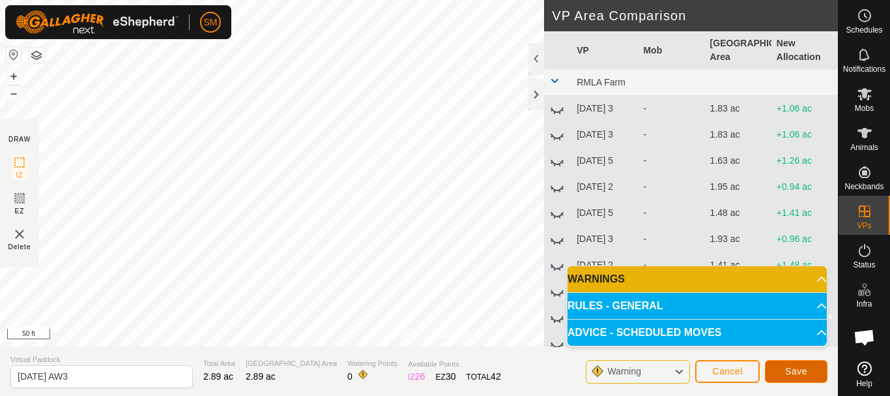
click at [787, 374] on span "Save" at bounding box center [796, 371] width 22 height 10
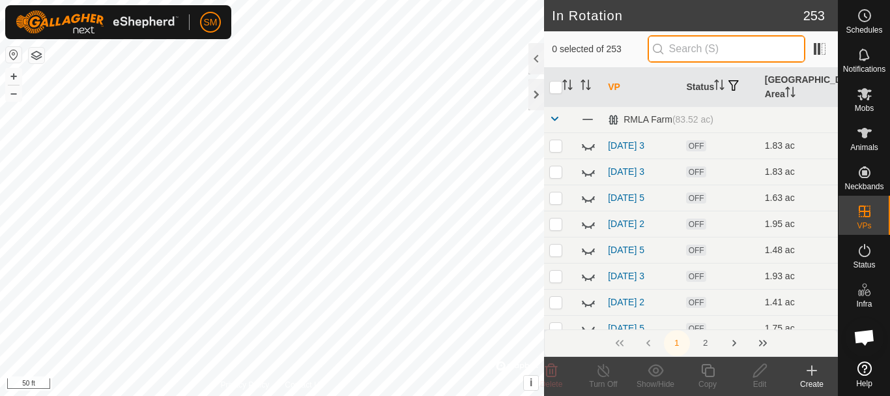
click at [724, 42] on input "text" at bounding box center [727, 48] width 158 height 27
click at [873, 19] on es-schedule-vp-svg-icon at bounding box center [864, 15] width 23 height 21
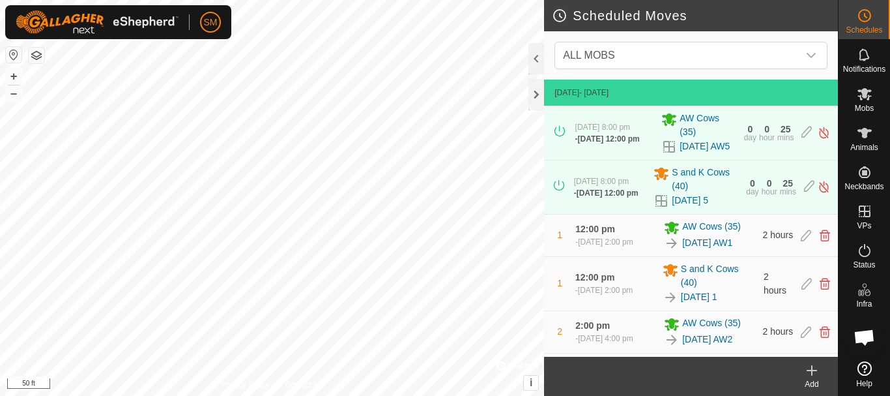
click at [812, 370] on icon at bounding box center [812, 370] width 9 height 0
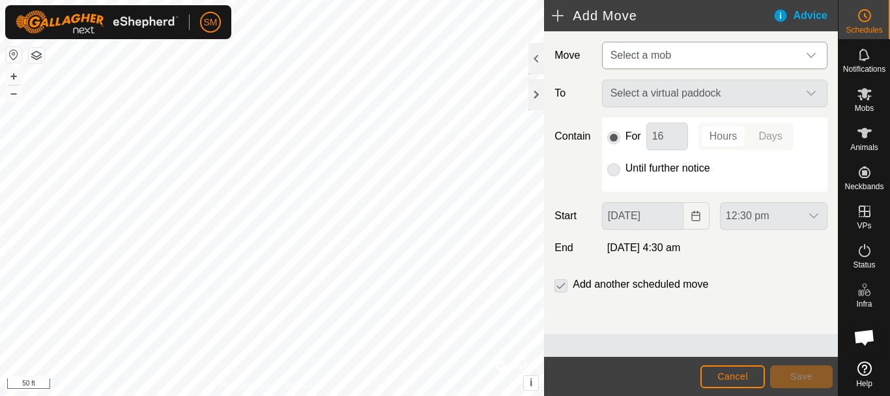
click at [811, 51] on icon "dropdown trigger" at bounding box center [811, 55] width 10 height 10
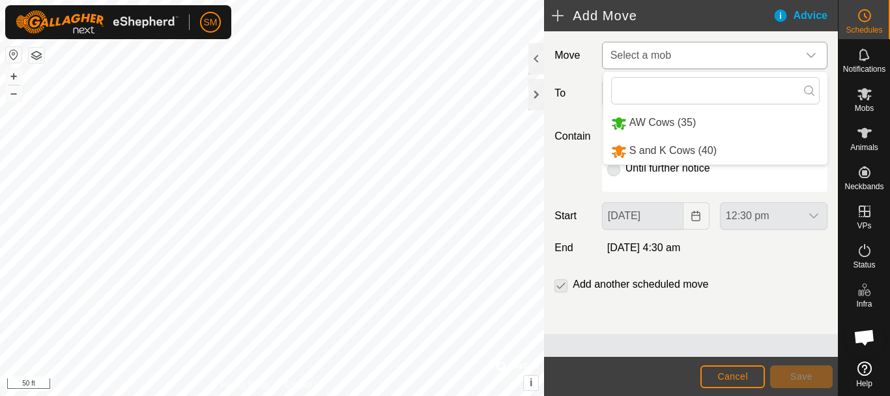
click at [643, 123] on li "AW Cows (35)" at bounding box center [716, 122] width 224 height 27
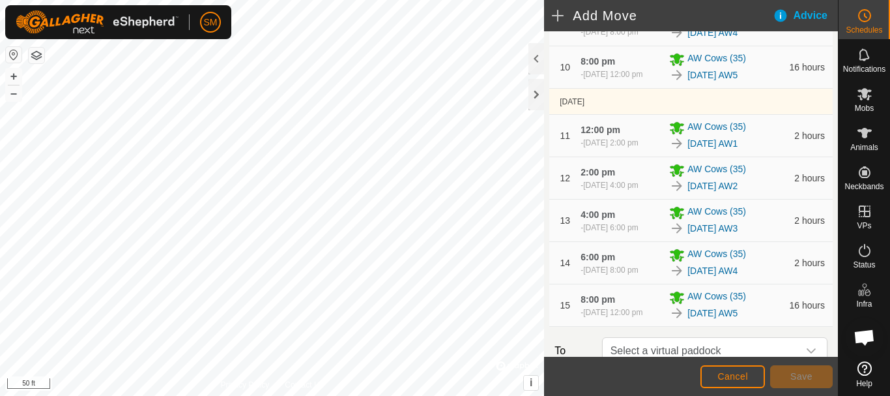
scroll to position [782, 0]
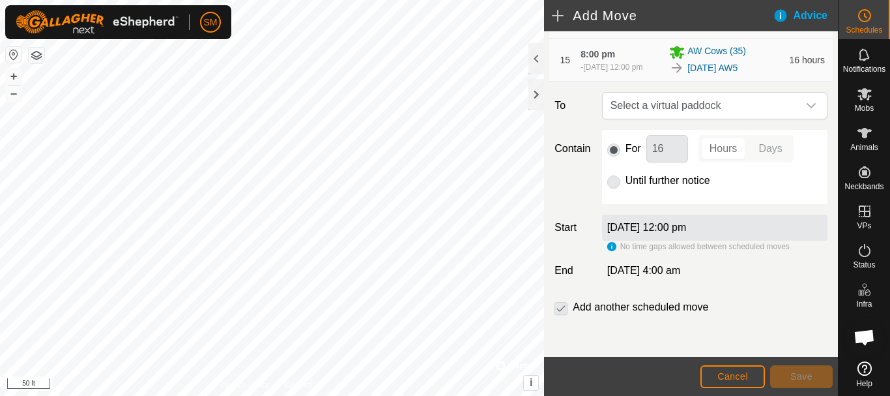
click at [804, 111] on div "dropdown trigger" at bounding box center [811, 106] width 26 height 26
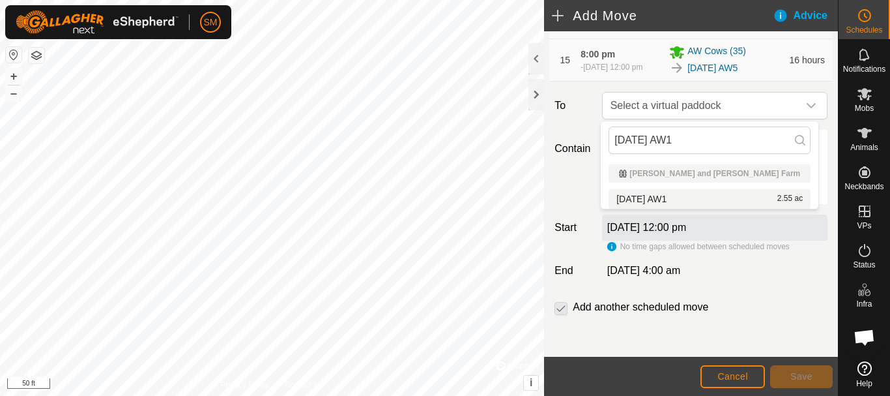
type input "[DATE] AW1"
click at [652, 201] on li "[DATE] AW1 2.55 ac" at bounding box center [710, 199] width 202 height 20
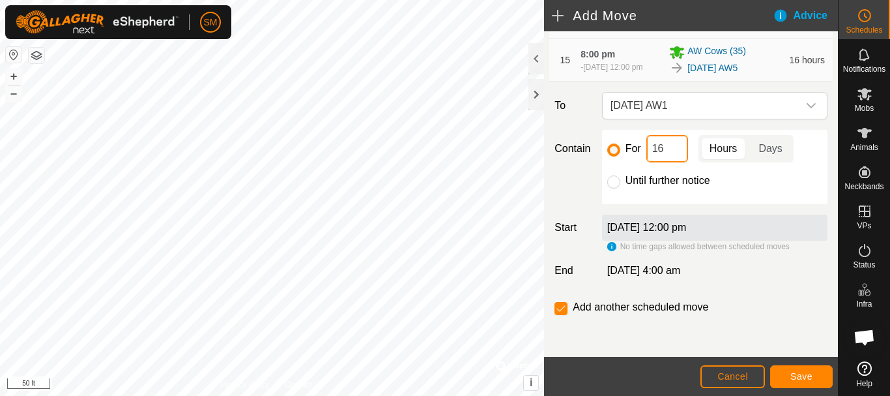
click at [660, 153] on input "16" at bounding box center [668, 148] width 42 height 27
type input "2"
click at [793, 380] on span "Save" at bounding box center [802, 376] width 22 height 10
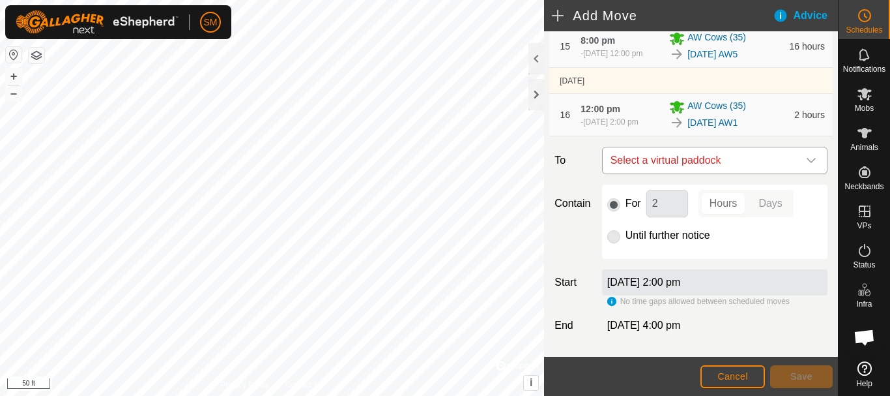
scroll to position [851, 0]
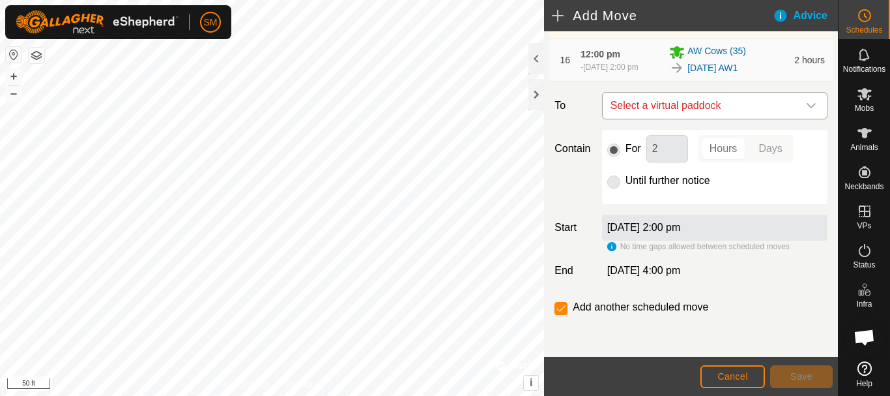
click at [806, 109] on icon "dropdown trigger" at bounding box center [811, 105] width 10 height 10
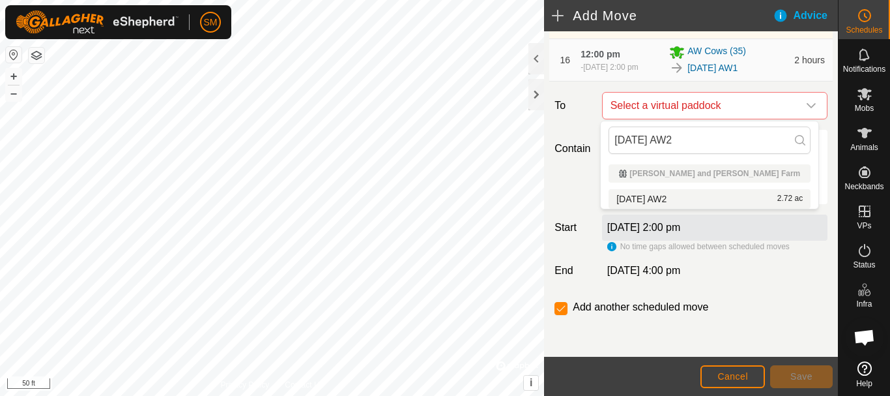
type input "[DATE] AW2"
click at [639, 197] on li "[DATE] AW2 2.72 ac" at bounding box center [710, 199] width 202 height 20
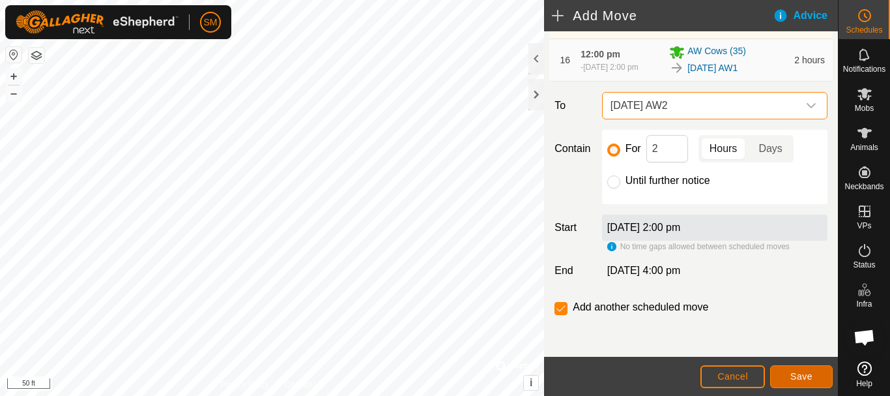
click at [809, 380] on span "Save" at bounding box center [802, 376] width 22 height 10
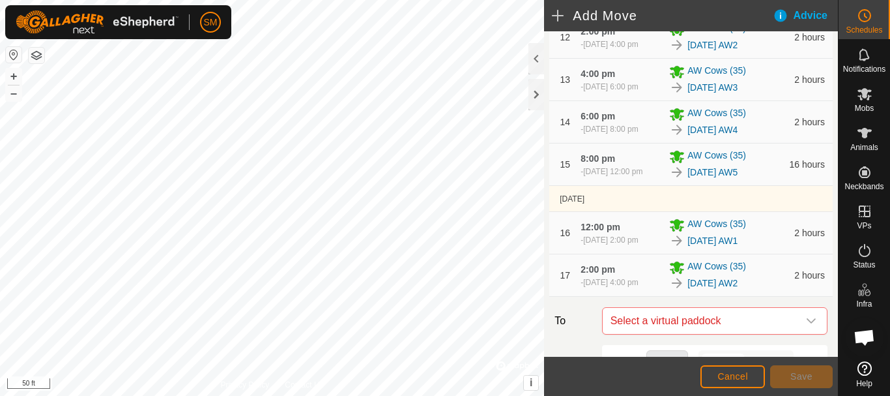
scroll to position [893, 0]
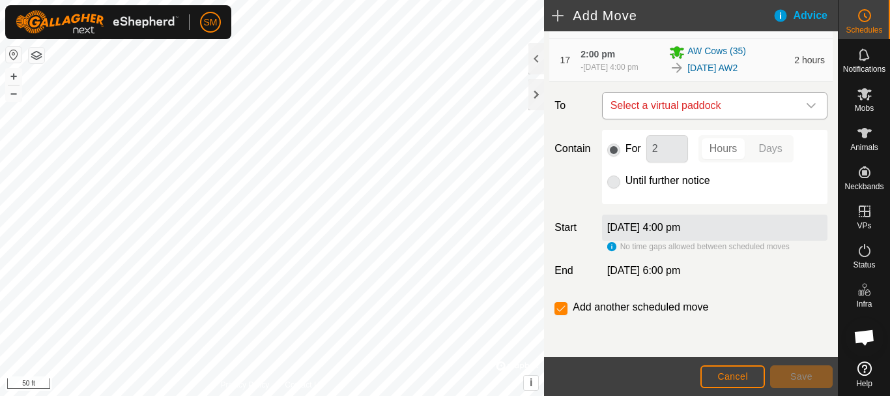
click at [806, 104] on icon "dropdown trigger" at bounding box center [811, 105] width 10 height 10
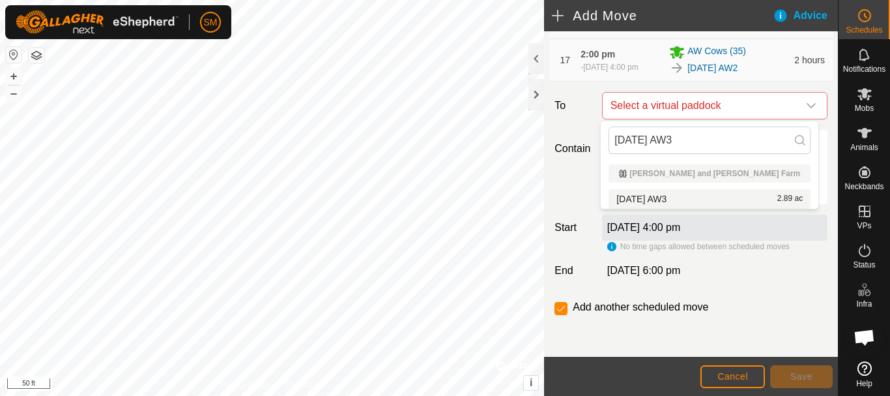
type input "[DATE] AW3"
click at [669, 197] on li "[DATE] AW3 2.89 ac" at bounding box center [710, 199] width 202 height 20
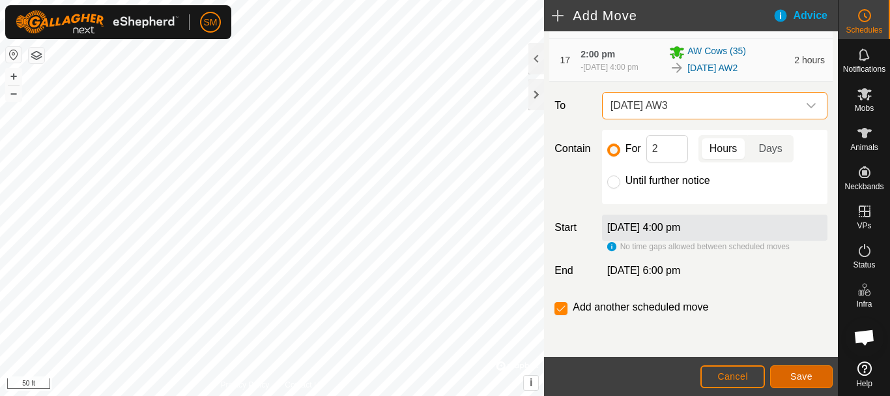
click at [809, 377] on span "Save" at bounding box center [802, 376] width 22 height 10
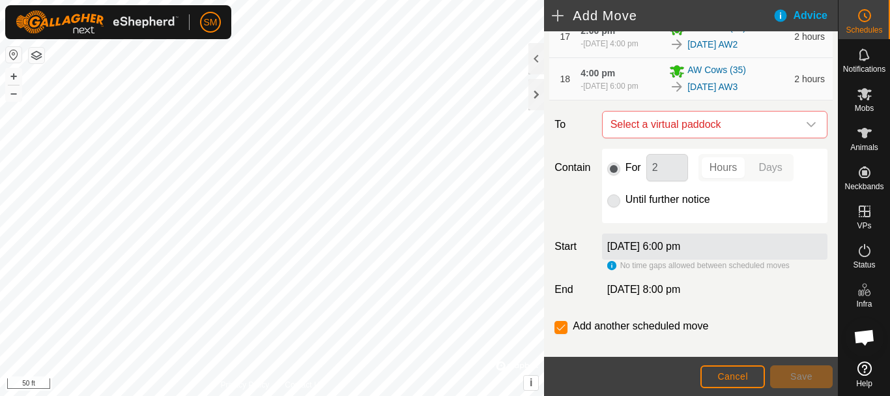
scroll to position [935, 0]
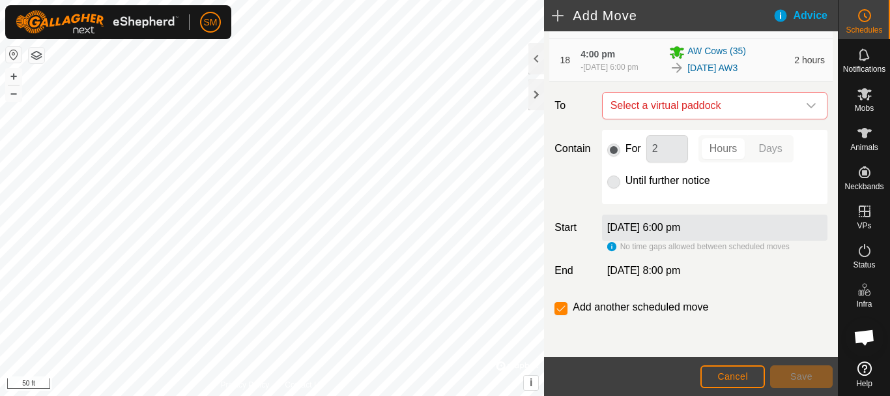
click at [806, 106] on icon "dropdown trigger" at bounding box center [811, 105] width 10 height 10
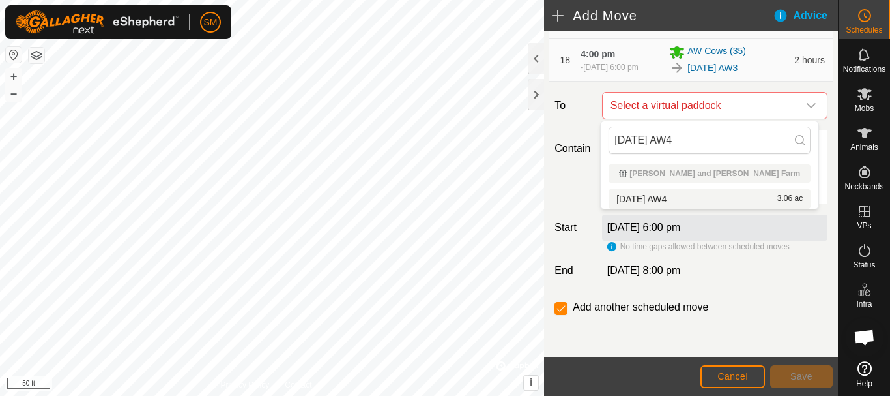
type input "[DATE] AW4"
click at [672, 199] on li "[DATE] AW4 3.06 ac" at bounding box center [710, 199] width 202 height 20
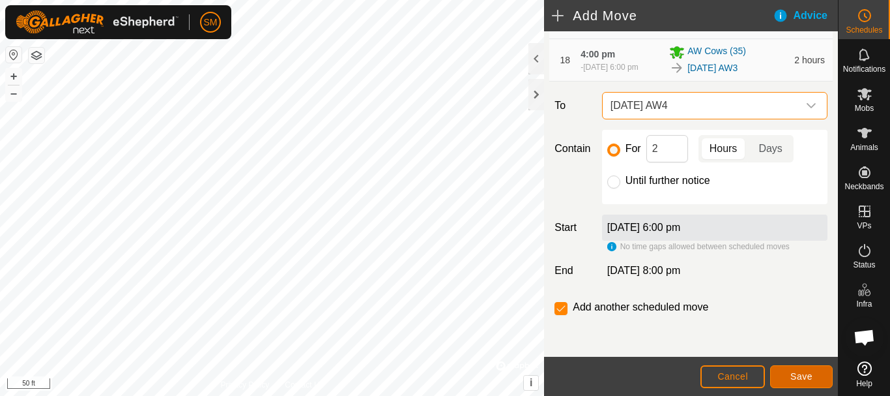
click at [794, 381] on span "Save" at bounding box center [802, 376] width 22 height 10
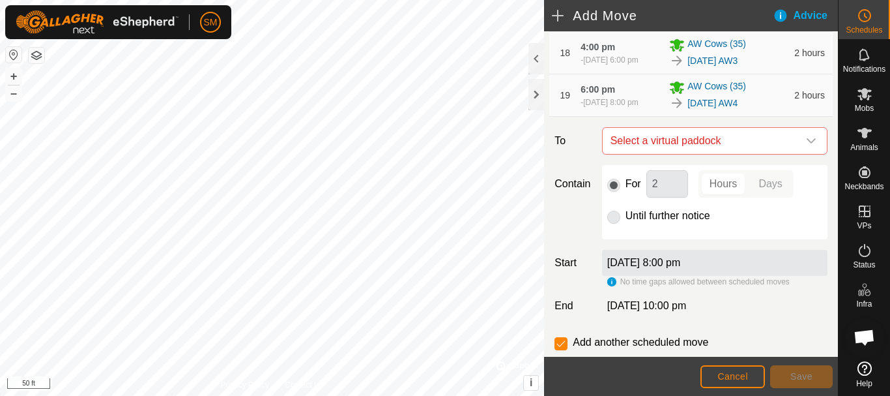
scroll to position [978, 0]
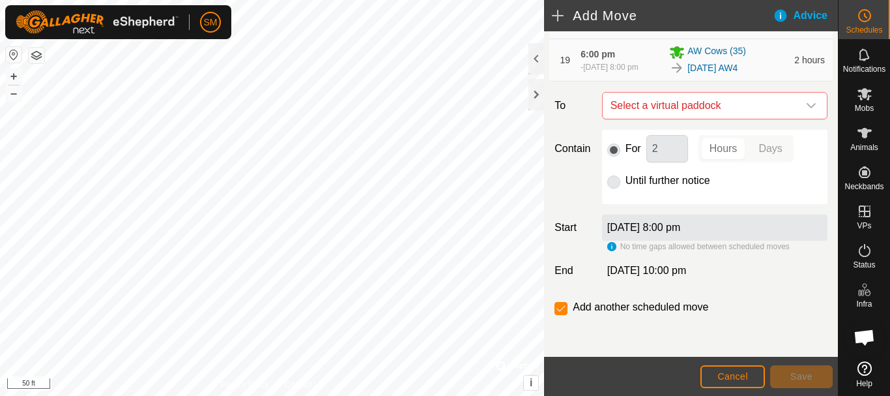
click at [807, 105] on icon "dropdown trigger" at bounding box center [811, 105] width 9 height 5
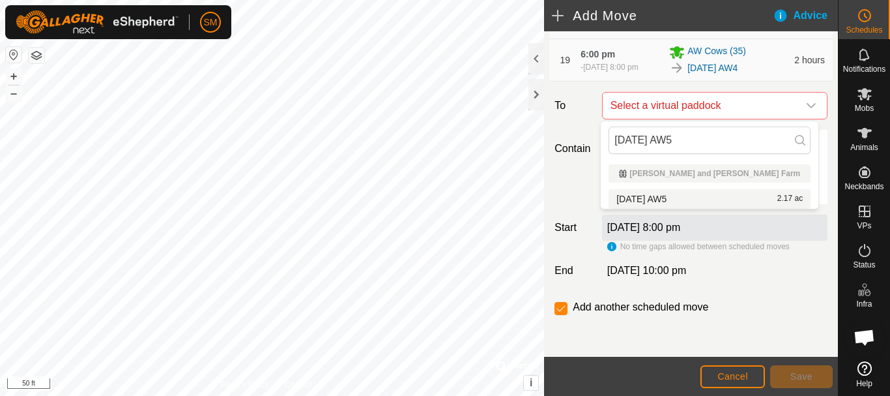
type input "[DATE] AW5"
click at [679, 199] on li "[DATE] AW5 2.17 ac" at bounding box center [710, 199] width 202 height 20
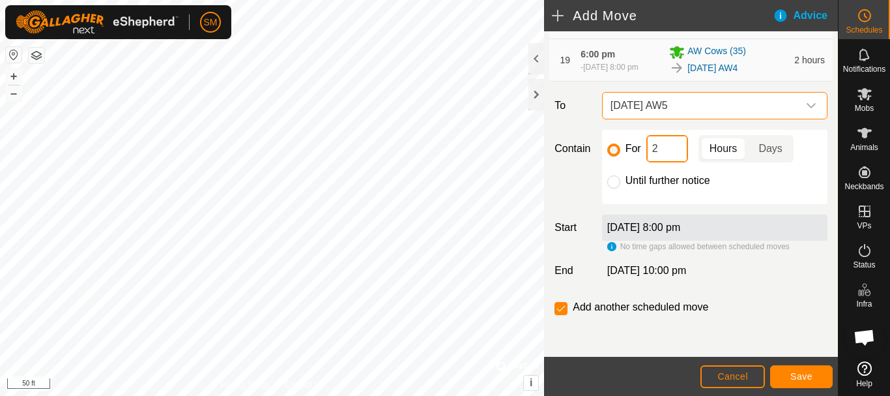
click at [668, 153] on input "2" at bounding box center [668, 148] width 42 height 27
type input "16"
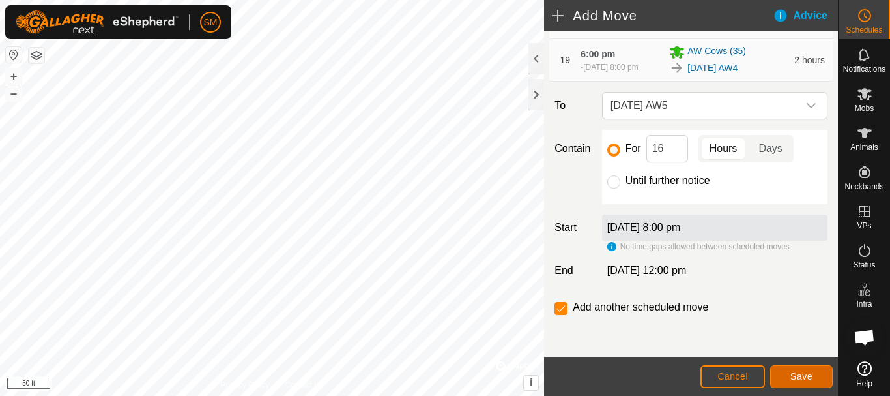
click at [811, 378] on span "Save" at bounding box center [802, 376] width 22 height 10
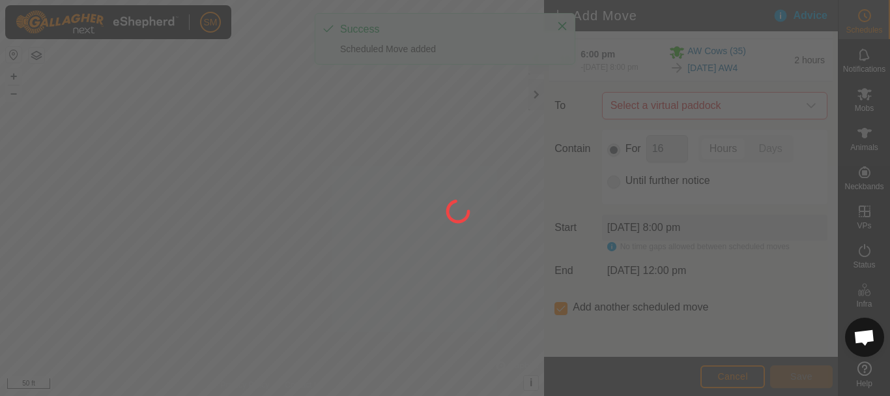
scroll to position [10, 0]
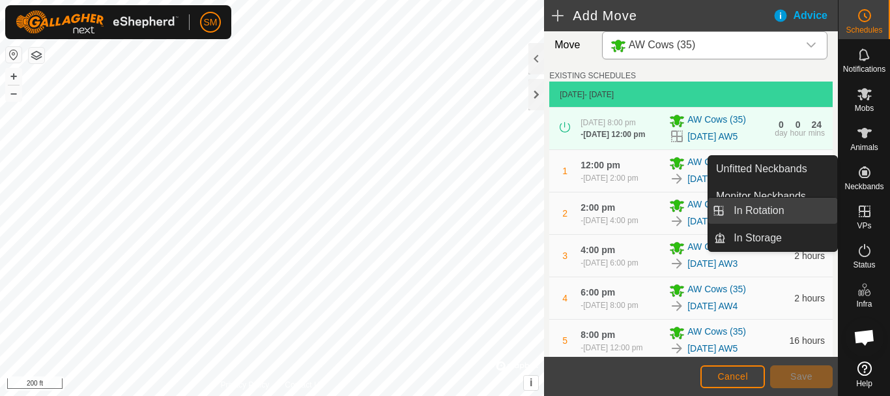
click at [757, 205] on link "In Rotation" at bounding box center [781, 210] width 111 height 26
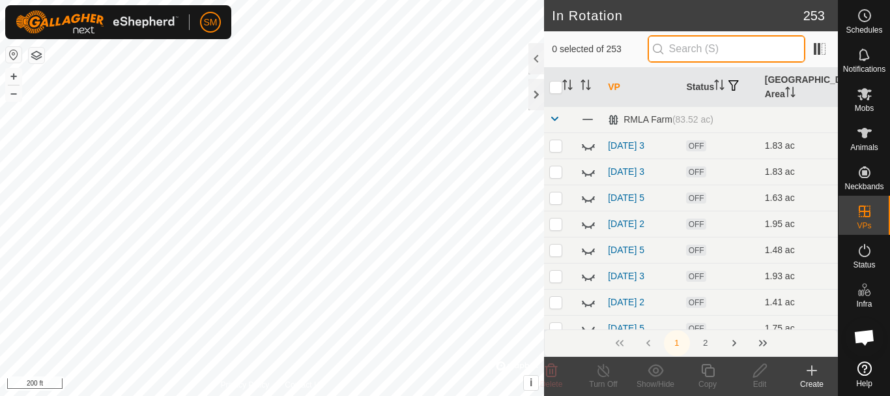
click at [707, 50] on input "text" at bounding box center [727, 48] width 158 height 27
paste input "[DATE] AW"
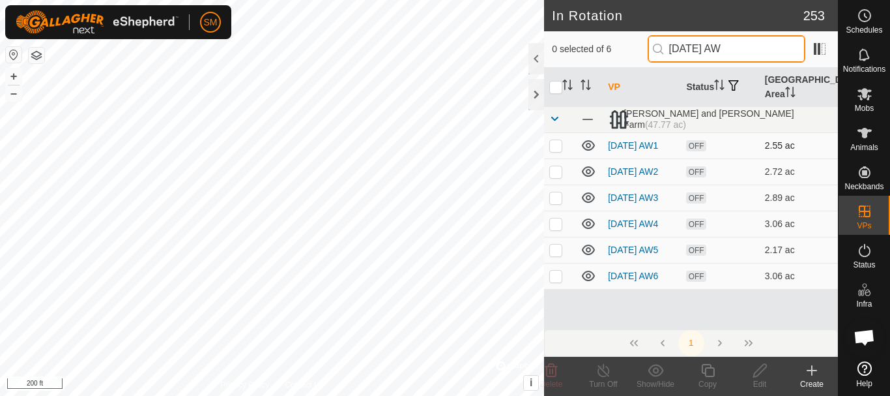
type input "[DATE] AW"
click at [588, 146] on icon at bounding box center [589, 146] width 16 height 16
click at [588, 168] on icon at bounding box center [588, 171] width 13 height 10
click at [585, 197] on icon at bounding box center [589, 198] width 16 height 16
click at [587, 224] on icon at bounding box center [588, 223] width 13 height 10
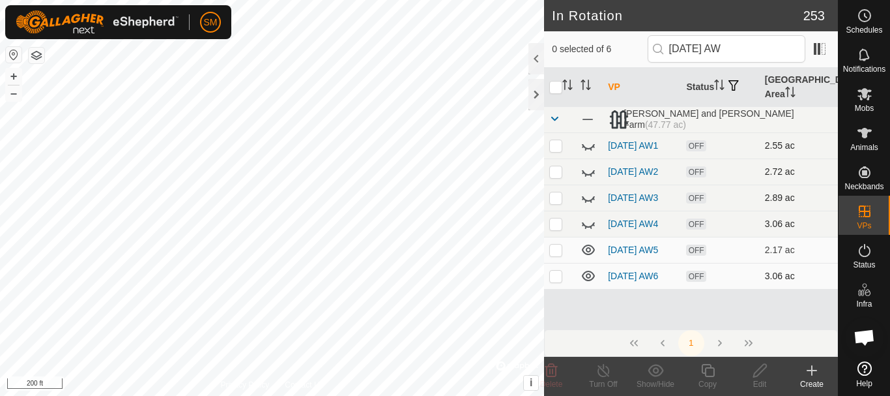
click at [556, 278] on p-checkbox at bounding box center [555, 275] width 13 height 10
click at [549, 374] on icon at bounding box center [552, 370] width 16 height 16
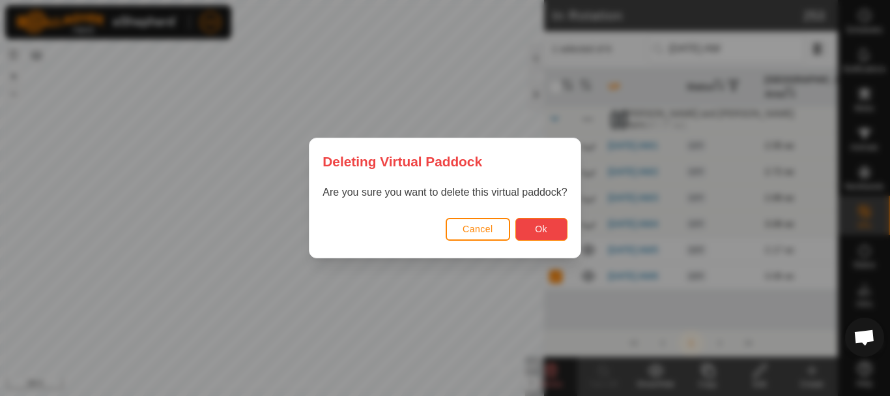
click at [553, 229] on button "Ok" at bounding box center [542, 229] width 52 height 23
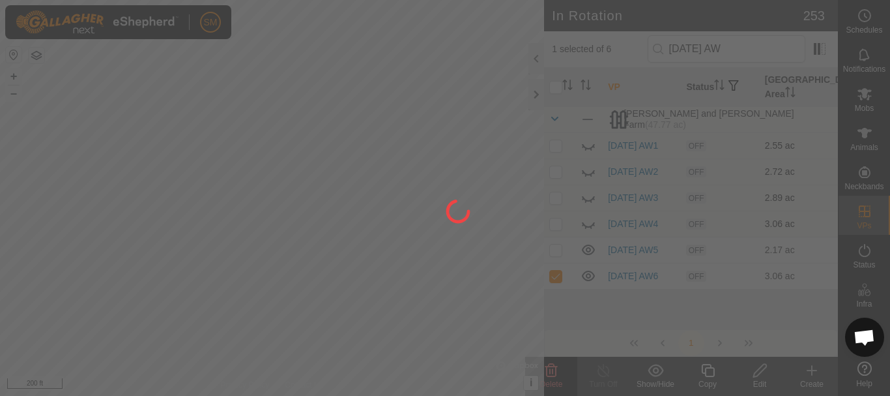
checkbox input "false"
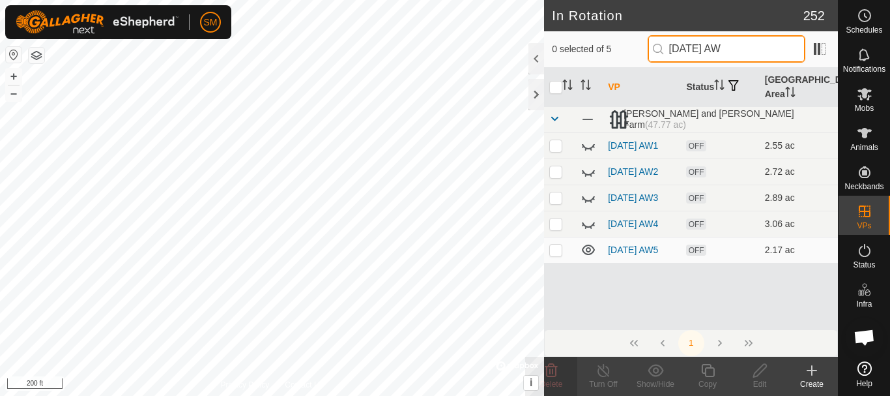
click at [721, 46] on input "[DATE] AW" at bounding box center [727, 48] width 158 height 27
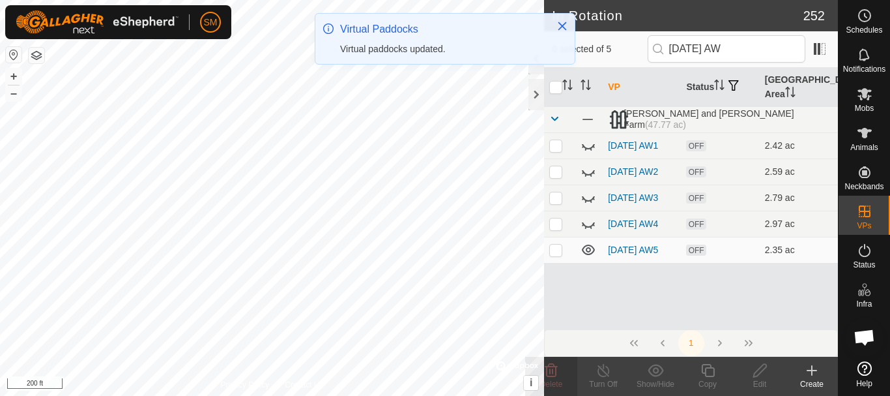
click at [589, 257] on icon at bounding box center [589, 250] width 16 height 16
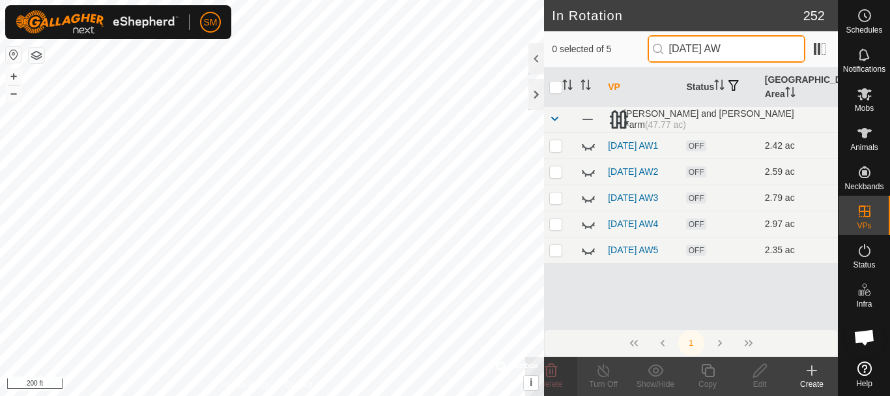
click at [722, 47] on input "[DATE] AW" at bounding box center [727, 48] width 158 height 27
click at [591, 257] on icon at bounding box center [589, 250] width 16 height 16
click at [723, 53] on input "[DATE] AW" at bounding box center [727, 48] width 158 height 27
click at [587, 254] on icon at bounding box center [588, 250] width 13 height 5
click at [587, 257] on icon at bounding box center [589, 250] width 16 height 16
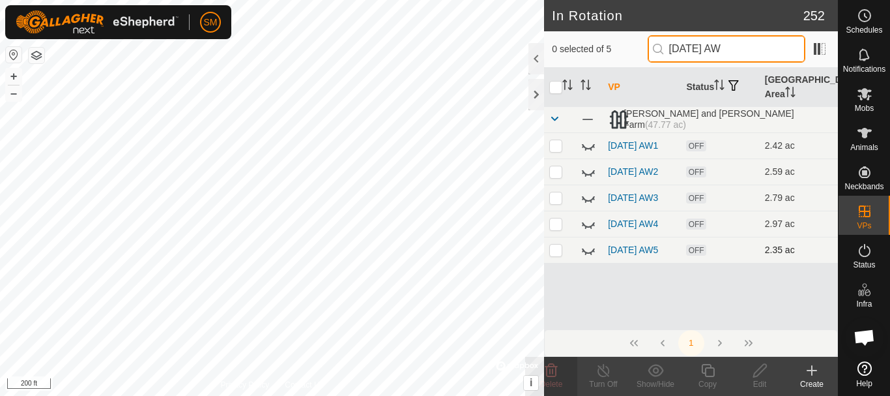
click at [719, 45] on input "[DATE] AW" at bounding box center [727, 48] width 158 height 27
type input "[DATE] AW"
click at [586, 254] on icon at bounding box center [588, 250] width 13 height 5
click at [814, 370] on icon at bounding box center [812, 370] width 9 height 0
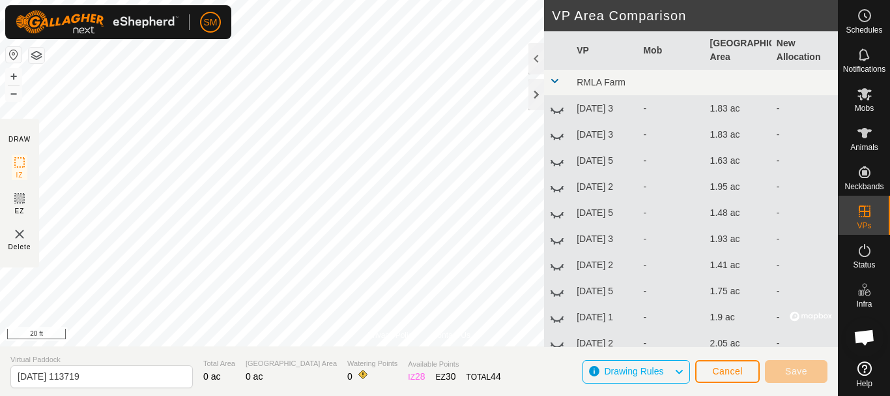
click at [398, 357] on div "Privacy Policy Contact Us Status: OFF Type: Inclusion Zone + – ⇧ i © Mapbox , ©…" at bounding box center [419, 198] width 838 height 396
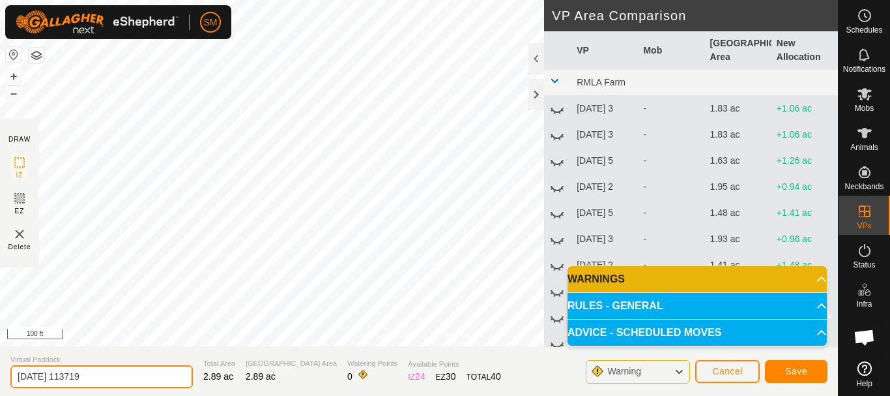
click at [123, 382] on input "[DATE] 113719" at bounding box center [101, 376] width 182 height 23
paste input "11 AW"
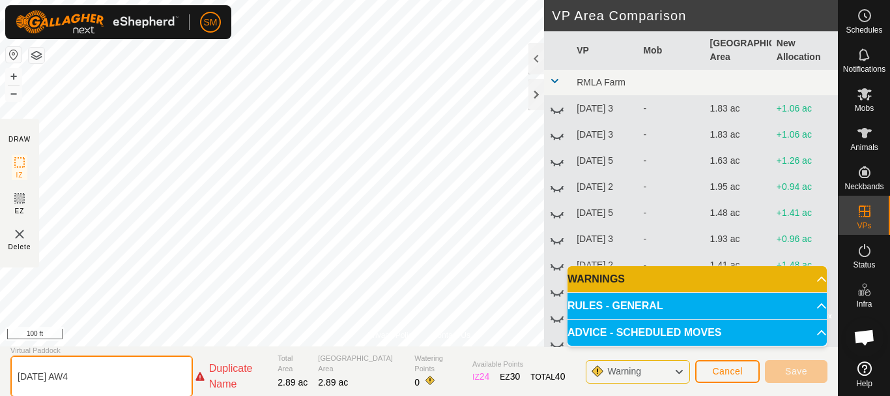
click at [64, 378] on input "[DATE] AW4" at bounding box center [101, 376] width 182 height 42
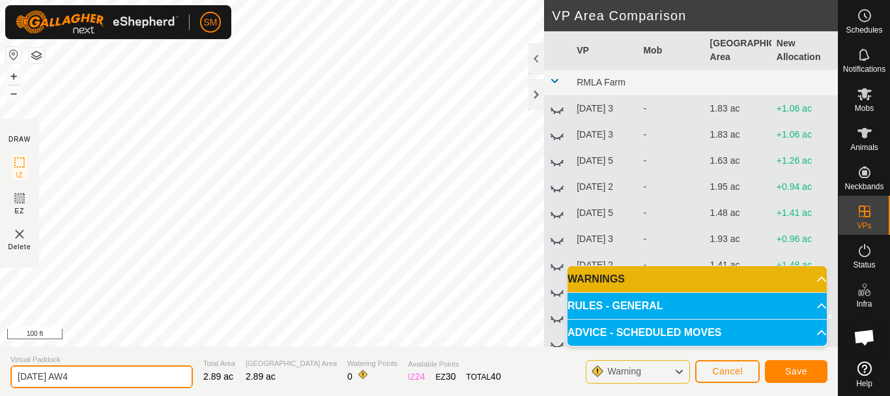
drag, startPoint x: 80, startPoint y: 375, endPoint x: 5, endPoint y: 379, distance: 75.1
click at [5, 379] on section "Virtual Paddock [DATE] AW4 Total Area 2.89 ac Grazing Area 2.89 ac Watering Poi…" at bounding box center [419, 371] width 838 height 50
click at [117, 373] on input "[DATE] AW4" at bounding box center [101, 376] width 182 height 23
type input "[DATE] AW4"
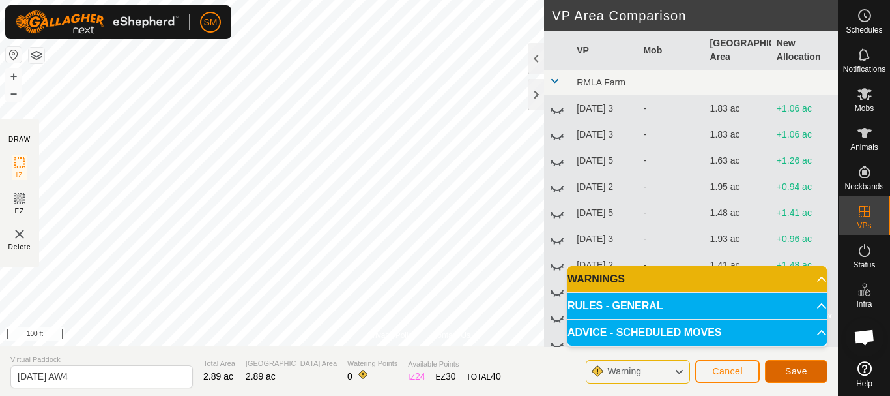
click at [802, 375] on span "Save" at bounding box center [796, 371] width 22 height 10
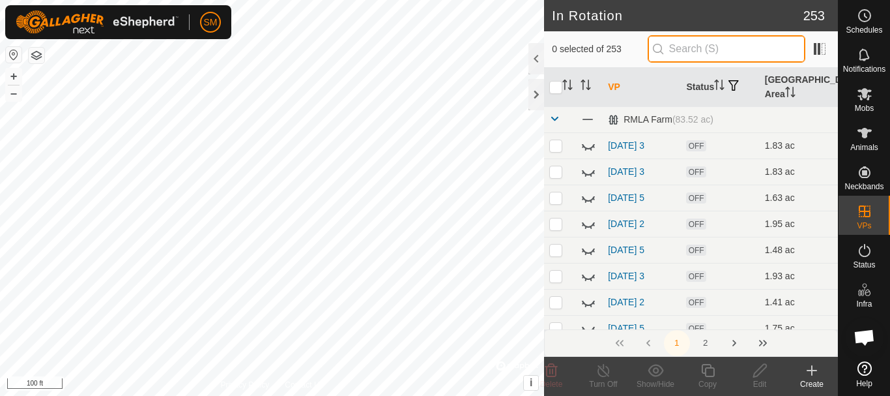
click at [697, 52] on input "text" at bounding box center [727, 48] width 158 height 27
paste input "[DATE] AW"
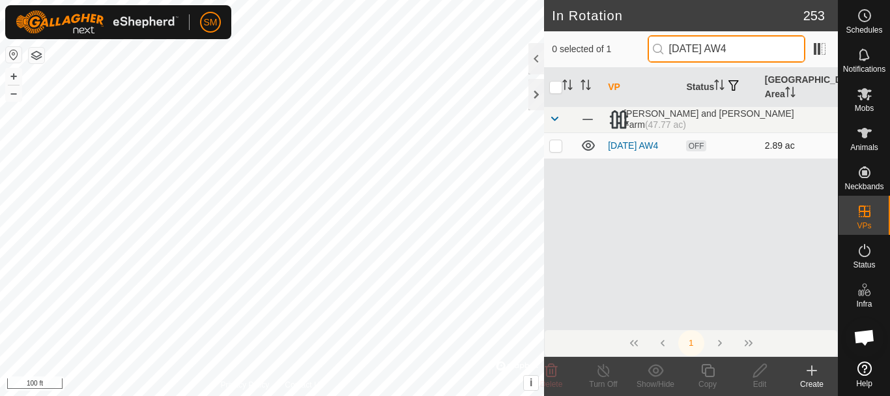
type input "[DATE] AW4"
click at [553, 149] on p-checkbox at bounding box center [555, 145] width 13 height 10
checkbox input "true"
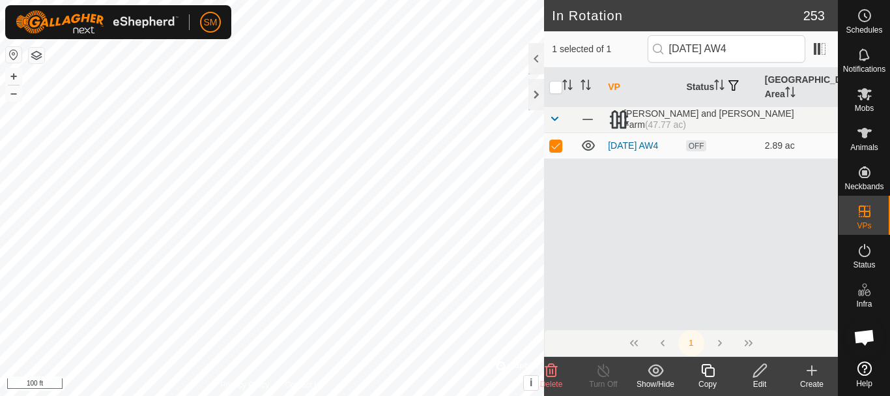
click at [712, 374] on icon at bounding box center [708, 370] width 16 height 16
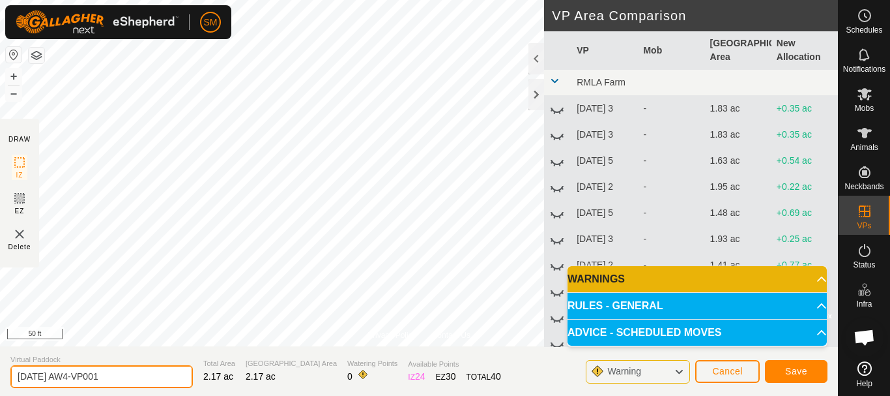
click at [145, 374] on input "[DATE] AW4-VP001" at bounding box center [101, 376] width 182 height 23
paste input "text"
type input "[DATE] AW5"
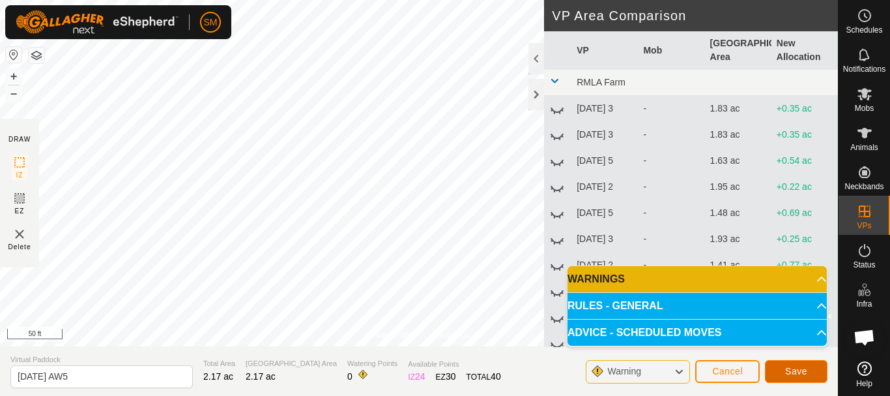
click at [803, 373] on span "Save" at bounding box center [796, 371] width 22 height 10
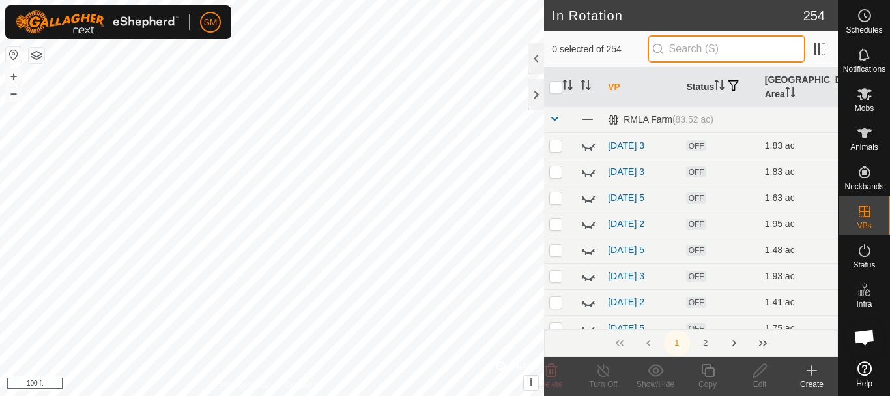
click at [705, 55] on input "text" at bounding box center [727, 48] width 158 height 27
paste input "[DATE] AW"
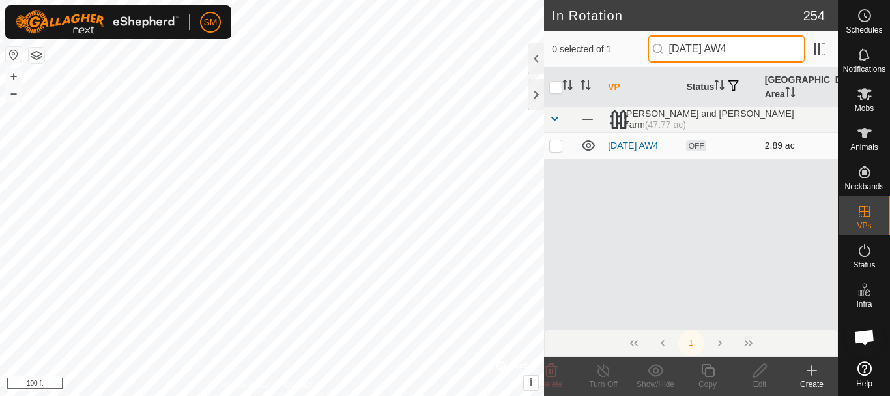
type input "[DATE] AW4"
click at [557, 147] on p-checkbox at bounding box center [555, 145] width 13 height 10
checkbox input "true"
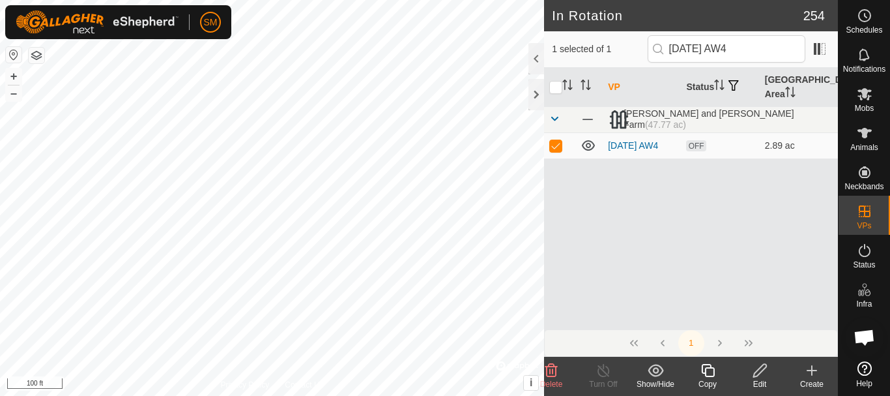
click at [707, 370] on icon at bounding box center [708, 370] width 16 height 16
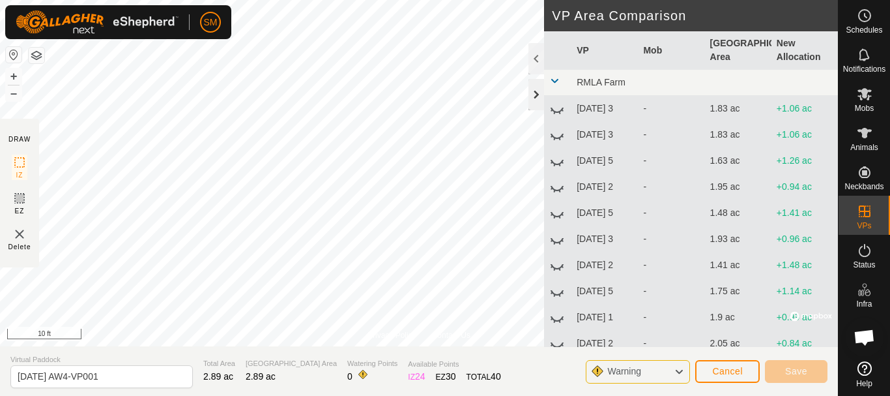
click at [540, 89] on div at bounding box center [537, 94] width 16 height 31
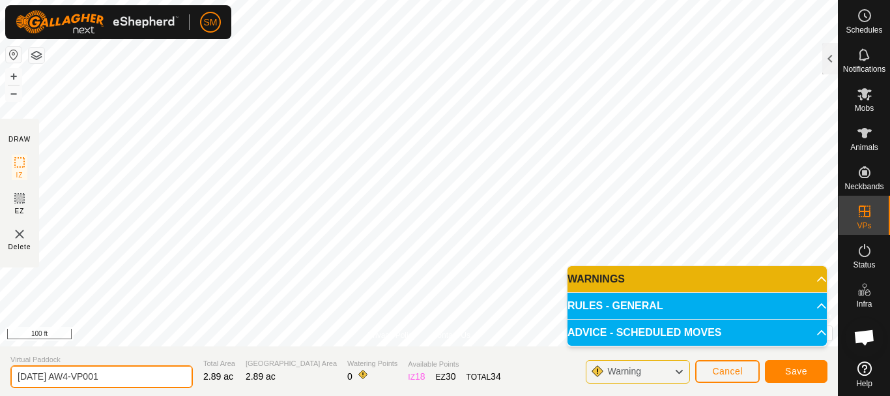
click at [141, 381] on input "[DATE] AW4-VP001" at bounding box center [101, 376] width 182 height 23
paste input "text"
type input "[DATE] AW6"
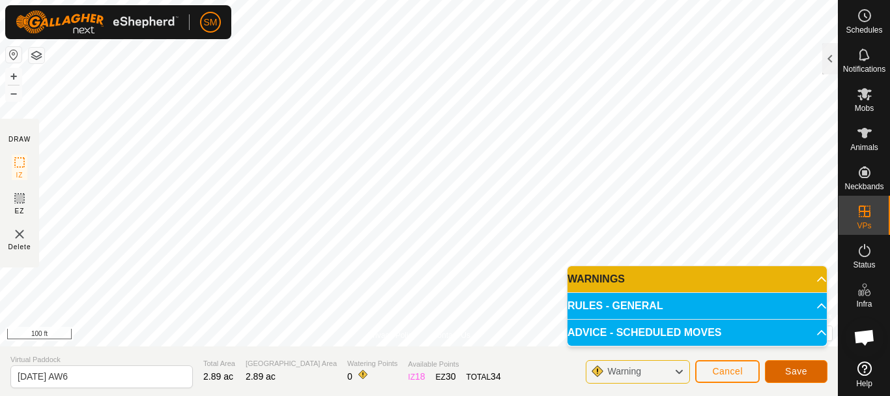
click at [795, 368] on span "Save" at bounding box center [796, 371] width 22 height 10
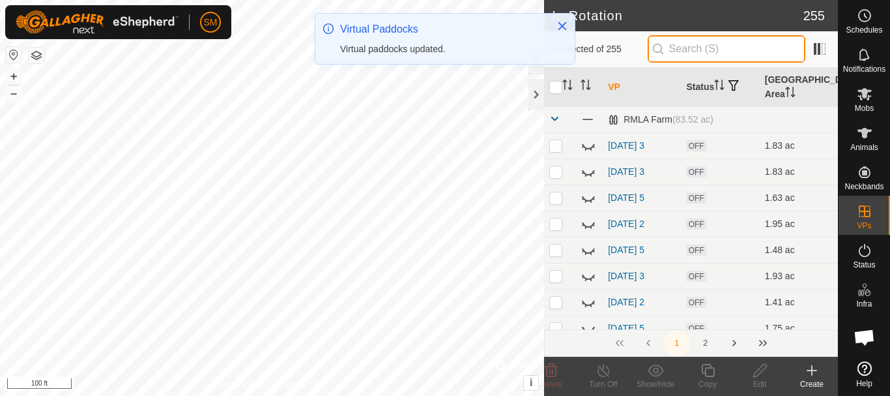
click at [712, 46] on input "text" at bounding box center [727, 48] width 158 height 27
paste input "[DATE] AW"
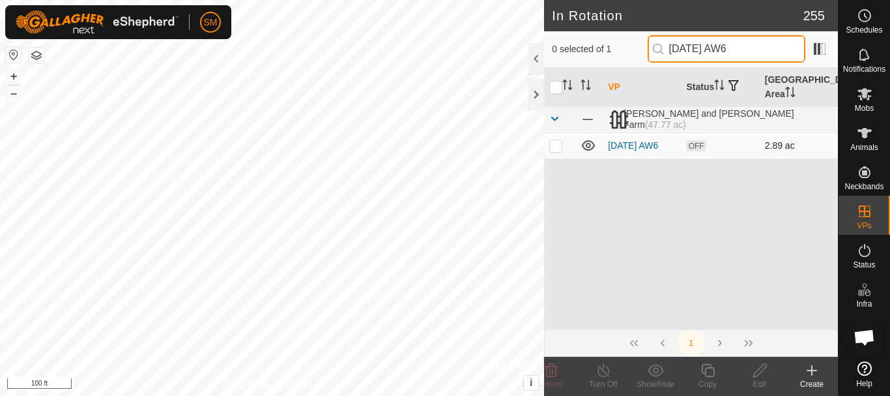
type input "[DATE] AW6"
click at [548, 151] on td at bounding box center [559, 145] width 31 height 26
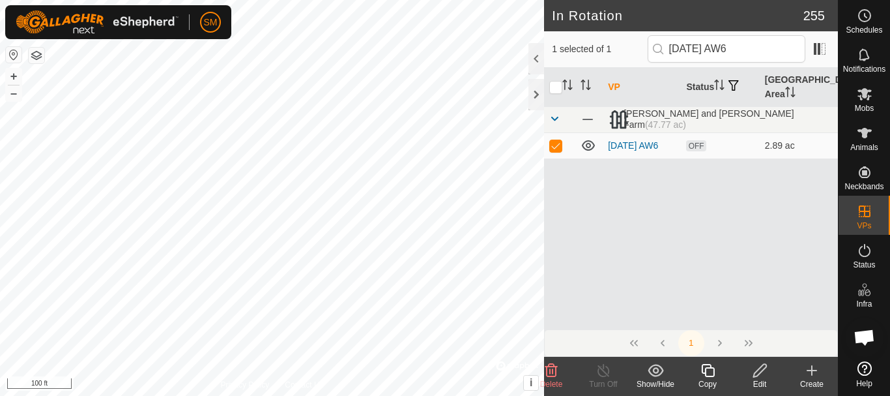
click at [556, 147] on p-checkbox at bounding box center [555, 145] width 13 height 10
click at [557, 145] on p-checkbox at bounding box center [555, 145] width 13 height 10
checkbox input "true"
click at [714, 375] on icon at bounding box center [707, 370] width 13 height 13
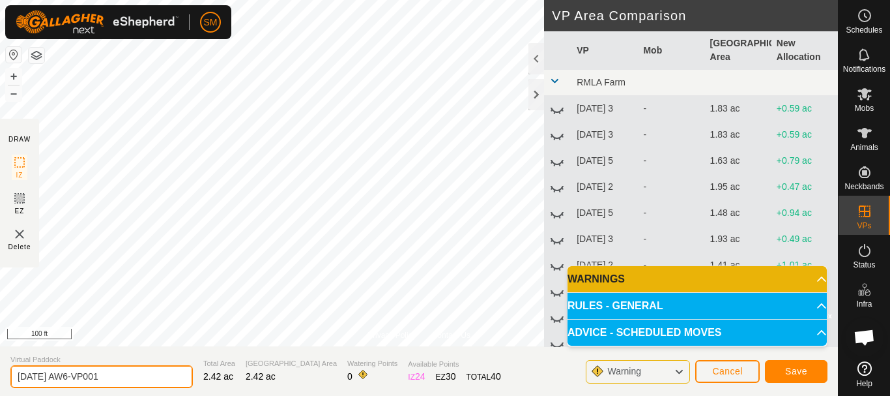
click at [145, 375] on input "[DATE] AW6-VP001" at bounding box center [101, 376] width 182 height 23
click at [144, 375] on input "[DATE] AW6-VP001" at bounding box center [101, 376] width 182 height 23
paste input "text"
type input "[DATE] AW1"
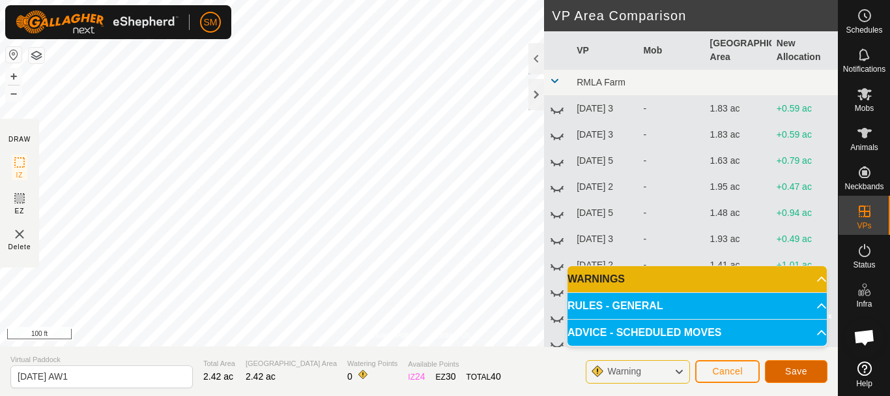
click at [807, 370] on span "Save" at bounding box center [796, 371] width 22 height 10
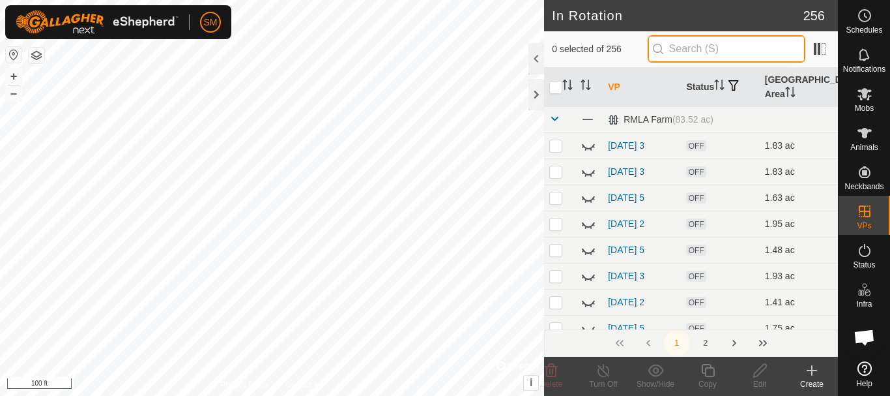
click at [734, 46] on input "text" at bounding box center [727, 48] width 158 height 27
paste input "[DATE] AW"
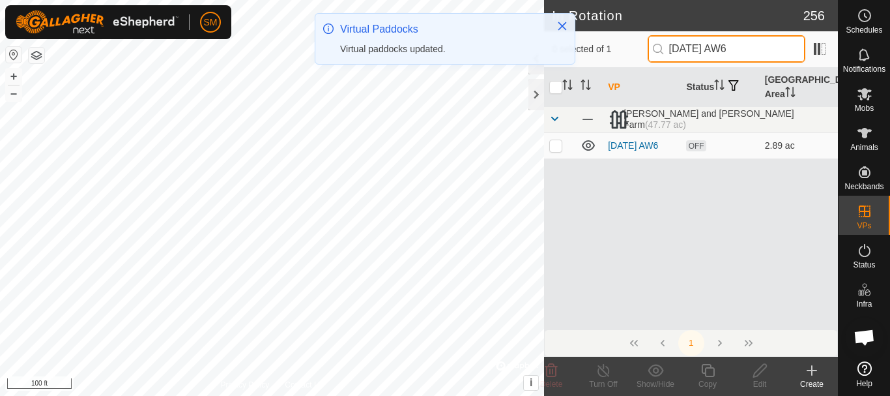
type input "[DATE] AW6"
click at [557, 147] on p-checkbox at bounding box center [555, 145] width 13 height 10
checkbox input "true"
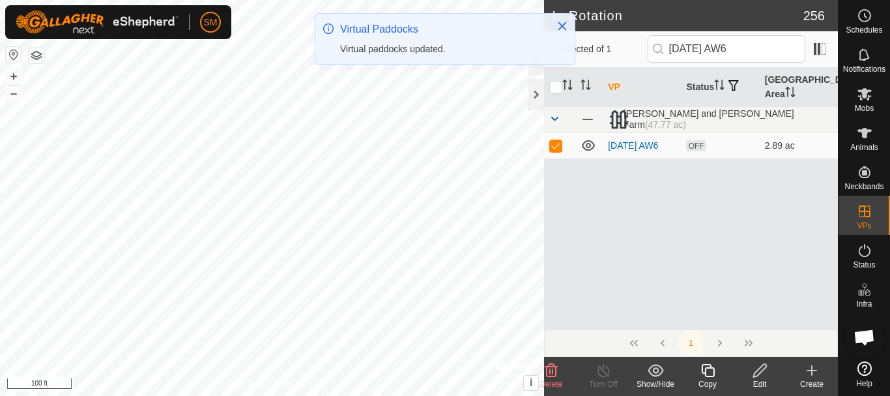
click at [705, 373] on icon at bounding box center [707, 370] width 13 height 13
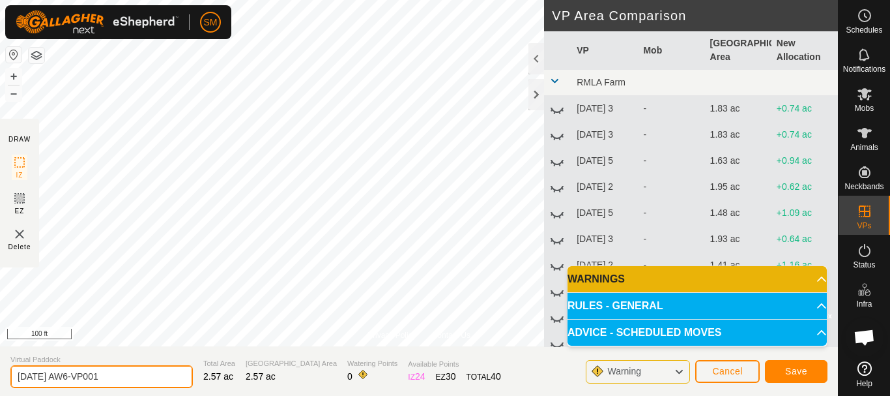
click at [146, 377] on input "[DATE] AW6-VP001" at bounding box center [101, 376] width 182 height 23
paste input "text"
type input "[DATE] AW2"
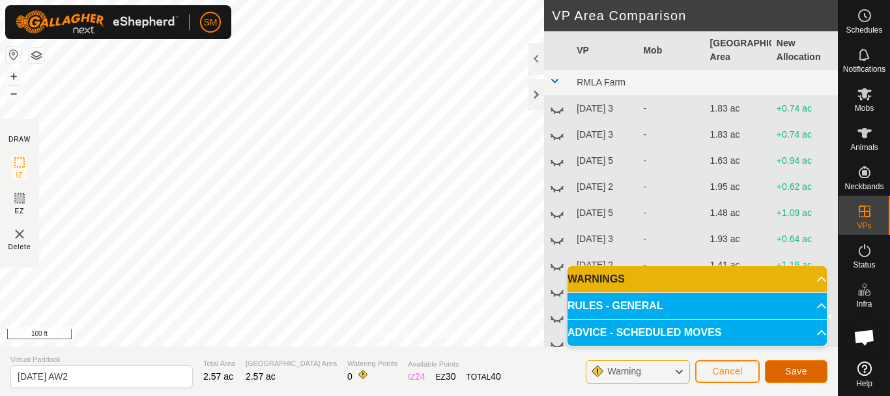
click at [806, 368] on span "Save" at bounding box center [796, 371] width 22 height 10
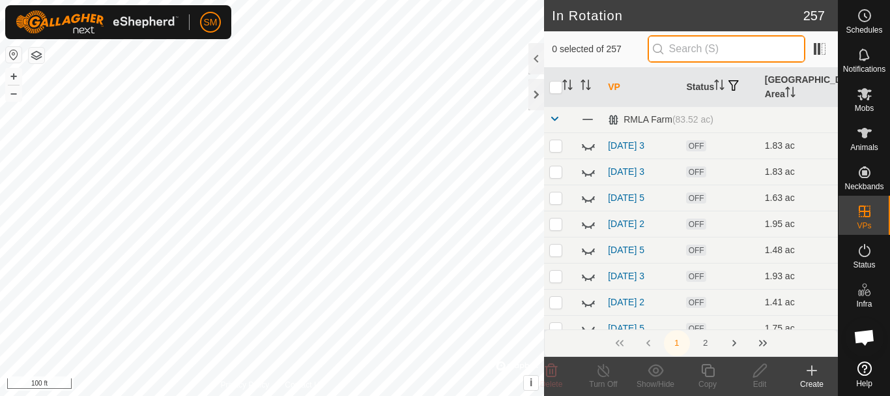
click at [703, 48] on input "text" at bounding box center [727, 48] width 158 height 27
paste input "[DATE] AW"
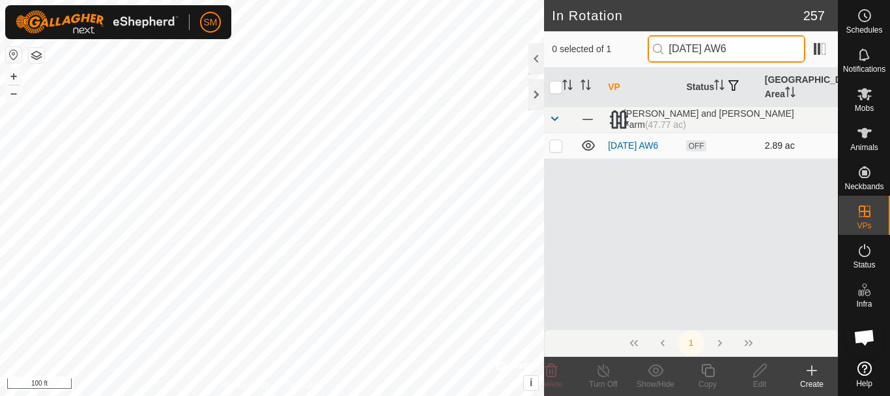
type input "[DATE] AW6"
click at [552, 149] on p-checkbox at bounding box center [555, 145] width 13 height 10
checkbox input "true"
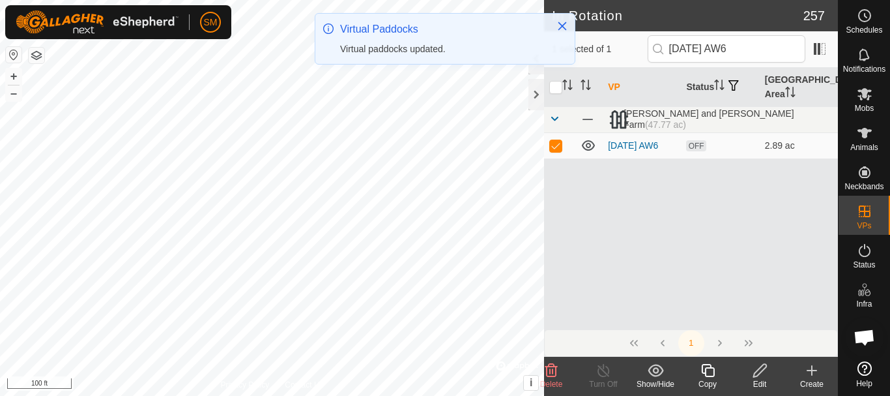
click at [707, 372] on icon at bounding box center [708, 370] width 16 height 16
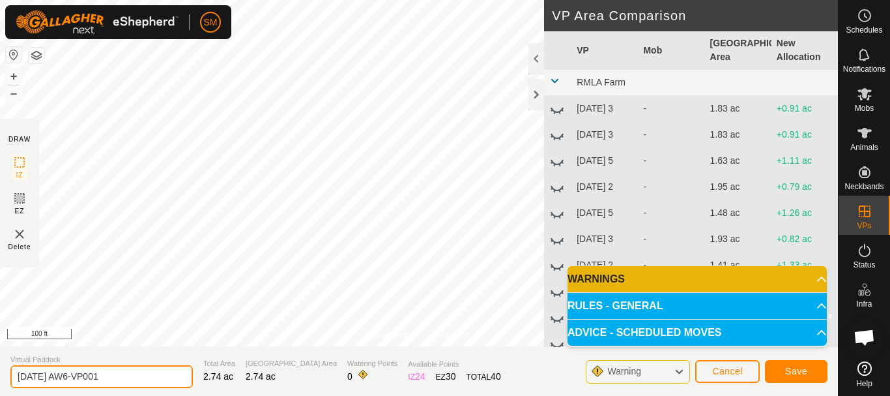
click at [140, 375] on input "[DATE] AW6-VP001" at bounding box center [101, 376] width 182 height 23
paste input "text"
type input "[DATE] AW3"
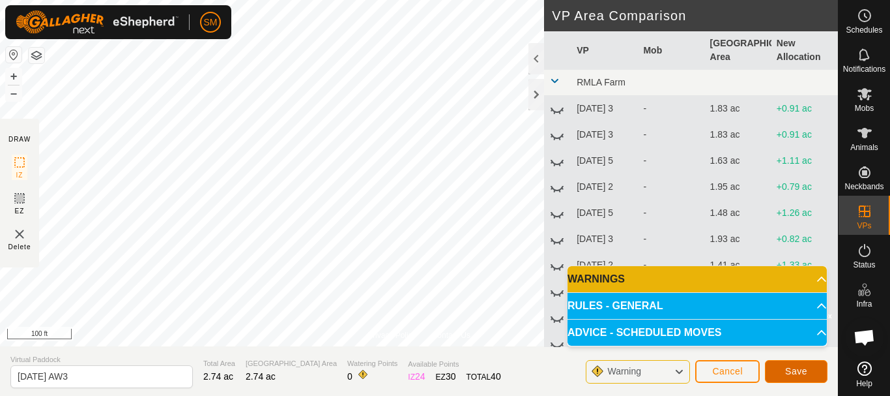
click at [797, 368] on span "Save" at bounding box center [796, 371] width 22 height 10
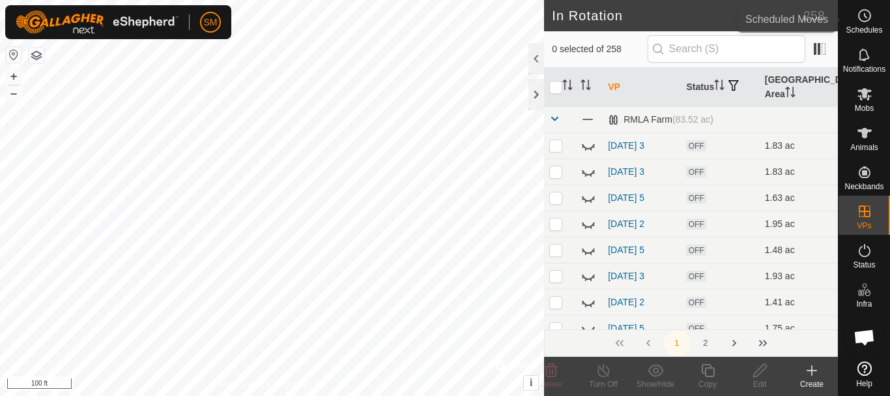
click at [866, 19] on icon at bounding box center [865, 16] width 16 height 16
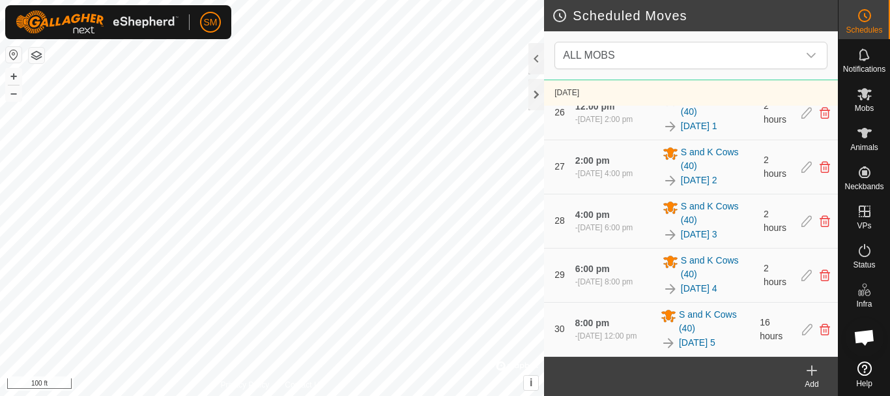
scroll to position [2709, 0]
click at [811, 370] on icon at bounding box center [812, 370] width 9 height 0
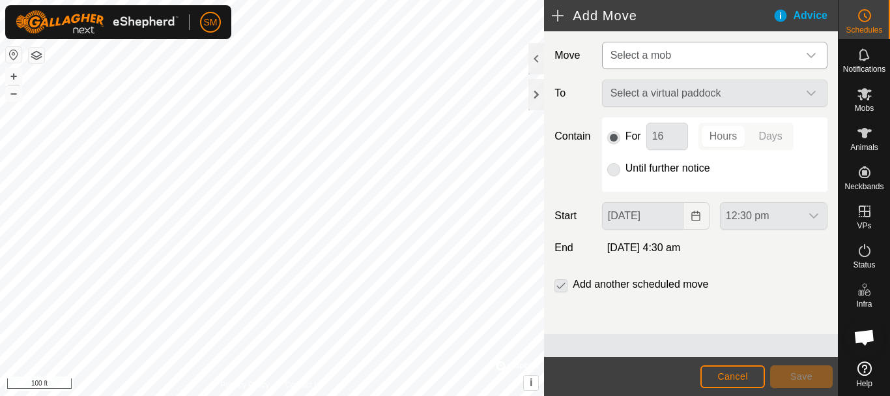
click at [810, 54] on icon "dropdown trigger" at bounding box center [811, 55] width 10 height 10
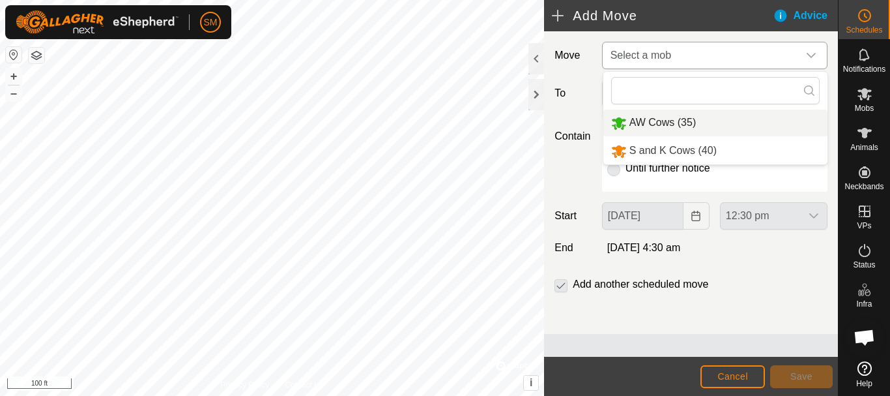
click at [676, 120] on li "AW Cows (35)" at bounding box center [716, 122] width 224 height 27
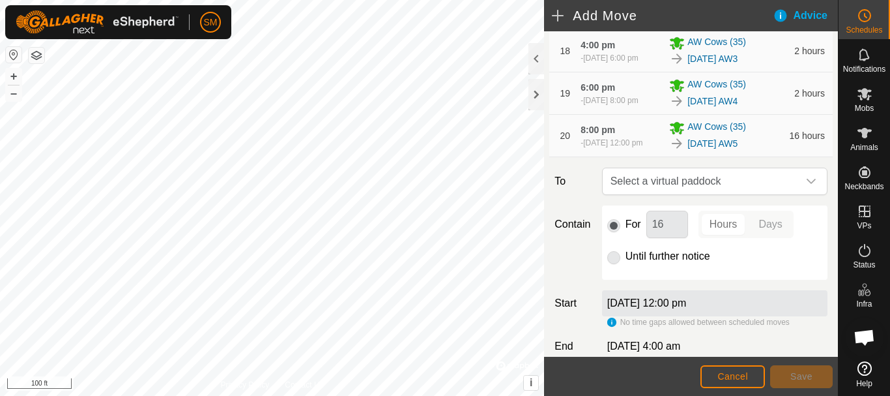
scroll to position [1026, 0]
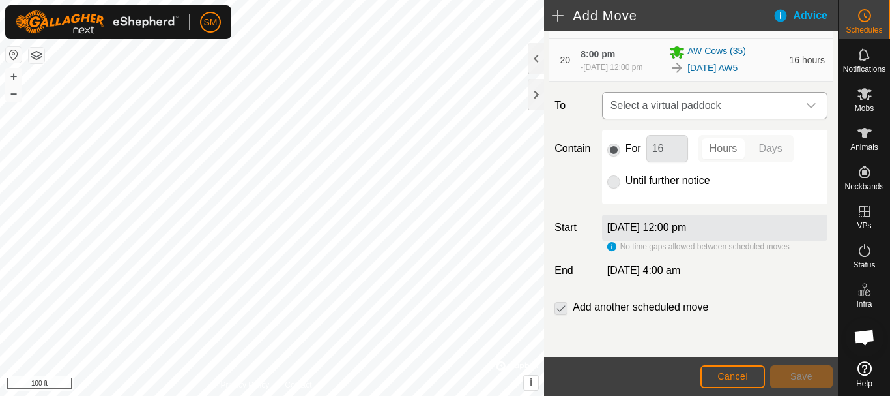
click at [802, 97] on div "dropdown trigger" at bounding box center [811, 106] width 26 height 26
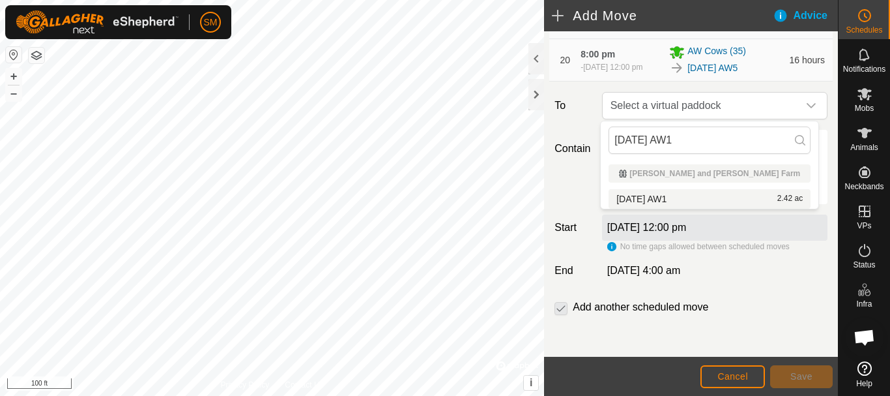
type input "[DATE] AW1"
click at [647, 199] on li "[DATE] AW1 2.42 ac" at bounding box center [710, 199] width 202 height 20
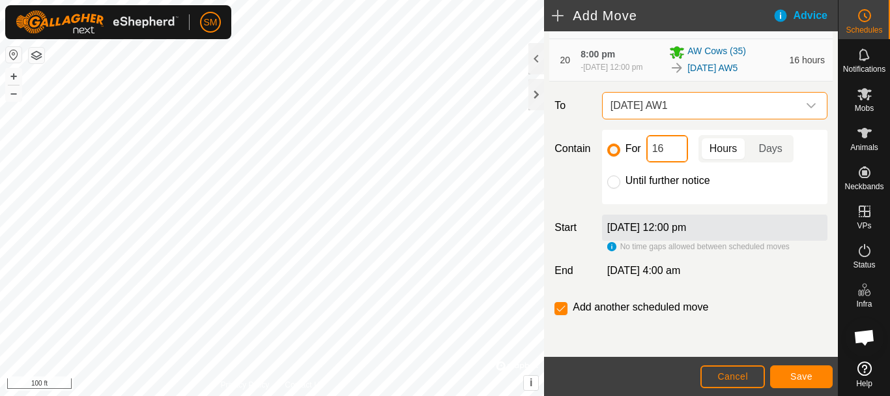
click at [663, 154] on input "16" at bounding box center [668, 148] width 42 height 27
type input "2"
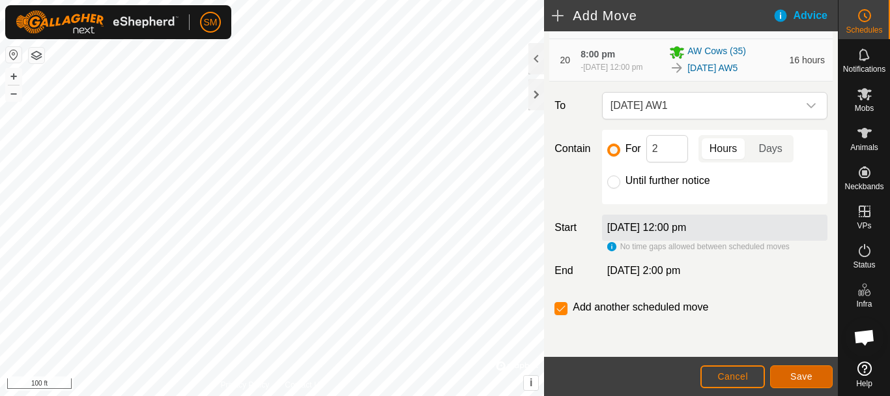
click at [813, 375] on button "Save" at bounding box center [801, 376] width 63 height 23
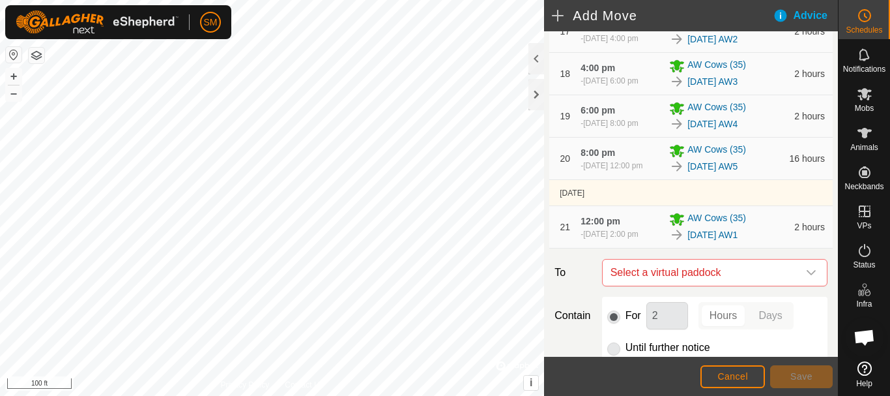
scroll to position [1094, 0]
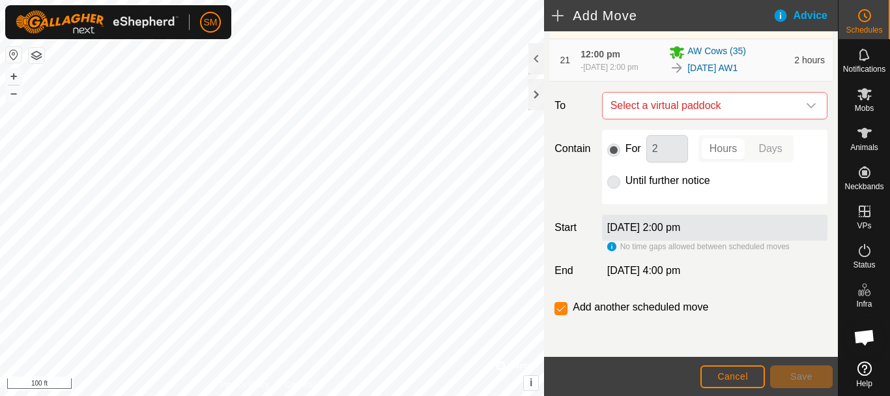
click at [806, 106] on icon "dropdown trigger" at bounding box center [811, 105] width 10 height 10
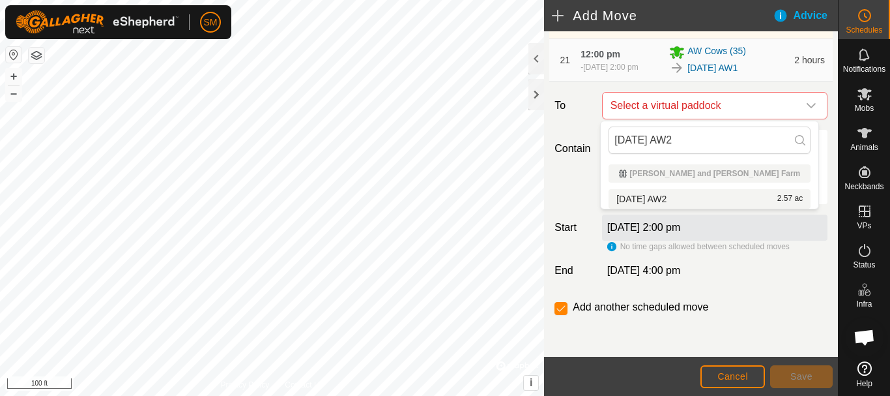
type input "[DATE] AW2"
click at [684, 194] on li "[DATE] AW2 2.57 ac" at bounding box center [710, 199] width 202 height 20
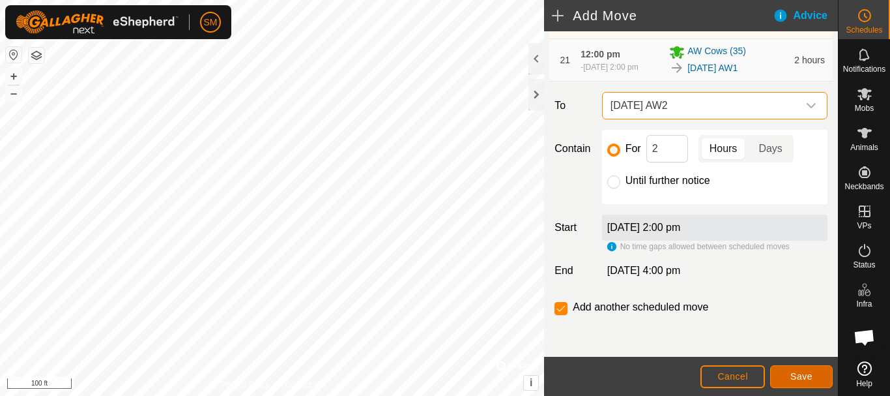
click at [793, 370] on button "Save" at bounding box center [801, 376] width 63 height 23
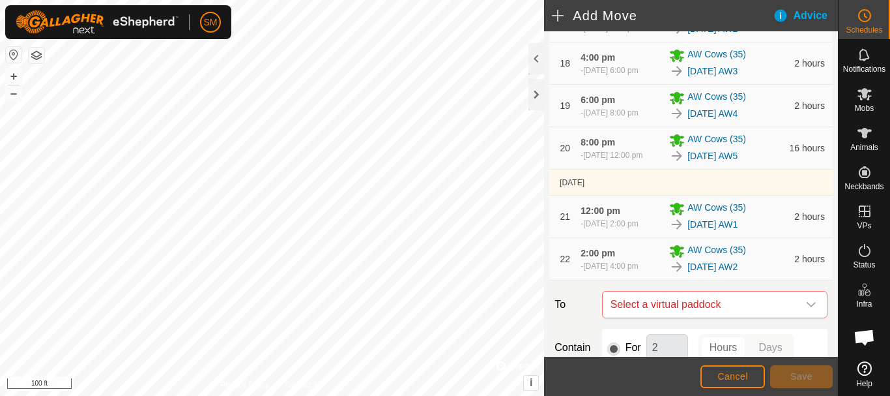
scroll to position [1137, 0]
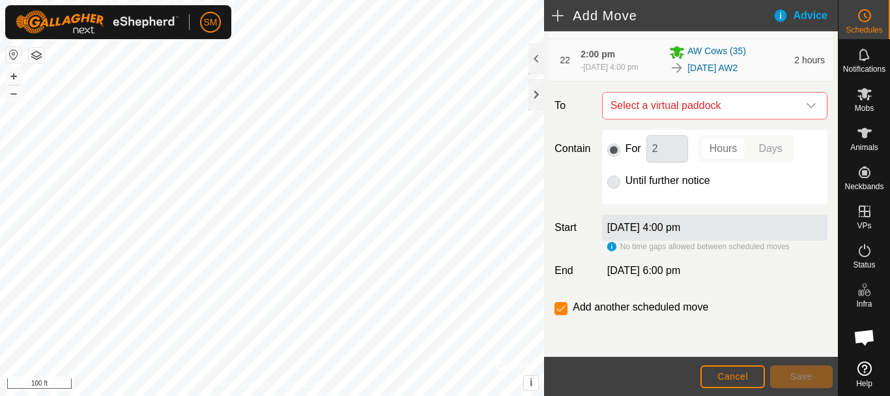
click at [806, 105] on icon "dropdown trigger" at bounding box center [811, 105] width 10 height 10
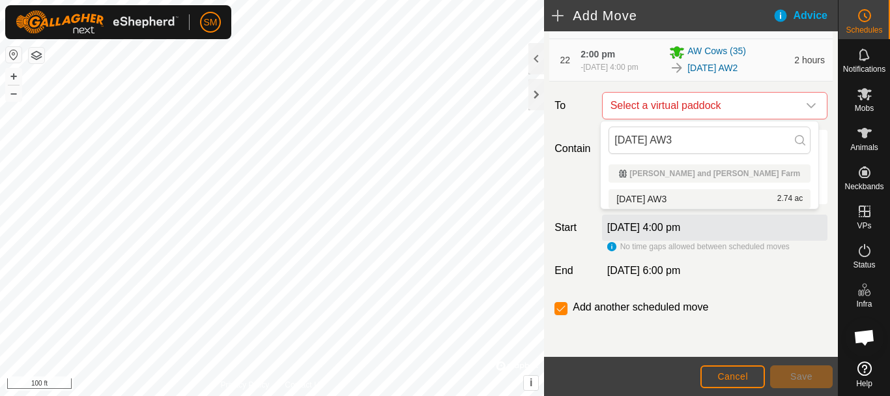
type input "[DATE] AW3"
click at [685, 196] on li "[DATE] AW3 2.74 ac" at bounding box center [710, 199] width 202 height 20
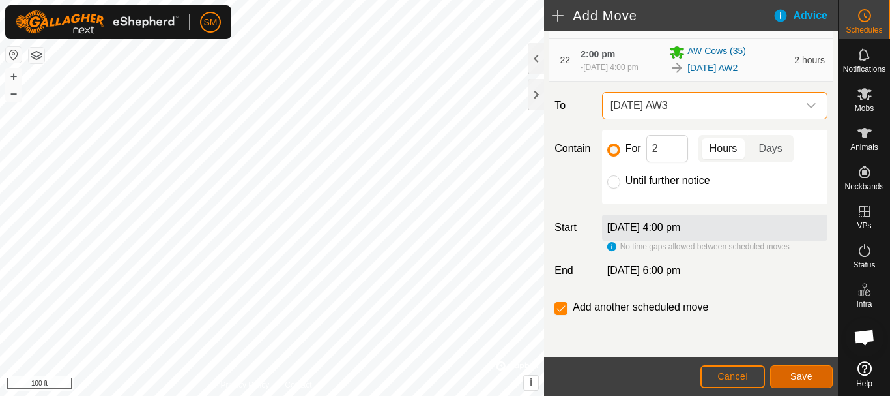
click at [800, 373] on span "Save" at bounding box center [802, 376] width 22 height 10
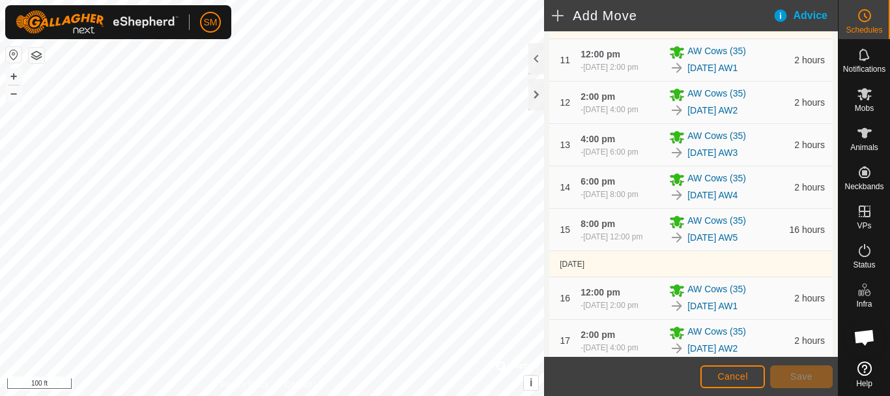
scroll to position [1179, 0]
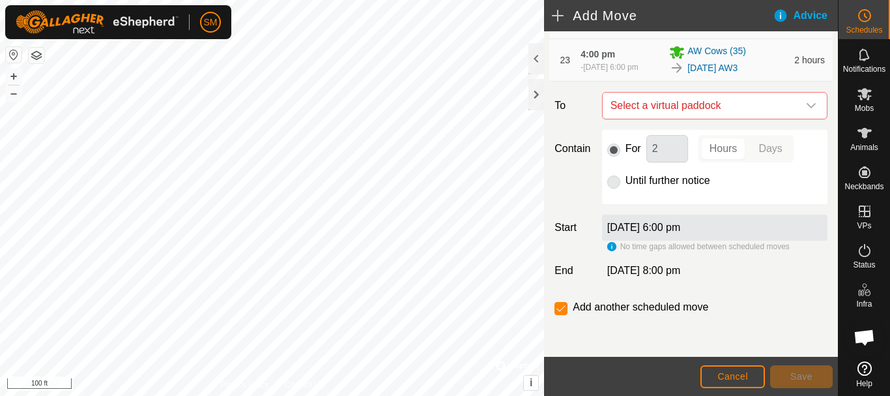
click at [806, 102] on icon "dropdown trigger" at bounding box center [811, 105] width 10 height 10
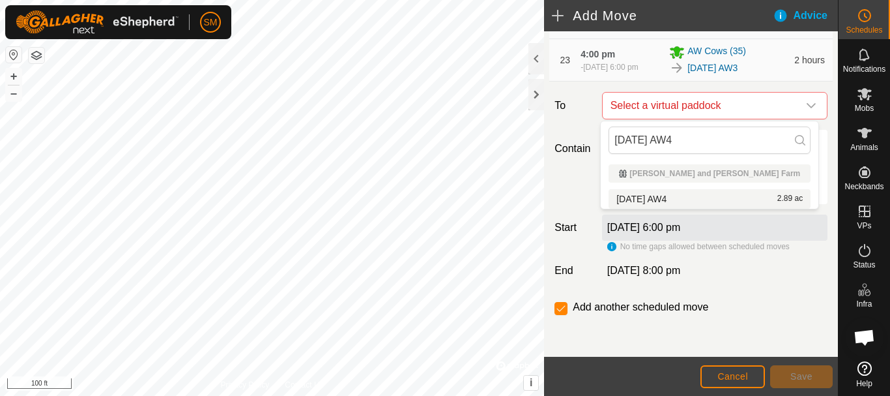
type input "[DATE] AW4"
click at [659, 198] on li "[DATE] AW4 2.89 ac" at bounding box center [710, 199] width 202 height 20
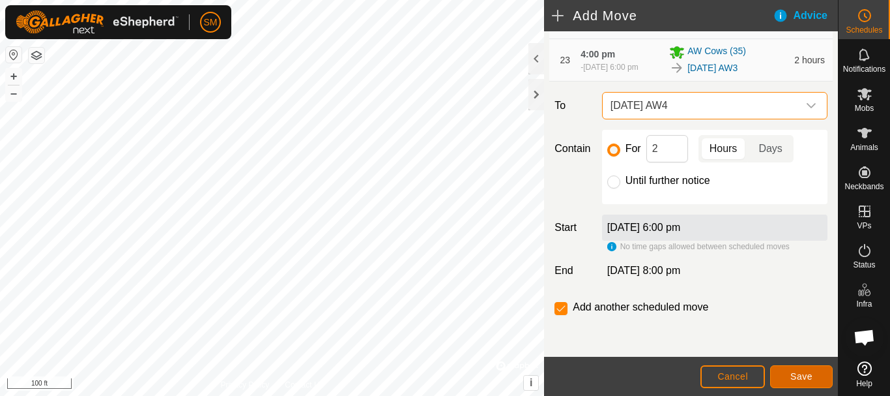
click at [808, 384] on button "Save" at bounding box center [801, 376] width 63 height 23
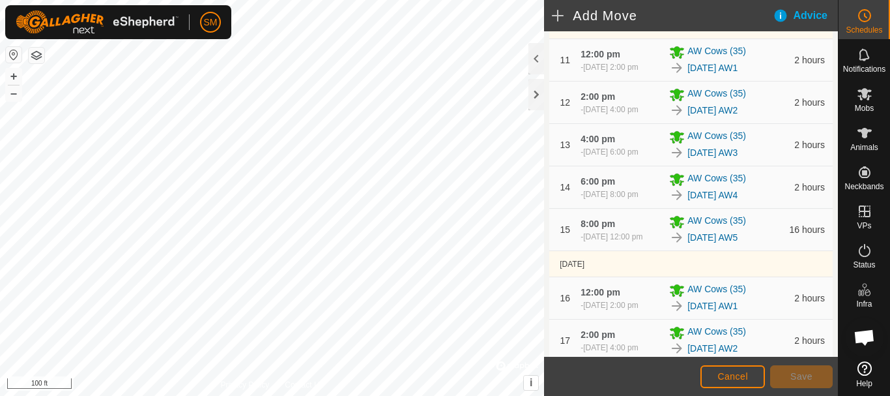
scroll to position [1221, 0]
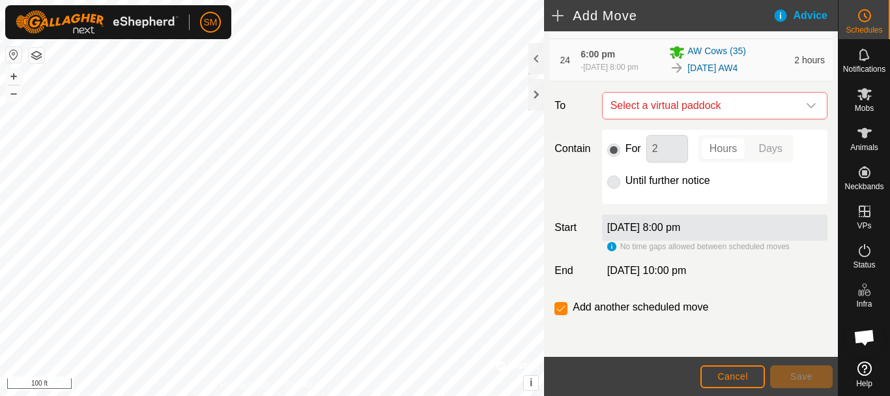
click at [806, 108] on icon "dropdown trigger" at bounding box center [811, 105] width 10 height 10
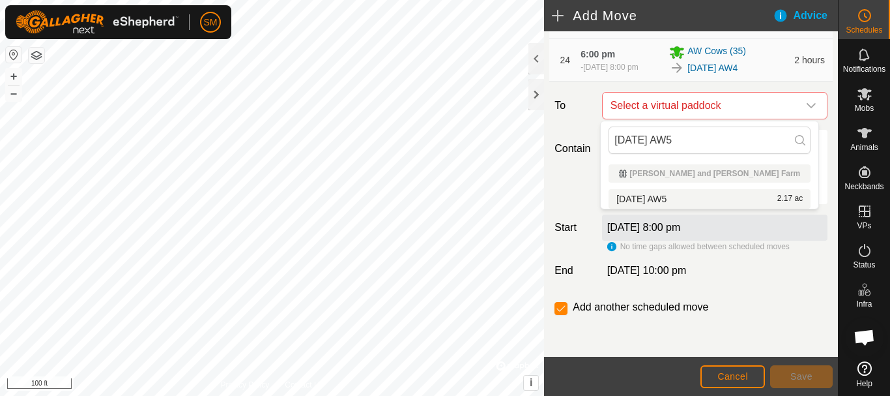
type input "[DATE] AW5"
click at [671, 199] on li "[DATE] AW5 2.17 ac" at bounding box center [710, 199] width 202 height 20
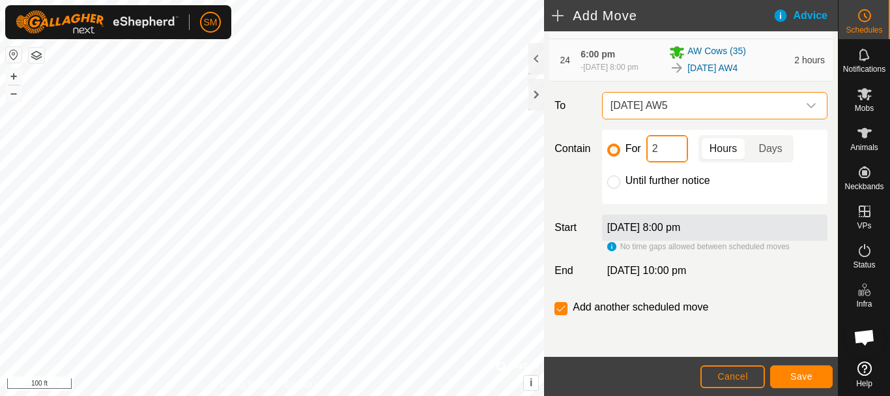
click at [662, 149] on input "2" at bounding box center [668, 148] width 42 height 27
type input "16"
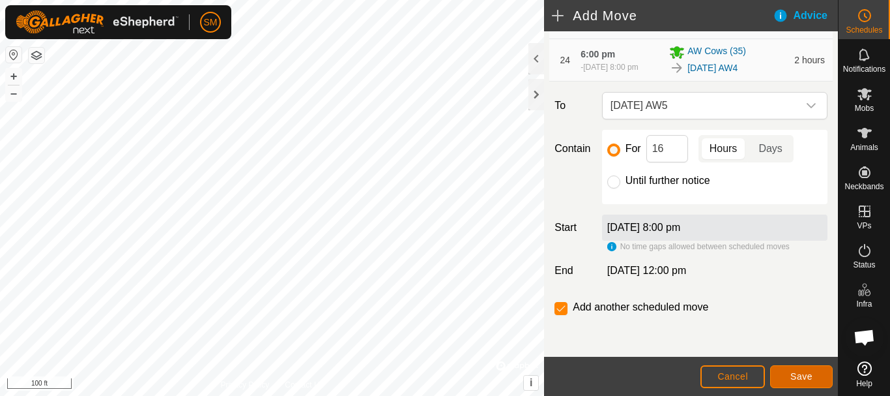
click at [809, 377] on span "Save" at bounding box center [802, 376] width 22 height 10
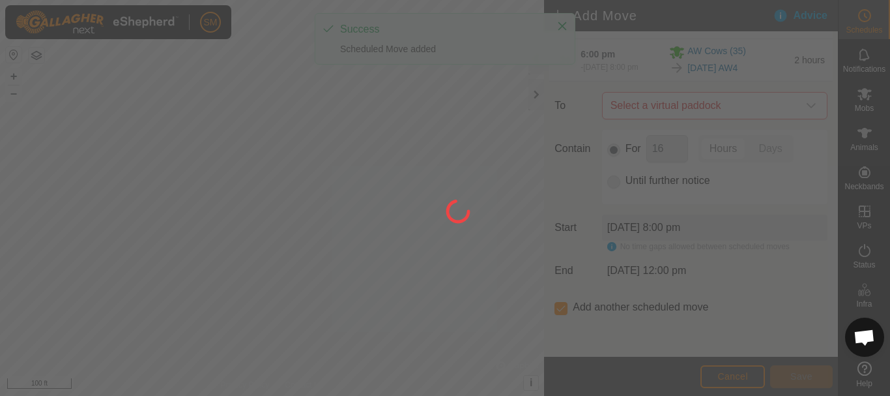
scroll to position [10, 0]
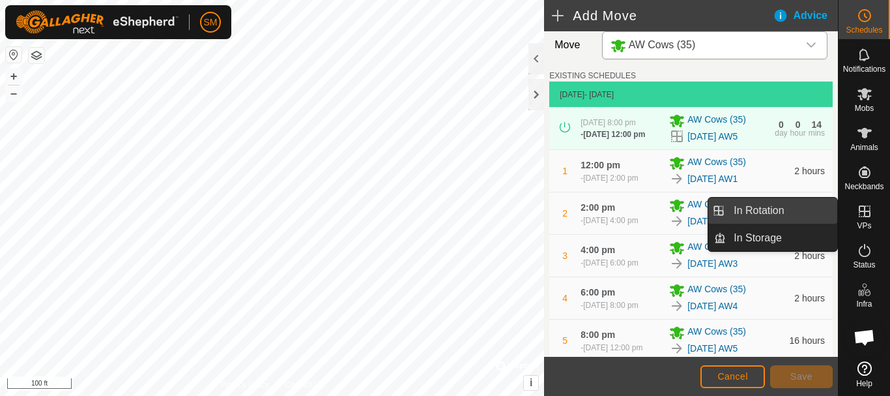
click at [750, 209] on link "In Rotation" at bounding box center [781, 210] width 111 height 26
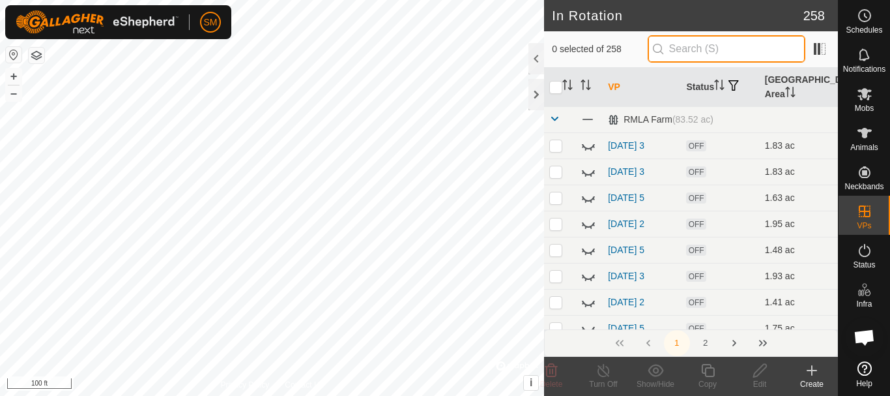
click at [725, 44] on input "text" at bounding box center [727, 48] width 158 height 27
paste input "[DATE] AW"
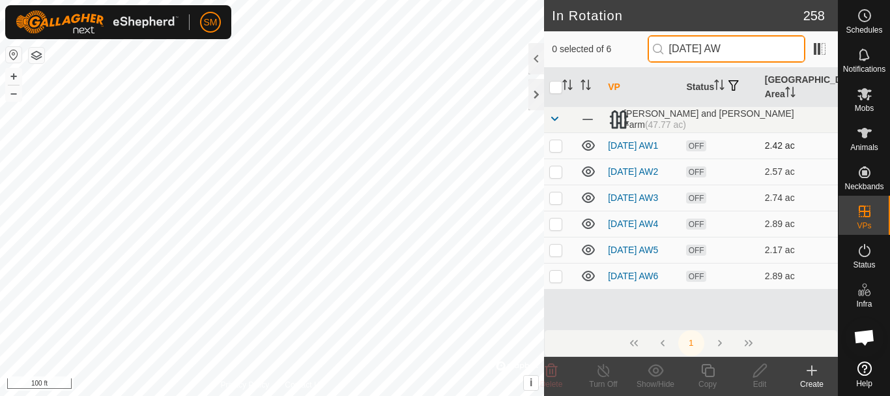
type input "[DATE] AW"
click at [585, 147] on icon at bounding box center [589, 146] width 16 height 16
click at [589, 177] on icon at bounding box center [588, 171] width 13 height 10
click at [589, 203] on icon at bounding box center [588, 197] width 13 height 10
click at [589, 231] on icon at bounding box center [589, 224] width 16 height 16
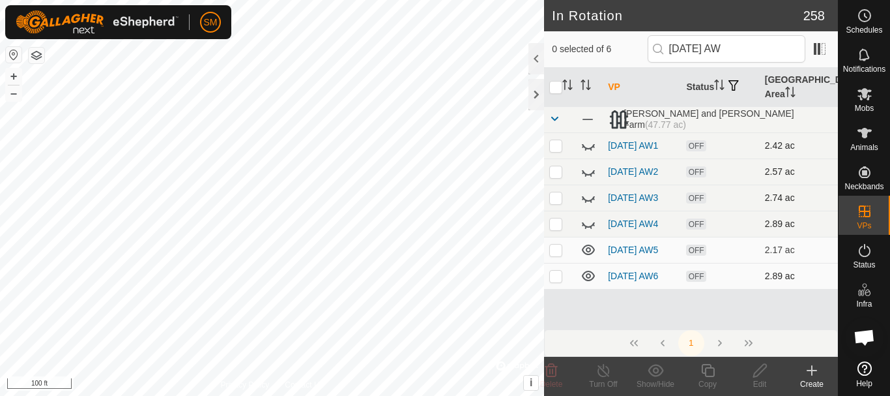
click at [557, 281] on p-checkbox at bounding box center [555, 275] width 13 height 10
click at [554, 369] on icon at bounding box center [552, 370] width 16 height 16
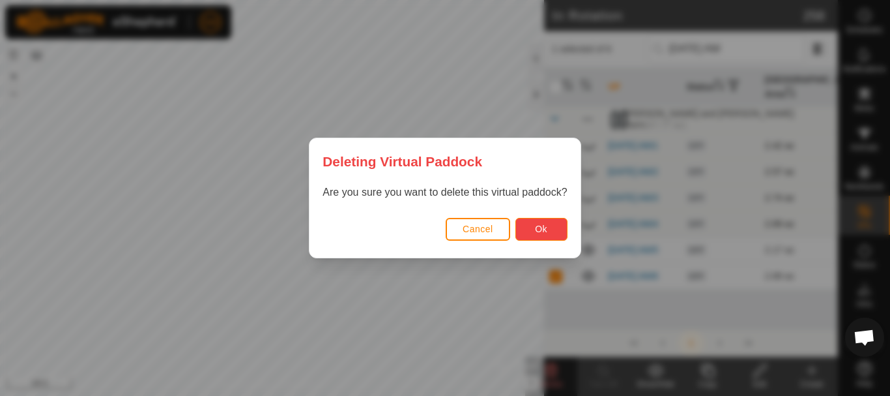
click at [551, 230] on button "Ok" at bounding box center [542, 229] width 52 height 23
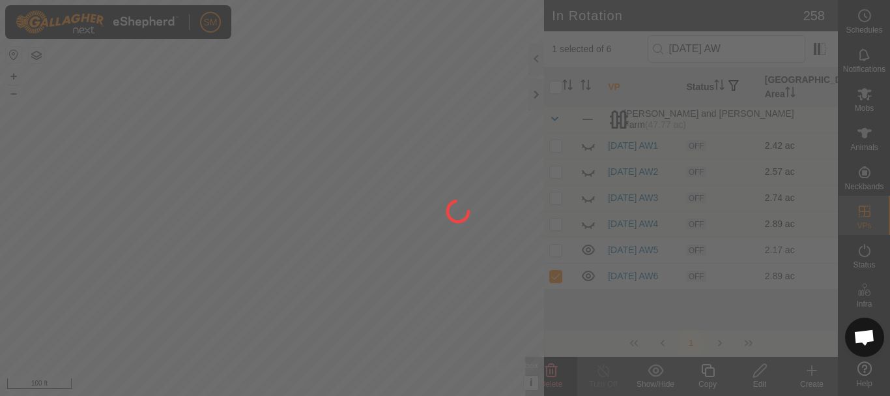
checkbox input "false"
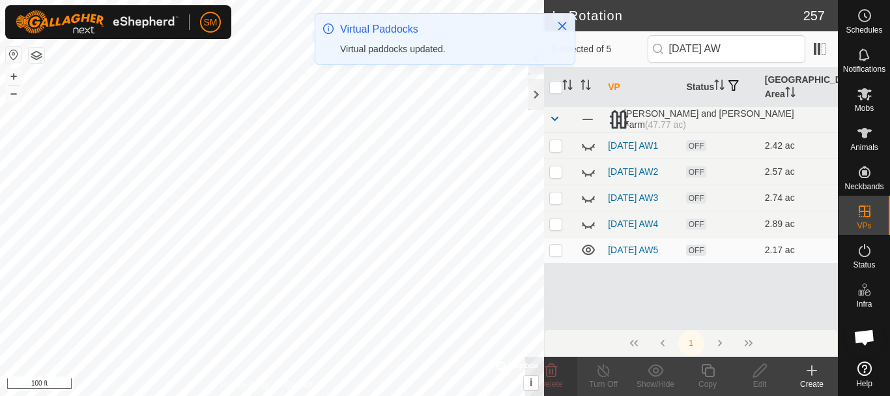
click at [555, 255] on p-checkbox at bounding box center [555, 249] width 13 height 10
checkbox input "true"
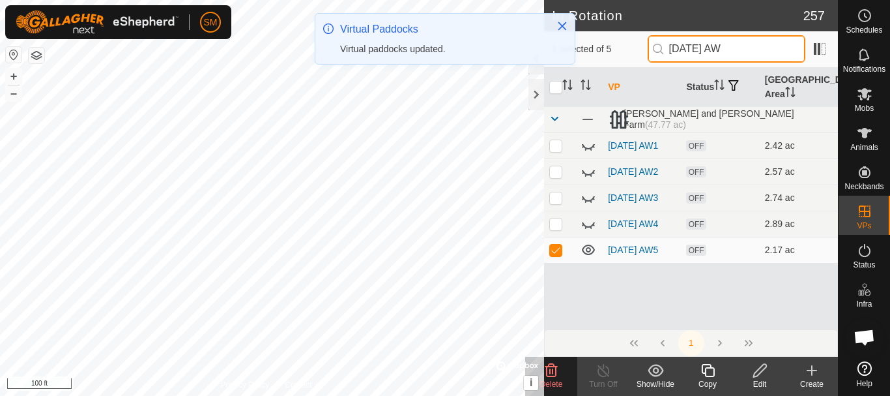
click at [724, 44] on input "[DATE] AW" at bounding box center [727, 48] width 158 height 27
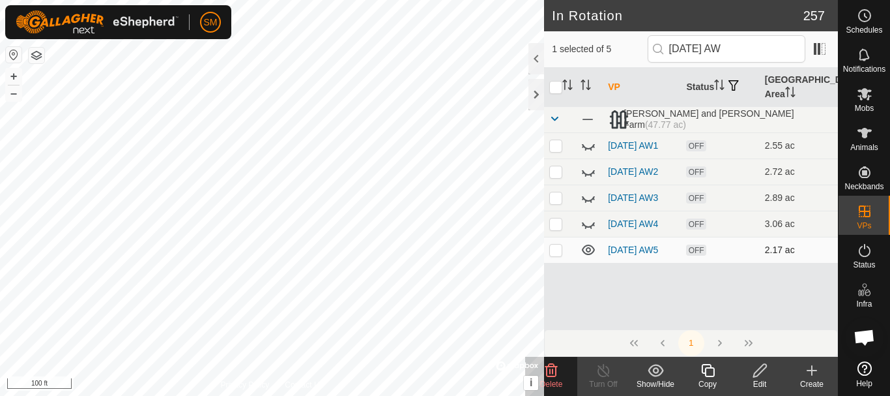
click at [589, 249] on icon at bounding box center [589, 250] width 16 height 16
click at [725, 48] on input "[DATE] AW" at bounding box center [727, 48] width 158 height 27
click at [589, 254] on icon at bounding box center [588, 250] width 13 height 5
click at [720, 49] on input "[DATE] AW" at bounding box center [727, 48] width 158 height 27
click at [589, 257] on icon at bounding box center [589, 250] width 16 height 16
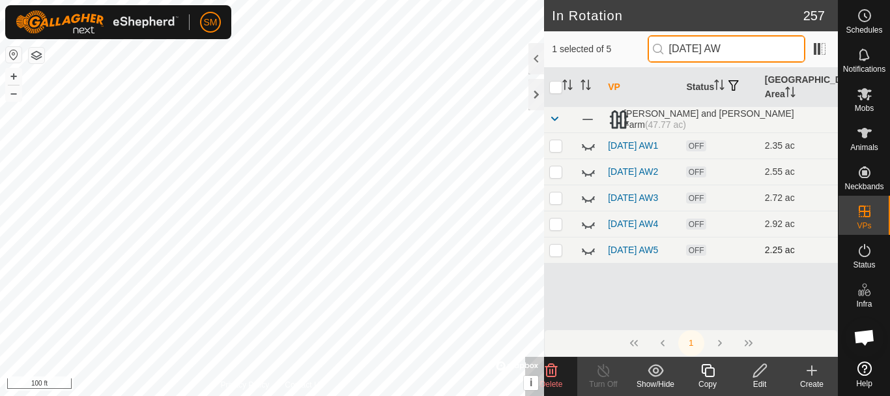
click at [723, 48] on input "[DATE] AW" at bounding box center [727, 48] width 158 height 27
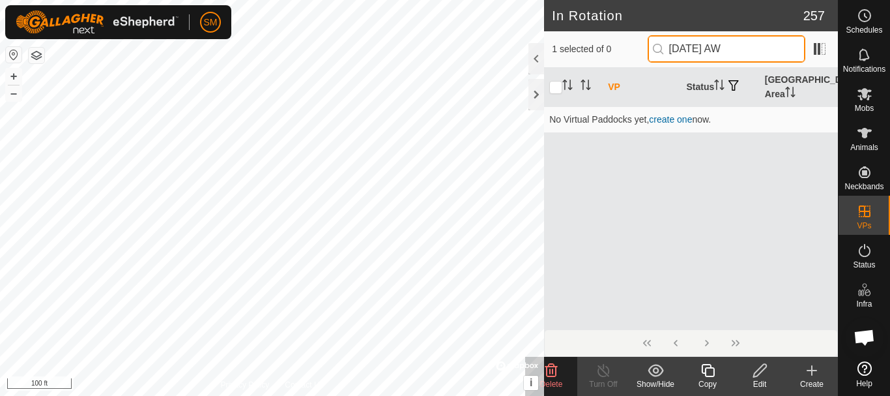
drag, startPoint x: 742, startPoint y: 46, endPoint x: 667, endPoint y: 45, distance: 75.0
click at [667, 45] on input "[DATE] AW" at bounding box center [727, 48] width 158 height 27
paste input "2"
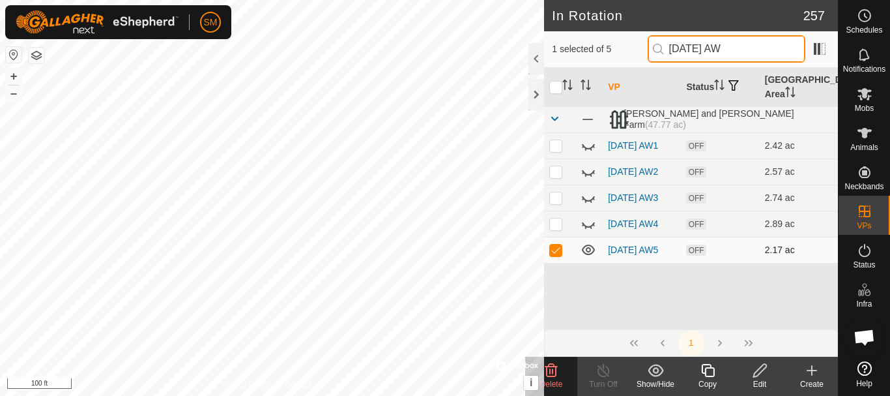
type input "[DATE] AW"
click at [558, 255] on p-checkbox at bounding box center [555, 249] width 13 height 10
checkbox input "false"
click at [727, 48] on input "[DATE] AW" at bounding box center [727, 48] width 158 height 27
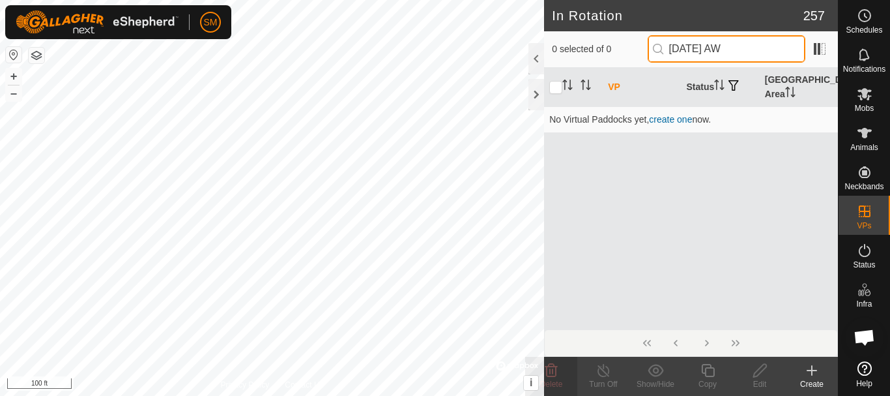
drag, startPoint x: 747, startPoint y: 46, endPoint x: 675, endPoint y: 50, distance: 72.5
click at [675, 50] on input "[DATE] AW" at bounding box center [727, 48] width 158 height 27
click at [780, 49] on input "[DATE] AW" at bounding box center [727, 48] width 158 height 27
type input "[DATE] AW"
click at [811, 374] on icon at bounding box center [812, 370] width 16 height 16
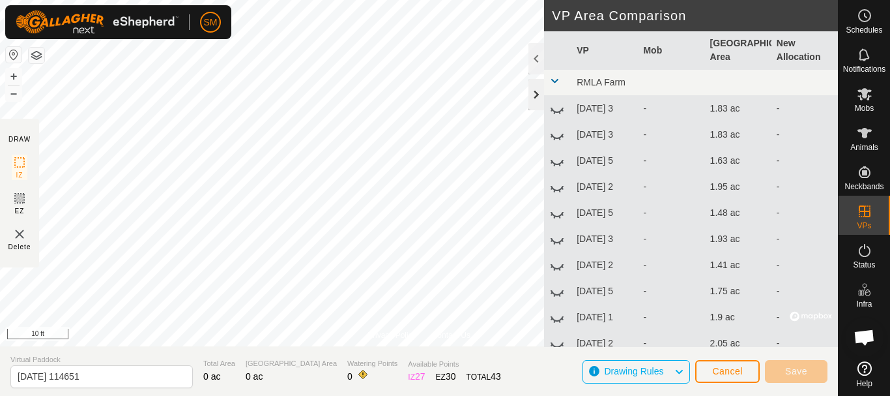
click at [532, 91] on div at bounding box center [537, 94] width 16 height 31
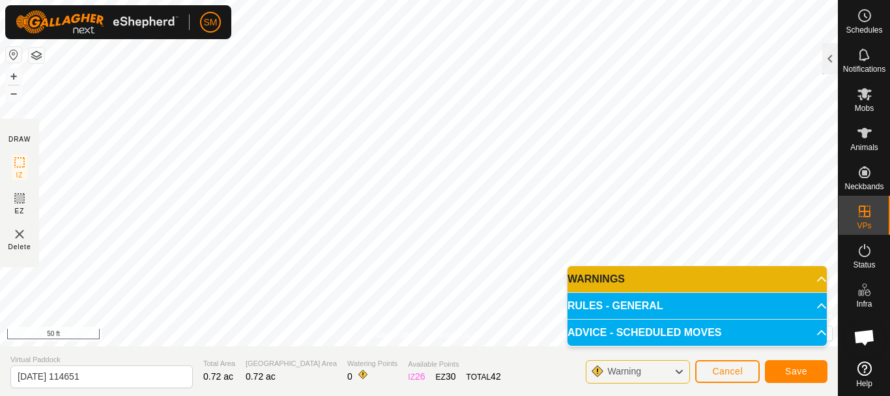
click at [386, 370] on div "Privacy Policy Contact Us Segment length must be longer than 5 m (Current: 3.6 …" at bounding box center [419, 198] width 838 height 396
click at [361, 350] on div "Privacy Policy Contact Us + – ⇧ i © Mapbox , © OpenStreetMap , Improve this map…" at bounding box center [419, 198] width 838 height 396
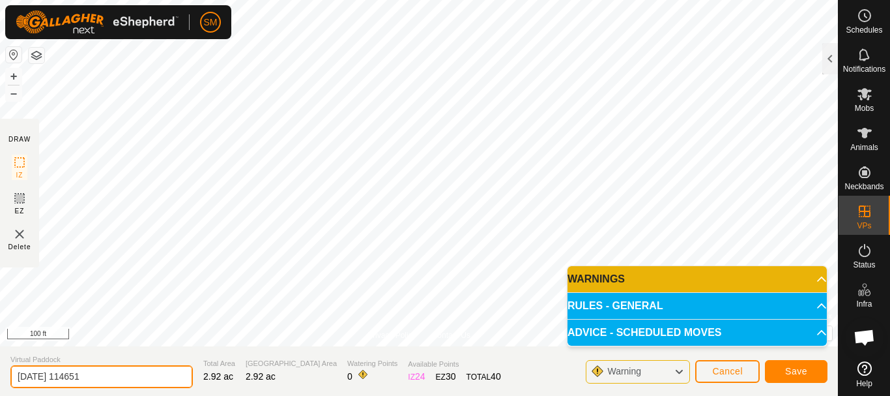
click at [137, 379] on input "[DATE] 114651" at bounding box center [101, 376] width 182 height 23
paste input "13 AW"
type input "[DATE] AW4"
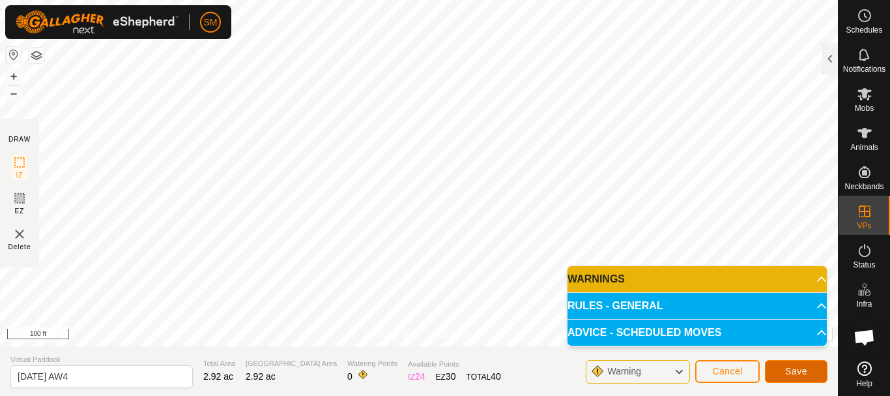
click at [821, 370] on button "Save" at bounding box center [796, 371] width 63 height 23
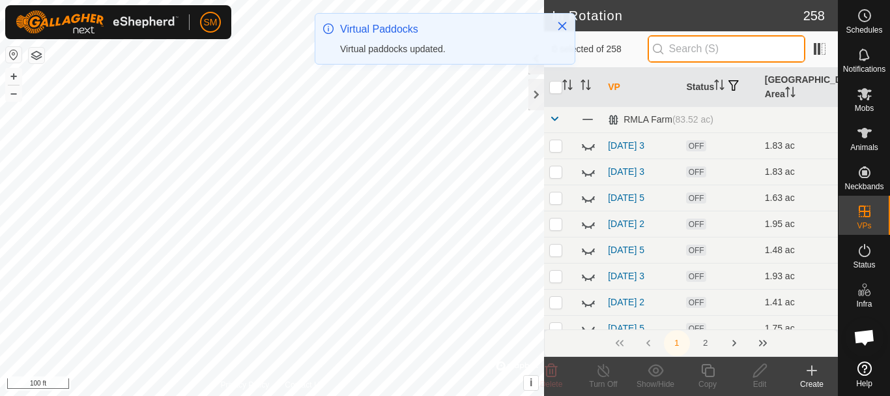
click at [711, 48] on input "text" at bounding box center [727, 48] width 158 height 27
paste input "[DATE] AW"
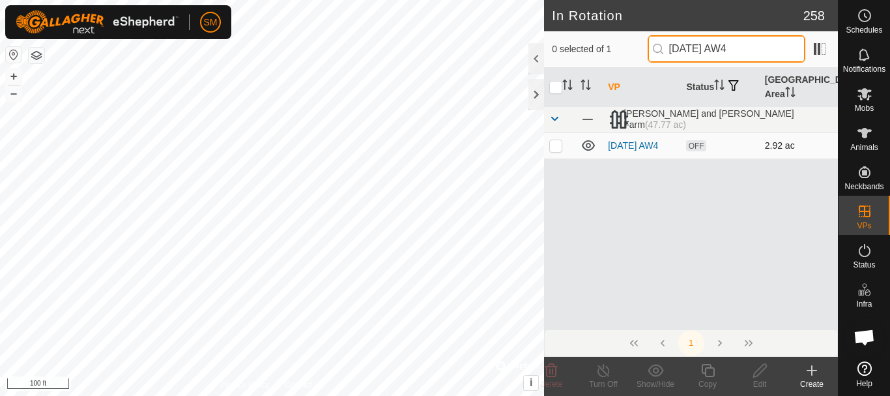
type input "[DATE] AW4"
click at [553, 150] on p-checkbox at bounding box center [555, 145] width 13 height 10
checkbox input "true"
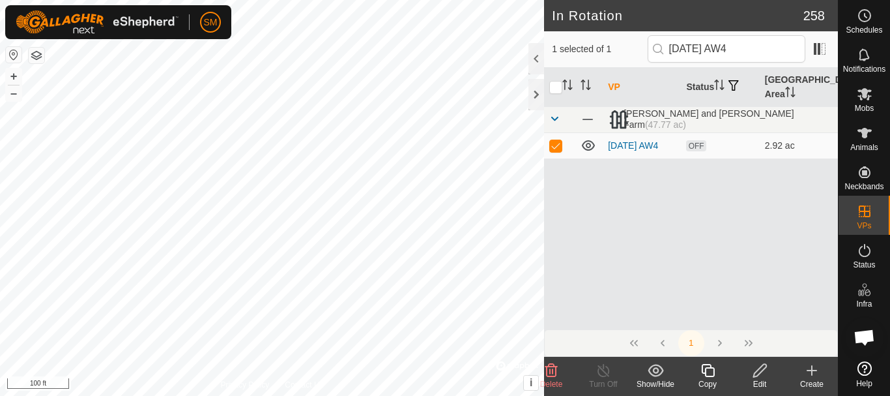
click at [708, 372] on icon at bounding box center [708, 370] width 16 height 16
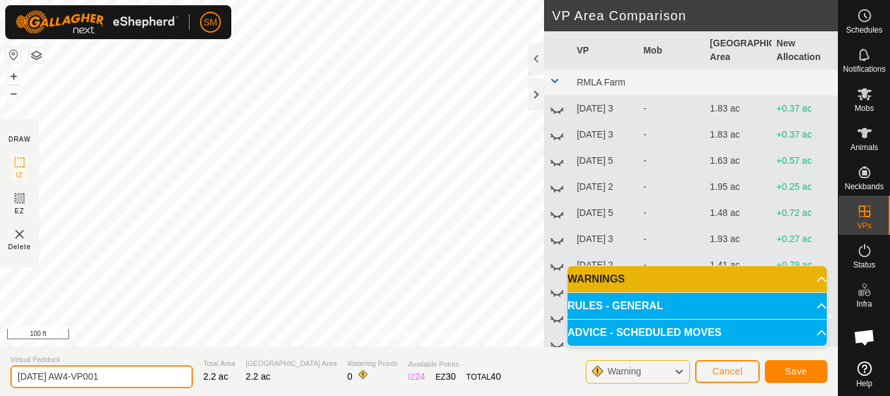
click at [126, 375] on input "[DATE] AW4-VP001" at bounding box center [101, 376] width 182 height 23
paste input "text"
type input "[DATE] AW5"
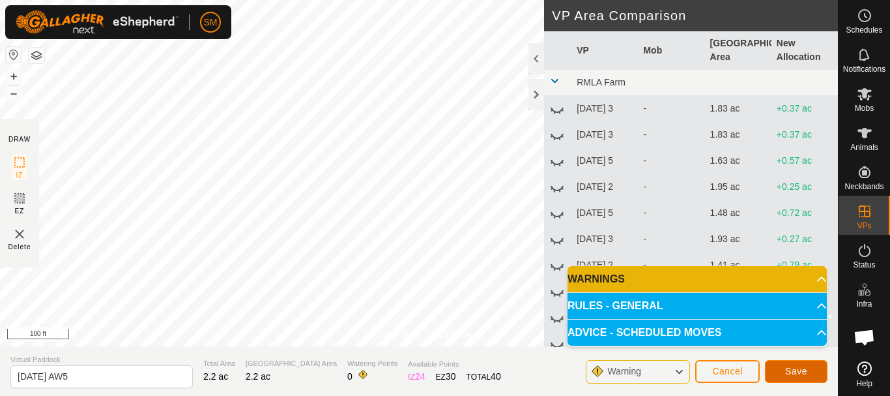
click at [798, 371] on span "Save" at bounding box center [796, 371] width 22 height 10
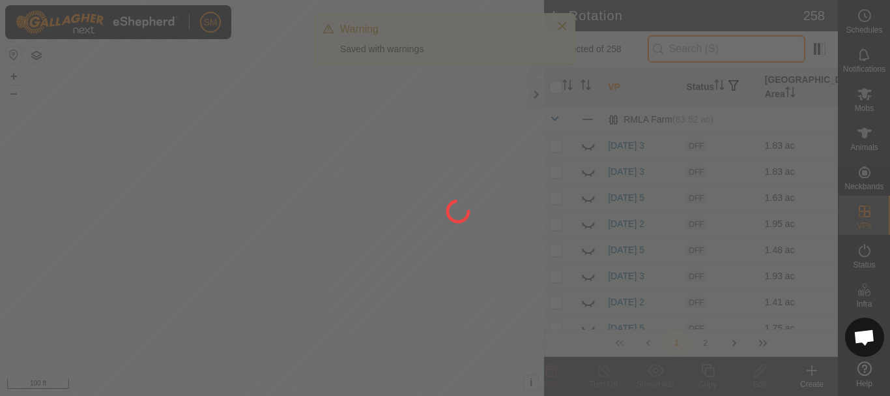
click at [704, 46] on input "text" at bounding box center [727, 48] width 158 height 27
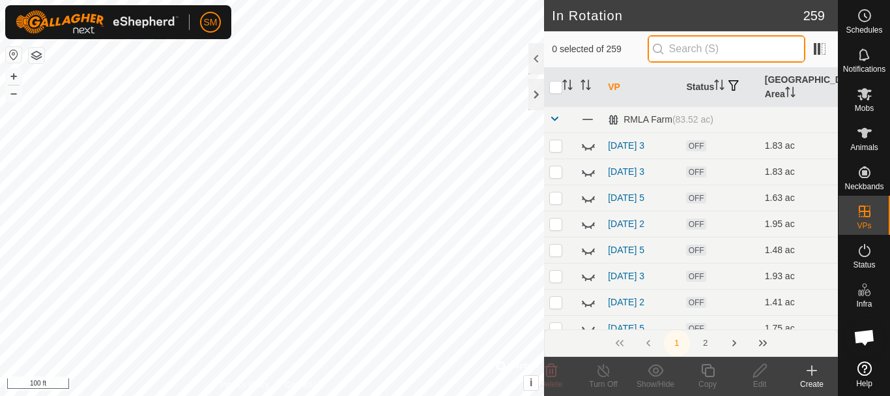
click at [704, 46] on input "text" at bounding box center [727, 48] width 158 height 27
paste input "[DATE] AW"
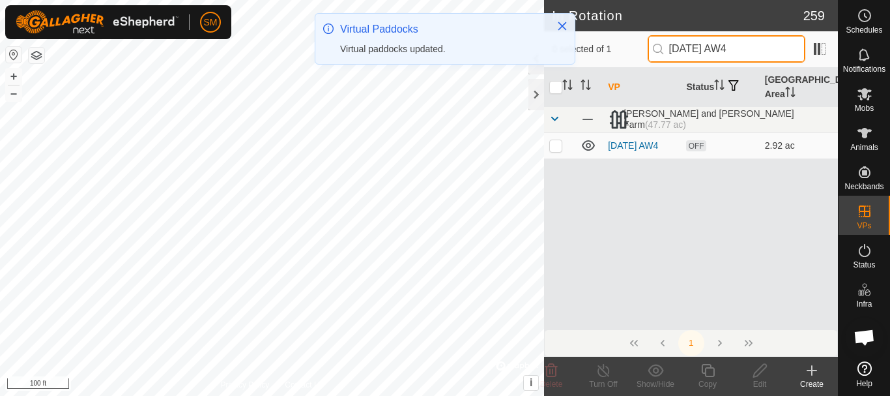
type input "[DATE] AW4"
click at [555, 149] on p-checkbox at bounding box center [555, 145] width 13 height 10
checkbox input "true"
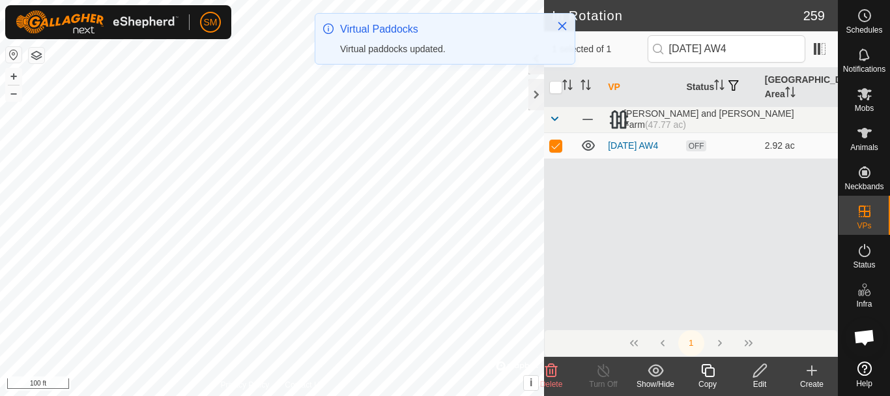
click at [710, 379] on div "Copy" at bounding box center [708, 384] width 52 height 12
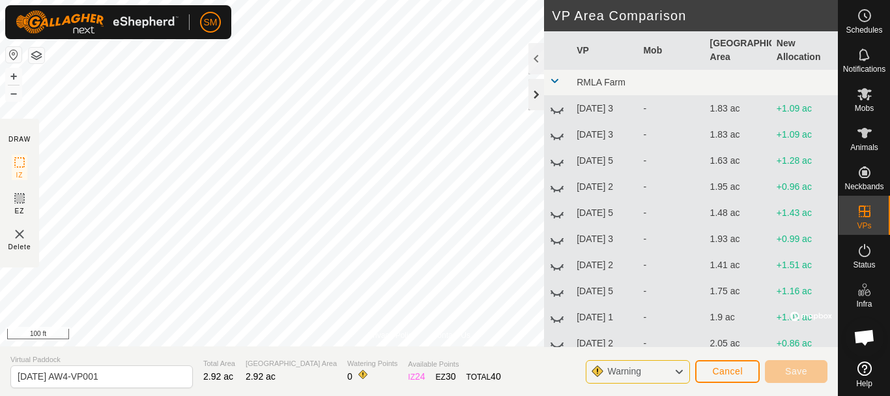
click at [534, 86] on div at bounding box center [537, 94] width 16 height 31
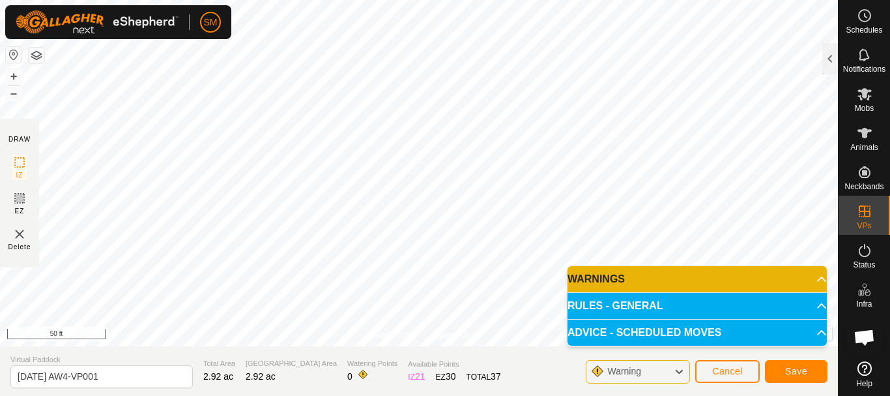
click at [446, 0] on html "SM Schedules Notifications Mobs Animals Neckbands VPs Status Infra Heatmap Help…" at bounding box center [445, 198] width 890 height 396
click at [477, 0] on html "SM Schedules Notifications Mobs Animals Neckbands VPs Status Infra Heatmap Help…" at bounding box center [445, 198] width 890 height 396
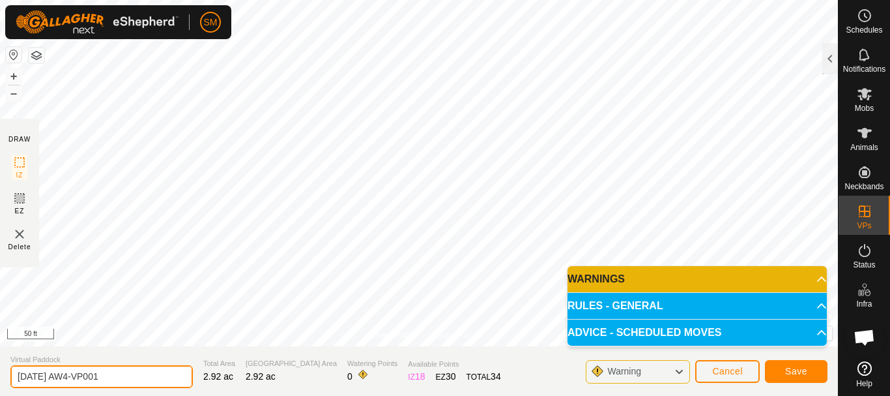
click at [164, 374] on input "[DATE] AW4-VP001" at bounding box center [101, 376] width 182 height 23
click at [163, 374] on input "[DATE] AW4-VP001" at bounding box center [101, 376] width 182 height 23
paste input "text"
type input "[DATE] AW6"
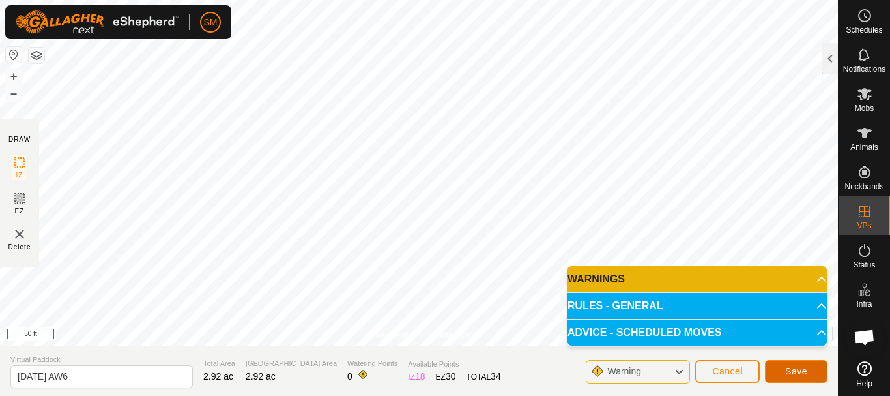
click at [801, 375] on span "Save" at bounding box center [796, 371] width 22 height 10
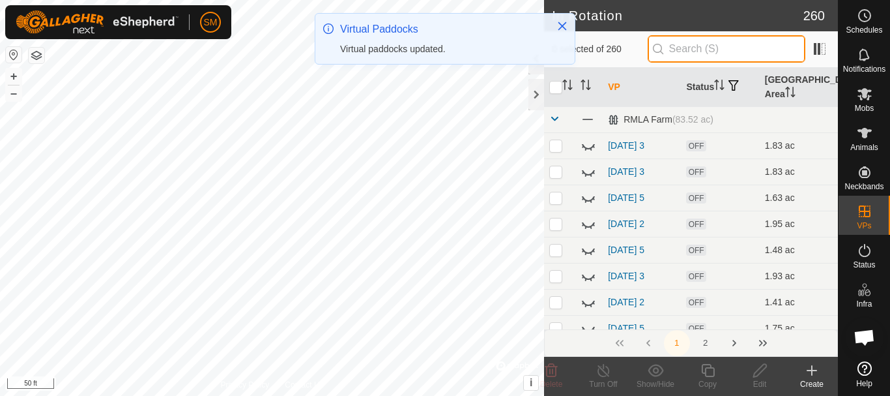
click at [714, 46] on input "text" at bounding box center [727, 48] width 158 height 27
paste input "[DATE] AW"
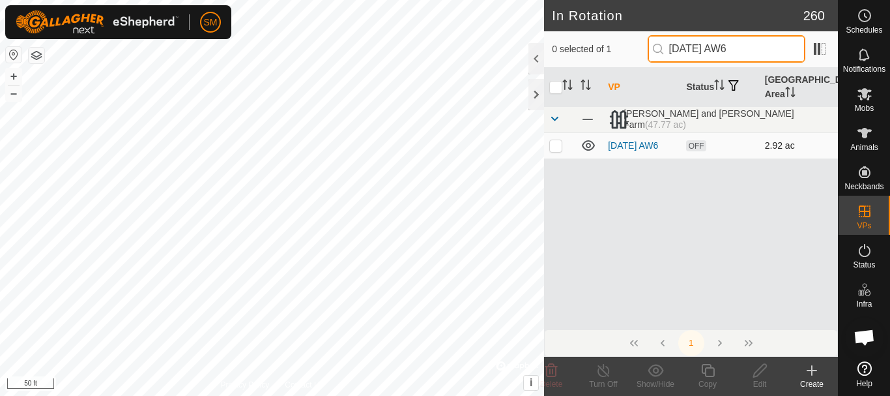
type input "[DATE] AW6"
click at [559, 147] on p-checkbox at bounding box center [555, 145] width 13 height 10
checkbox input "true"
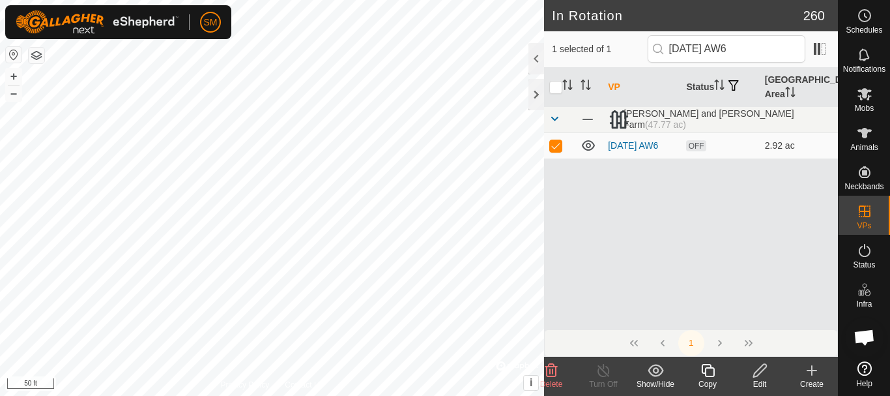
click at [708, 378] on div "Copy" at bounding box center [708, 384] width 52 height 12
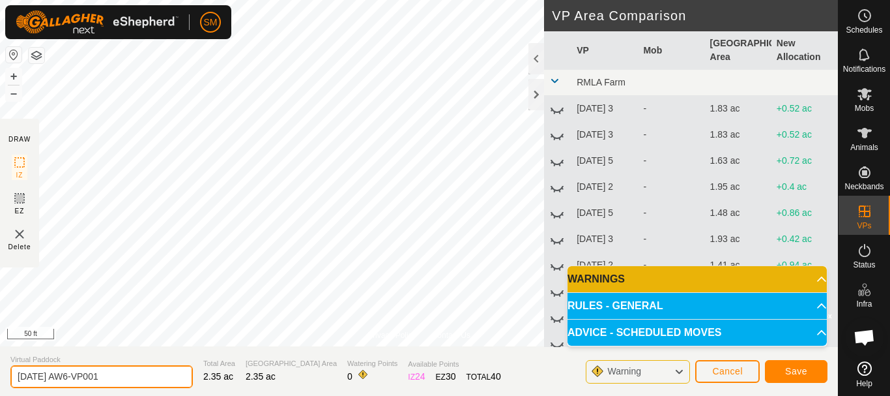
click at [145, 372] on input "[DATE] AW6-VP001" at bounding box center [101, 376] width 182 height 23
paste input "text"
type input "[DATE] AW1"
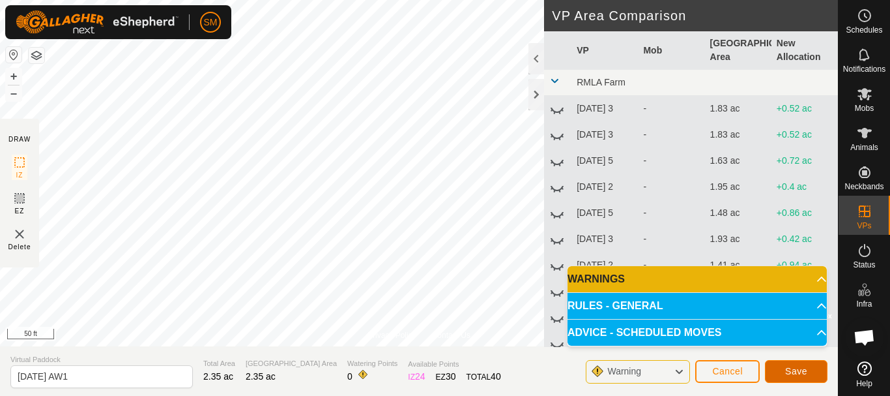
click at [801, 367] on span "Save" at bounding box center [796, 371] width 22 height 10
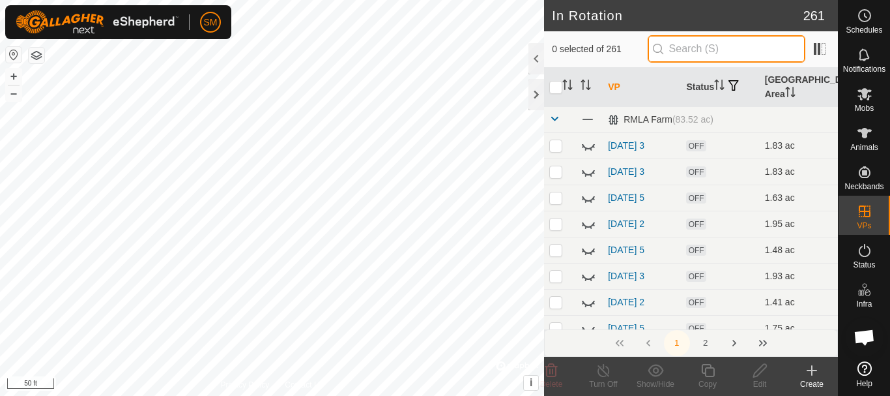
click at [715, 48] on input "text" at bounding box center [727, 48] width 158 height 27
paste input "[DATE] AW"
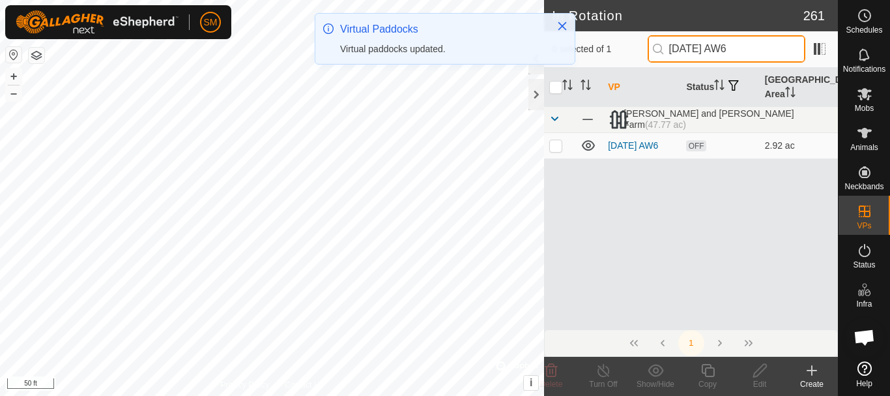
type input "[DATE] AW6"
click at [554, 147] on p-checkbox at bounding box center [555, 145] width 13 height 10
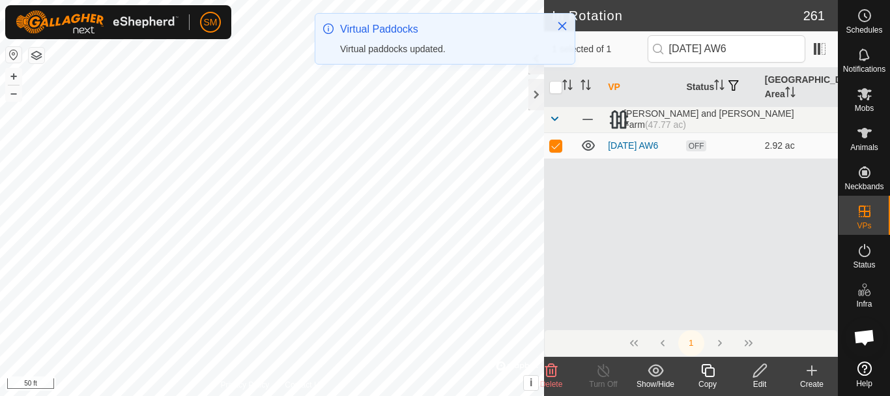
checkbox input "true"
click at [711, 373] on icon at bounding box center [708, 370] width 16 height 16
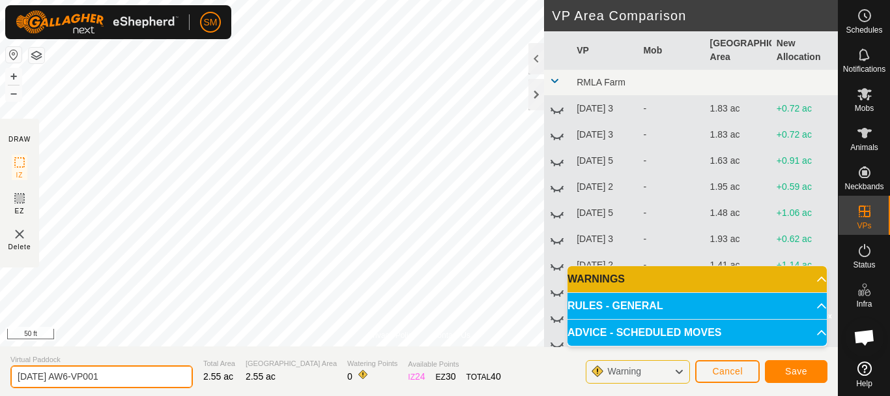
click at [126, 381] on input "[DATE] AW6-VP001" at bounding box center [101, 376] width 182 height 23
paste input "text"
type input "[DATE] AW2"
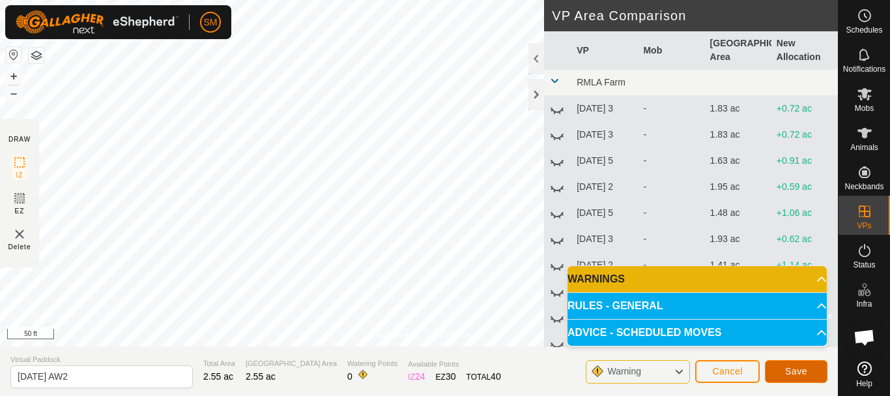
click at [799, 370] on span "Save" at bounding box center [796, 371] width 22 height 10
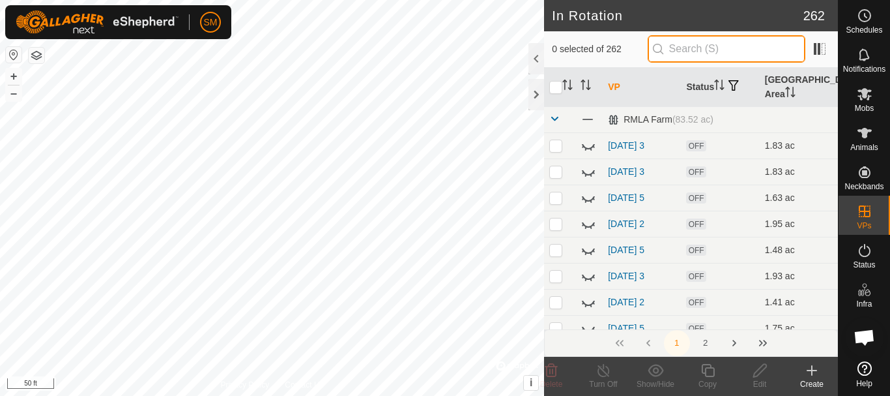
click at [675, 43] on input "text" at bounding box center [727, 48] width 158 height 27
paste input "[DATE] AW"
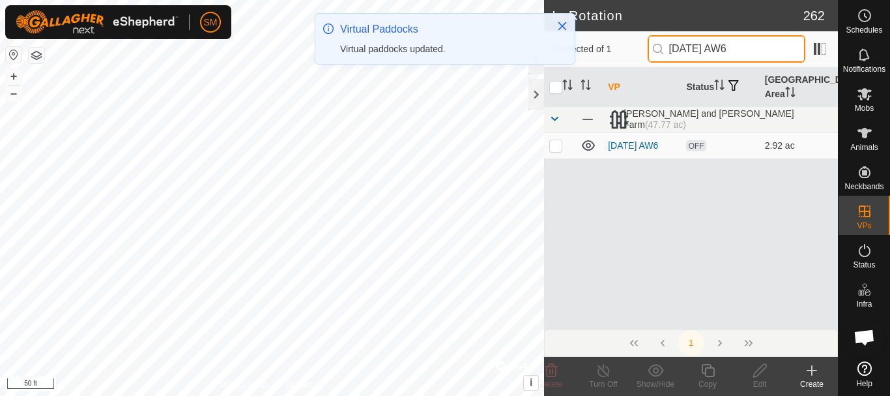
type input "[DATE] AW6"
click at [555, 150] on p-checkbox at bounding box center [555, 145] width 13 height 10
checkbox input "true"
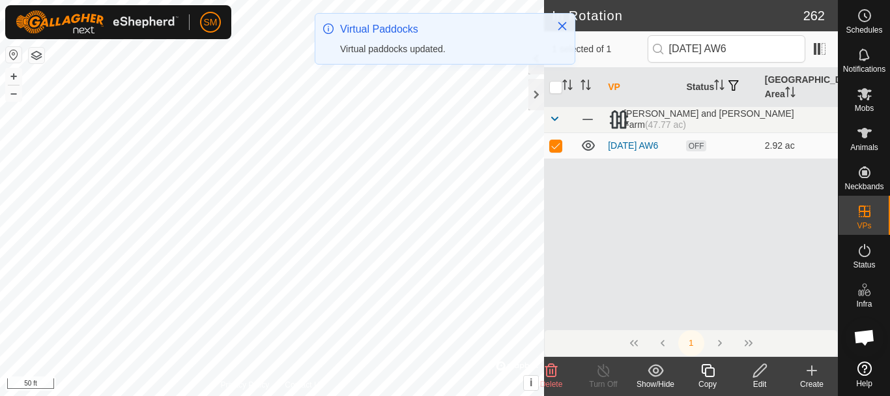
click at [707, 372] on icon at bounding box center [708, 370] width 16 height 16
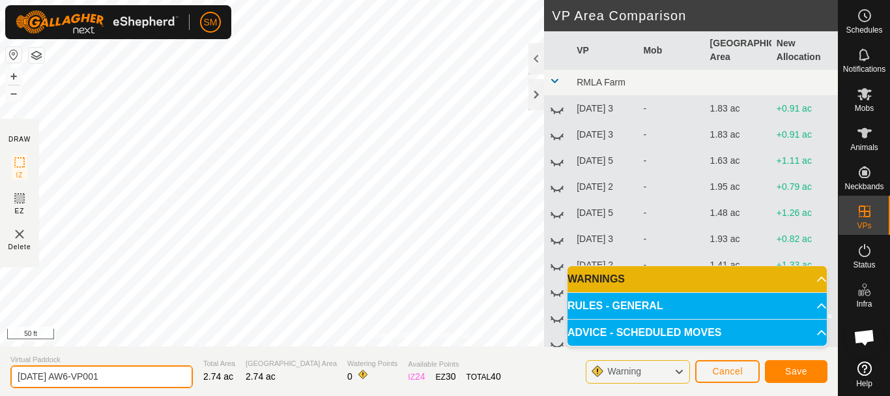
click at [140, 373] on input "[DATE] AW6-VP001" at bounding box center [101, 376] width 182 height 23
paste input "text"
type input "[DATE] AW3"
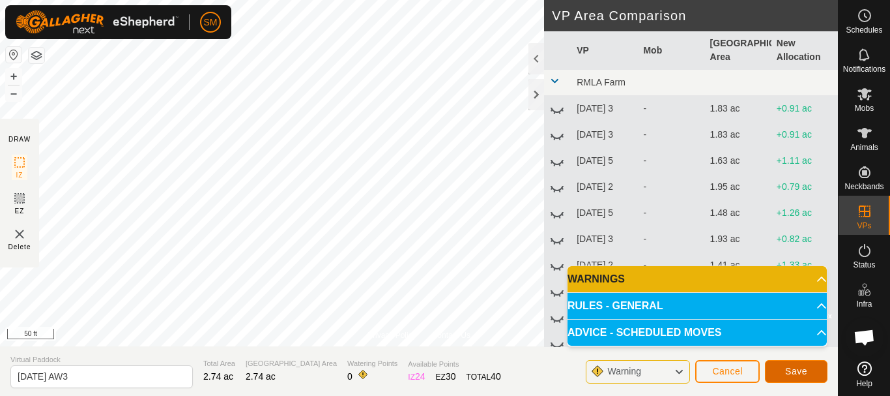
click at [798, 367] on span "Save" at bounding box center [796, 371] width 22 height 10
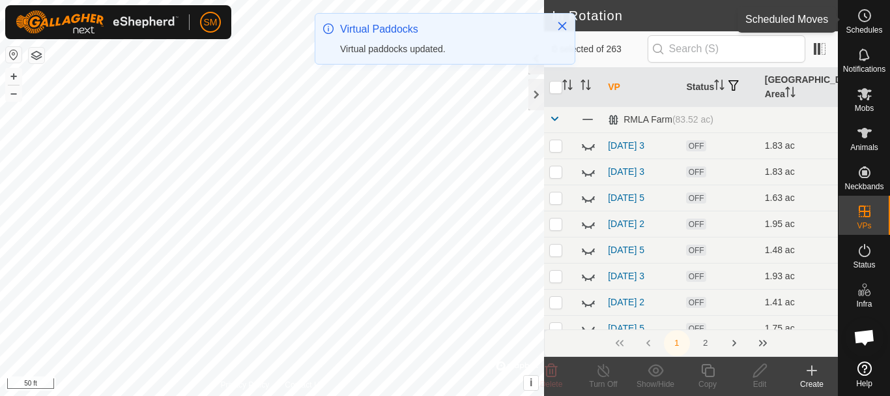
click at [863, 16] on icon at bounding box center [865, 16] width 16 height 16
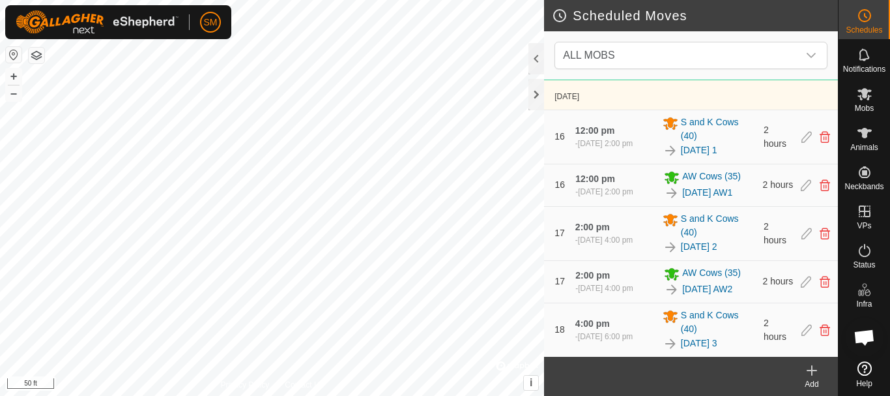
scroll to position [2013, 0]
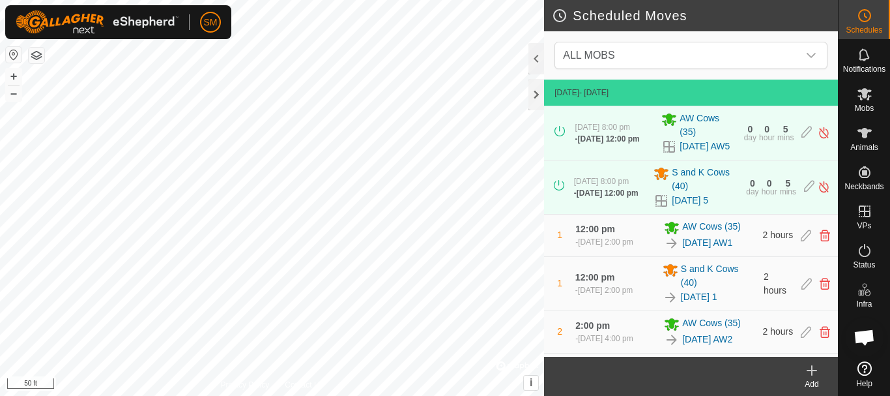
click at [815, 370] on icon at bounding box center [812, 370] width 9 height 0
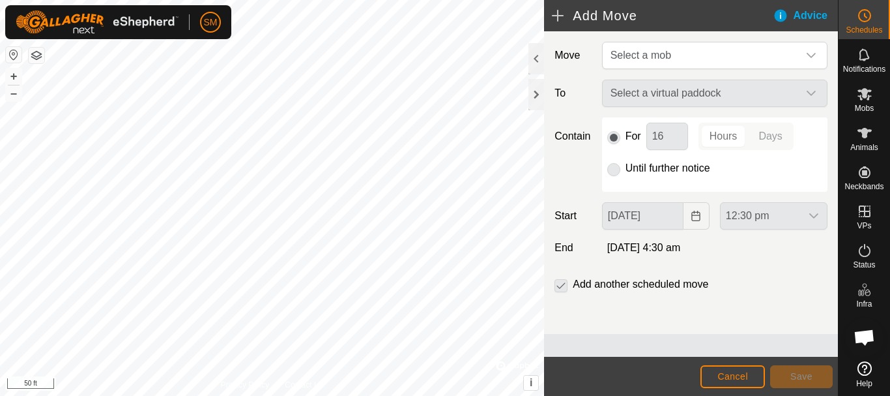
scroll to position [2724, 0]
click at [816, 46] on div "dropdown trigger" at bounding box center [811, 55] width 26 height 26
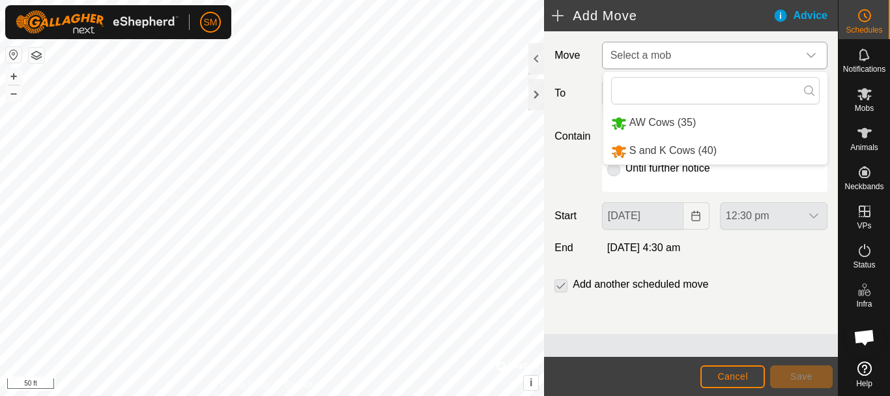
click at [648, 124] on li "AW Cows (35)" at bounding box center [716, 122] width 224 height 27
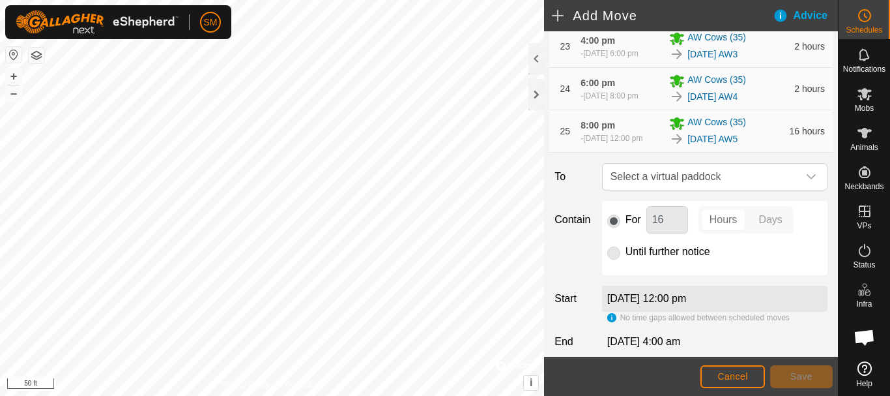
scroll to position [1270, 0]
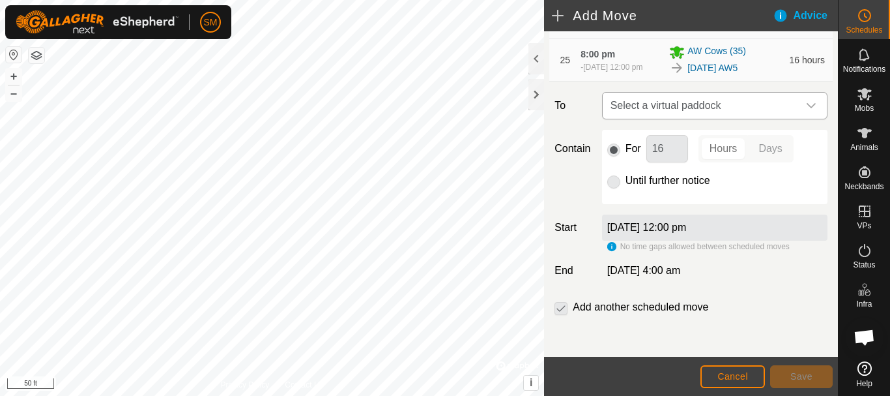
click at [807, 106] on icon "dropdown trigger" at bounding box center [811, 105] width 9 height 5
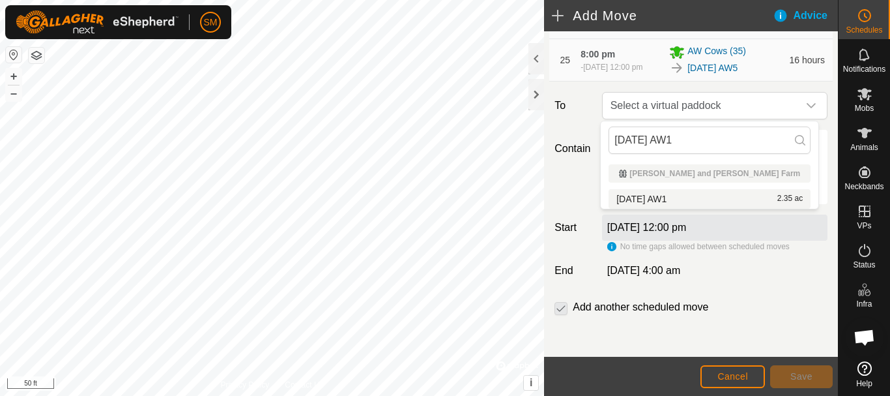
type input "[DATE] AW1"
click at [667, 199] on li "2025-10-13 AW1 2.35 ac" at bounding box center [710, 199] width 202 height 20
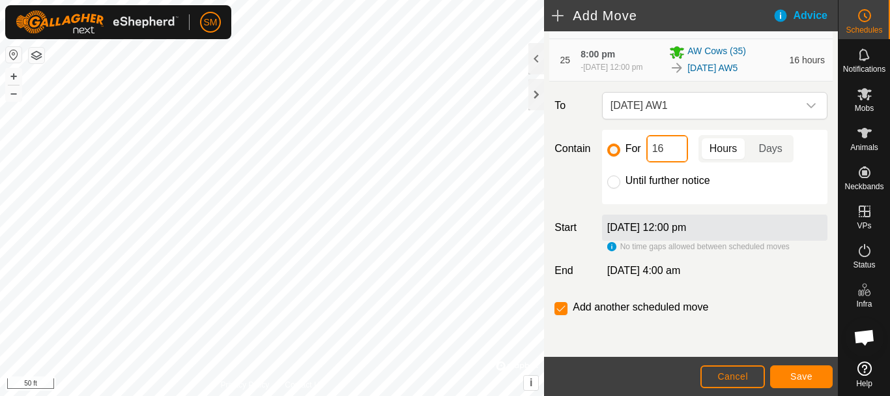
click at [673, 154] on input "16" at bounding box center [668, 148] width 42 height 27
type input "2"
click at [806, 375] on span "Save" at bounding box center [802, 376] width 22 height 10
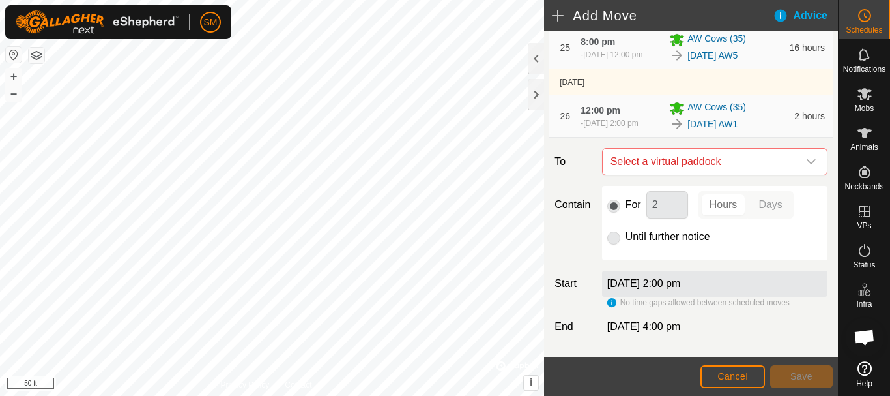
scroll to position [1338, 0]
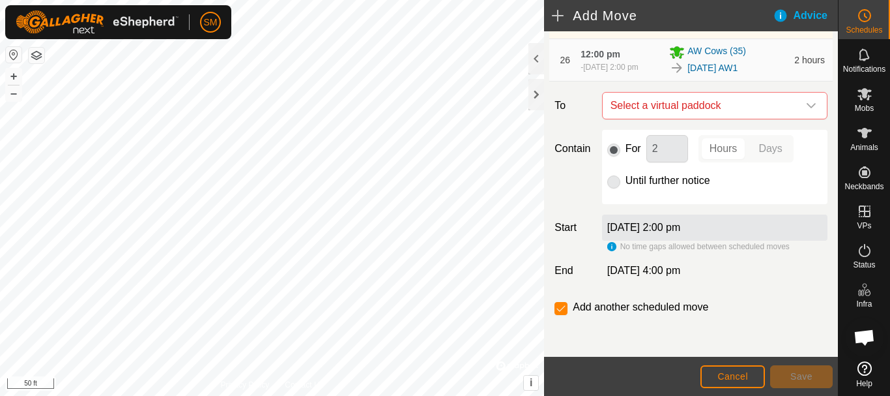
click at [806, 108] on icon "dropdown trigger" at bounding box center [811, 105] width 10 height 10
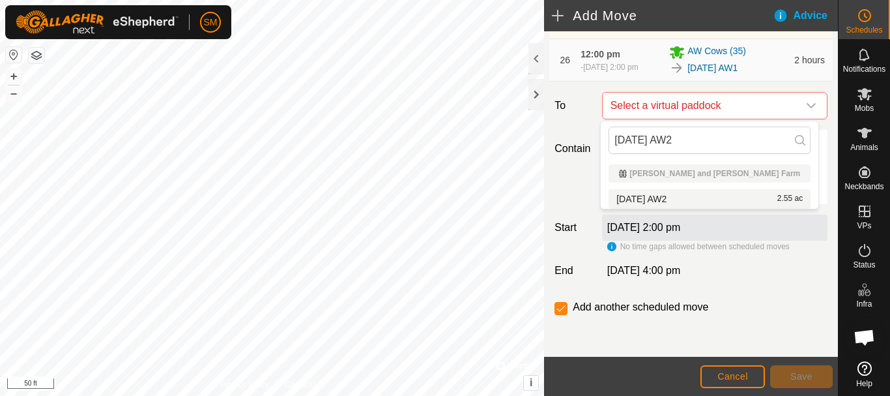
type input "[DATE] AW2"
click at [669, 201] on li "2025-10-13 AW2 2.55 ac" at bounding box center [710, 199] width 202 height 20
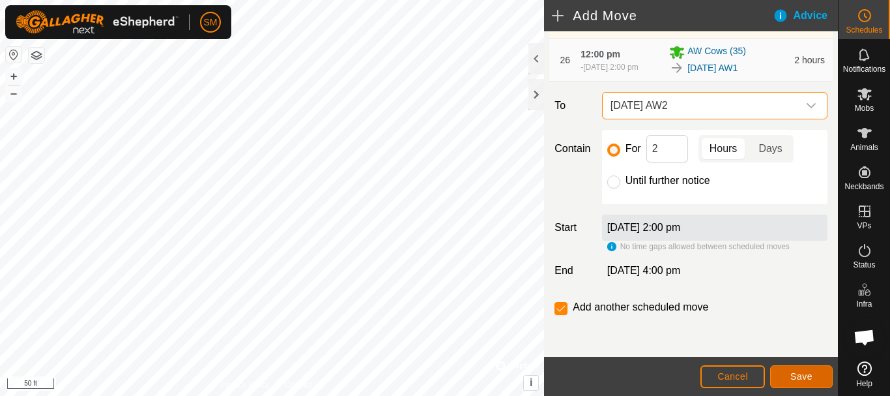
click at [809, 379] on span "Save" at bounding box center [802, 376] width 22 height 10
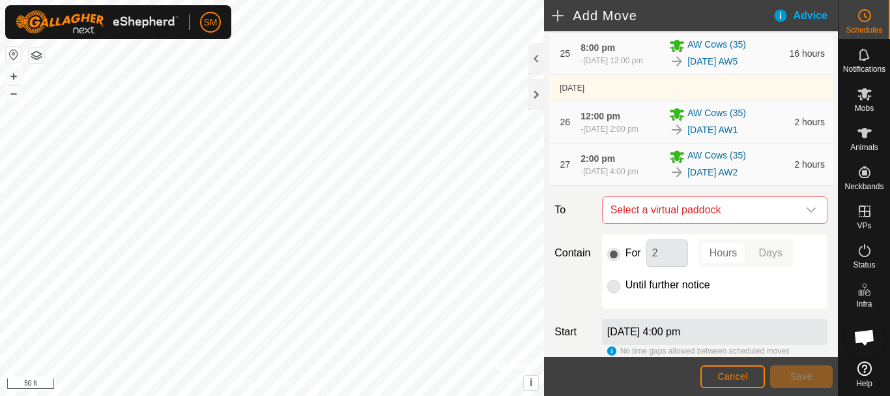
scroll to position [1380, 0]
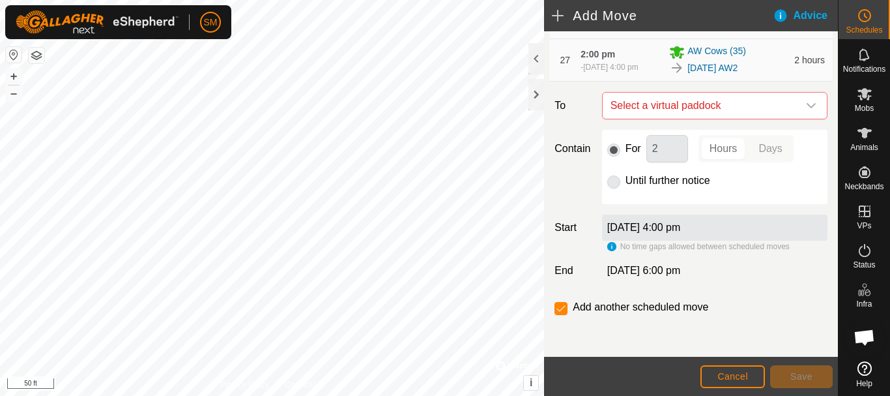
click at [806, 108] on icon "dropdown trigger" at bounding box center [811, 105] width 10 height 10
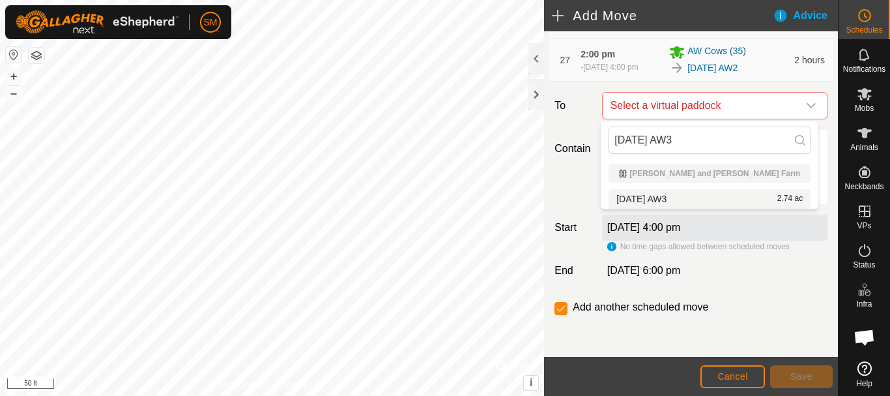
type input "[DATE] AW3"
click at [661, 195] on li "2025-10-13 AW3 2.74 ac" at bounding box center [710, 199] width 202 height 20
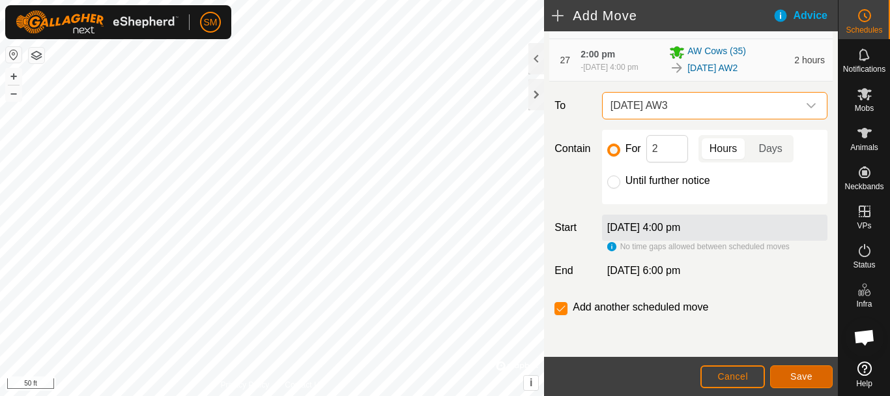
click at [819, 381] on button "Save" at bounding box center [801, 376] width 63 height 23
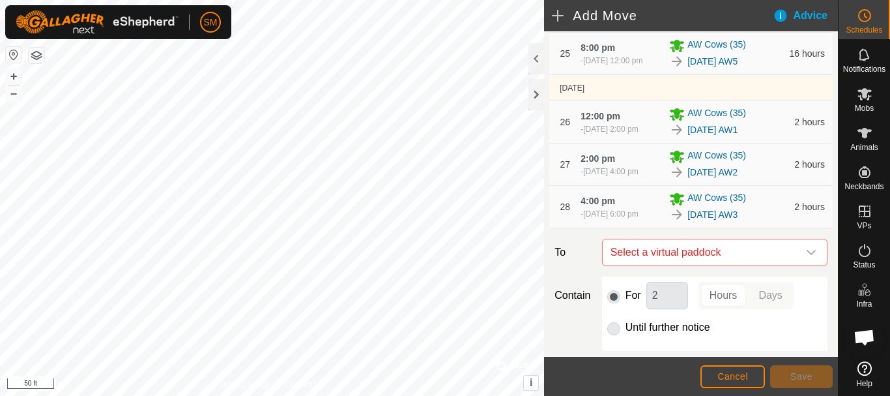
scroll to position [1423, 0]
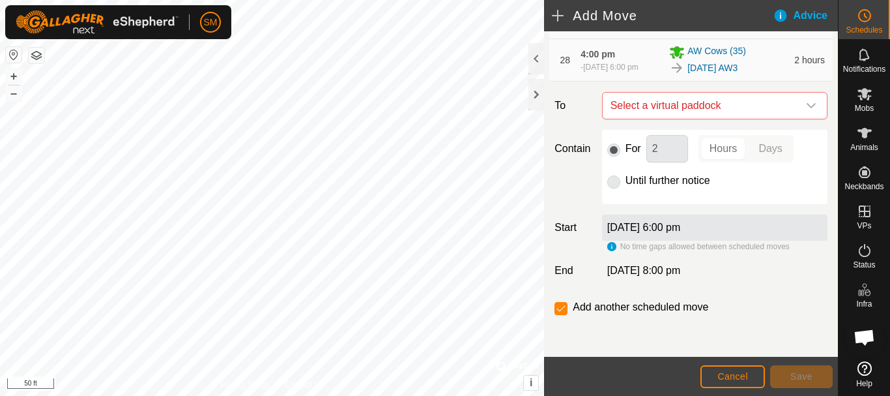
click at [806, 105] on icon "dropdown trigger" at bounding box center [811, 105] width 10 height 10
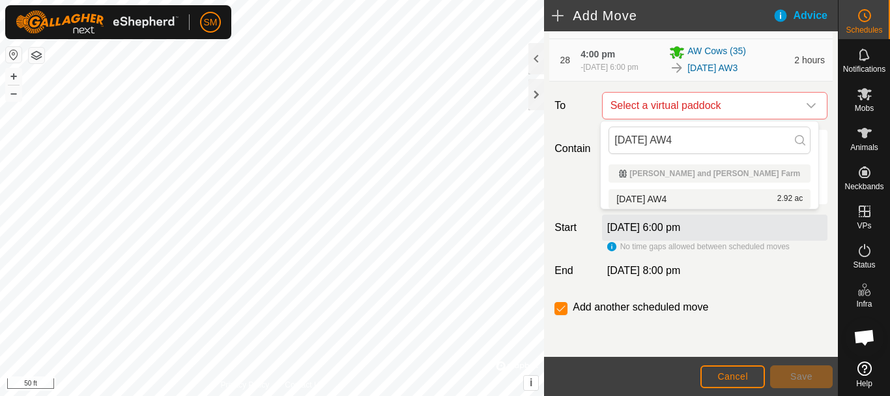
type input "[DATE] AW4"
click at [672, 201] on li "2025-10-13 AW4 2.92 ac" at bounding box center [710, 199] width 202 height 20
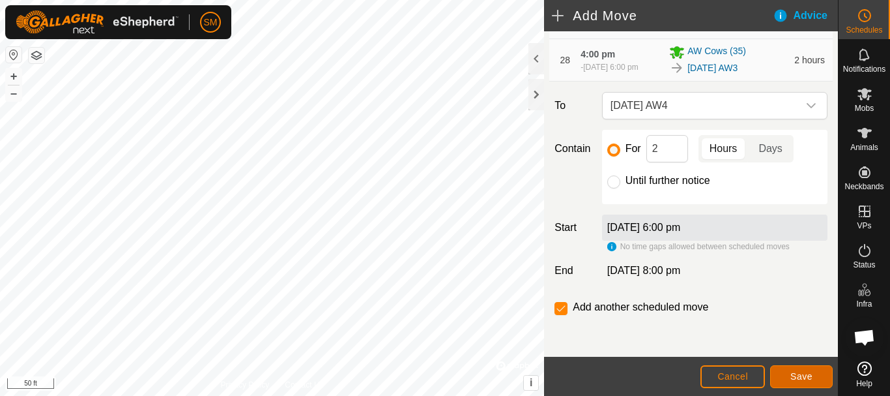
click at [799, 377] on span "Save" at bounding box center [802, 376] width 22 height 10
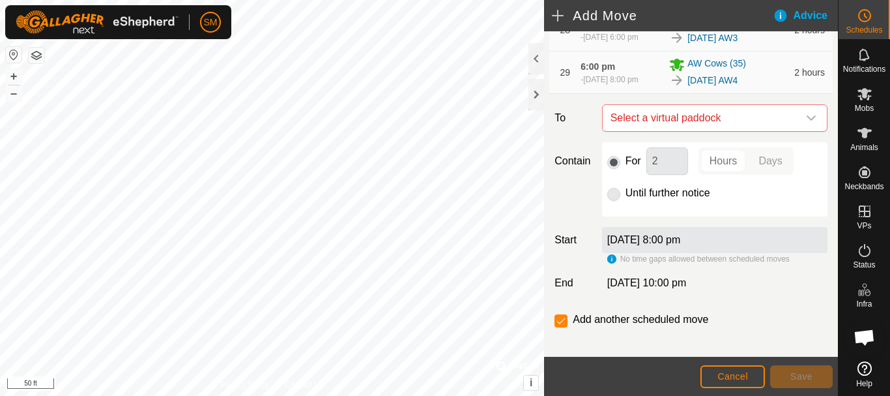
scroll to position [1465, 0]
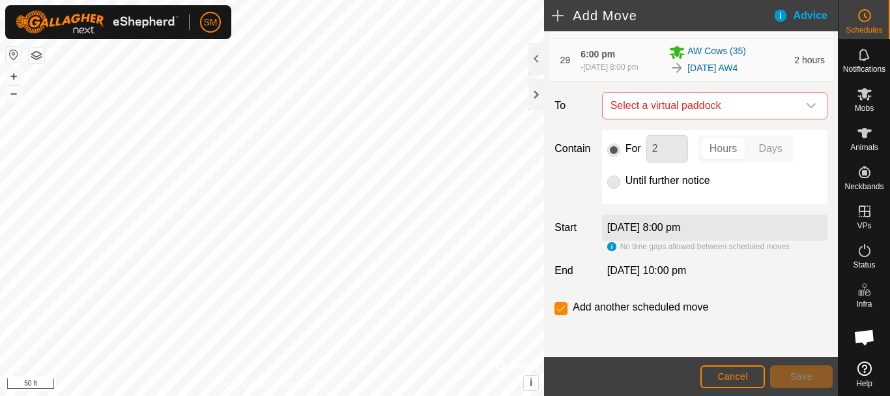
click at [806, 104] on icon "dropdown trigger" at bounding box center [811, 105] width 10 height 10
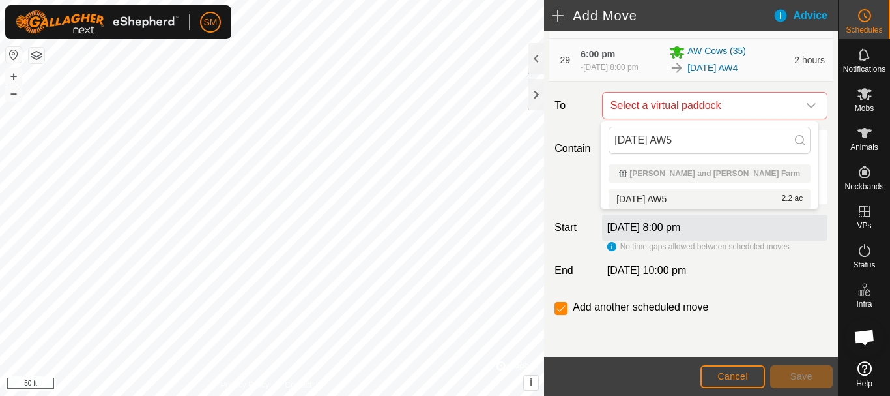
type input "[DATE] AW5"
click at [676, 194] on li "2025-10-13 AW5 2.2 ac" at bounding box center [710, 199] width 202 height 20
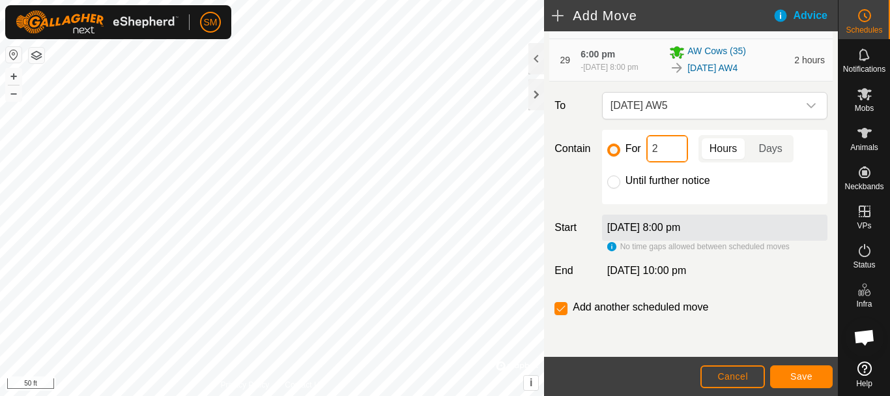
click at [658, 153] on input "2" at bounding box center [668, 148] width 42 height 27
type input "16"
click at [555, 310] on input "checkbox" at bounding box center [561, 308] width 13 height 13
checkbox input "false"
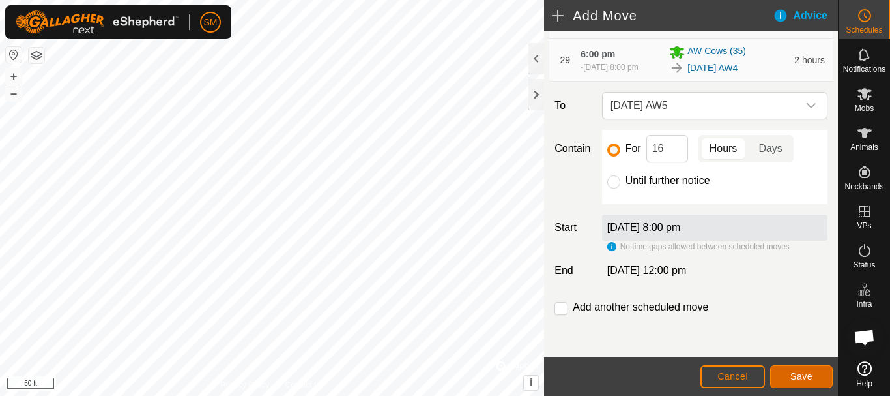
click at [798, 374] on span "Save" at bounding box center [802, 376] width 22 height 10
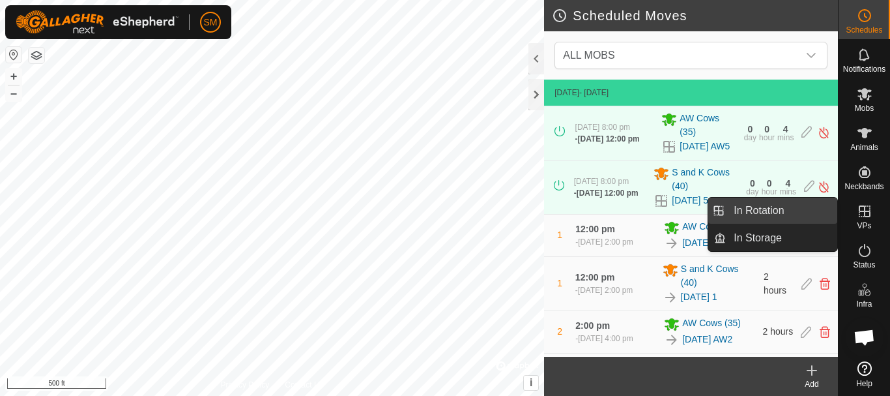
click at [738, 212] on link "In Rotation" at bounding box center [781, 210] width 111 height 26
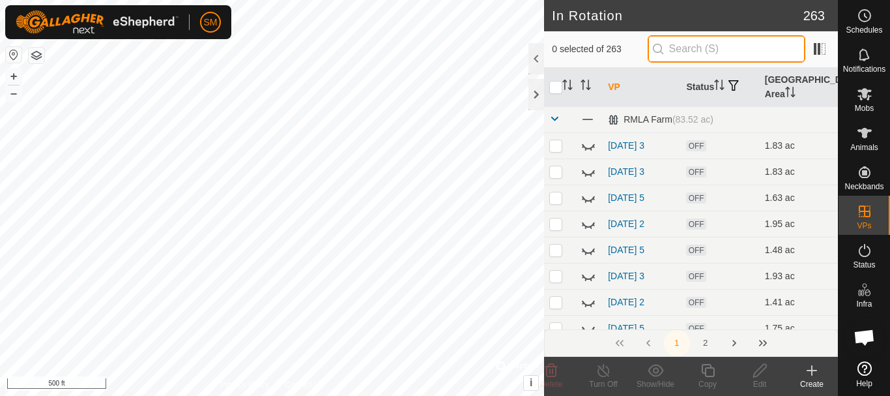
click at [699, 38] on input "text" at bounding box center [727, 48] width 158 height 27
paste input "[DATE] AW"
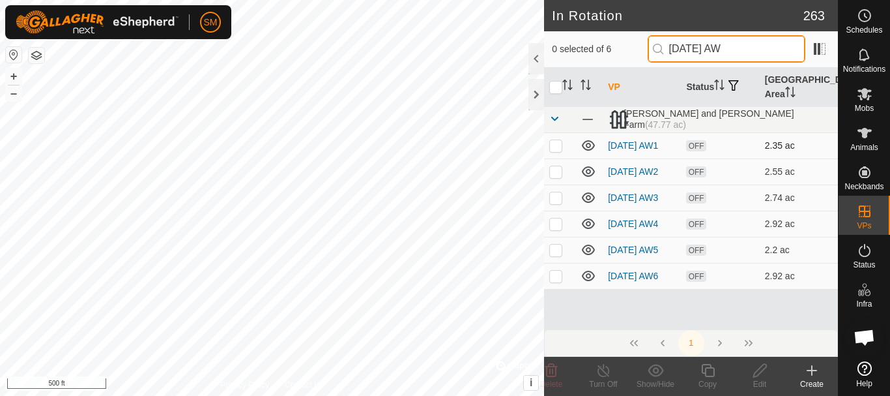
type input "[DATE] AW"
click at [589, 145] on icon at bounding box center [589, 146] width 16 height 16
click at [590, 177] on icon at bounding box center [589, 172] width 16 height 16
click at [585, 202] on icon at bounding box center [589, 198] width 16 height 16
click at [585, 230] on icon at bounding box center [589, 224] width 16 height 16
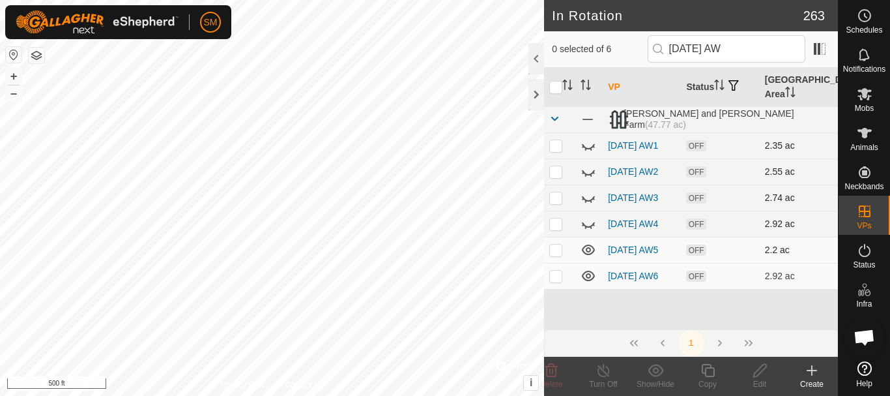
click at [585, 257] on icon at bounding box center [589, 250] width 16 height 16
click at [552, 281] on p-checkbox at bounding box center [555, 275] width 13 height 10
click at [550, 372] on icon at bounding box center [552, 370] width 12 height 13
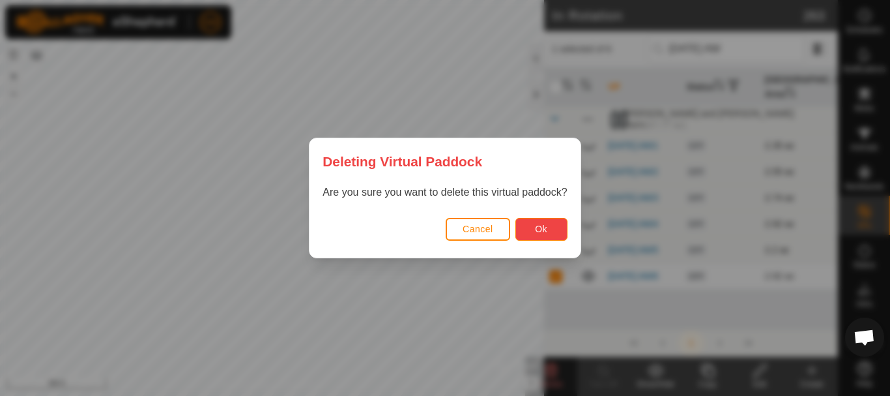
click at [526, 229] on button "Ok" at bounding box center [542, 229] width 52 height 23
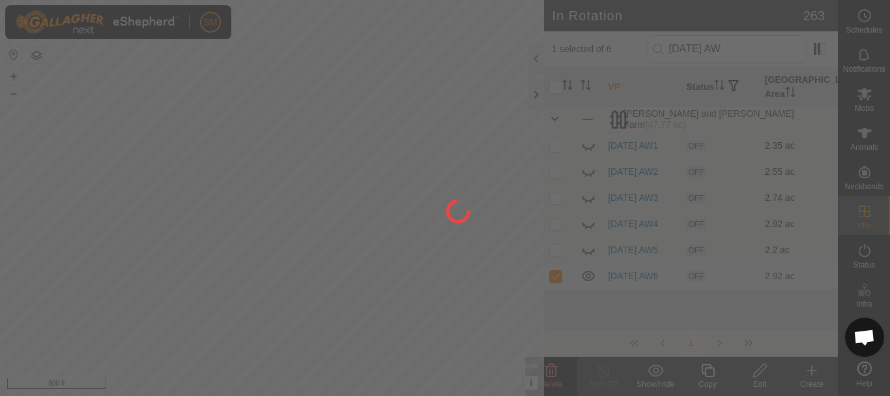
checkbox input "false"
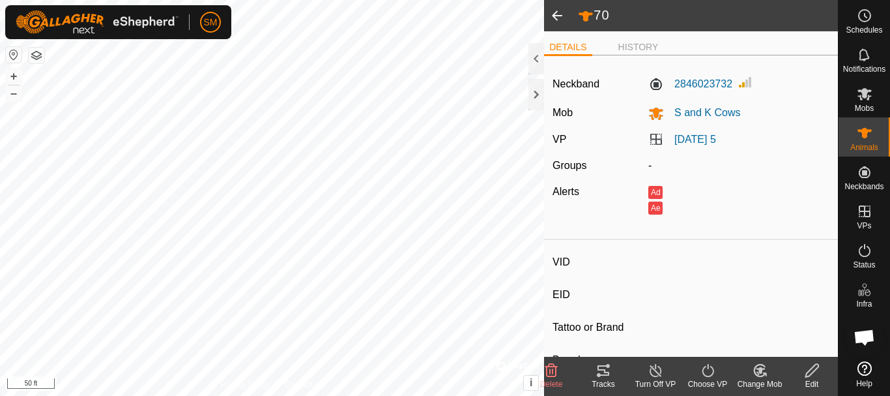
type input "70"
type input "-"
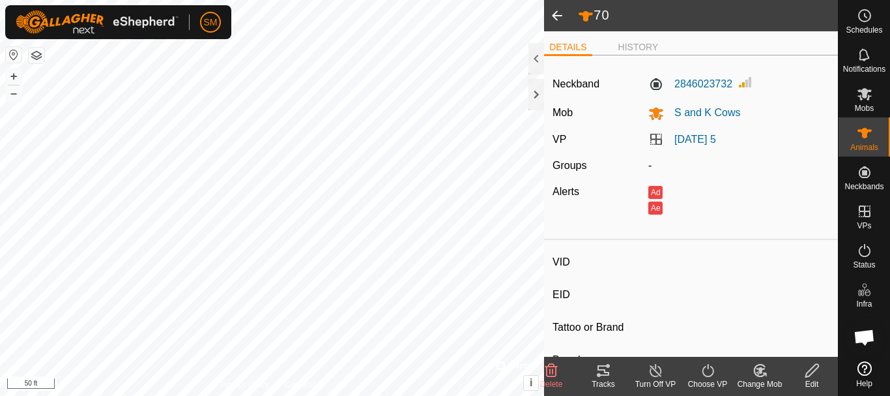
type input "Joined"
type input "-1 kg"
type input "-"
click at [761, 377] on icon at bounding box center [760, 370] width 16 height 16
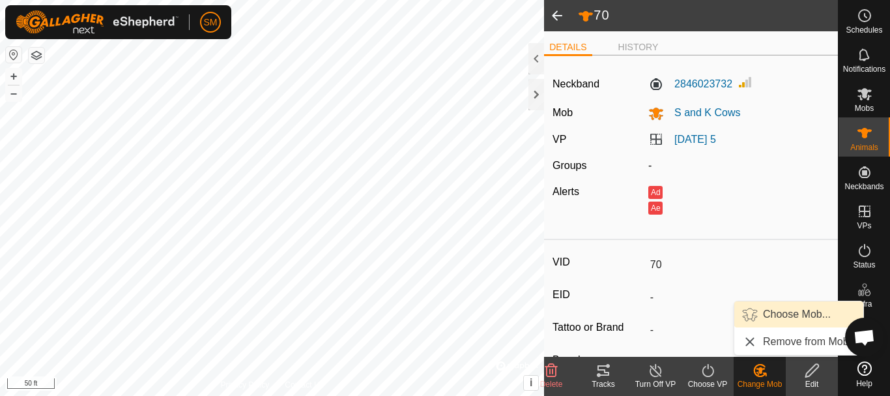
click at [793, 311] on link "Choose Mob..." at bounding box center [799, 314] width 129 height 26
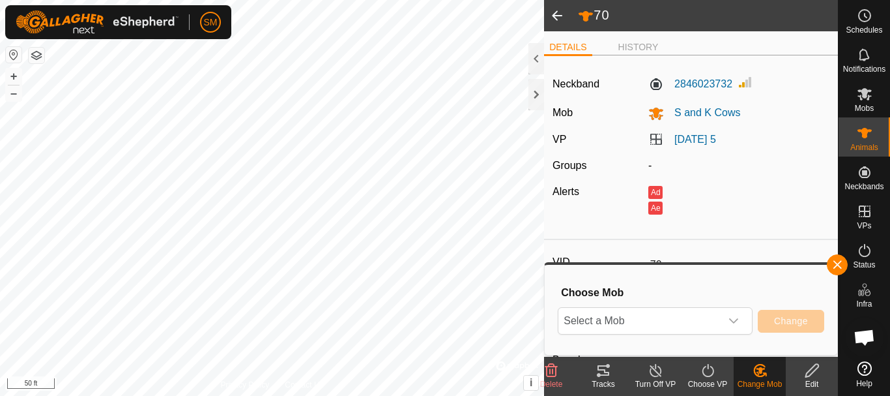
click at [810, 374] on icon at bounding box center [812, 370] width 13 height 13
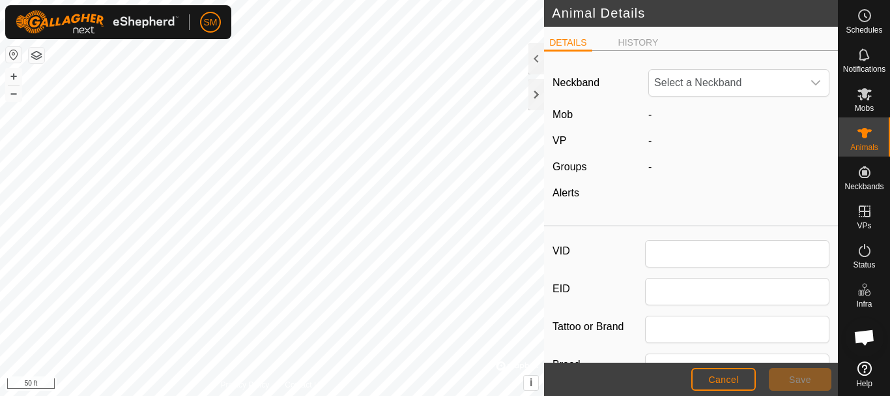
type input "70"
type input "1"
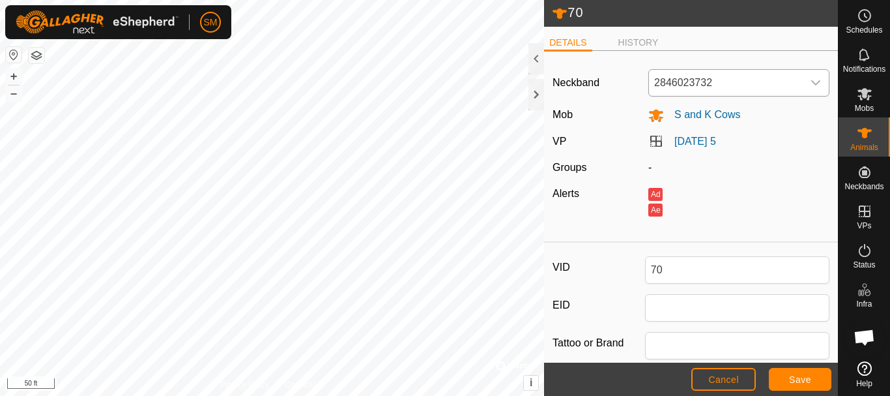
click at [808, 77] on div "dropdown trigger" at bounding box center [816, 83] width 26 height 26
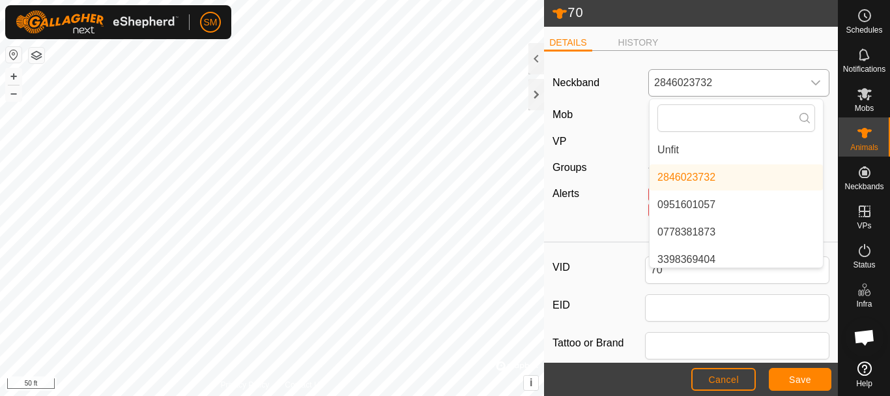
click at [668, 144] on li "Unfit" at bounding box center [736, 150] width 173 height 26
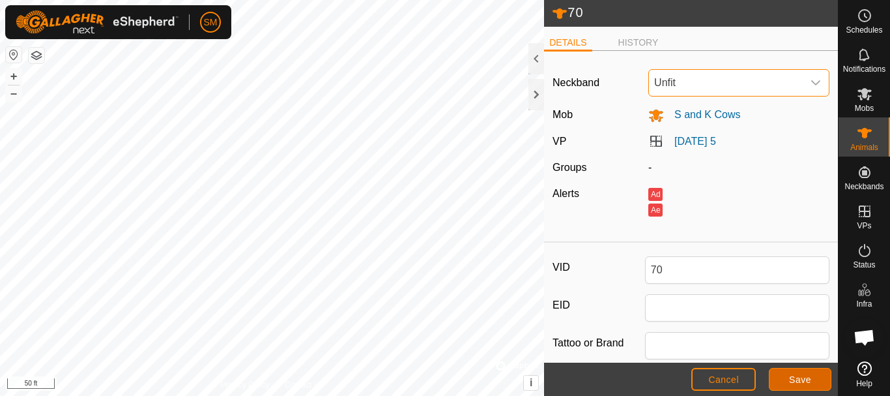
click at [807, 381] on span "Save" at bounding box center [800, 379] width 22 height 10
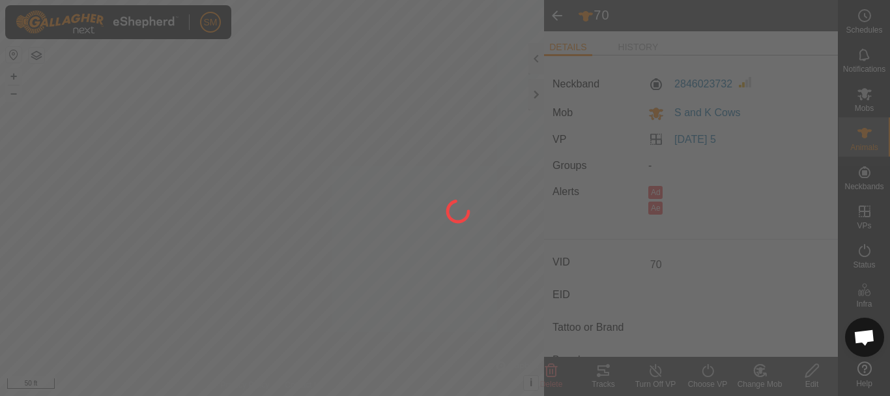
type input "-"
type input "1 kg"
type input "-"
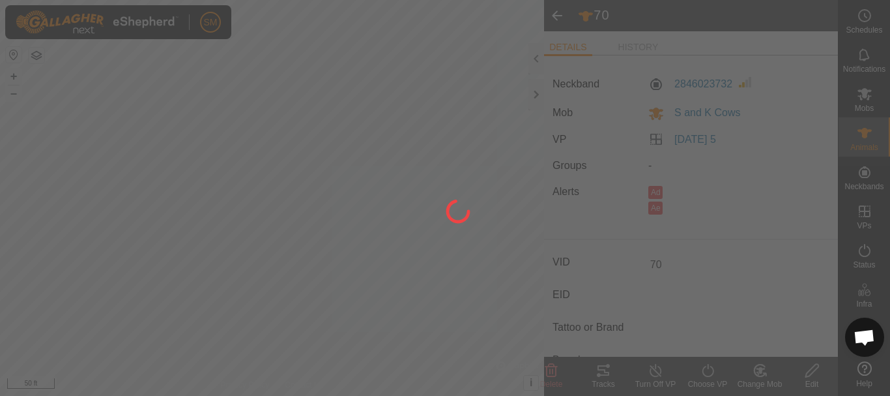
type input "-"
type input "-1 kg"
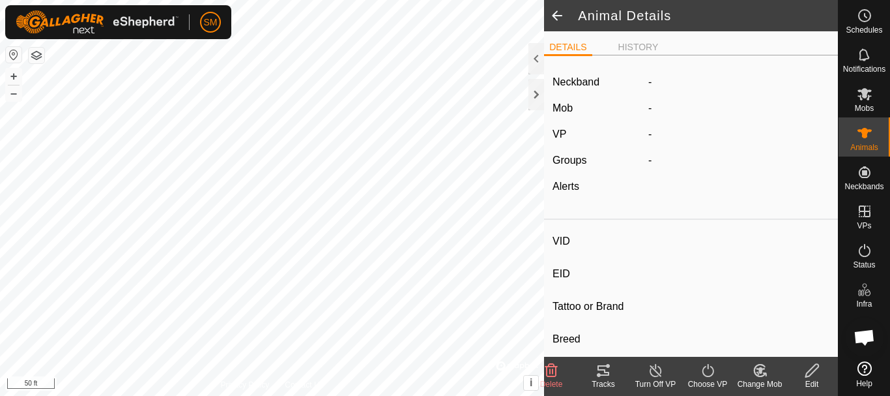
click at [817, 368] on icon at bounding box center [812, 370] width 13 height 13
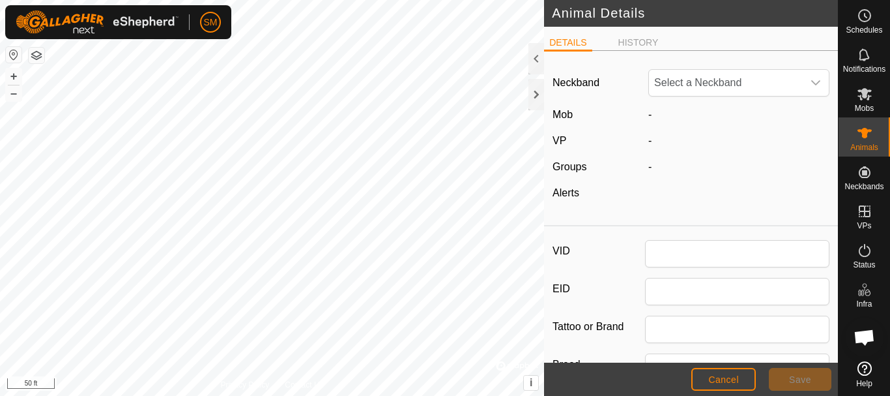
type input "8"
type input "1"
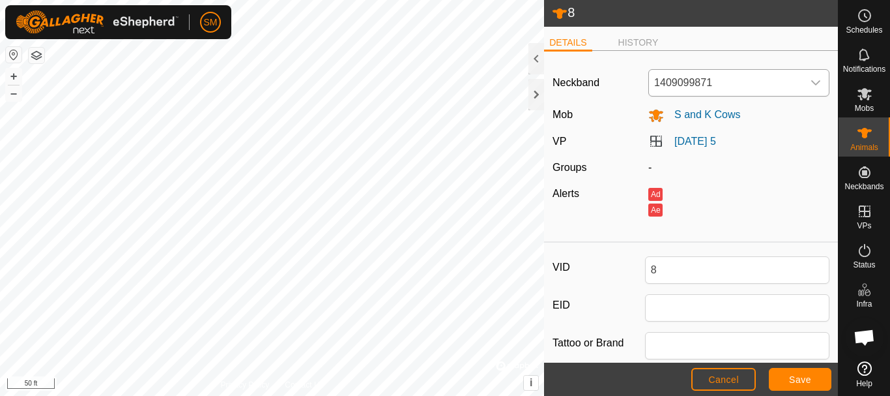
click at [811, 80] on icon "dropdown trigger" at bounding box center [816, 83] width 10 height 10
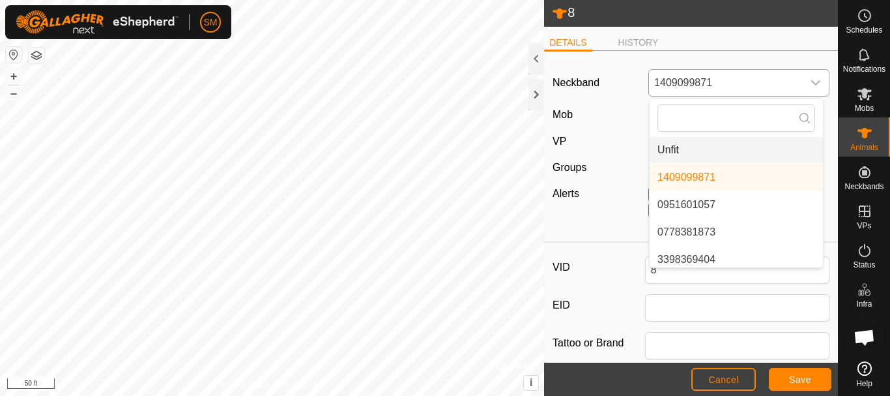
click at [659, 145] on li "Unfit" at bounding box center [736, 150] width 173 height 26
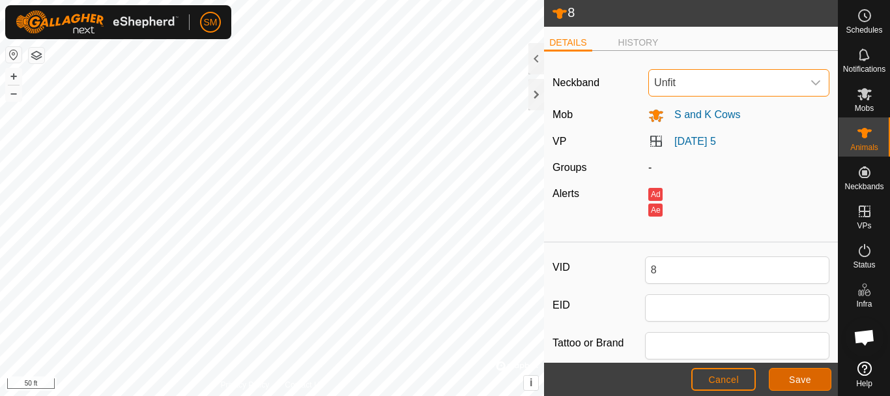
click at [800, 375] on span "Save" at bounding box center [800, 379] width 22 height 10
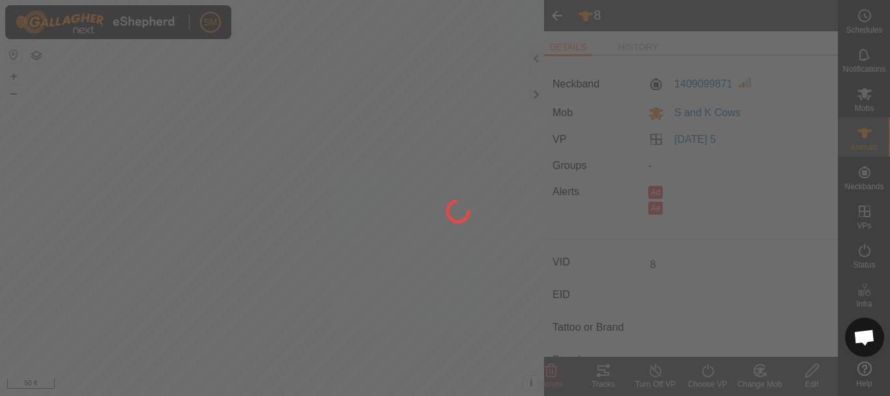
type input "-"
type input "-1 kg"
type input "-"
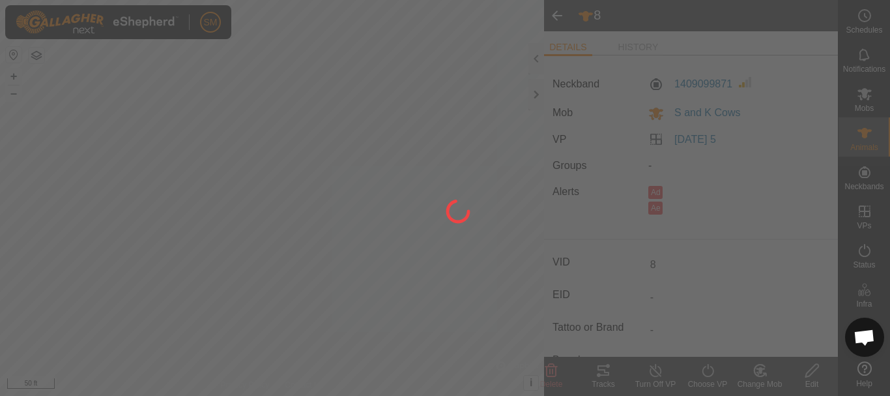
type input "-"
type input "1 kg"
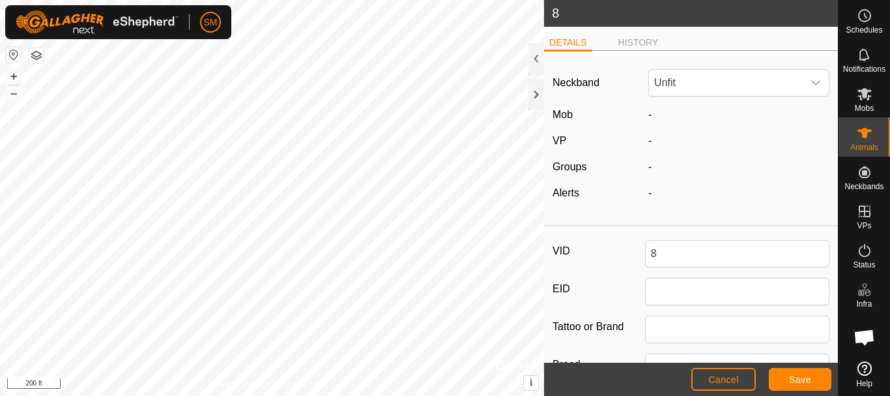
scroll to position [2724, 0]
type input "1"
